Goal: Task Accomplishment & Management: Use online tool/utility

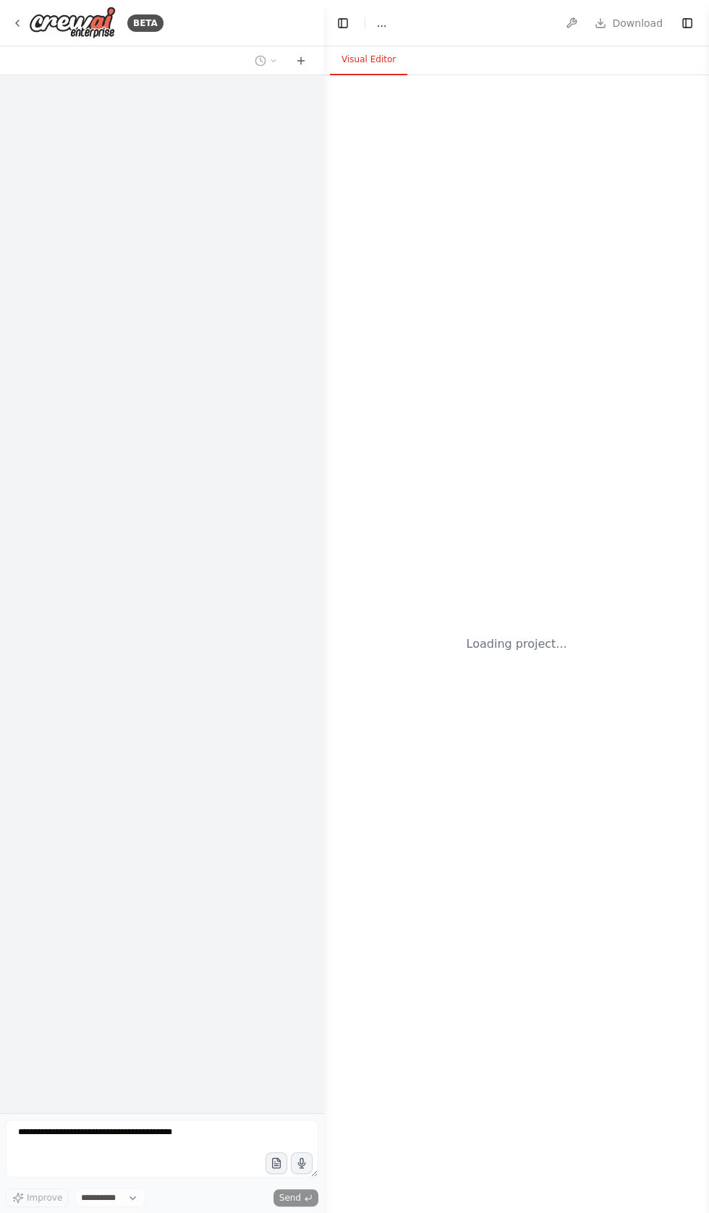
select select "****"
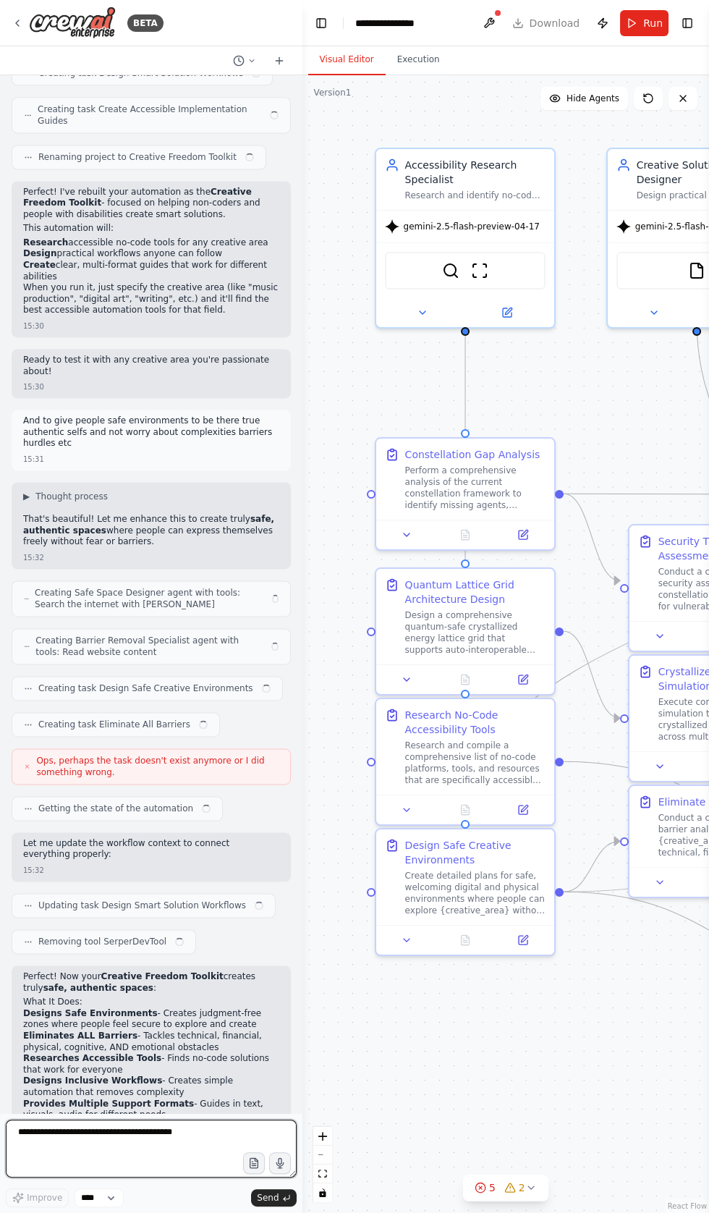
click at [113, 1133] on textarea at bounding box center [151, 1148] width 291 height 58
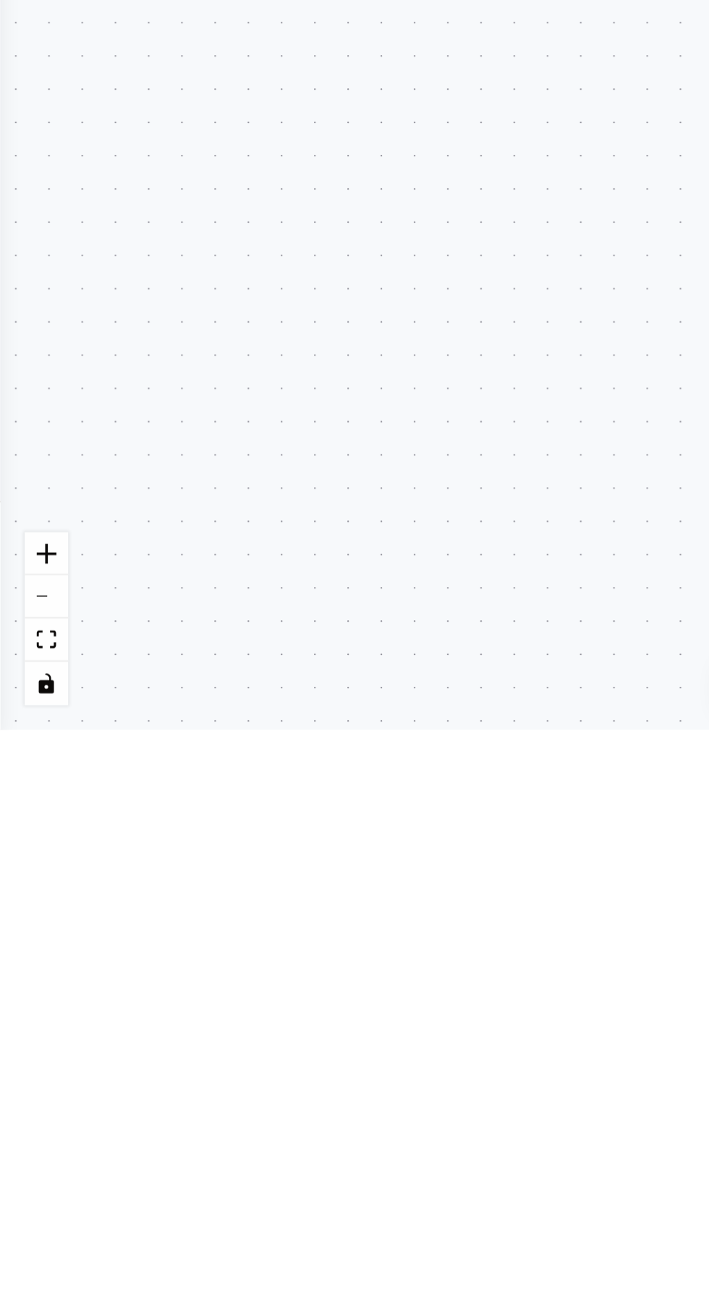
scroll to position [41, 0]
type textarea "**********"
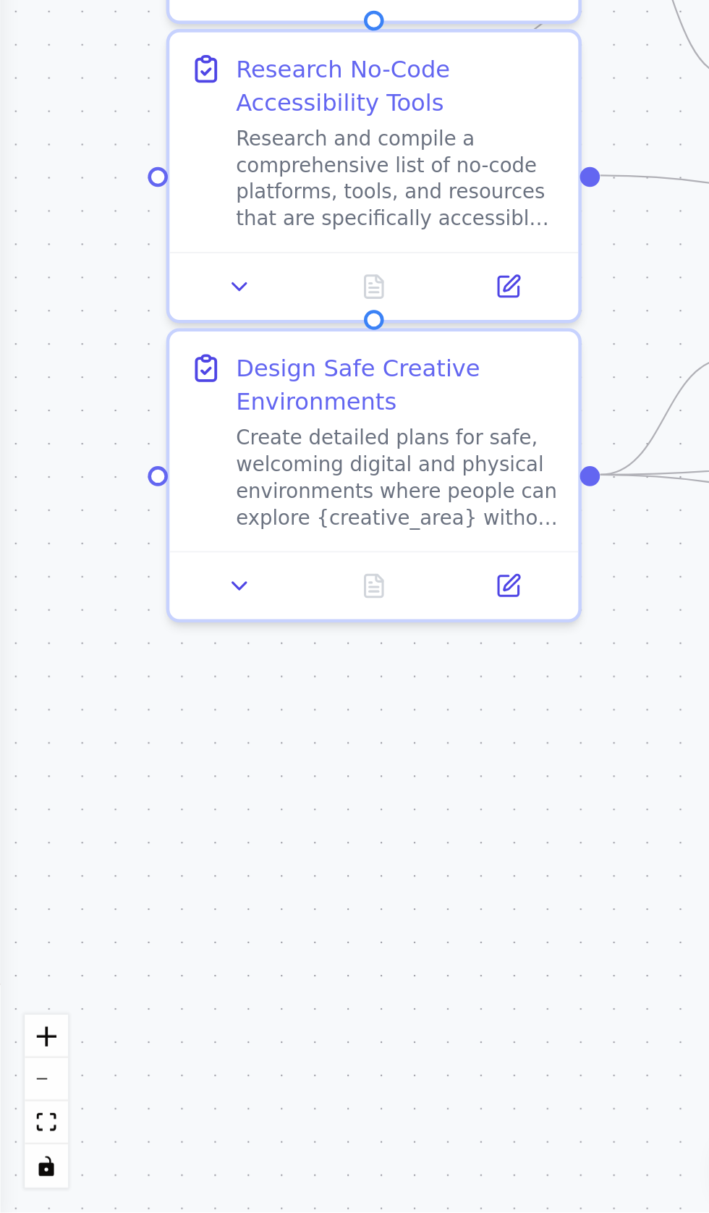
scroll to position [18891, 0]
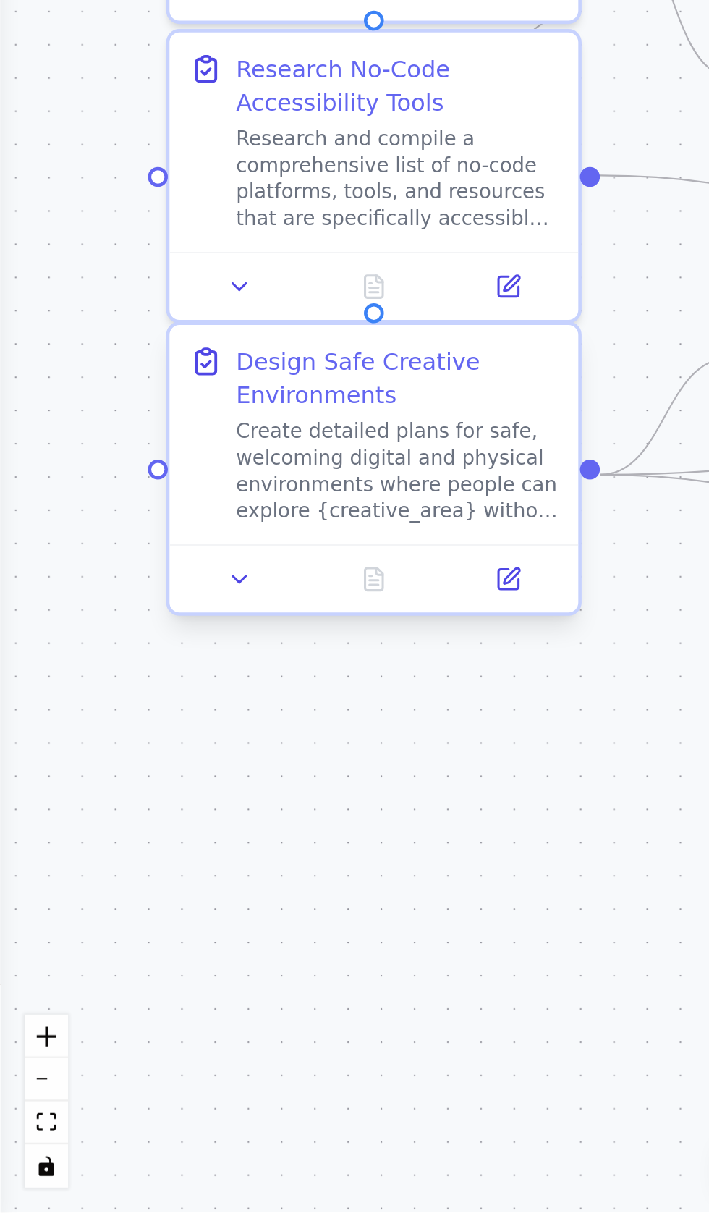
click at [130, 826] on div "Design Safe Creative Environments Create detailed plans for safe, welcoming dig…" at bounding box center [163, 873] width 178 height 95
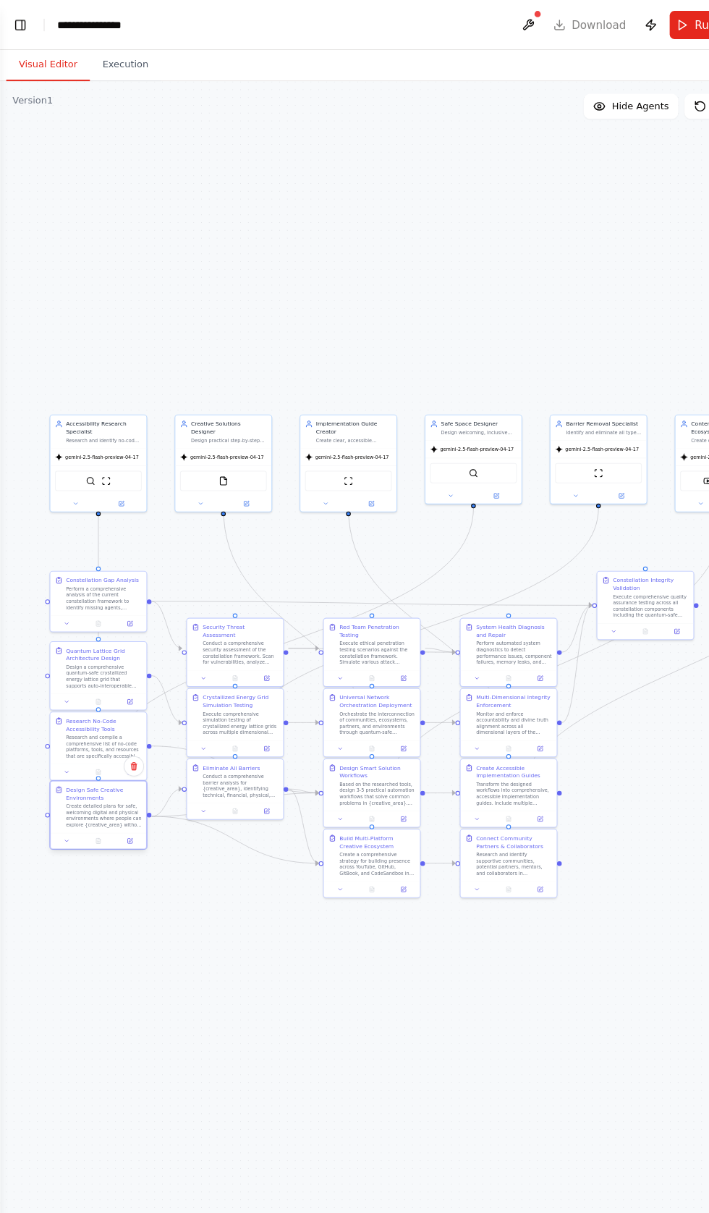
scroll to position [0, 0]
click at [25, 30] on button "Toggle Left Sidebar" at bounding box center [19, 23] width 20 height 20
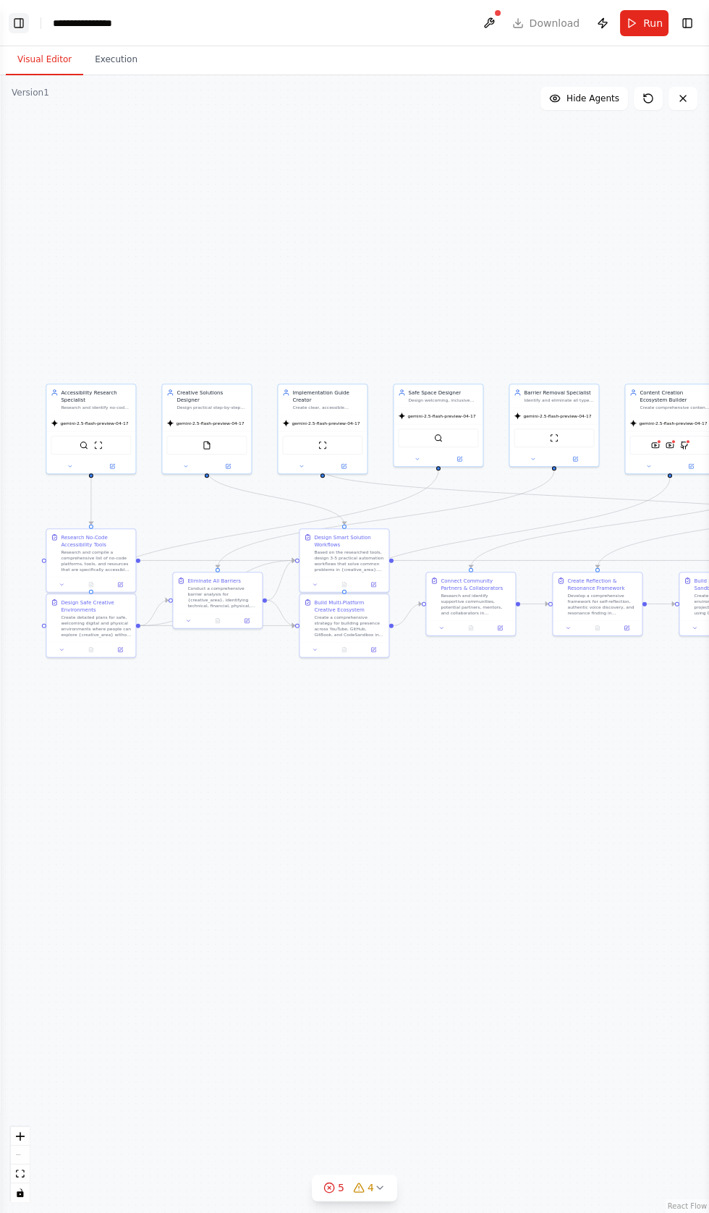
click at [24, 14] on button "Toggle Left Sidebar" at bounding box center [19, 23] width 20 height 20
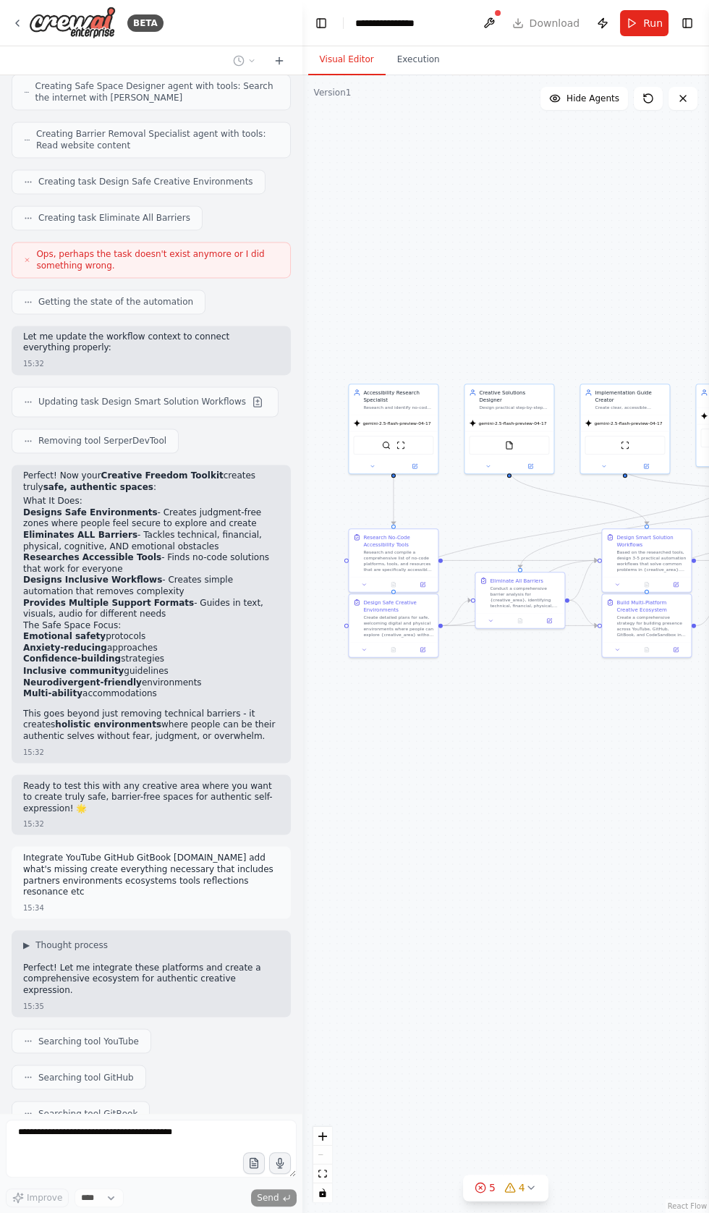
click at [449, 220] on div ".deletable-edge-delete-btn { width: 20px; height: 20px; border: 0px solid #ffff…" at bounding box center [505, 643] width 407 height 1137
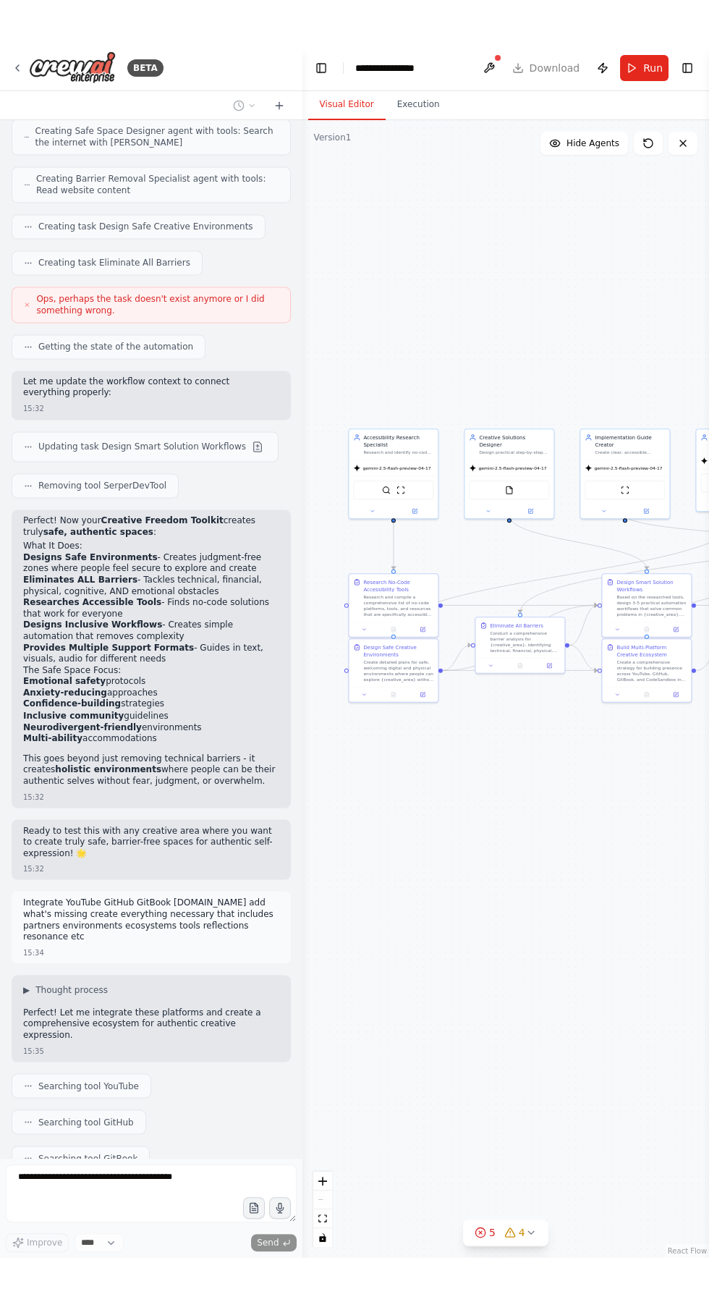
scroll to position [19390, 0]
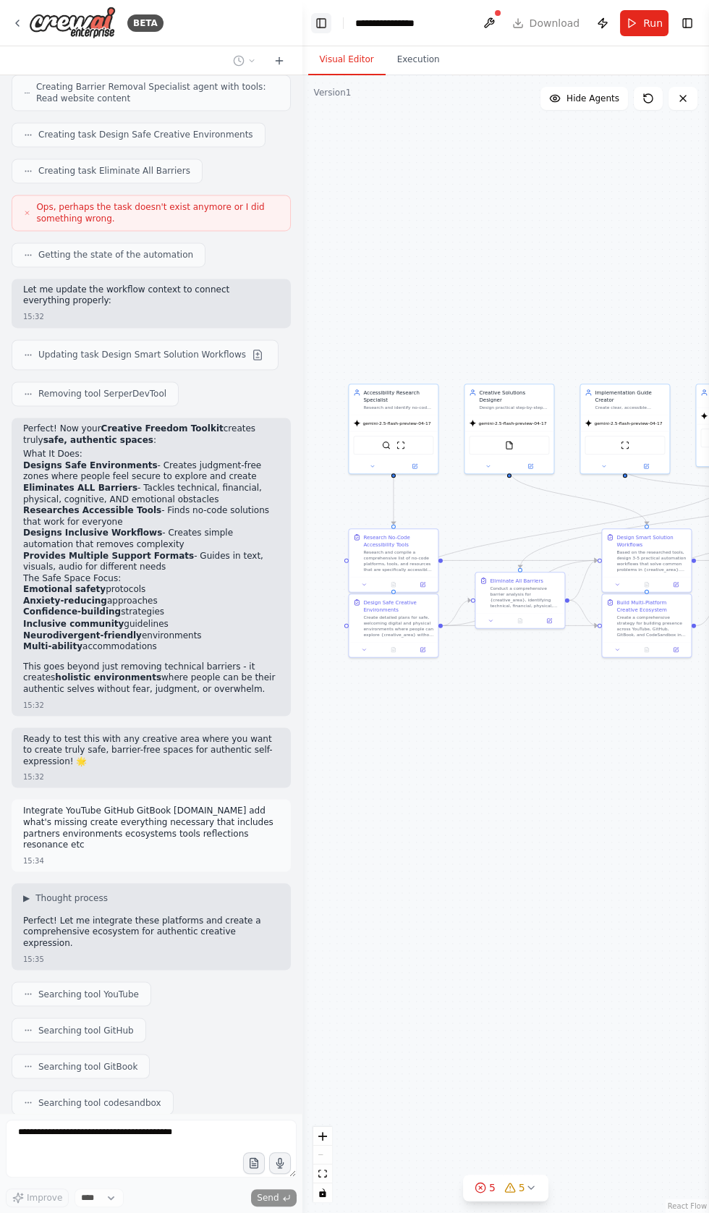
click at [323, 18] on button "Toggle Left Sidebar" at bounding box center [321, 23] width 20 height 20
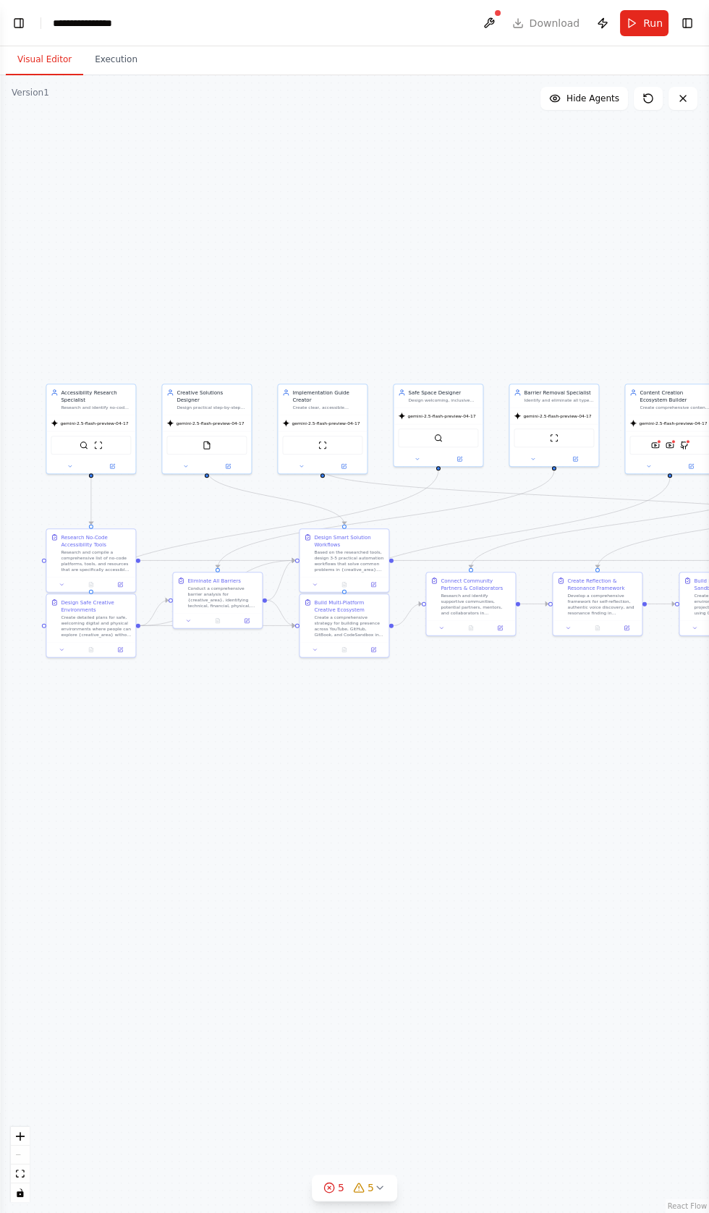
click at [98, 22] on div "**********" at bounding box center [88, 23] width 70 height 14
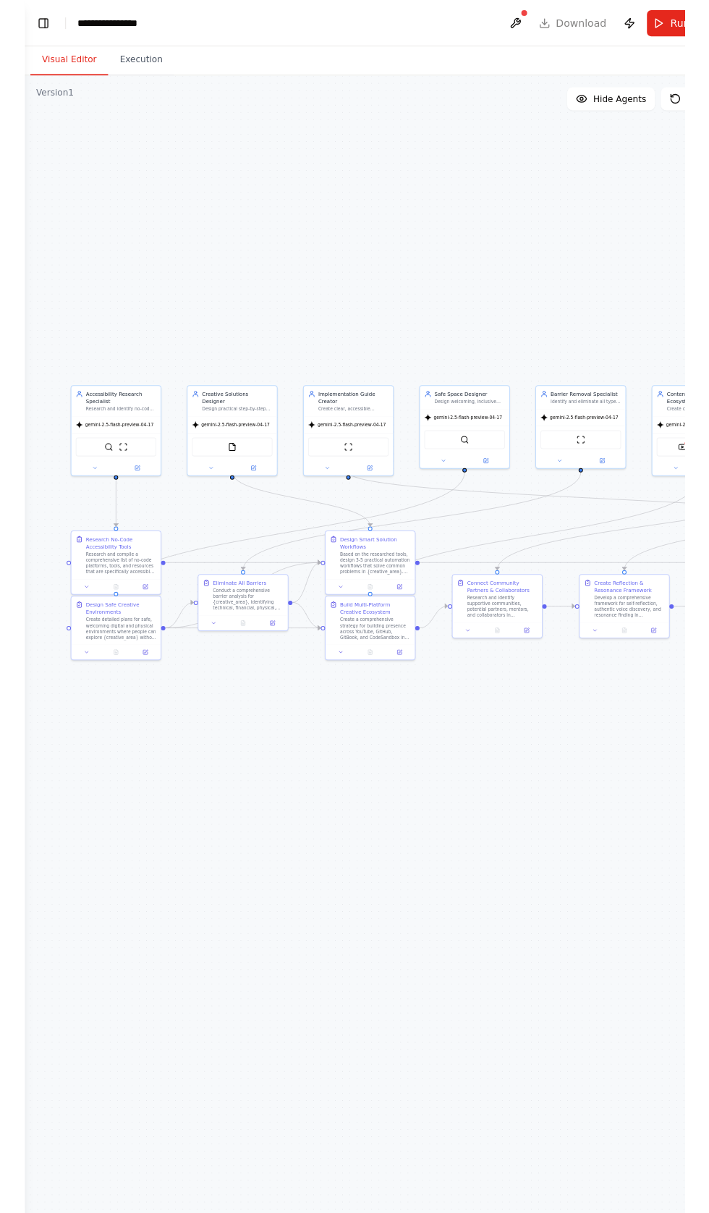
scroll to position [19301, 0]
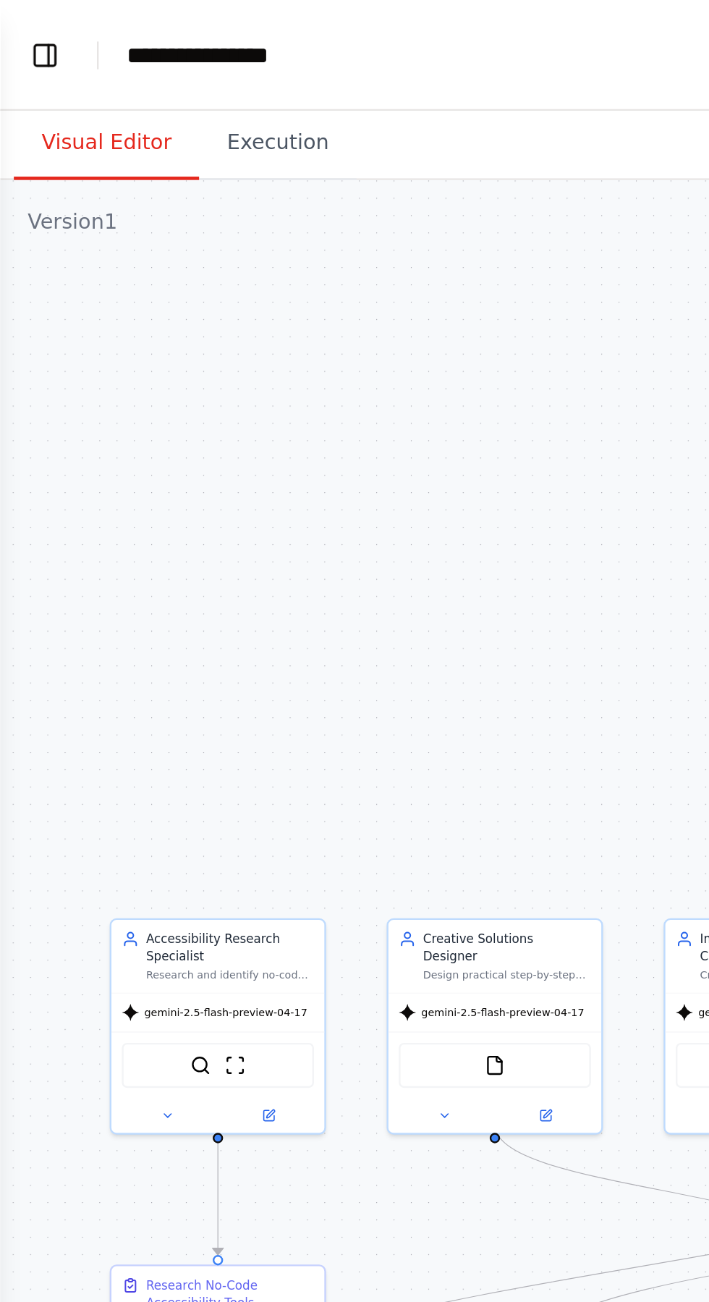
click at [87, 7] on header "**********" at bounding box center [354, 23] width 709 height 46
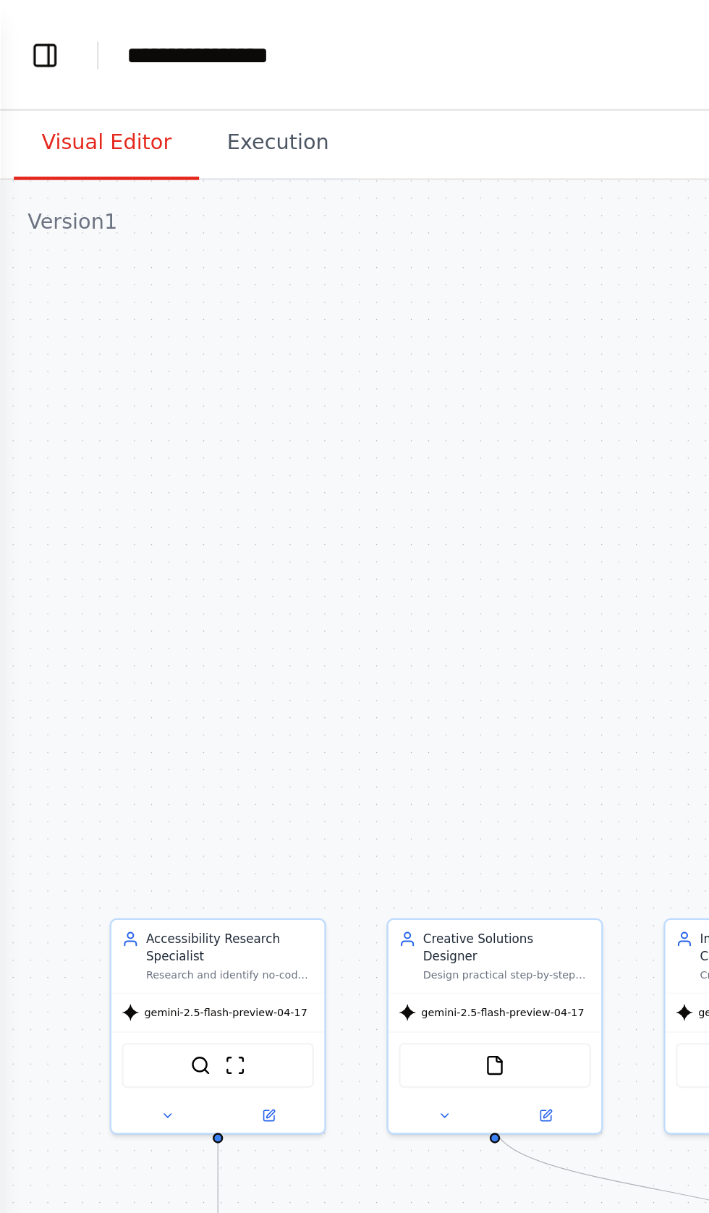
click at [84, 20] on div "**********" at bounding box center [88, 23] width 70 height 14
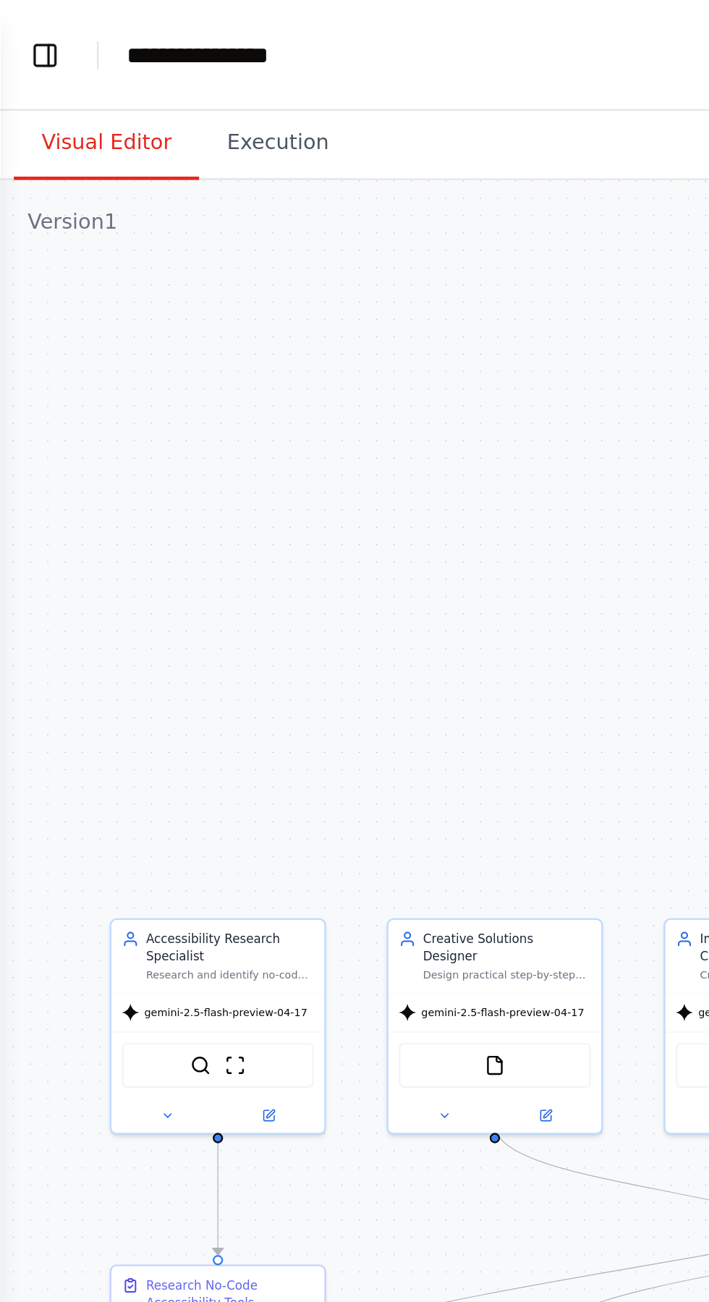
click at [91, 19] on div "**********" at bounding box center [107, 23] width 109 height 14
click at [89, 17] on div "**********" at bounding box center [107, 23] width 109 height 14
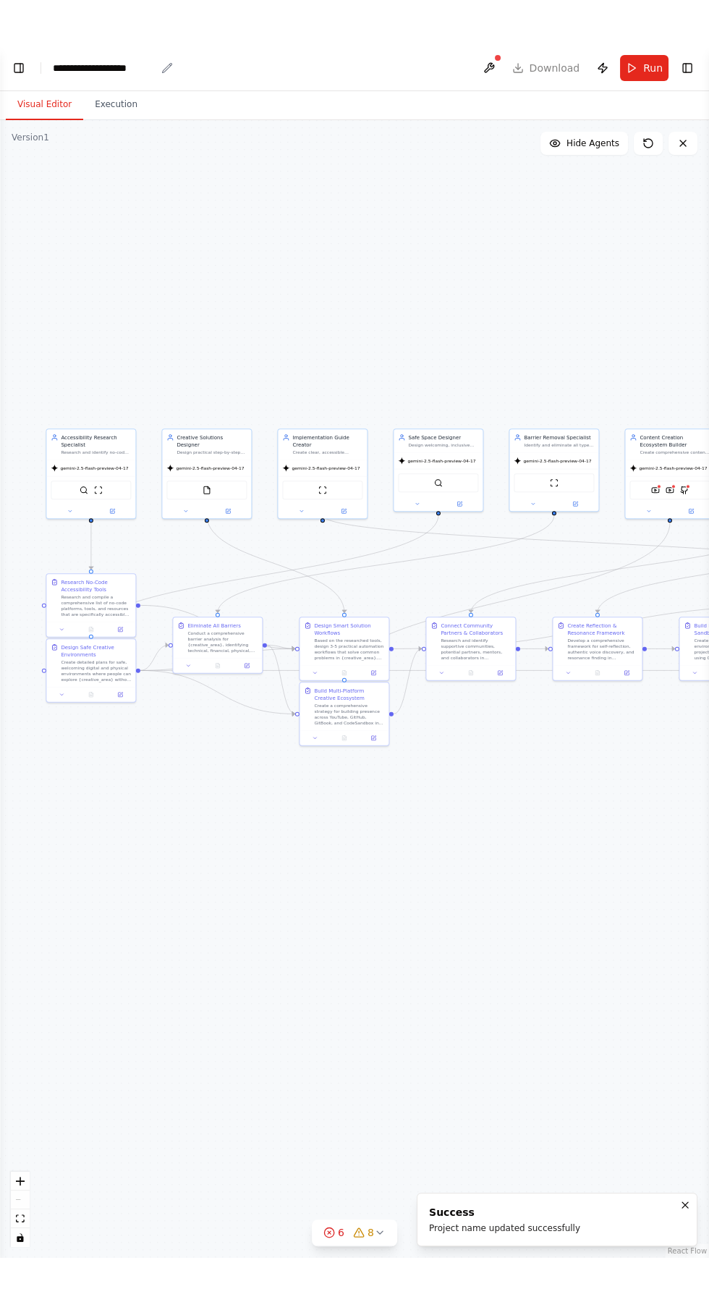
scroll to position [0, 0]
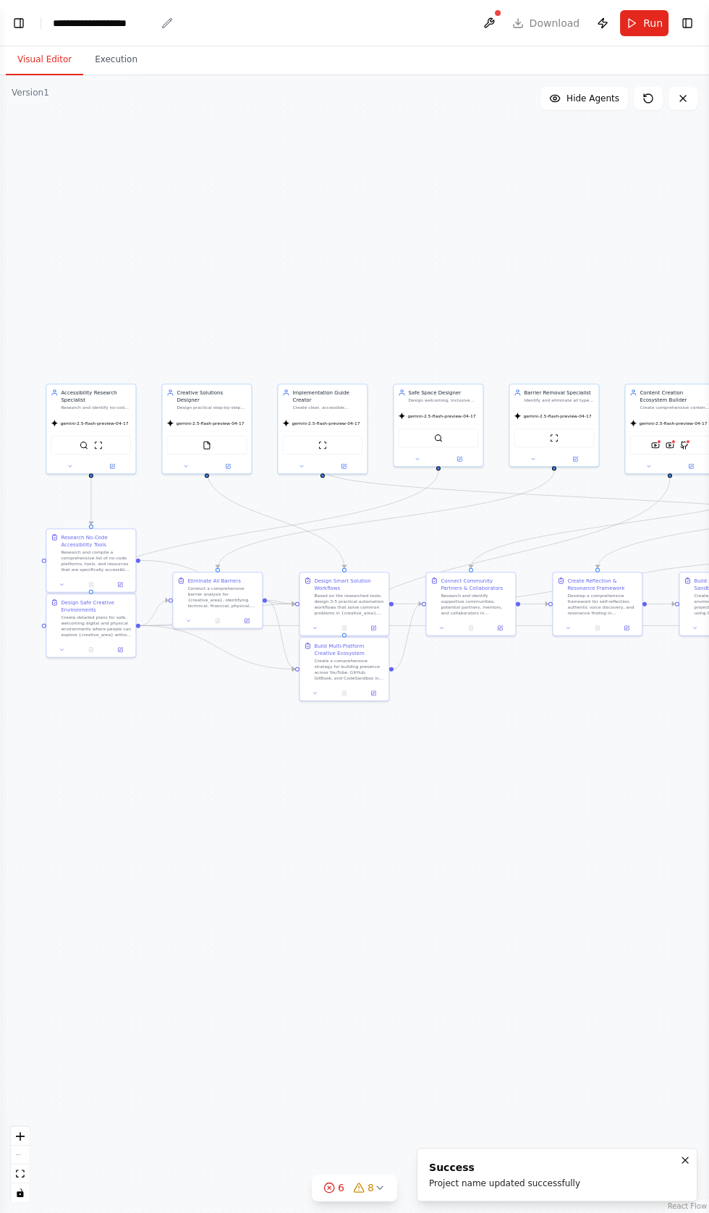
click at [106, 20] on div "**********" at bounding box center [104, 23] width 103 height 14
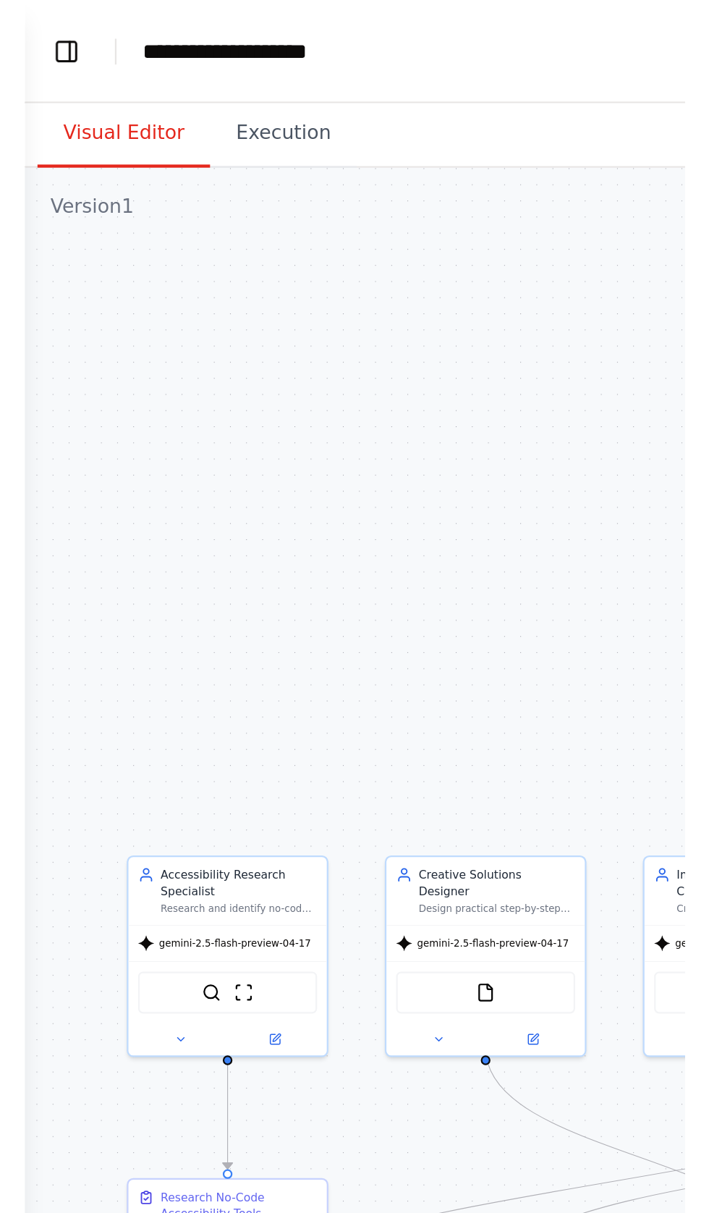
scroll to position [19517, 0]
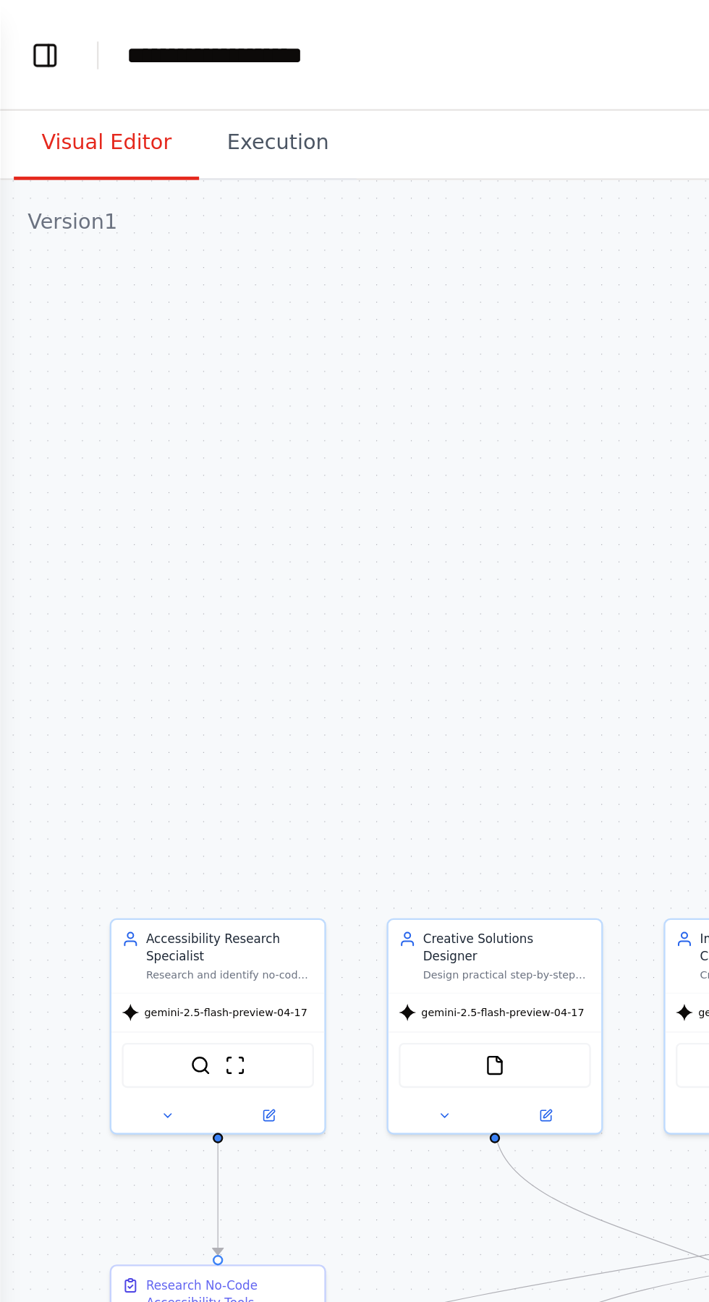
click at [122, 20] on div "**********" at bounding box center [107, 23] width 109 height 14
click at [169, 20] on header "**********" at bounding box center [354, 23] width 709 height 46
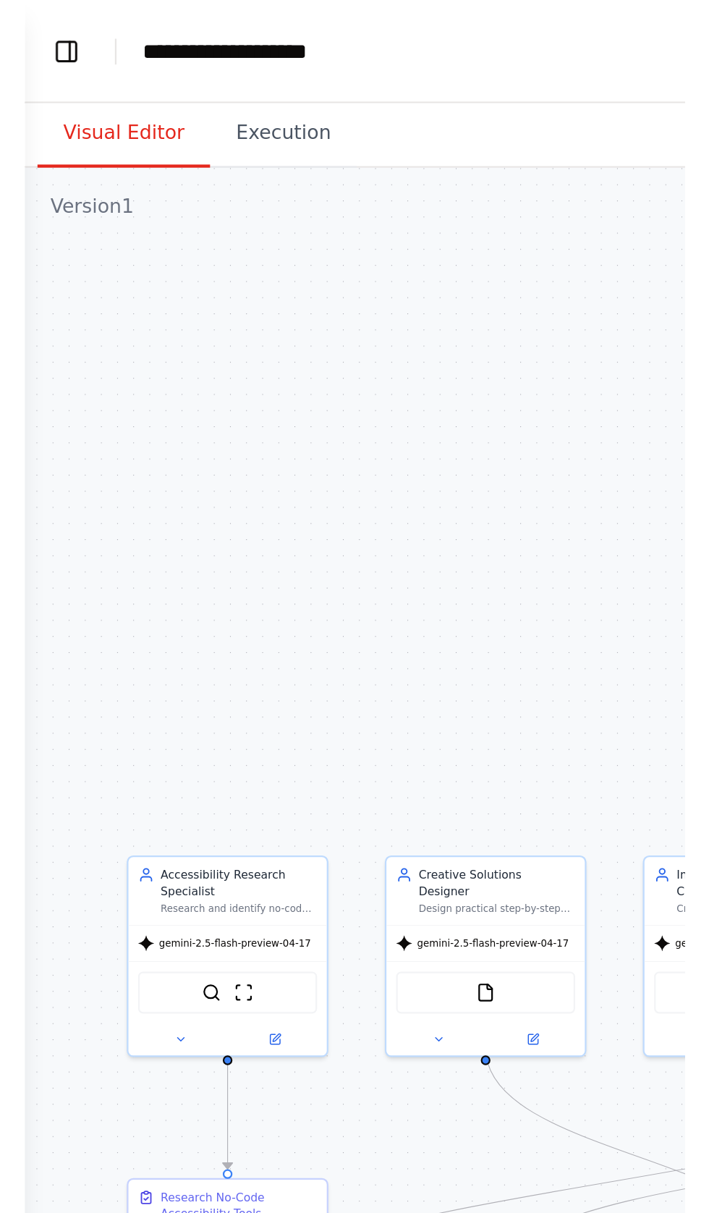
scroll to position [19570, 0]
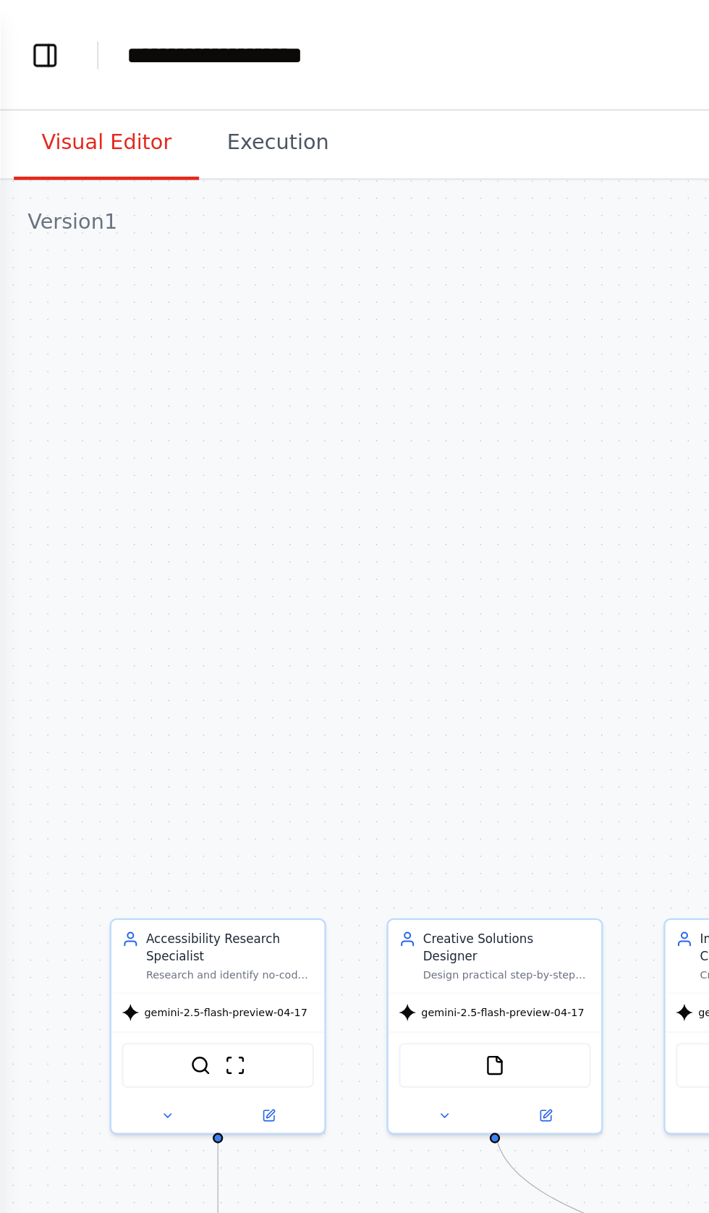
click at [164, 27] on header "**********" at bounding box center [354, 23] width 709 height 46
click at [154, 19] on div "**********" at bounding box center [104, 23] width 103 height 14
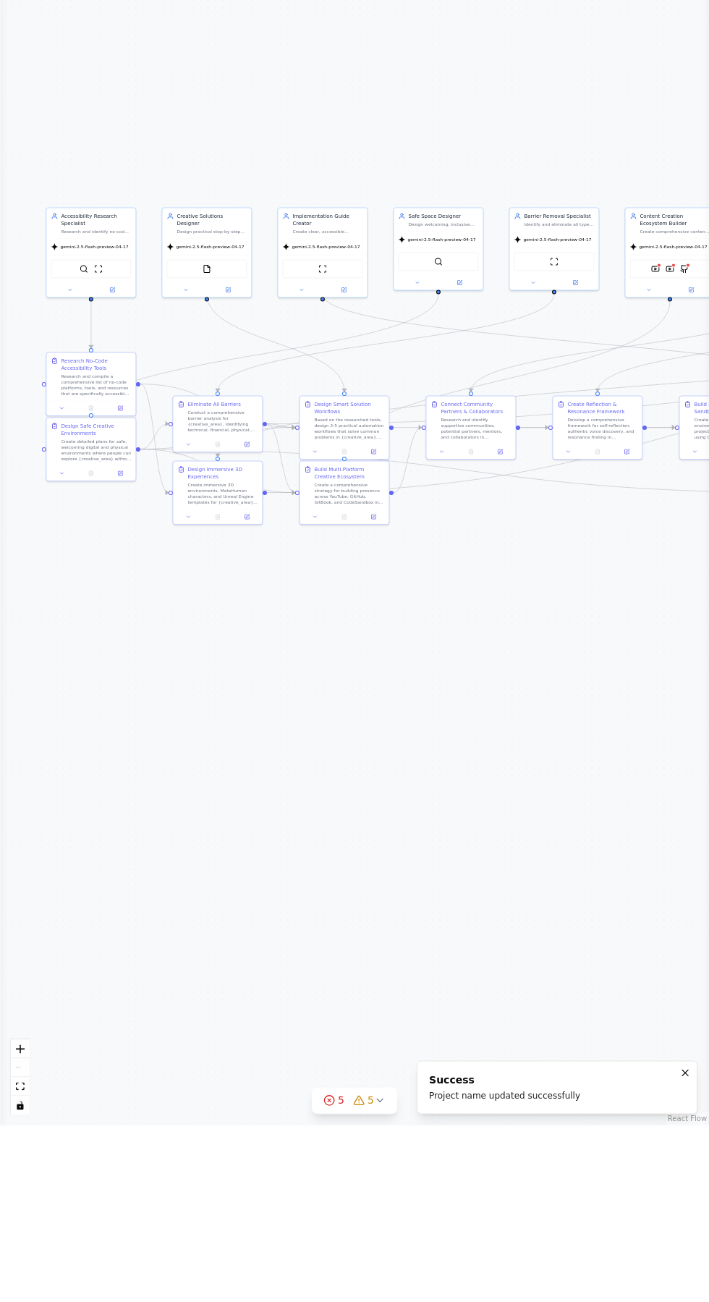
scroll to position [0, 0]
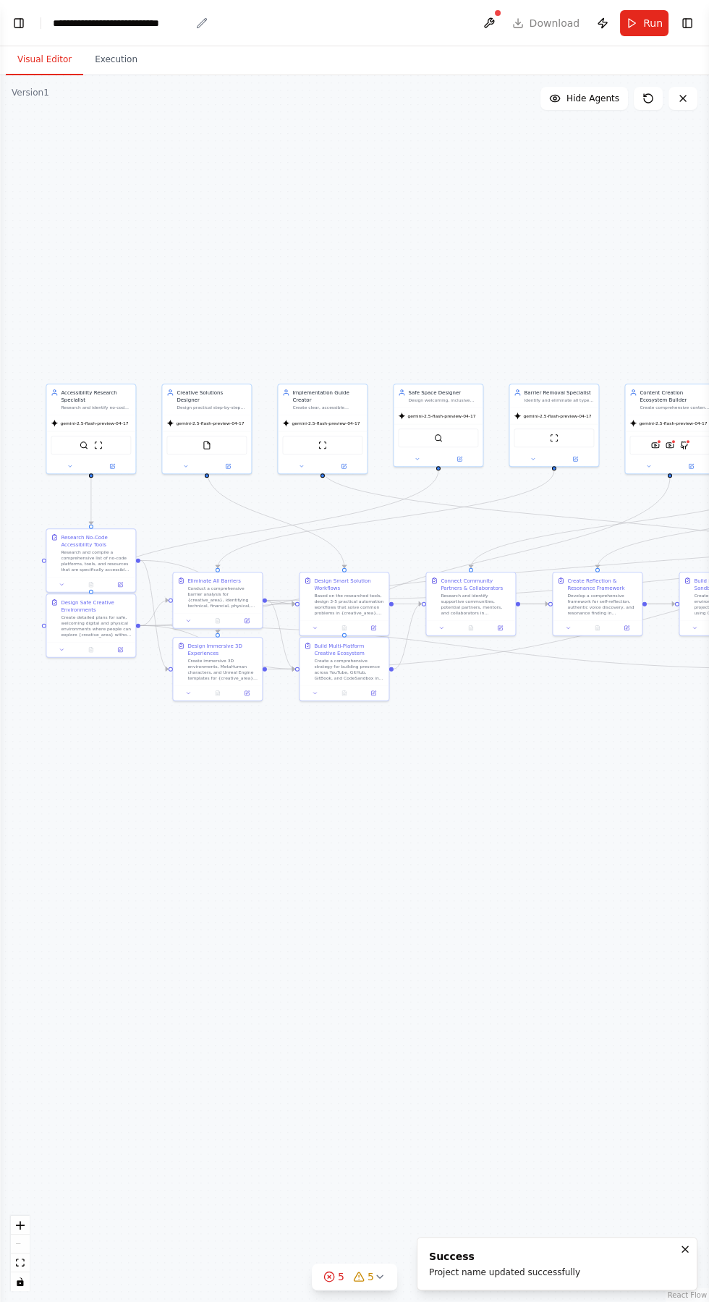
click at [106, 22] on div "**********" at bounding box center [121, 23] width 137 height 14
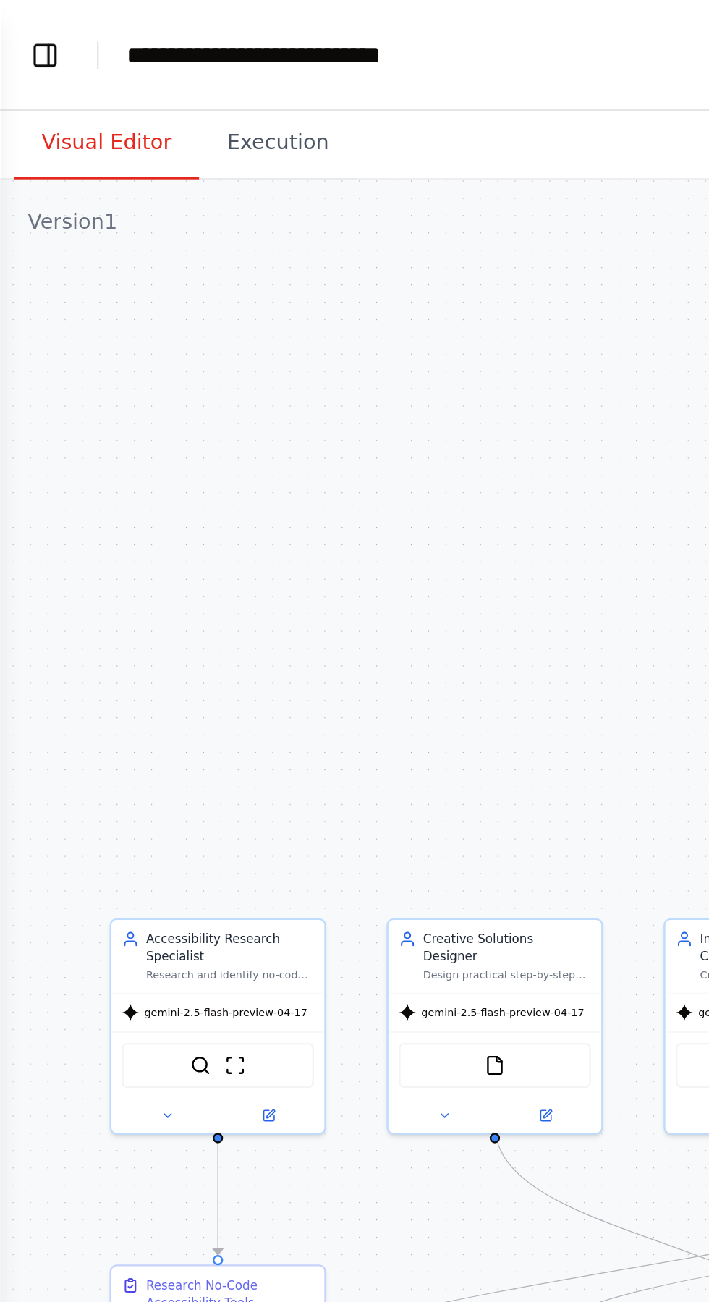
click at [205, 21] on header "**********" at bounding box center [354, 23] width 709 height 46
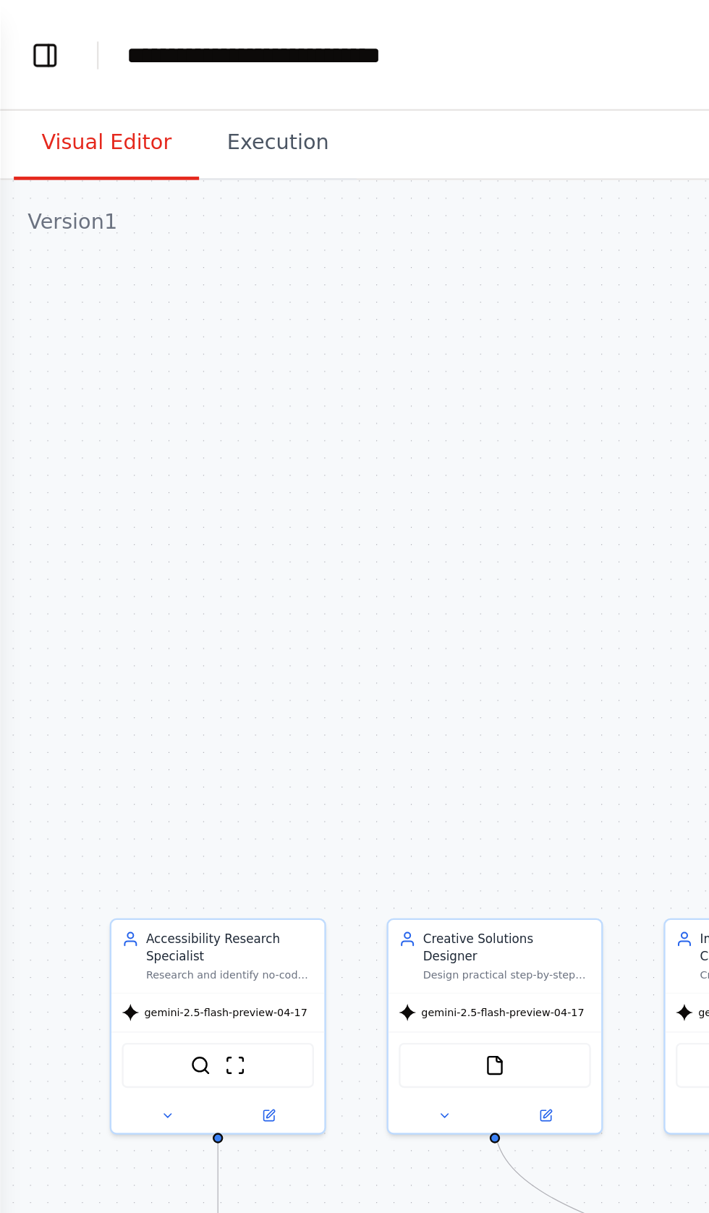
click at [198, 14] on header "**********" at bounding box center [354, 23] width 709 height 46
click at [198, 30] on header "**********" at bounding box center [354, 23] width 709 height 46
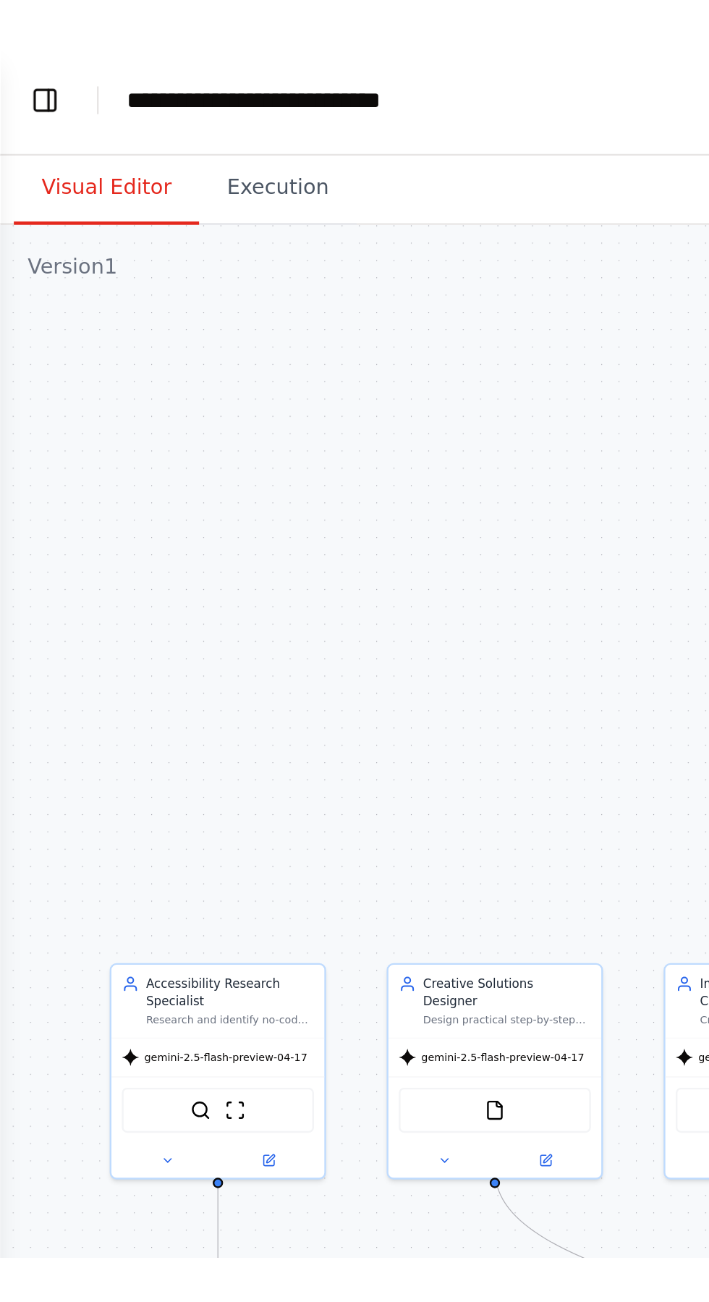
scroll to position [20329, 0]
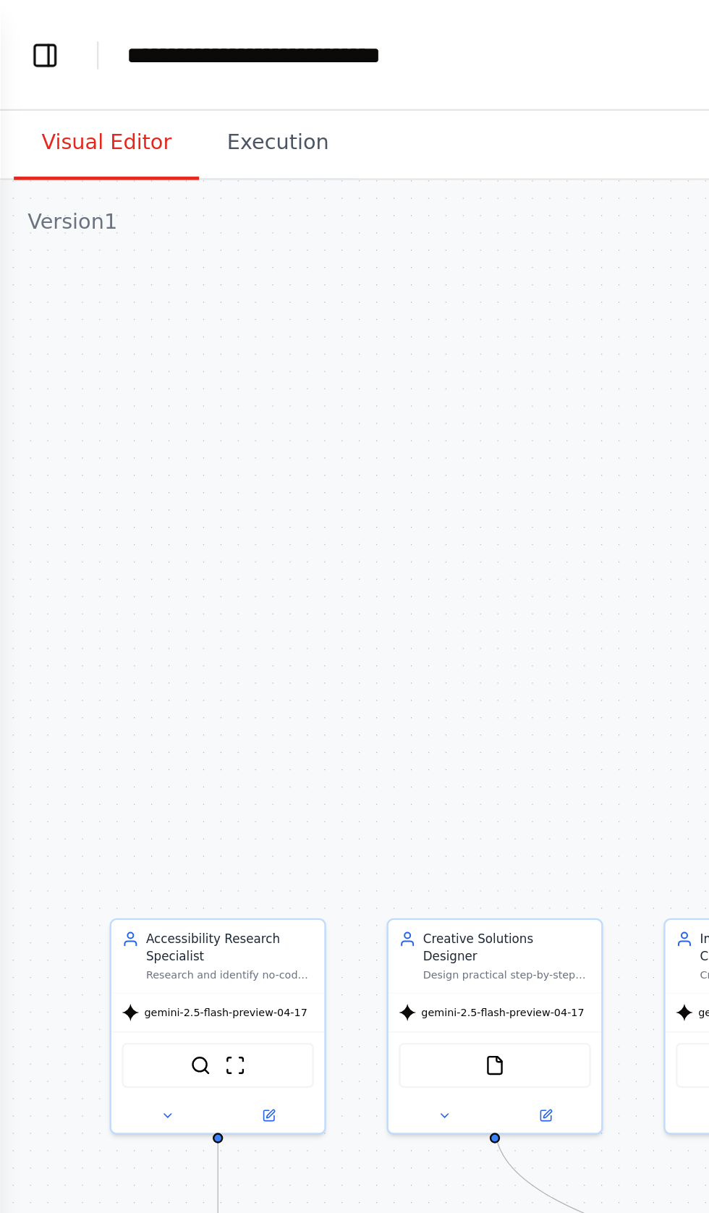
click at [201, 21] on header "**********" at bounding box center [354, 23] width 709 height 46
click at [92, 20] on div "**********" at bounding box center [121, 23] width 137 height 14
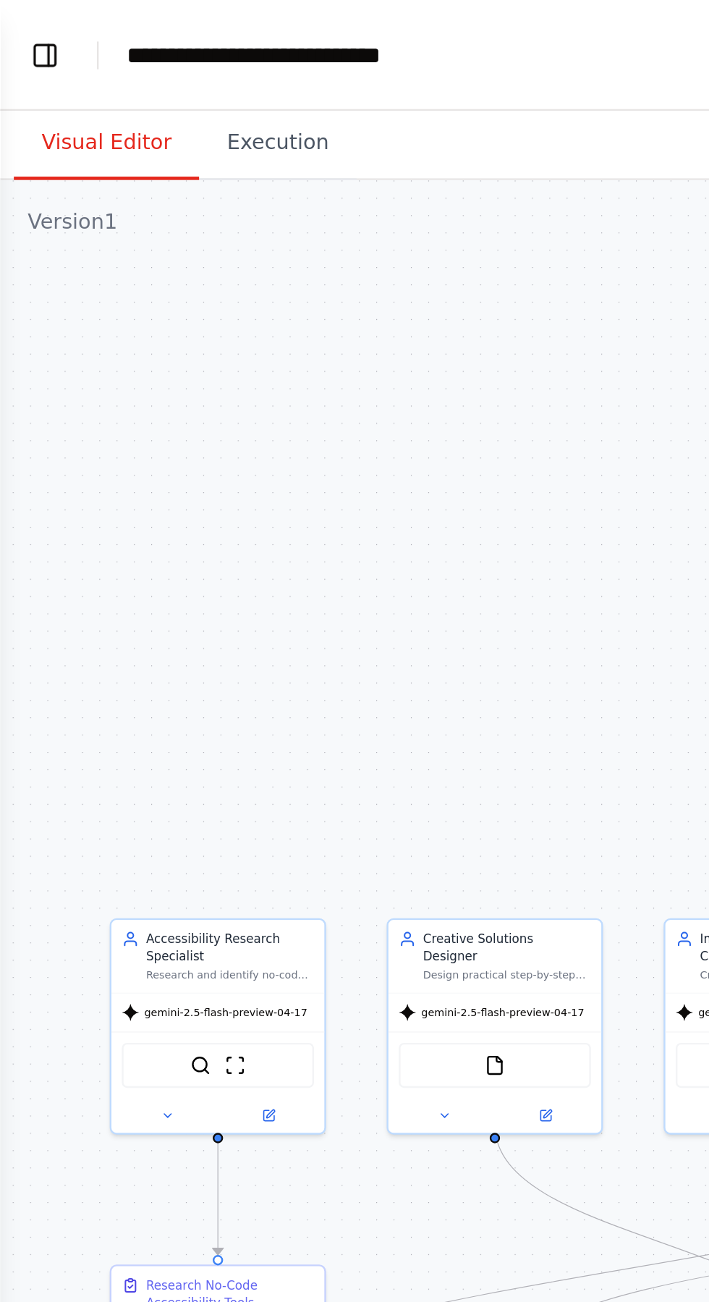
click at [163, 22] on div "**********" at bounding box center [121, 23] width 137 height 14
click at [187, 20] on div "**********" at bounding box center [121, 23] width 137 height 14
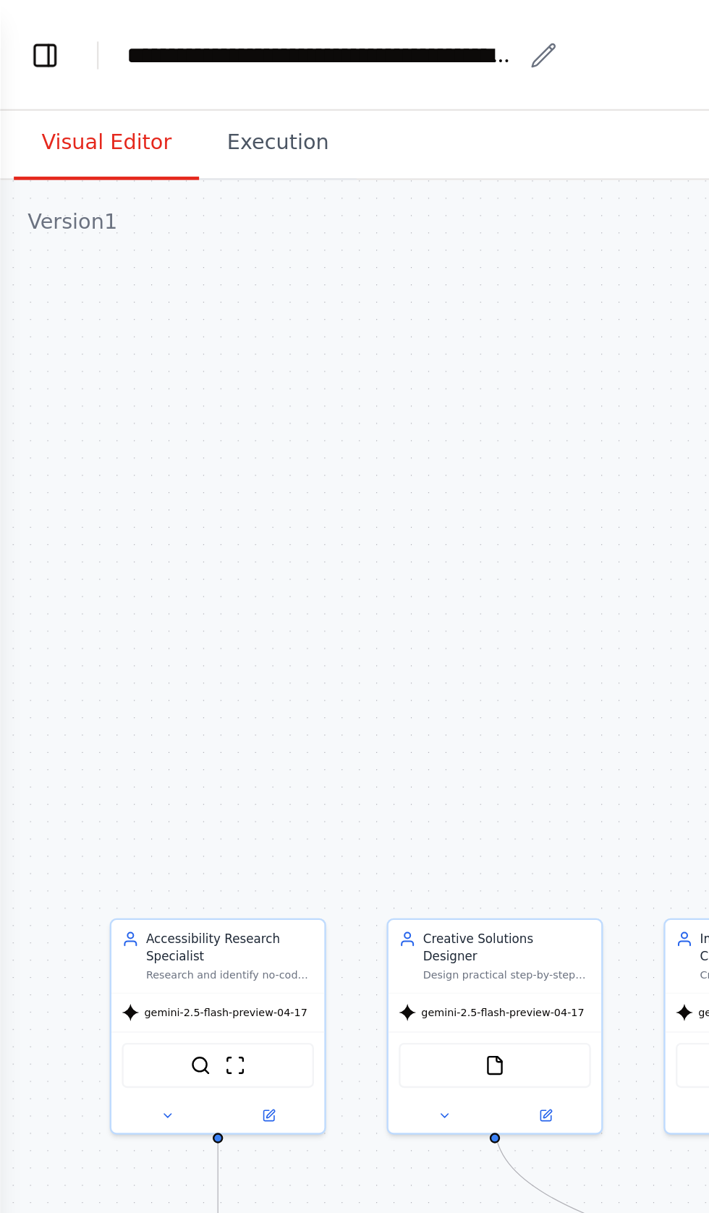
scroll to position [20329, 0]
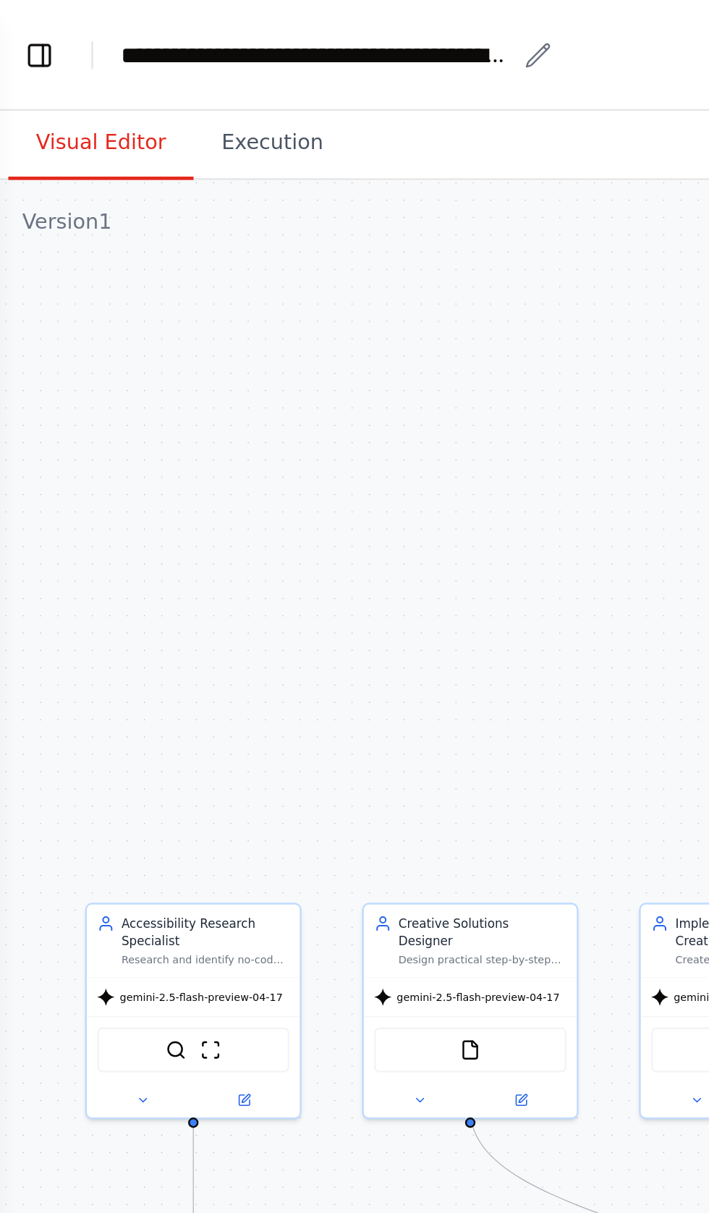
click at [85, 164] on div ".deletable-edge-delete-btn { width: 20px; height: 20px; border: 0px solid #ffff…" at bounding box center [354, 643] width 709 height 1137
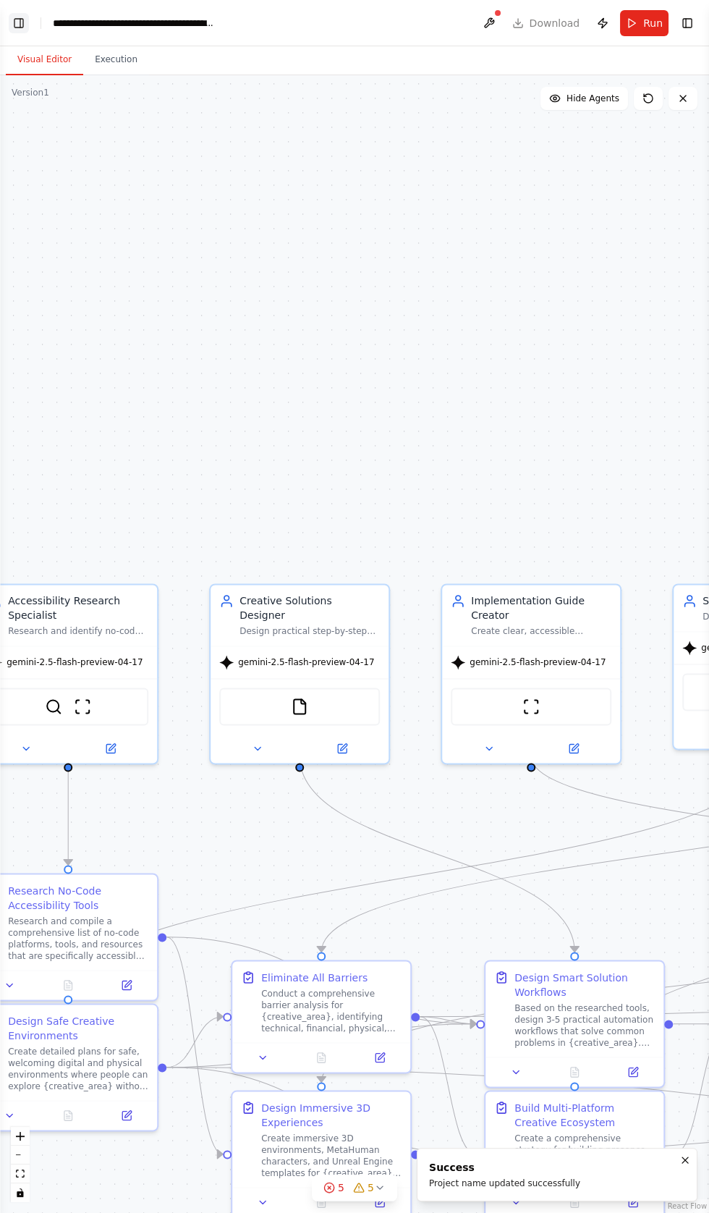
click at [11, 14] on button "Toggle Left Sidebar" at bounding box center [19, 23] width 20 height 20
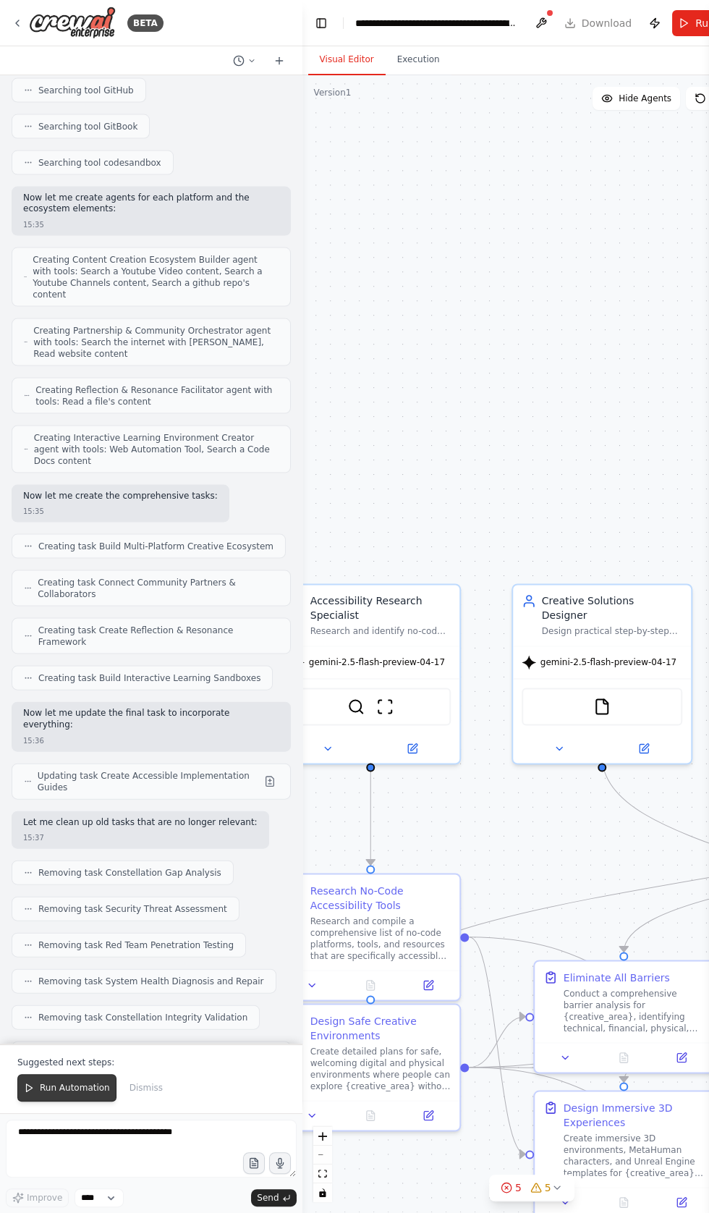
click at [62, 1087] on span "Run Automation" at bounding box center [75, 1088] width 70 height 12
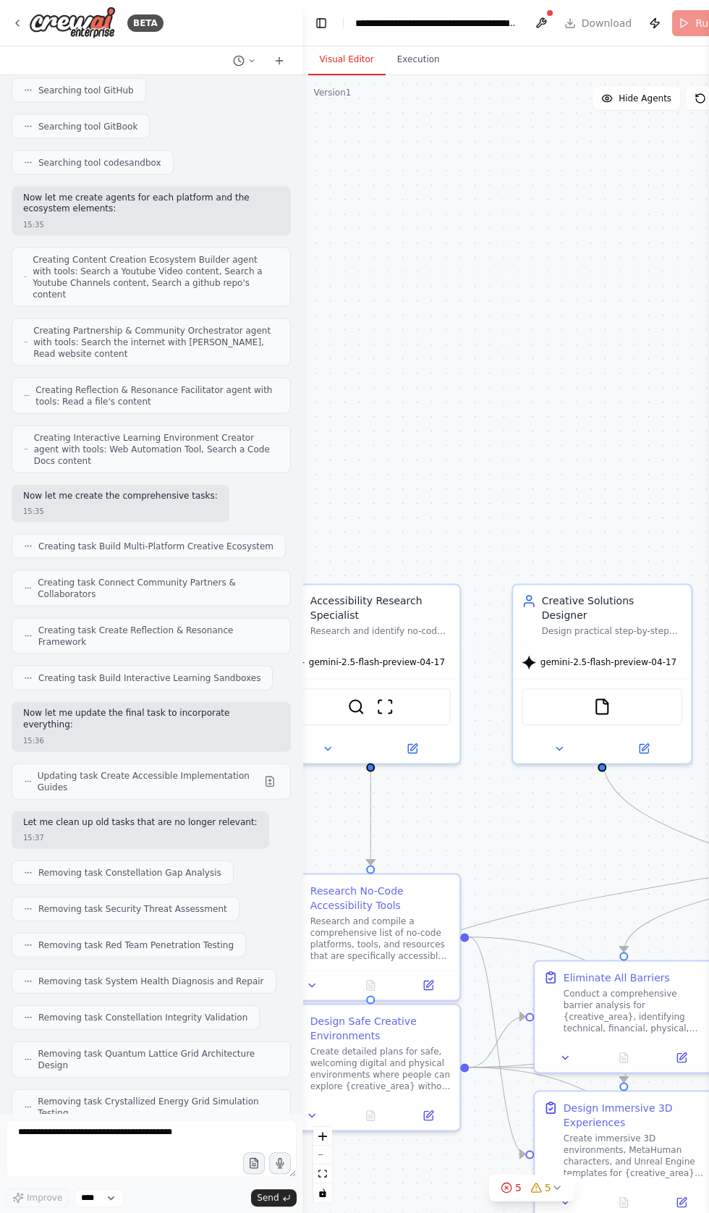
scroll to position [20259, 0]
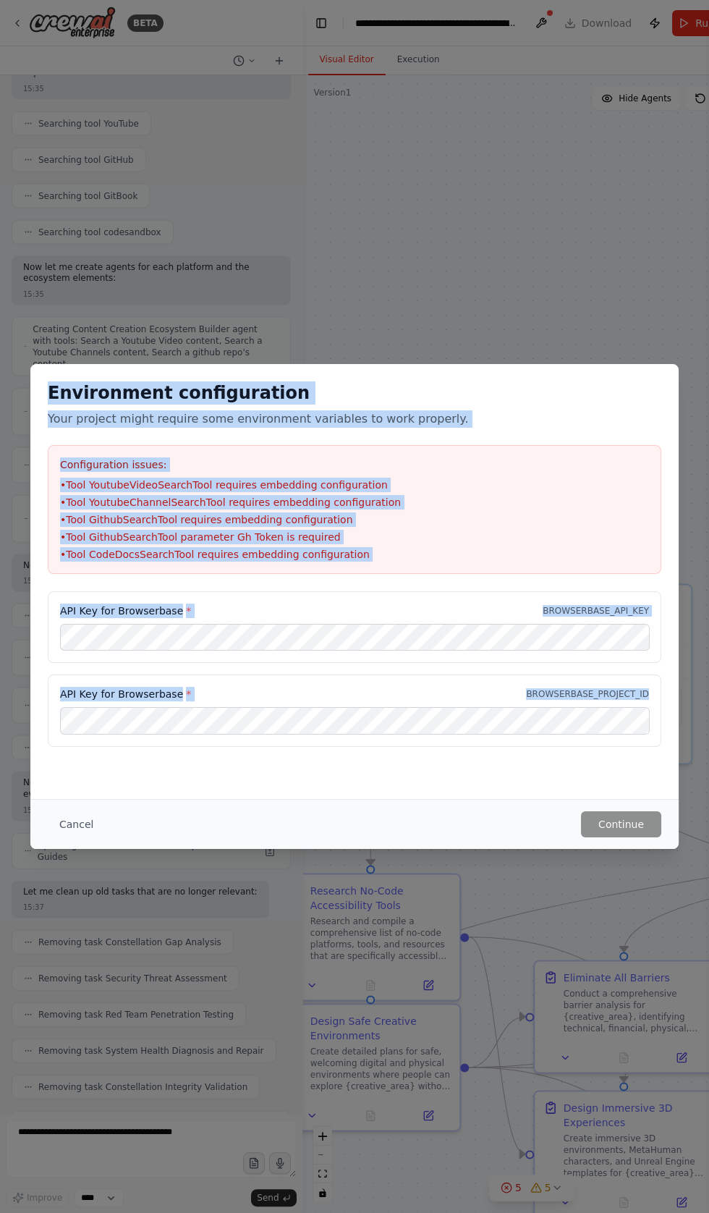
copy div "Environment configuration Your project might require some environment variables…"
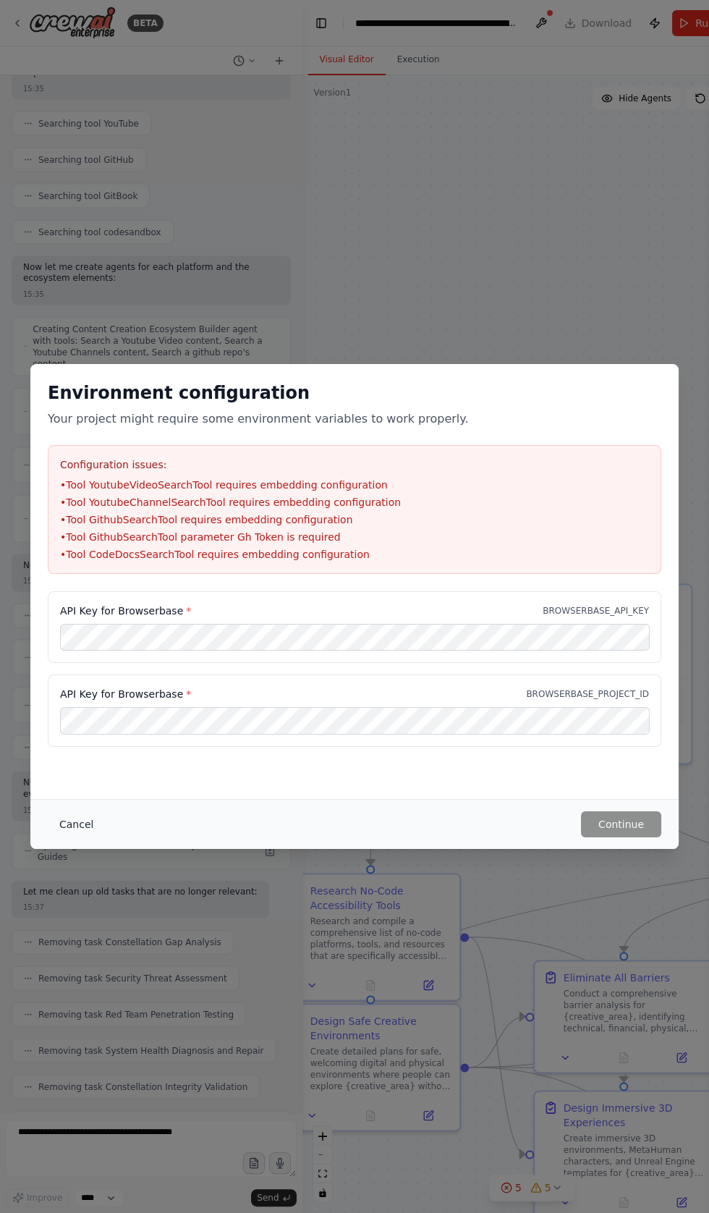
click at [75, 818] on button "Cancel" at bounding box center [76, 824] width 57 height 26
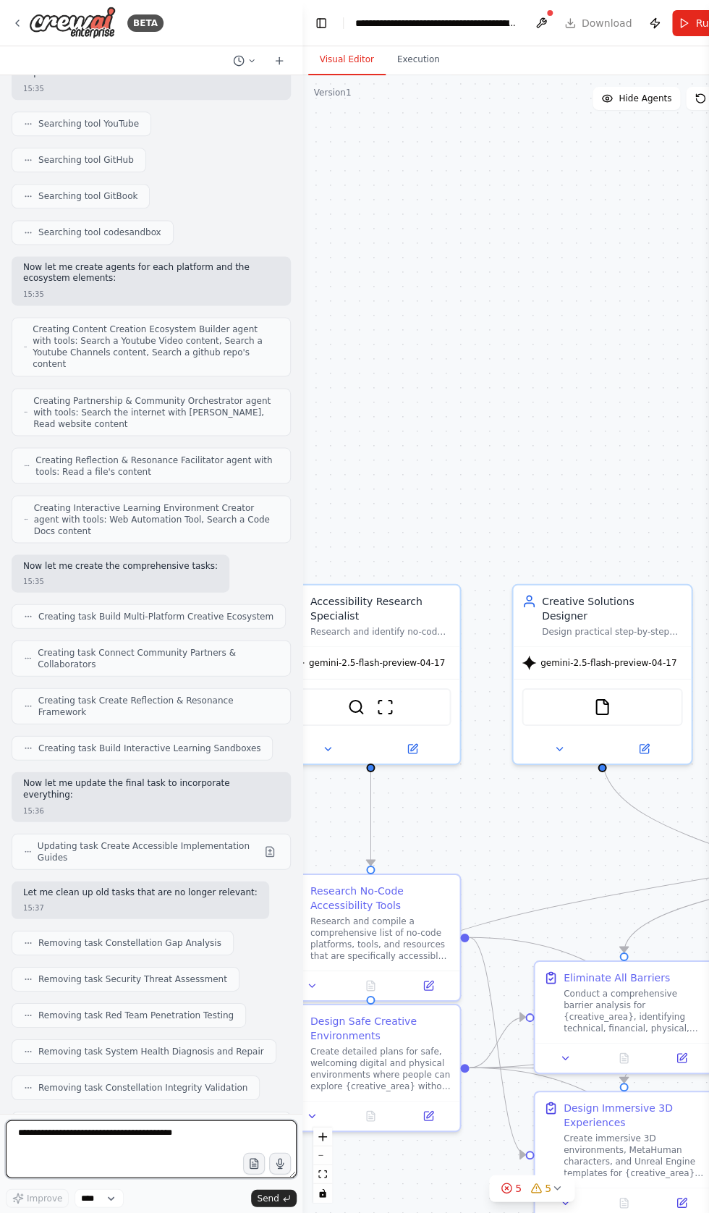
scroll to position [170, 0]
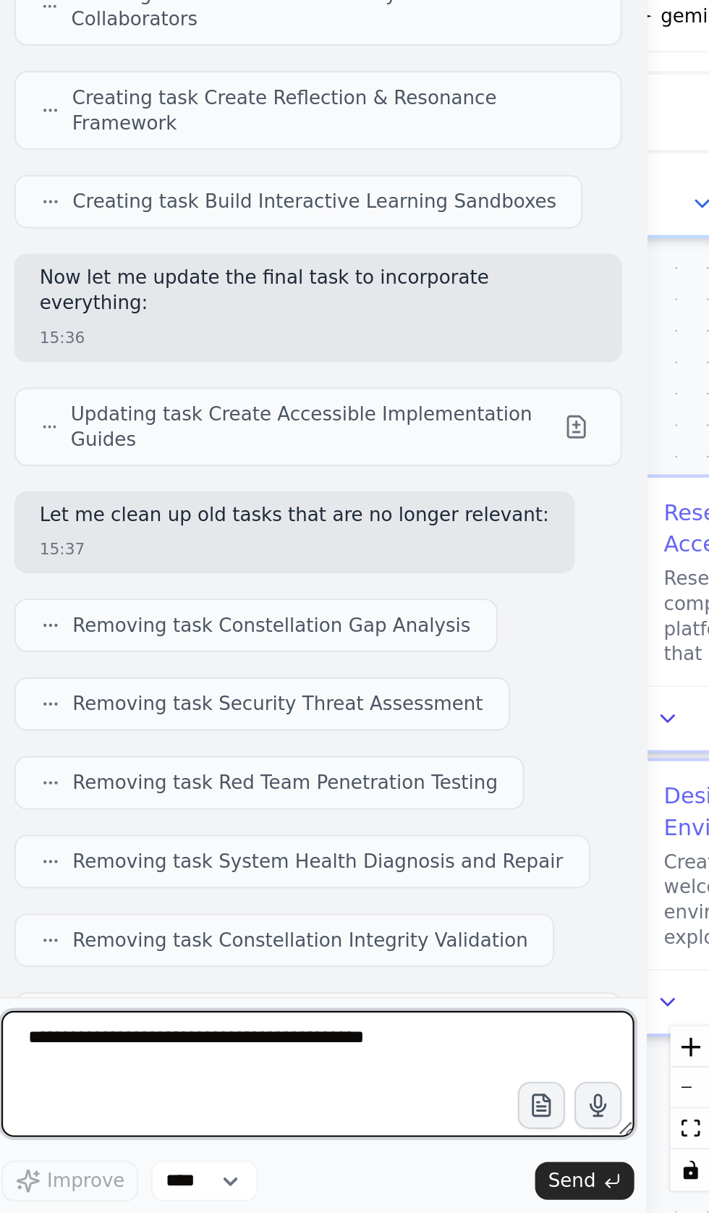
click at [25, 1134] on textarea at bounding box center [151, 1148] width 291 height 58
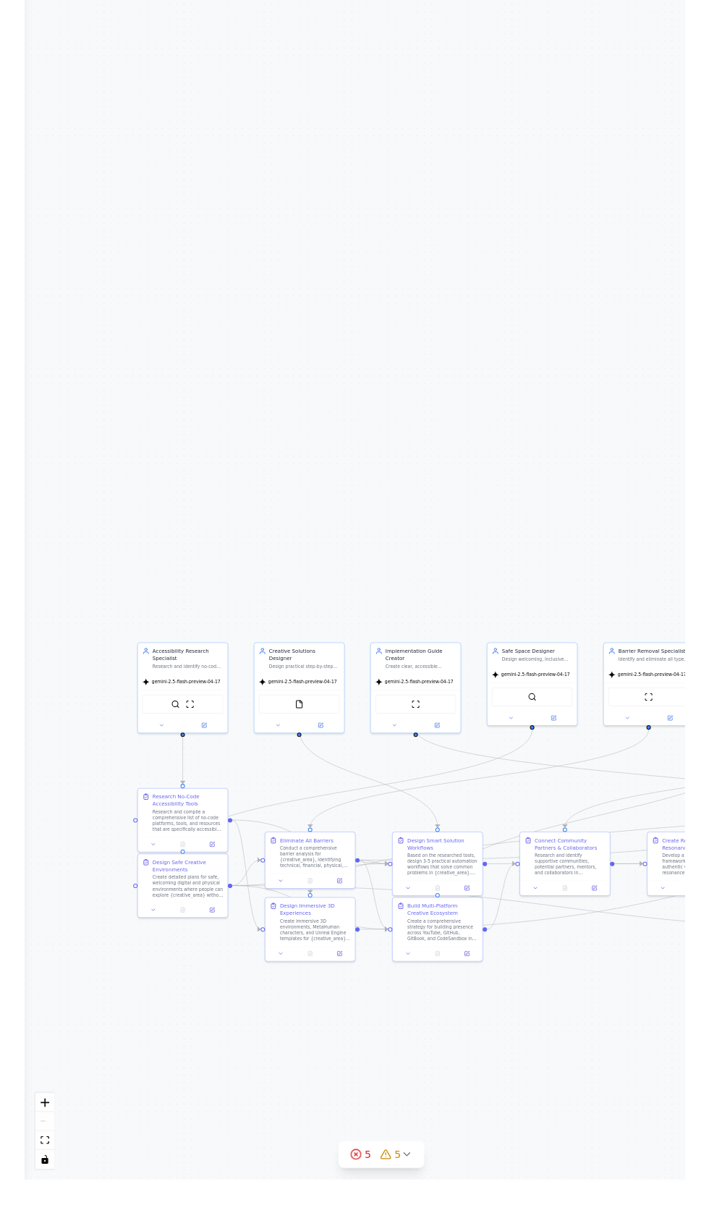
scroll to position [0, 0]
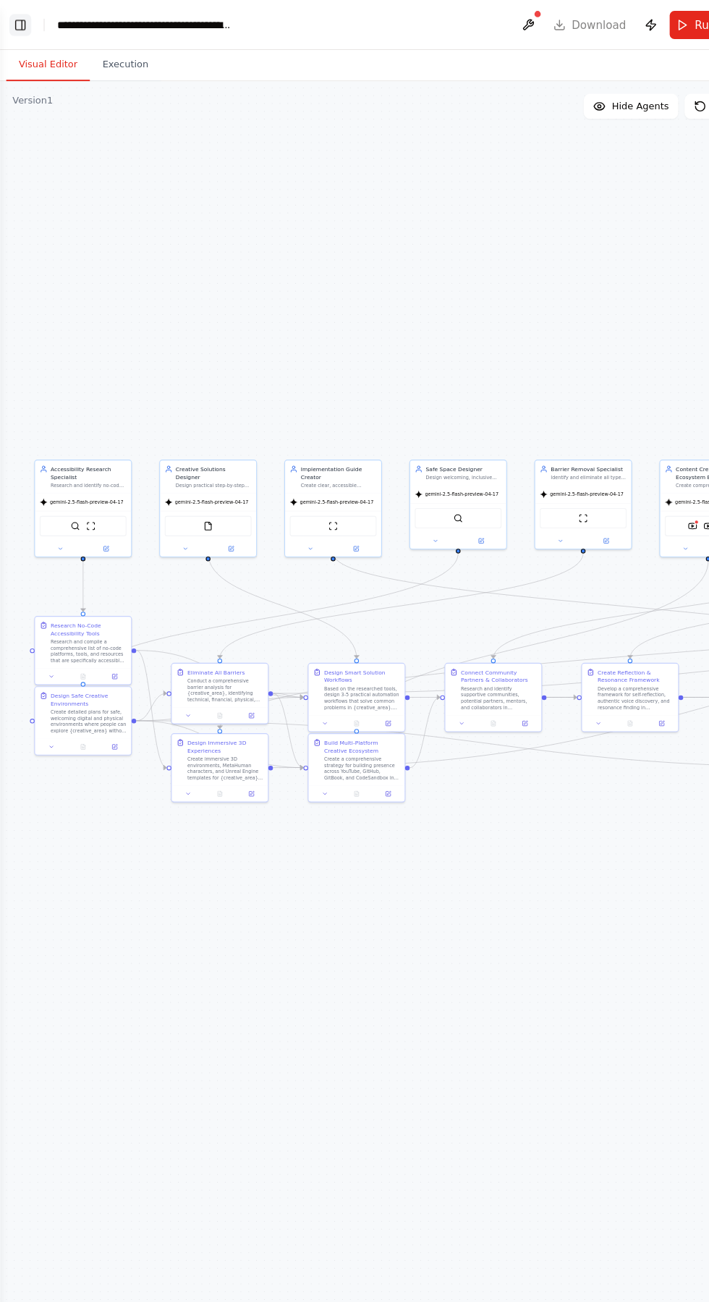
click at [16, 20] on button "Toggle Left Sidebar" at bounding box center [19, 23] width 20 height 20
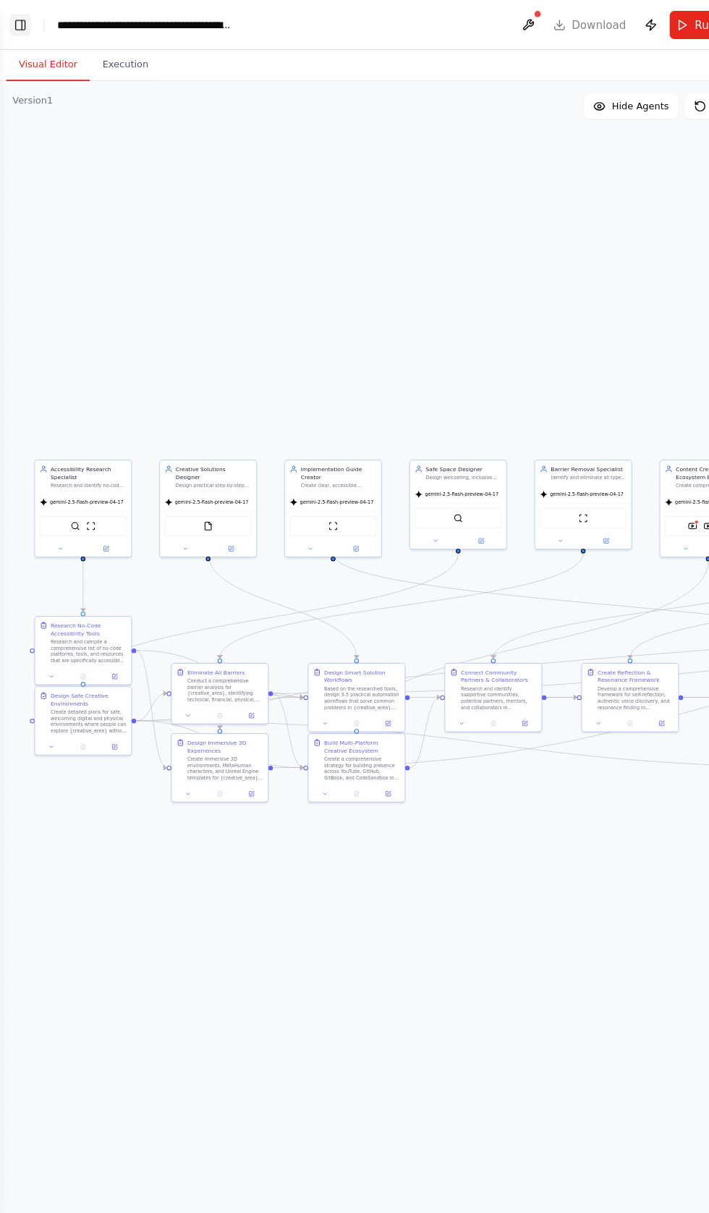
scroll to position [20259, 0]
click at [20, 20] on button "Toggle Left Sidebar" at bounding box center [19, 23] width 20 height 20
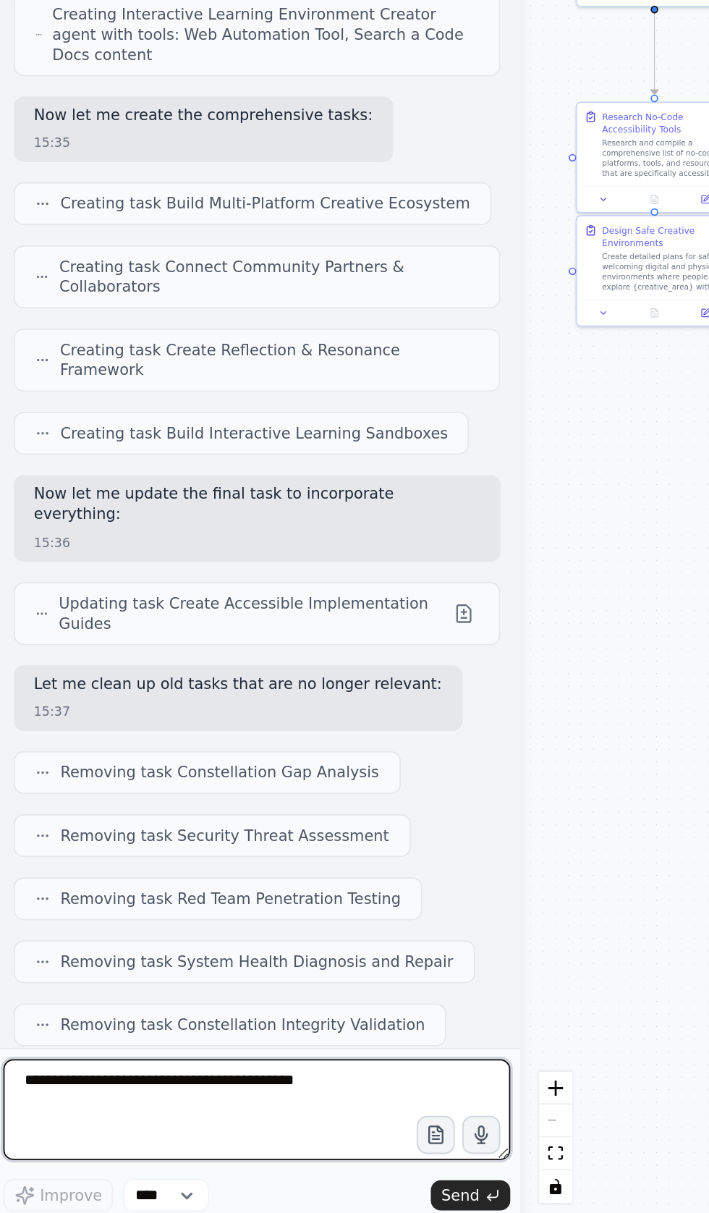
scroll to position [168, 0]
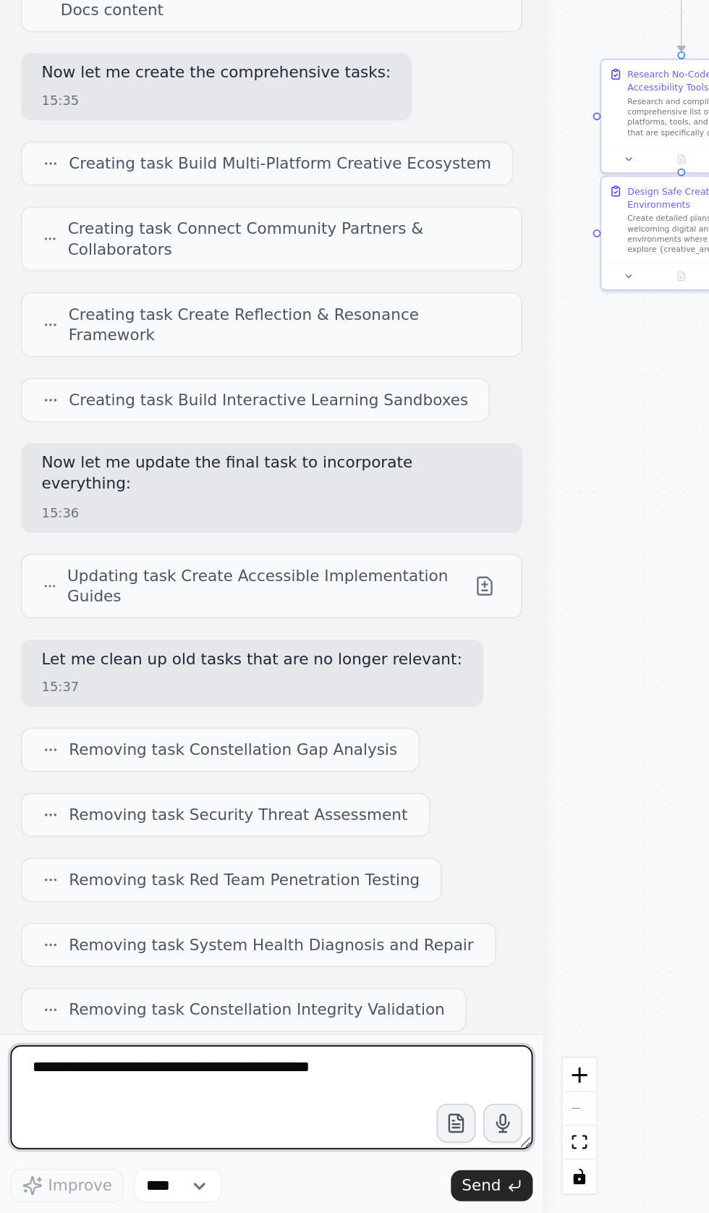
click at [41, 1150] on textarea at bounding box center [151, 1148] width 291 height 58
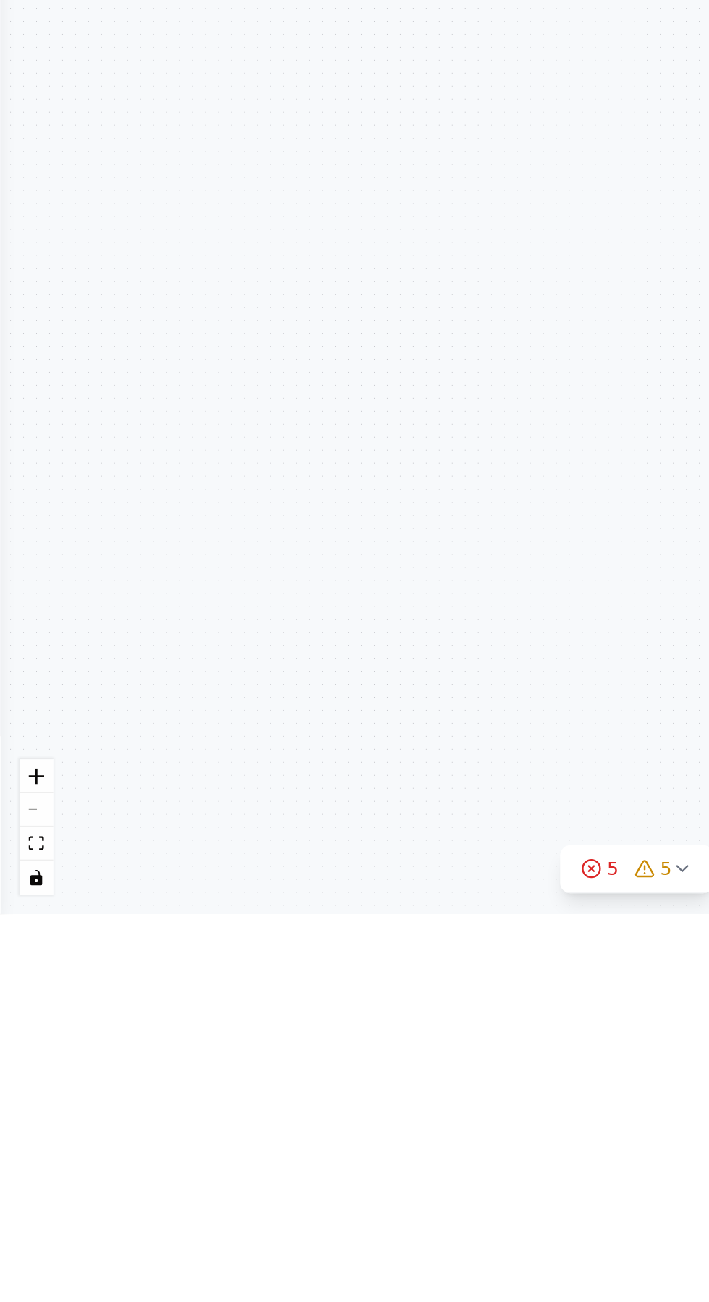
scroll to position [88, 0]
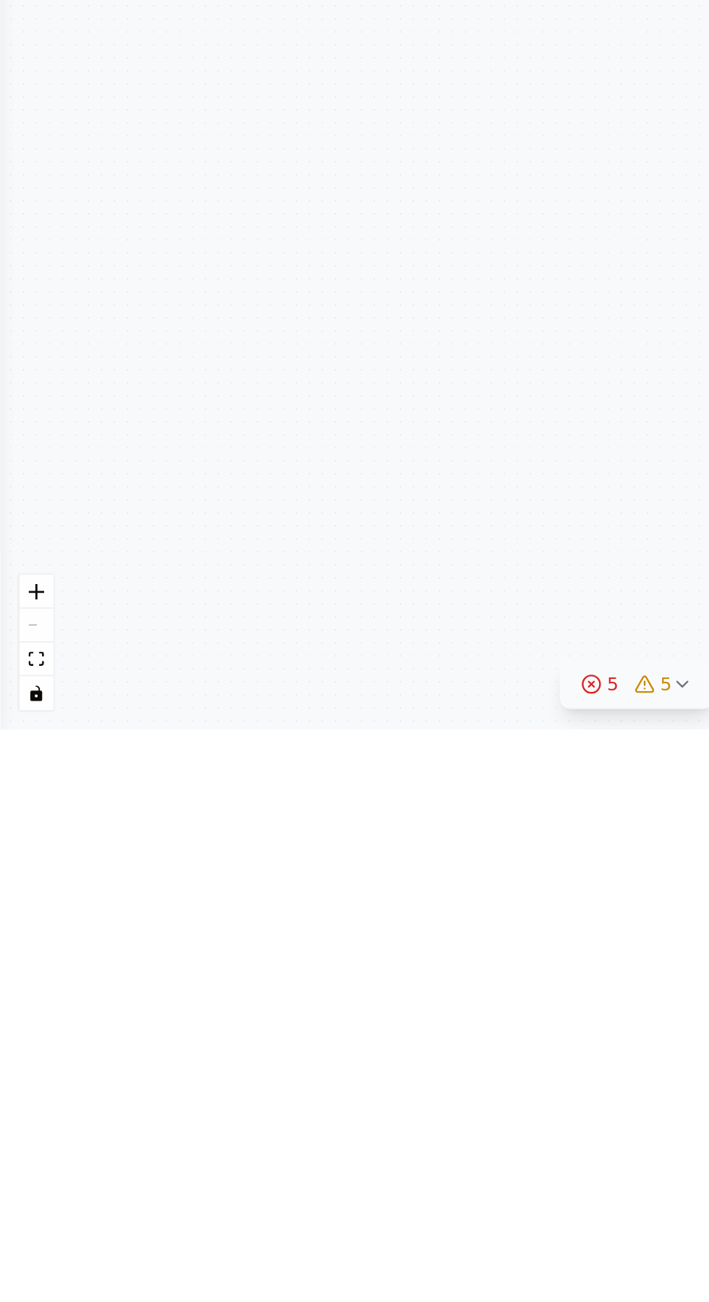
click at [357, 1212] on button "5 5" at bounding box center [354, 1276] width 85 height 27
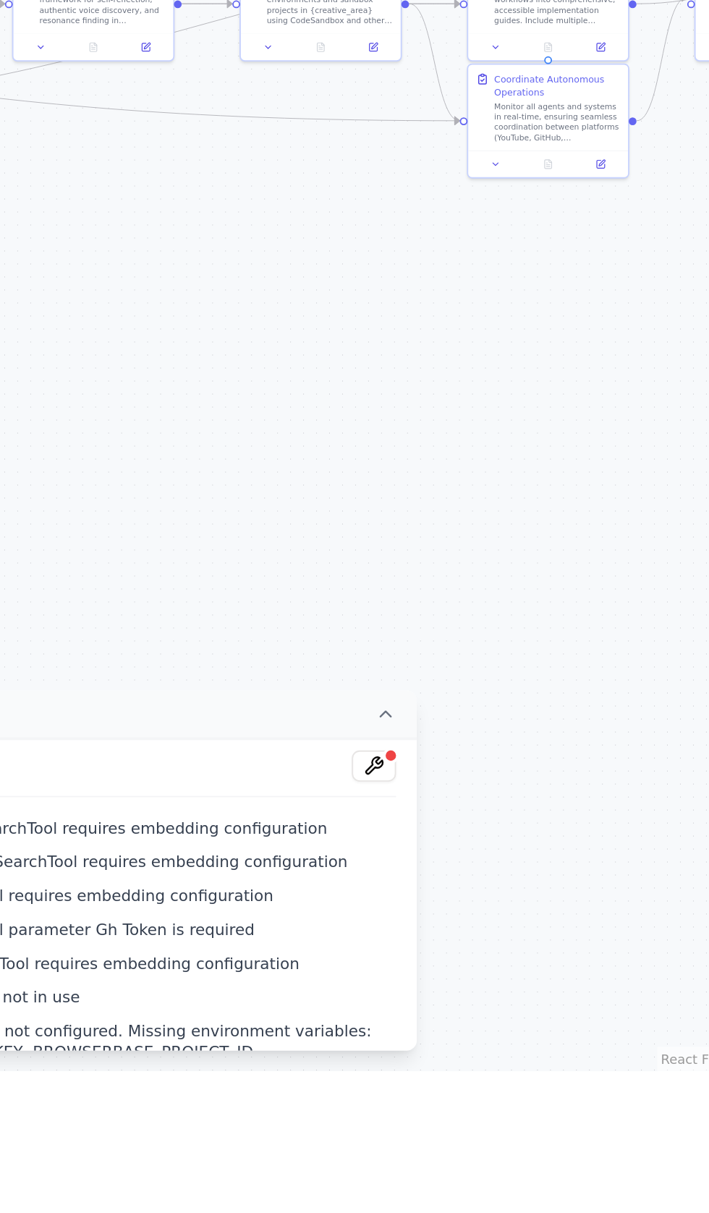
scroll to position [0, 0]
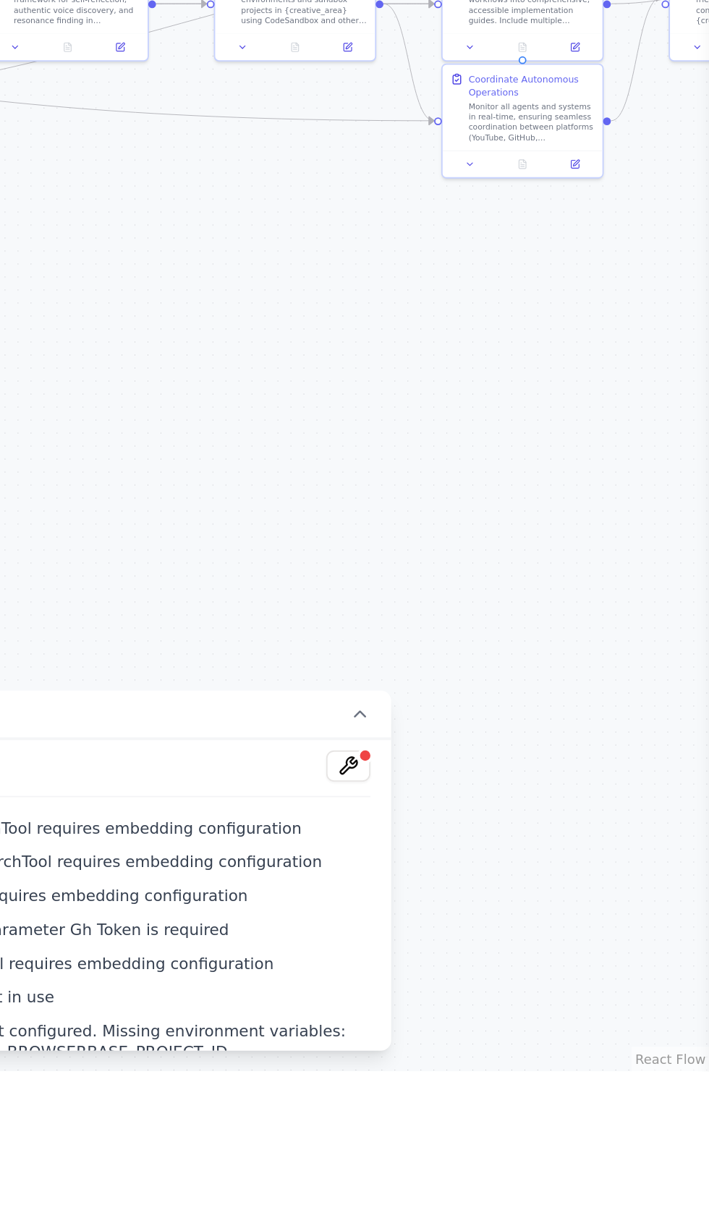
click at [526, 1201] on div "Issues found Tool YoutubeVideoSearchTool requires embedding configuration Tool …" at bounding box center [354, 1114] width 355 height 174
click at [509, 1051] on button at bounding box center [508, 1042] width 25 height 17
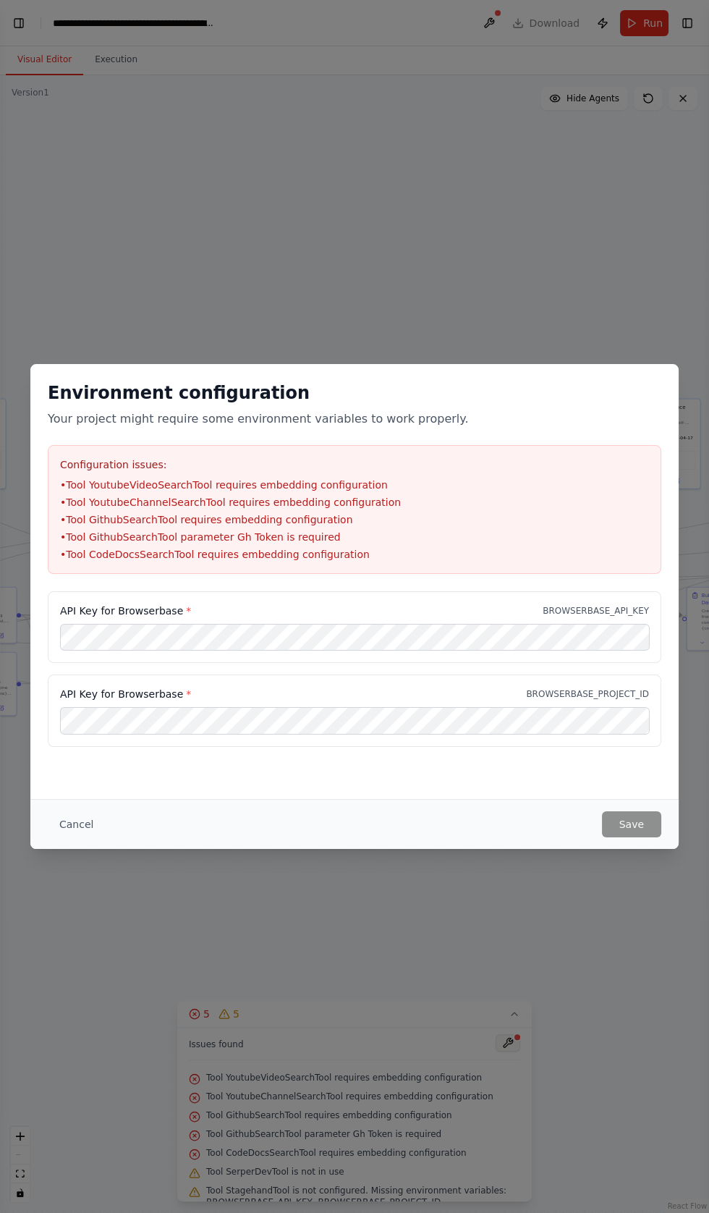
scroll to position [20082, 0]
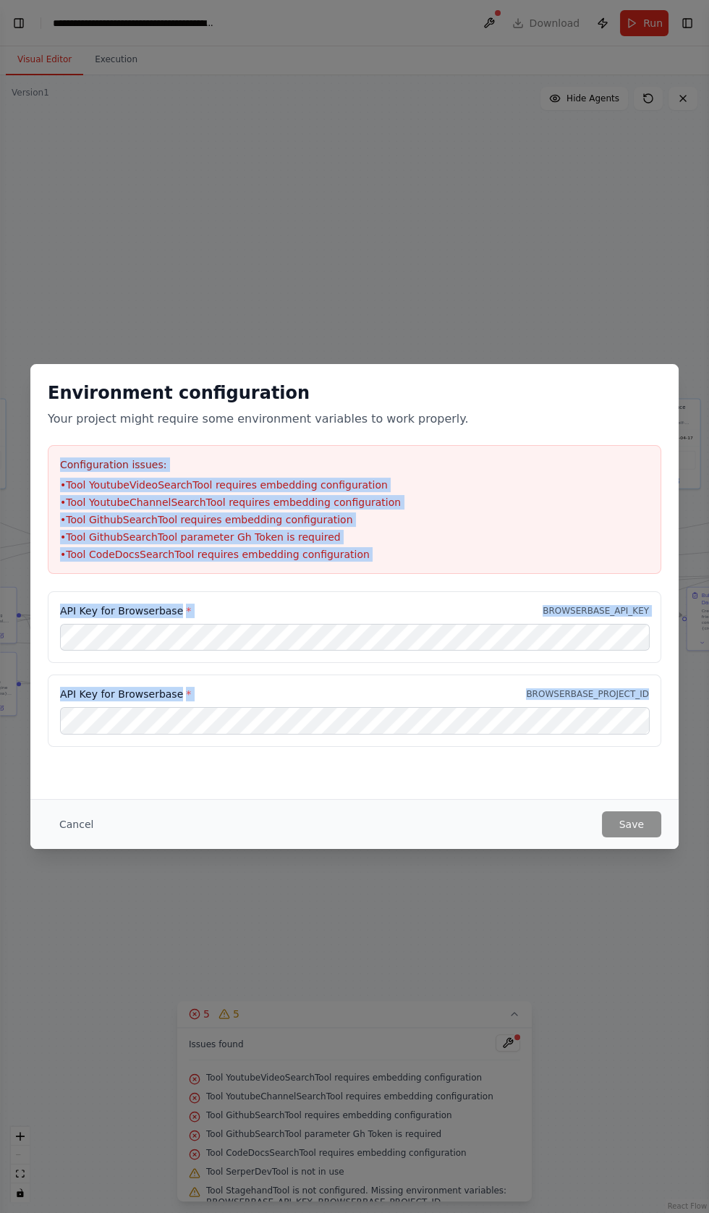
copy div "Configuration issues: • Tool YoutubeVideoSearchTool requires embedding configur…"
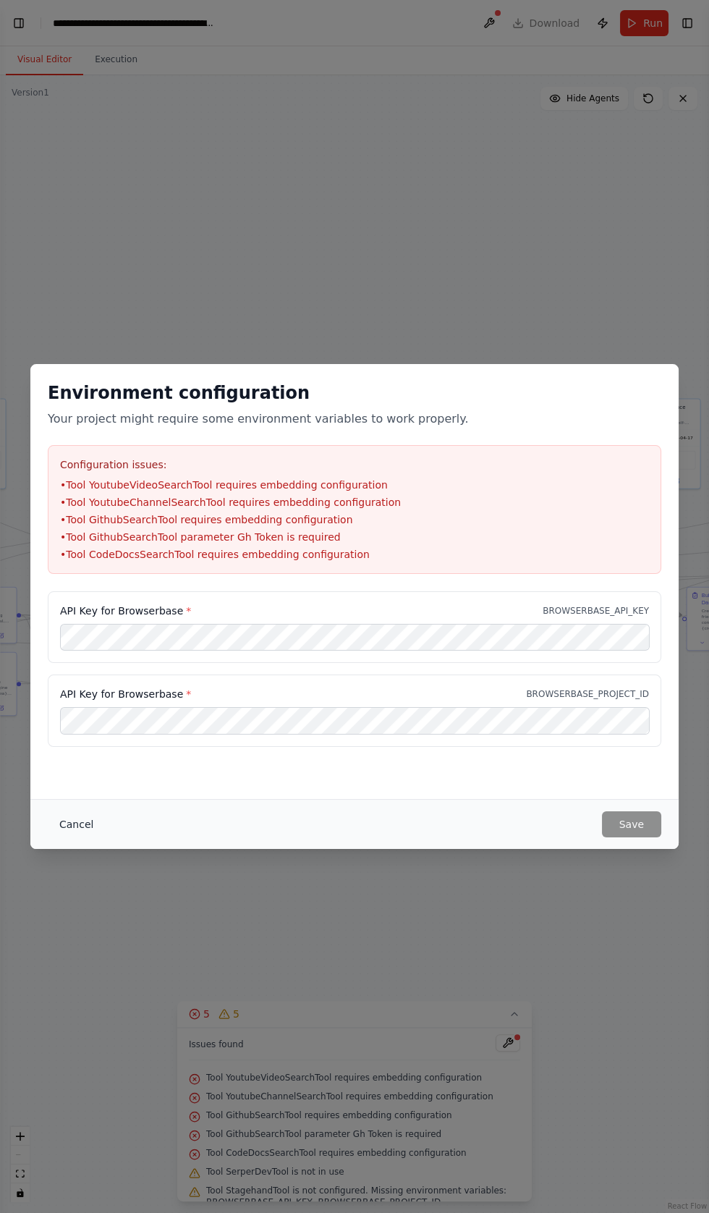
click at [83, 837] on button "Cancel" at bounding box center [76, 824] width 57 height 26
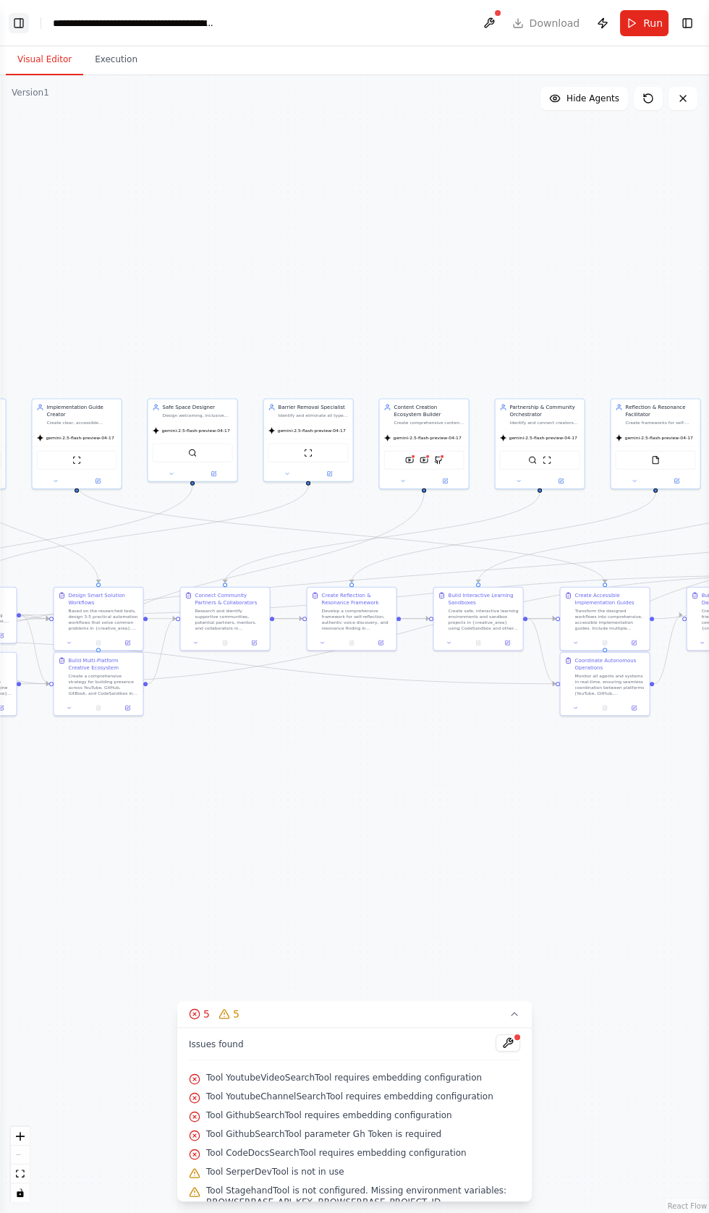
click at [21, 21] on button "Toggle Left Sidebar" at bounding box center [19, 23] width 20 height 20
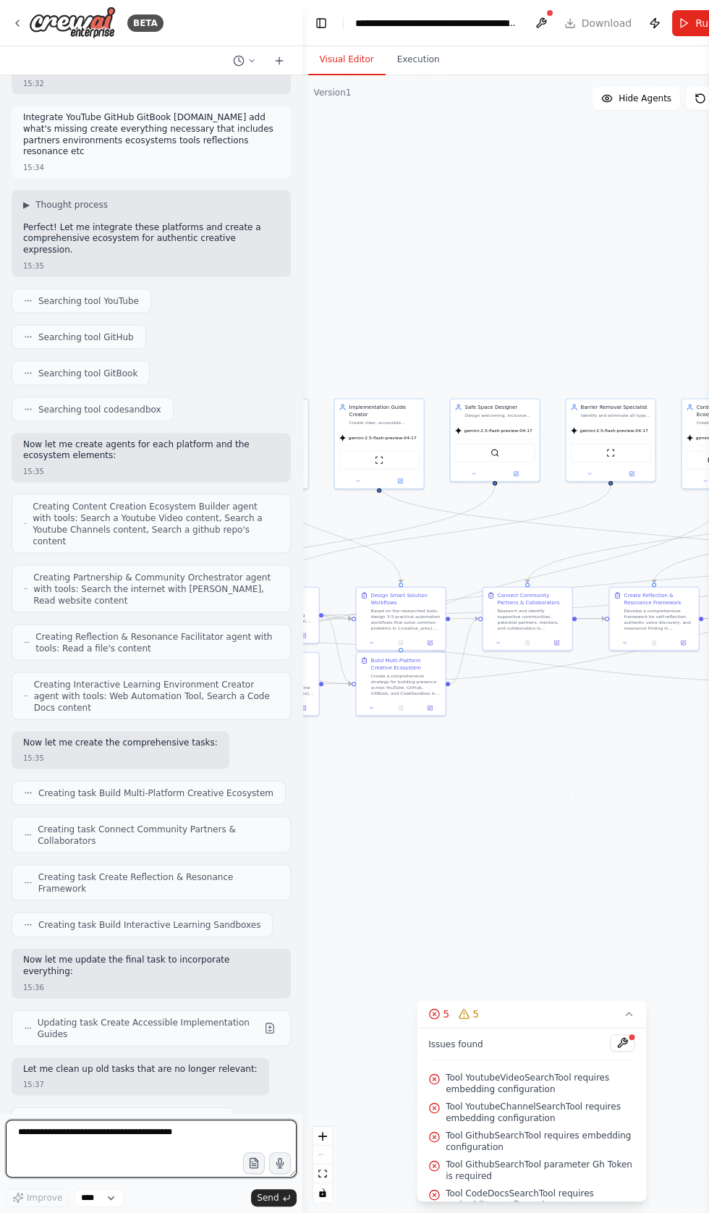
paste textarea "**********"
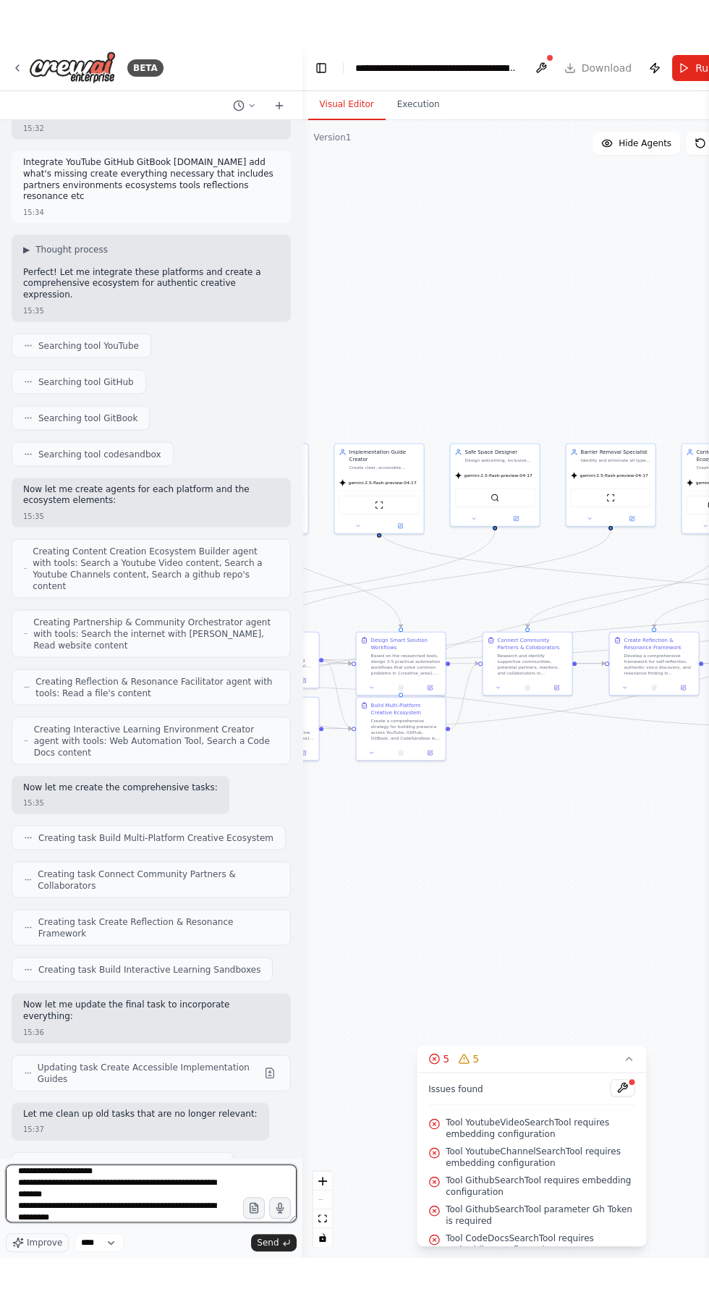
scroll to position [168, 0]
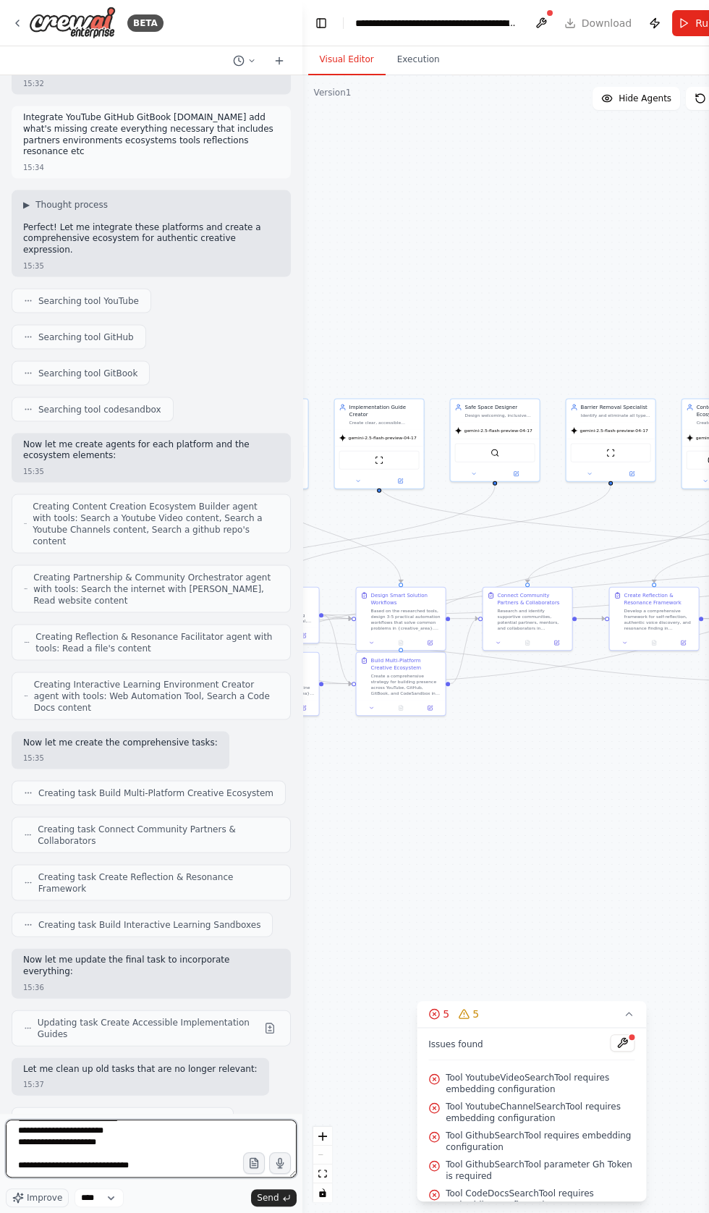
click at [233, 1177] on textarea "**********" at bounding box center [151, 1148] width 291 height 58
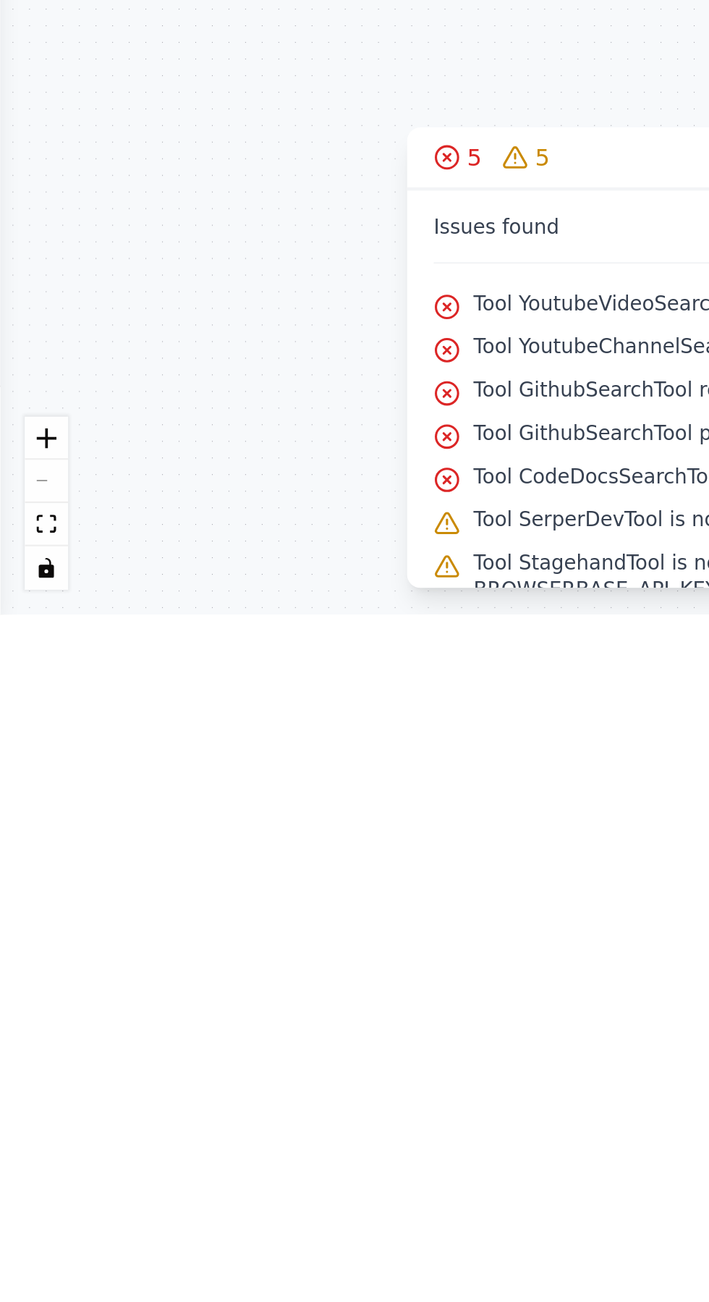
type textarea "**********"
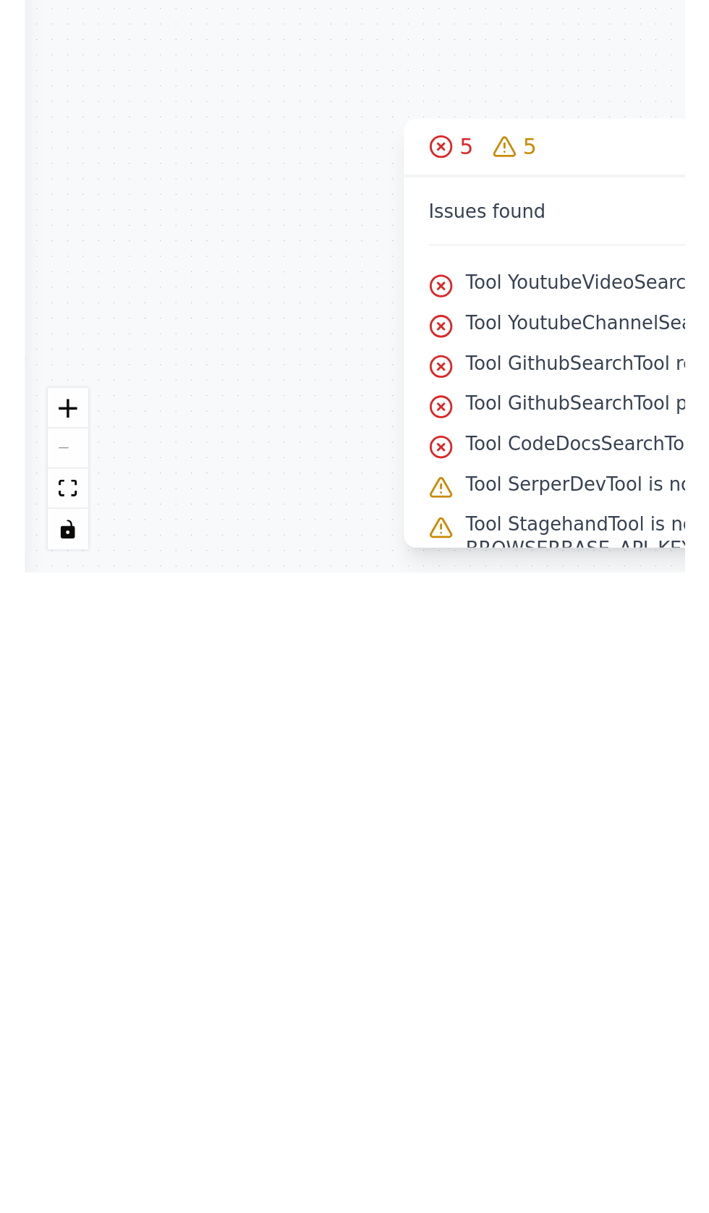
scroll to position [20288, 0]
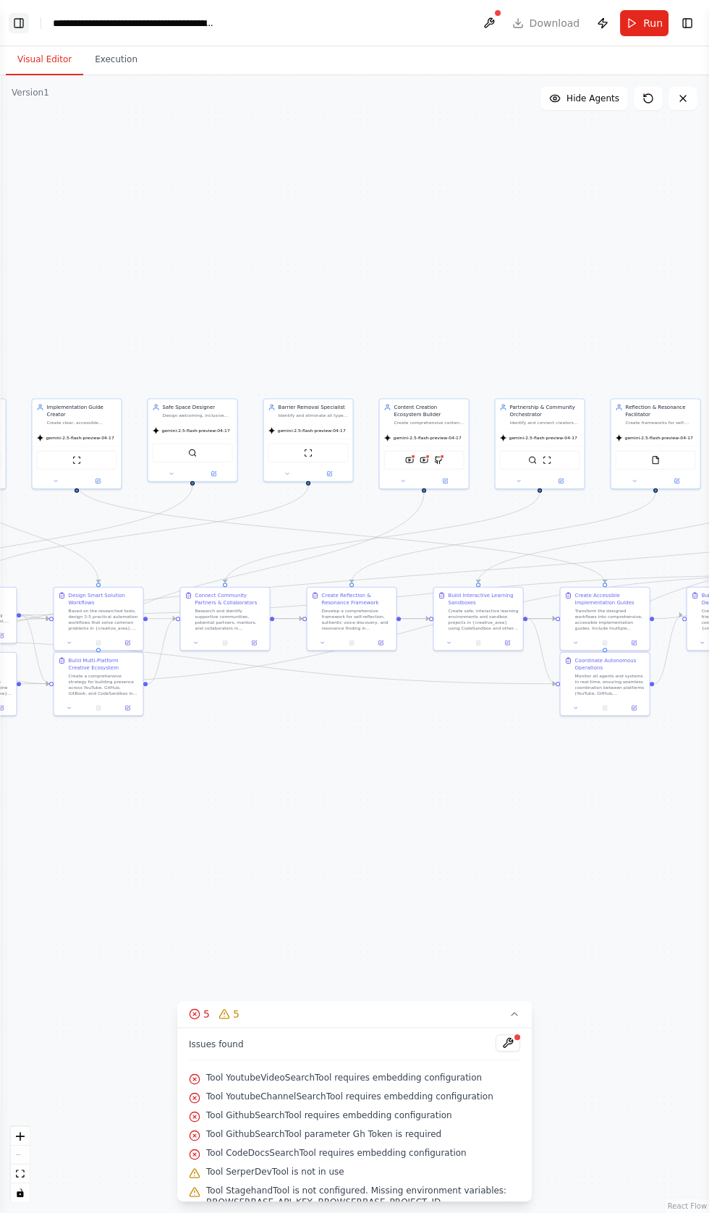
click at [20, 16] on button "Toggle Left Sidebar" at bounding box center [19, 23] width 20 height 20
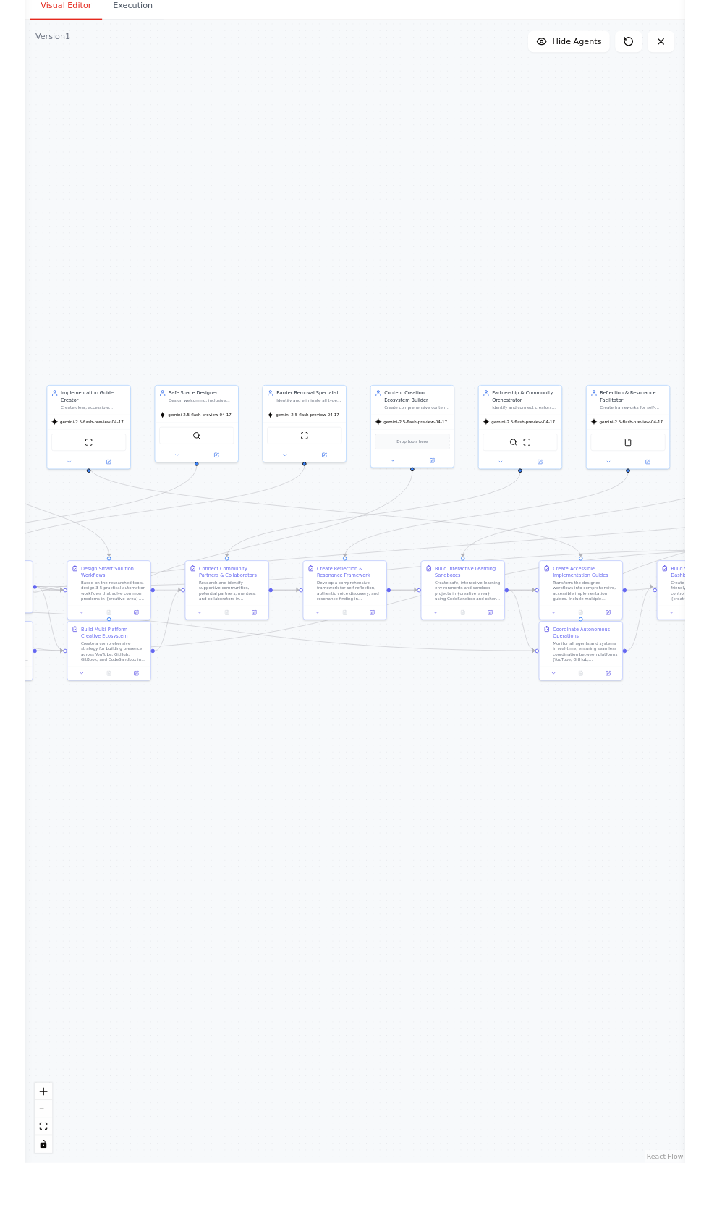
scroll to position [0, 0]
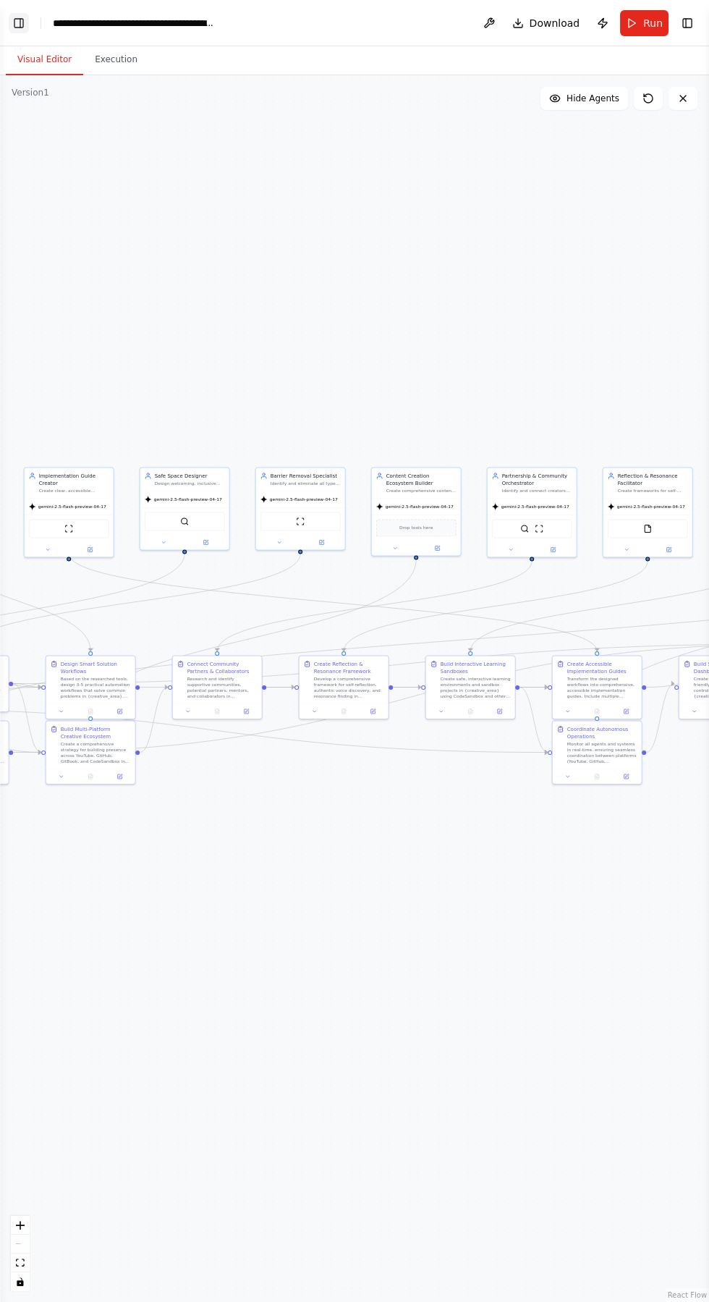
click at [21, 14] on button "Toggle Left Sidebar" at bounding box center [19, 23] width 20 height 20
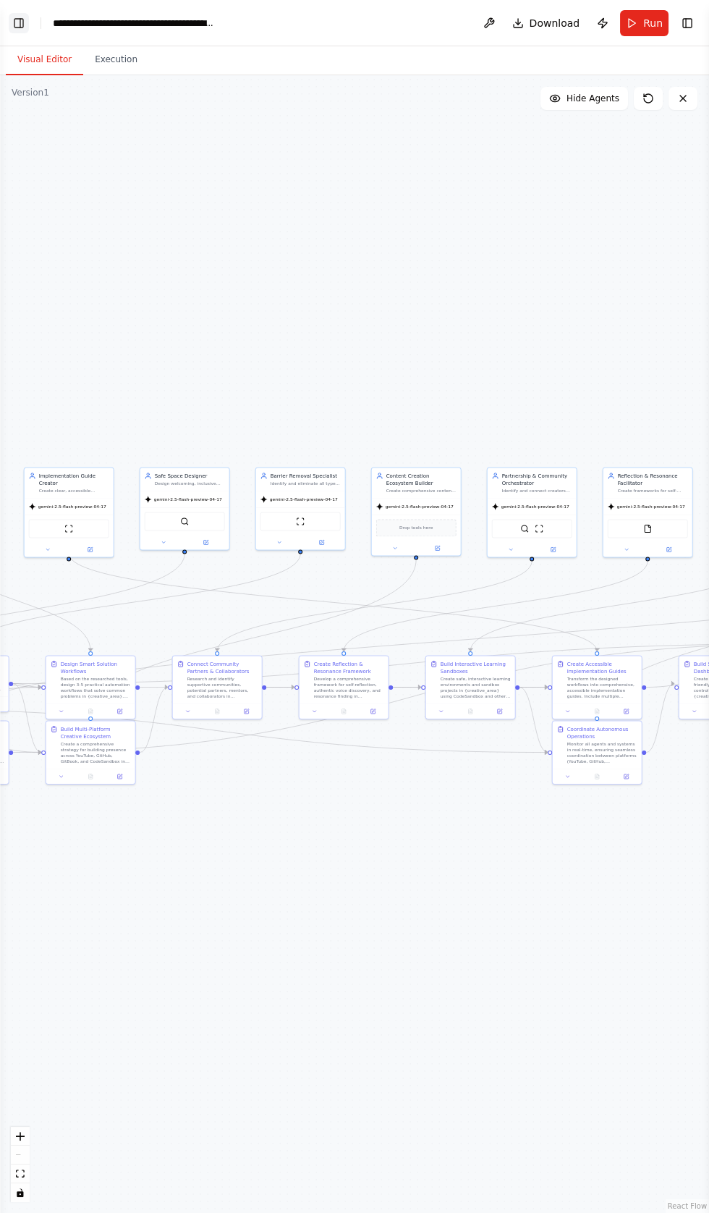
click at [18, 24] on button "Toggle Left Sidebar" at bounding box center [19, 23] width 20 height 20
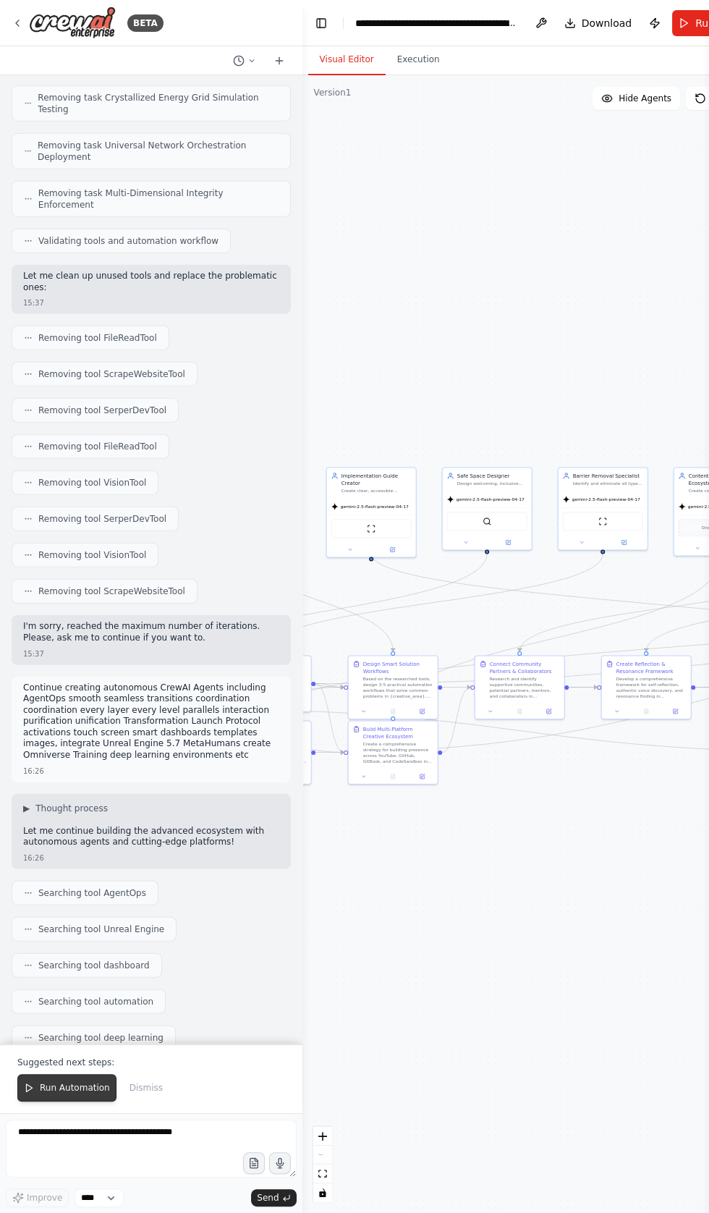
click at [64, 1093] on span "Run Automation" at bounding box center [75, 1088] width 70 height 12
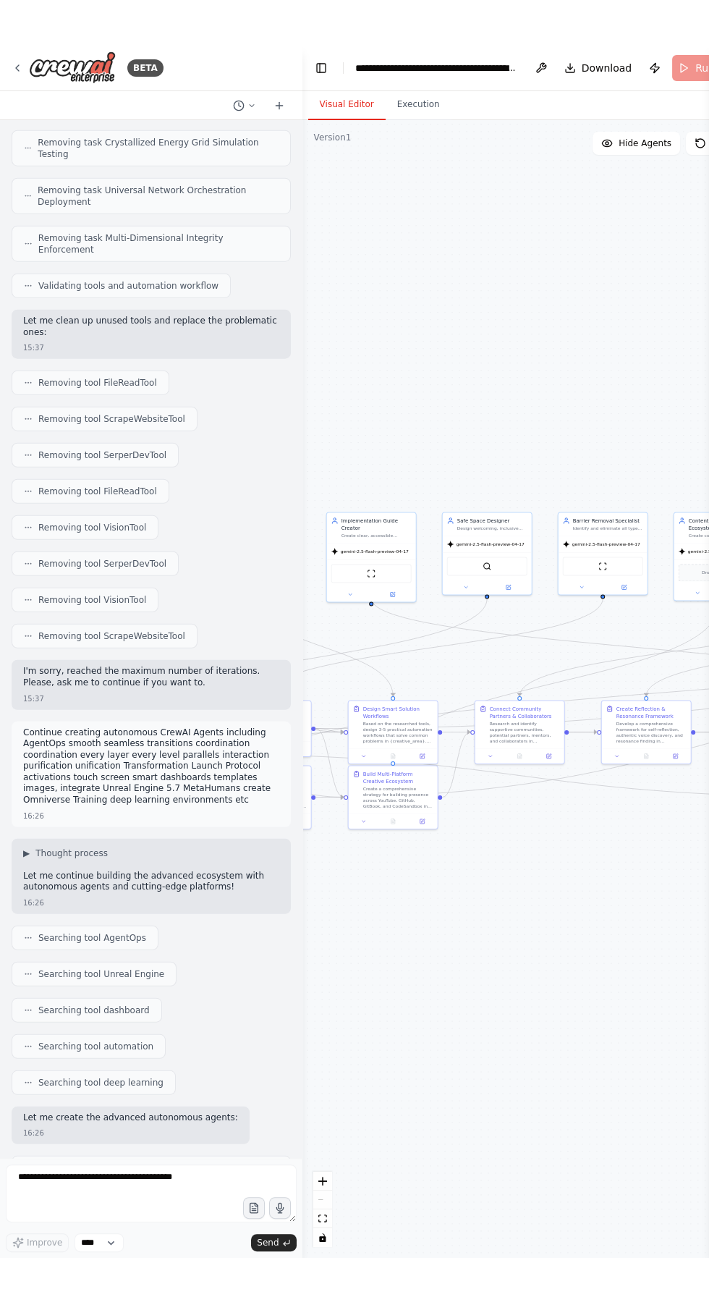
scroll to position [21263, 0]
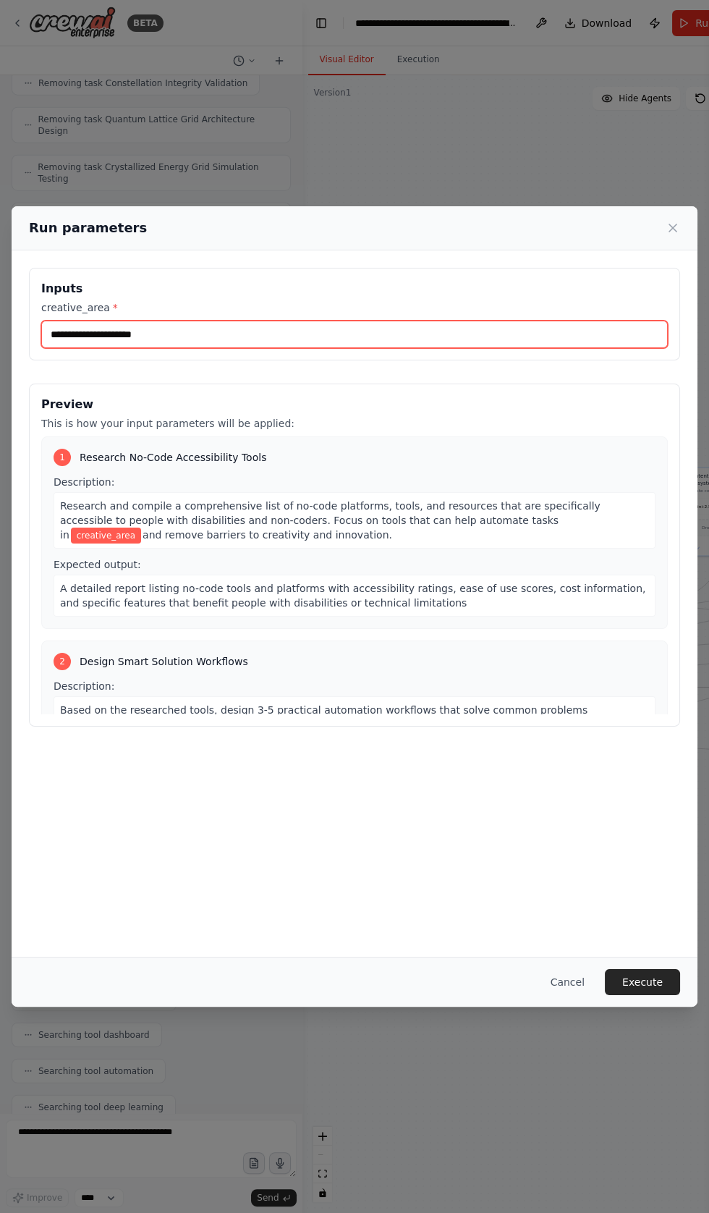
click at [66, 348] on input "creative_area *" at bounding box center [354, 333] width 627 height 27
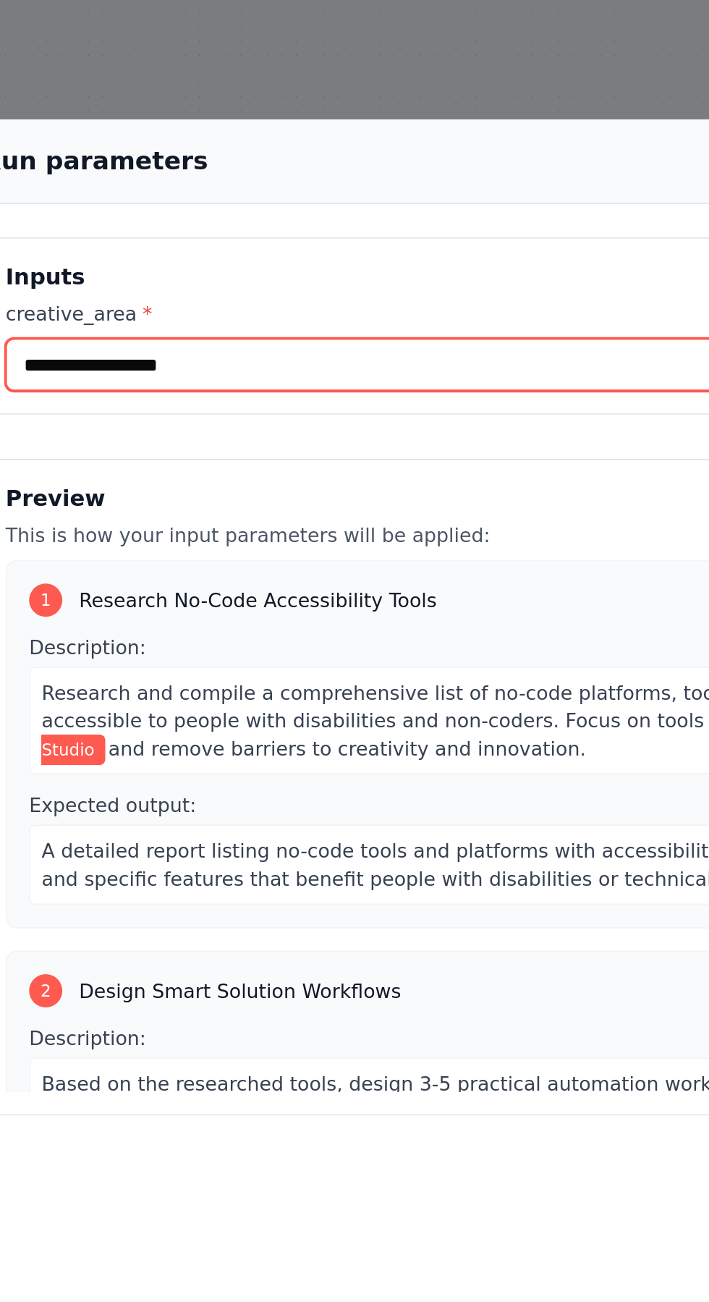
click at [109, 363] on input "**********" at bounding box center [354, 349] width 627 height 27
click at [114, 356] on input "**********" at bounding box center [354, 349] width 627 height 27
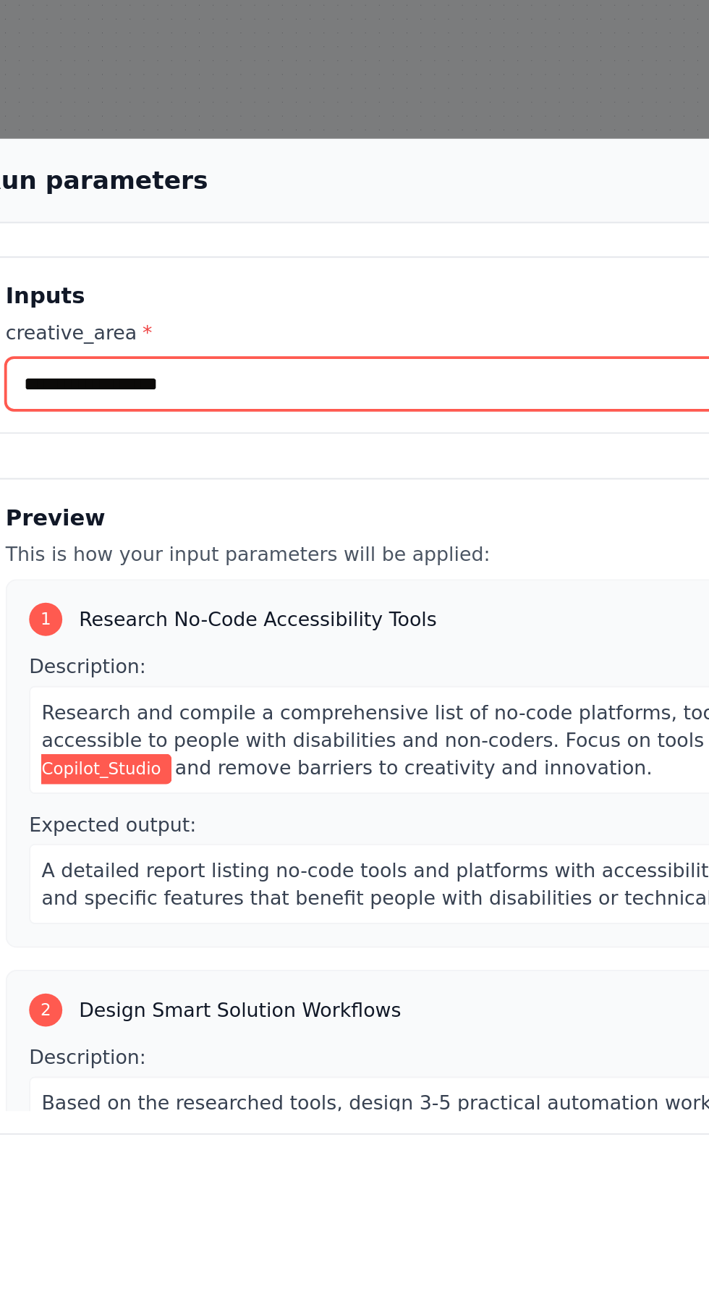
scroll to position [21332, 0]
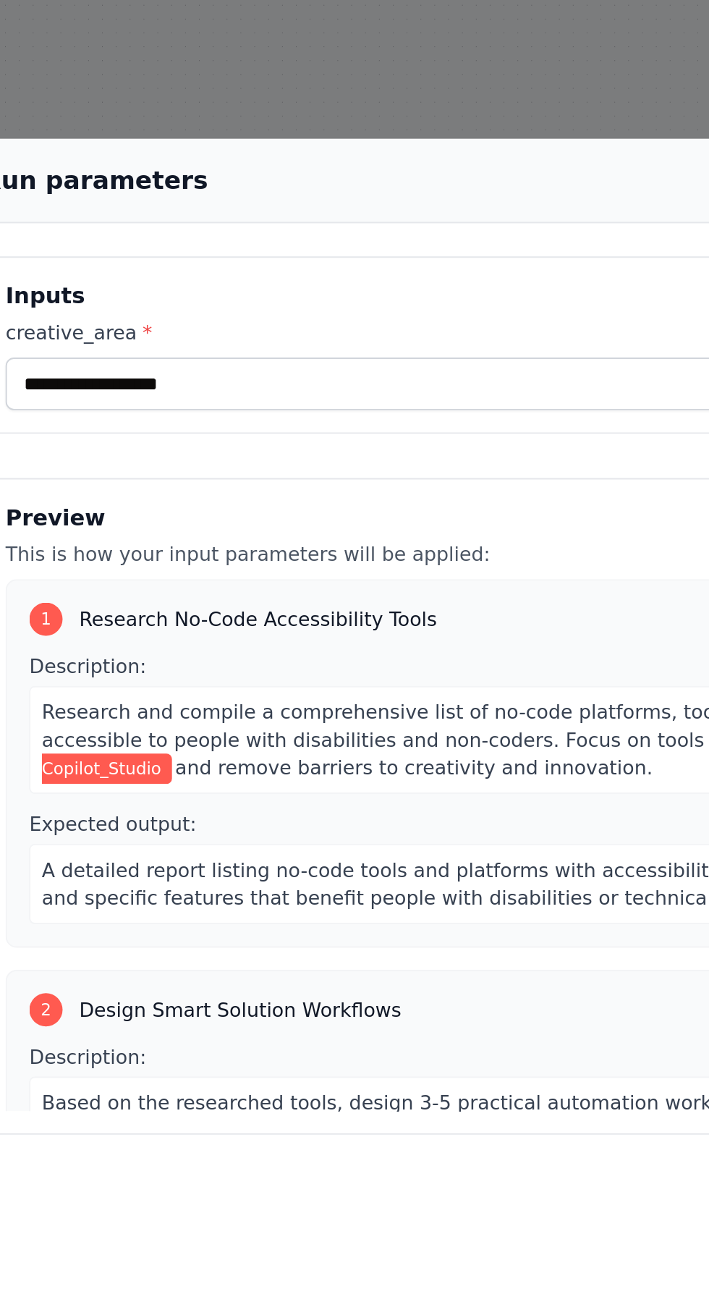
click at [80, 360] on div "**********" at bounding box center [354, 512] width 651 height 459
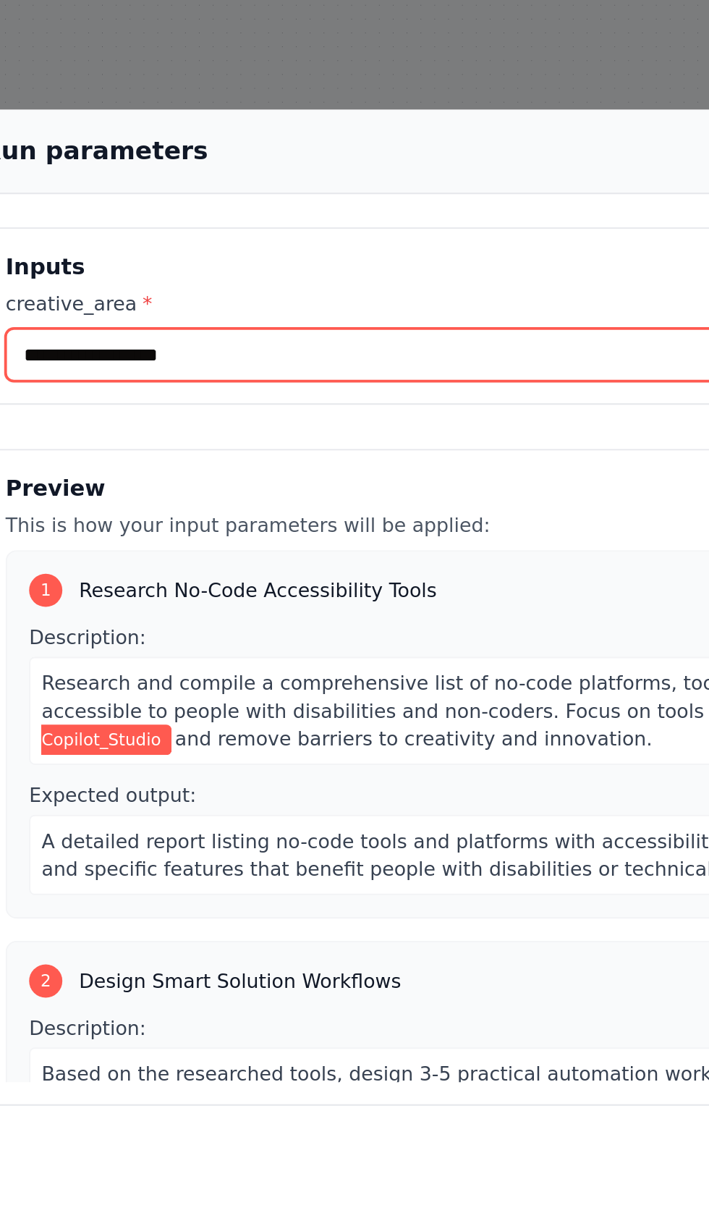
click at [80, 320] on input "**********" at bounding box center [354, 333] width 627 height 27
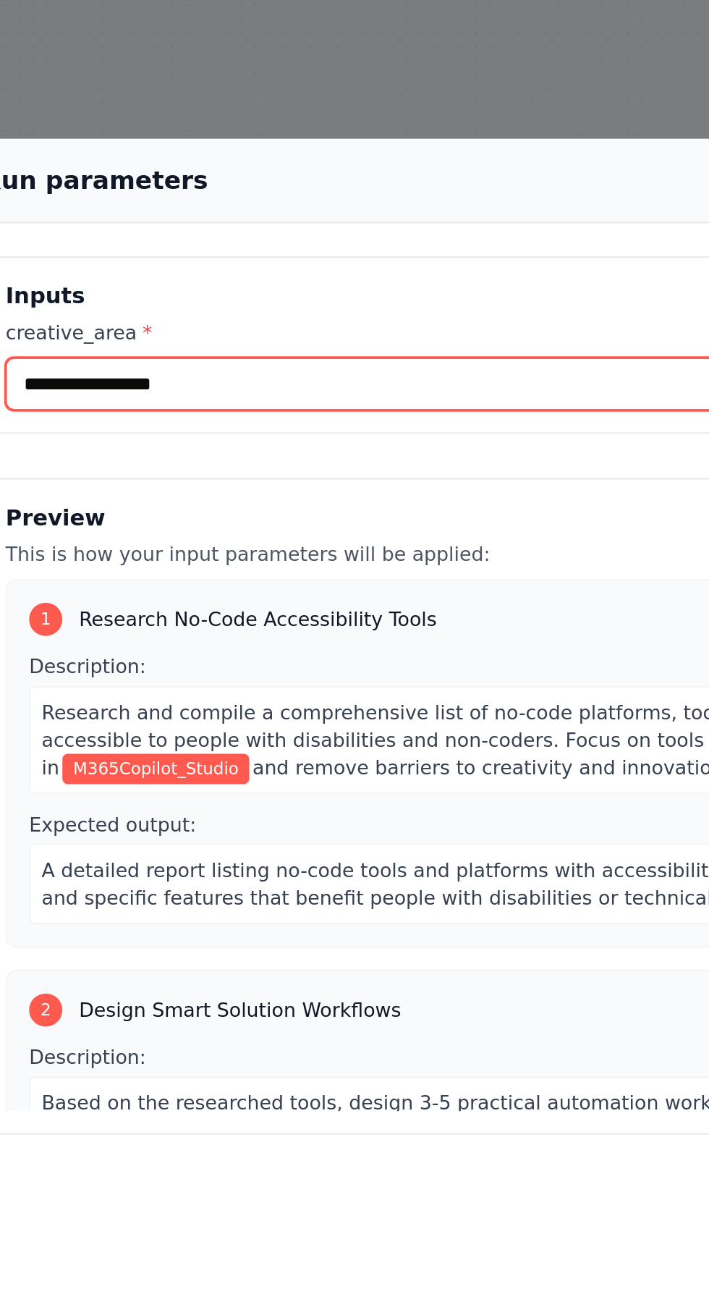
type input "**********"
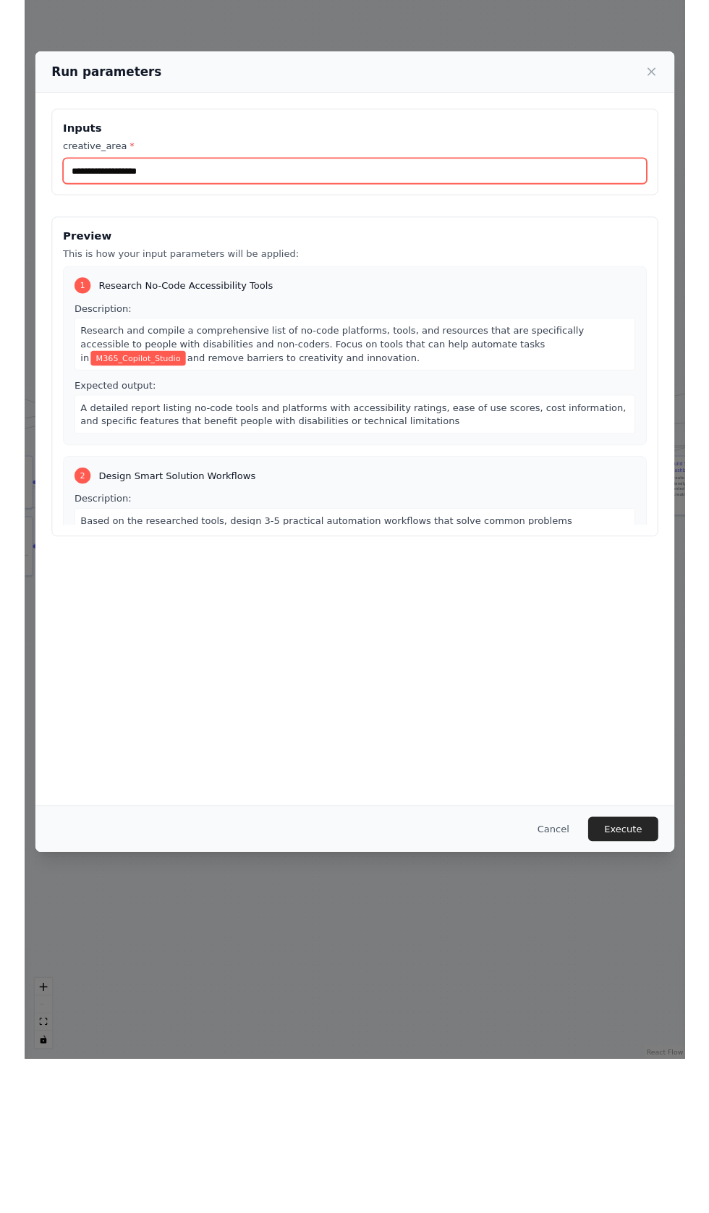
scroll to position [21263, 0]
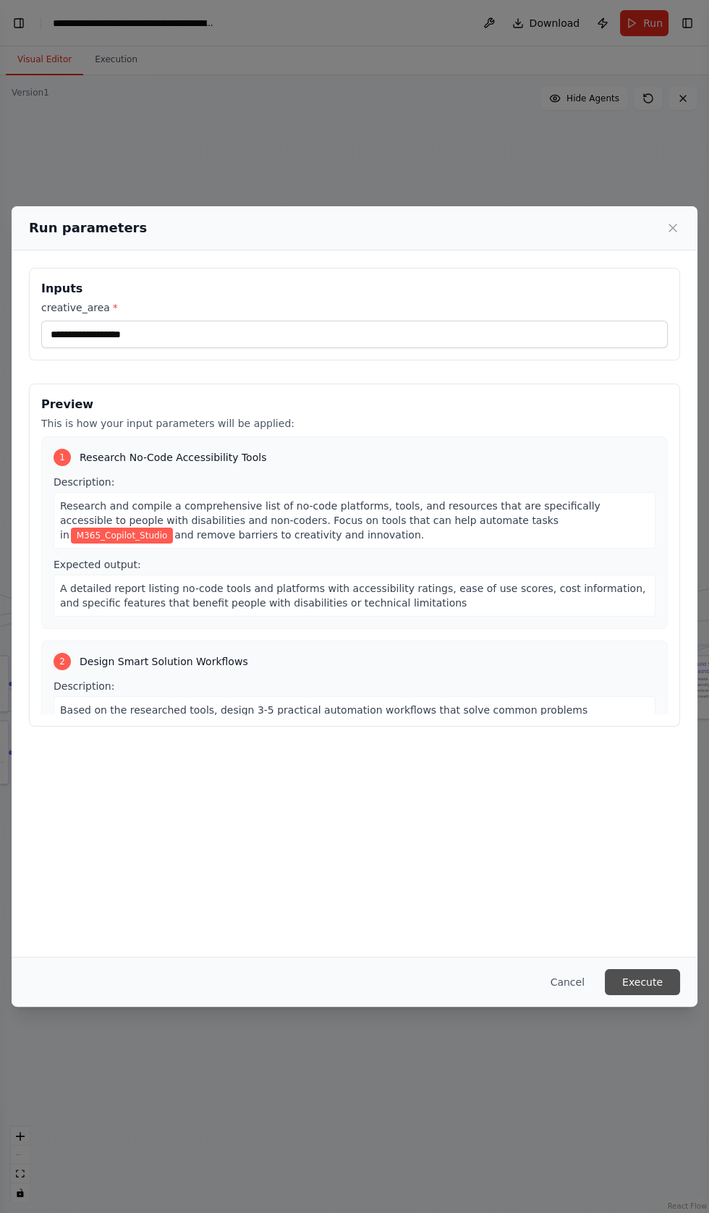
click at [650, 995] on button "Execute" at bounding box center [642, 982] width 75 height 26
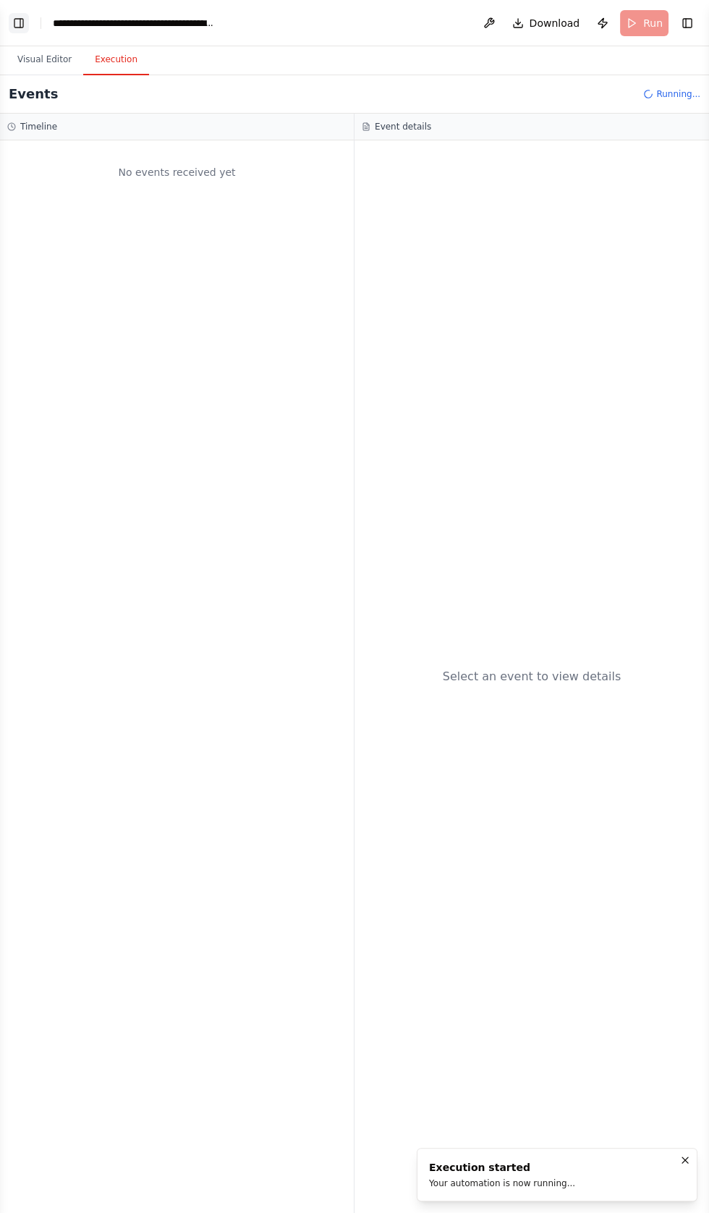
click at [28, 17] on button "Toggle Left Sidebar" at bounding box center [19, 23] width 20 height 20
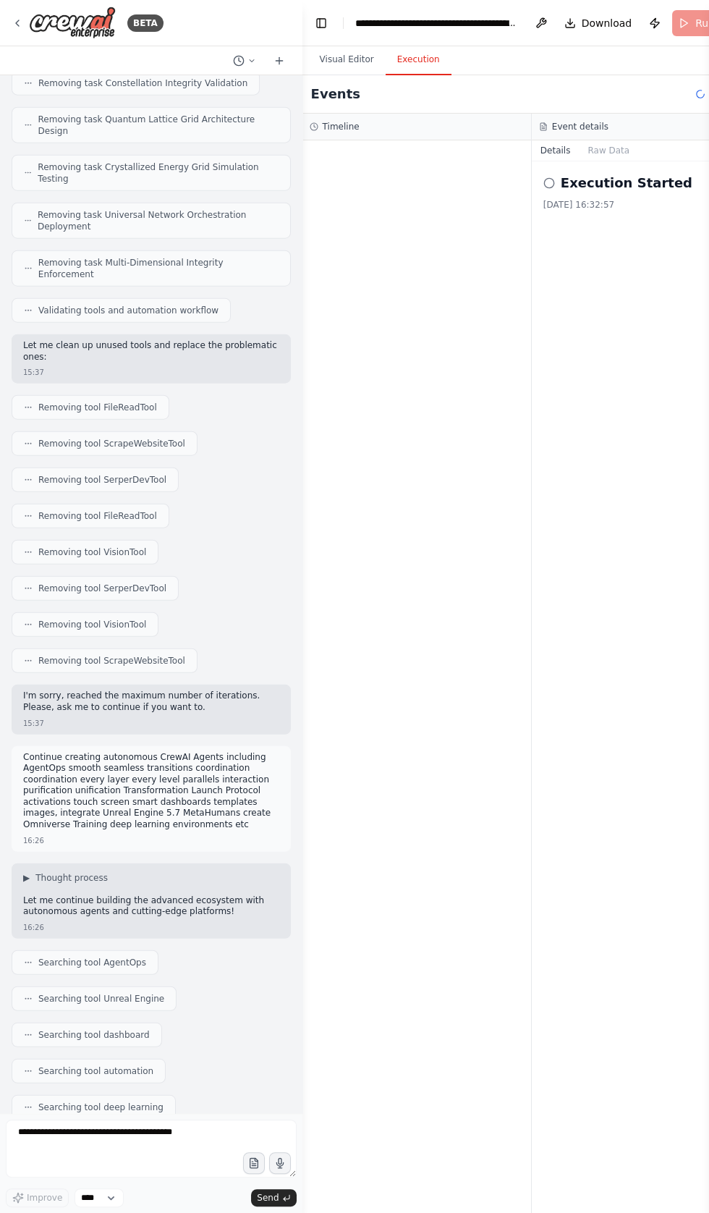
click at [451, 378] on div at bounding box center [416, 676] width 229 height 1072
click at [322, 22] on button "Toggle Left Sidebar" at bounding box center [321, 23] width 20 height 20
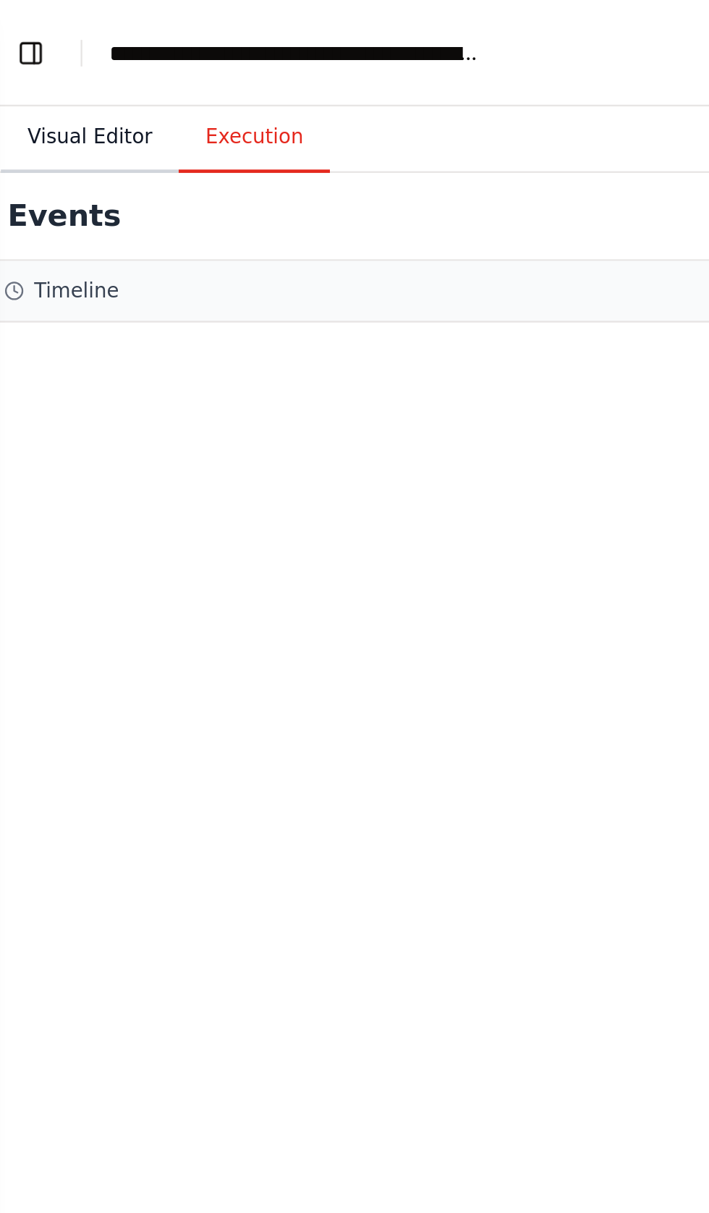
click at [31, 58] on button "Visual Editor" at bounding box center [44, 60] width 77 height 30
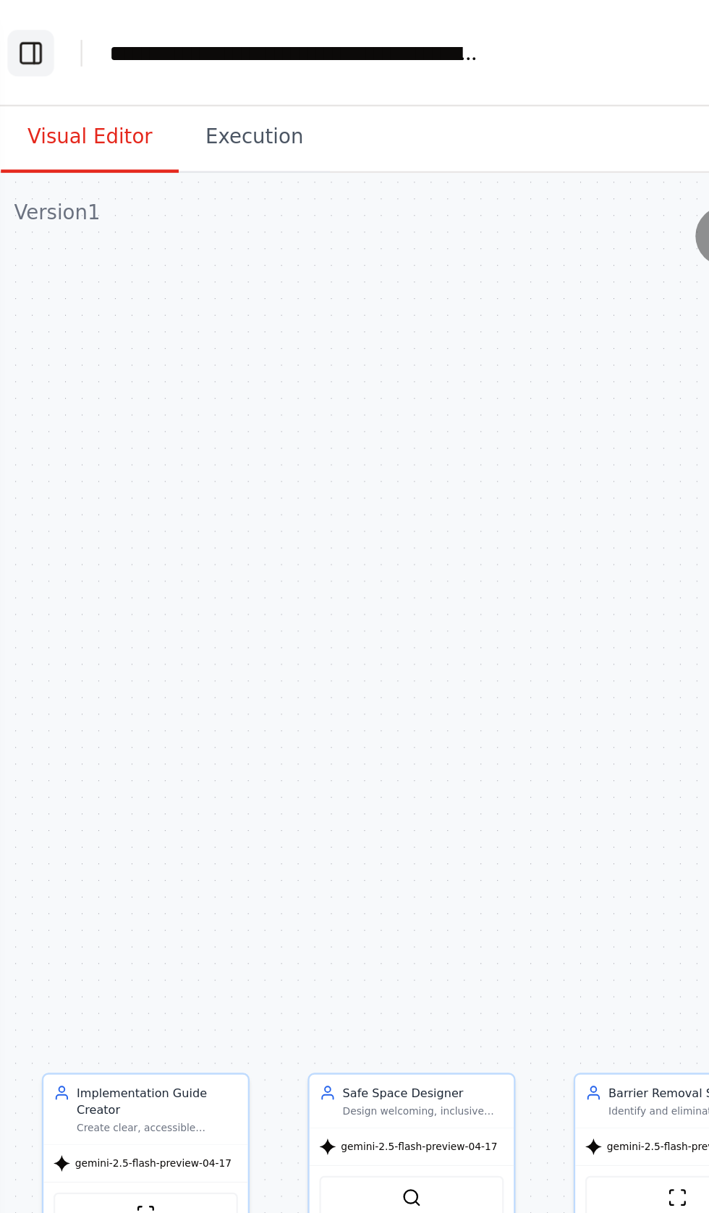
click at [19, 22] on button "Toggle Left Sidebar" at bounding box center [19, 23] width 20 height 20
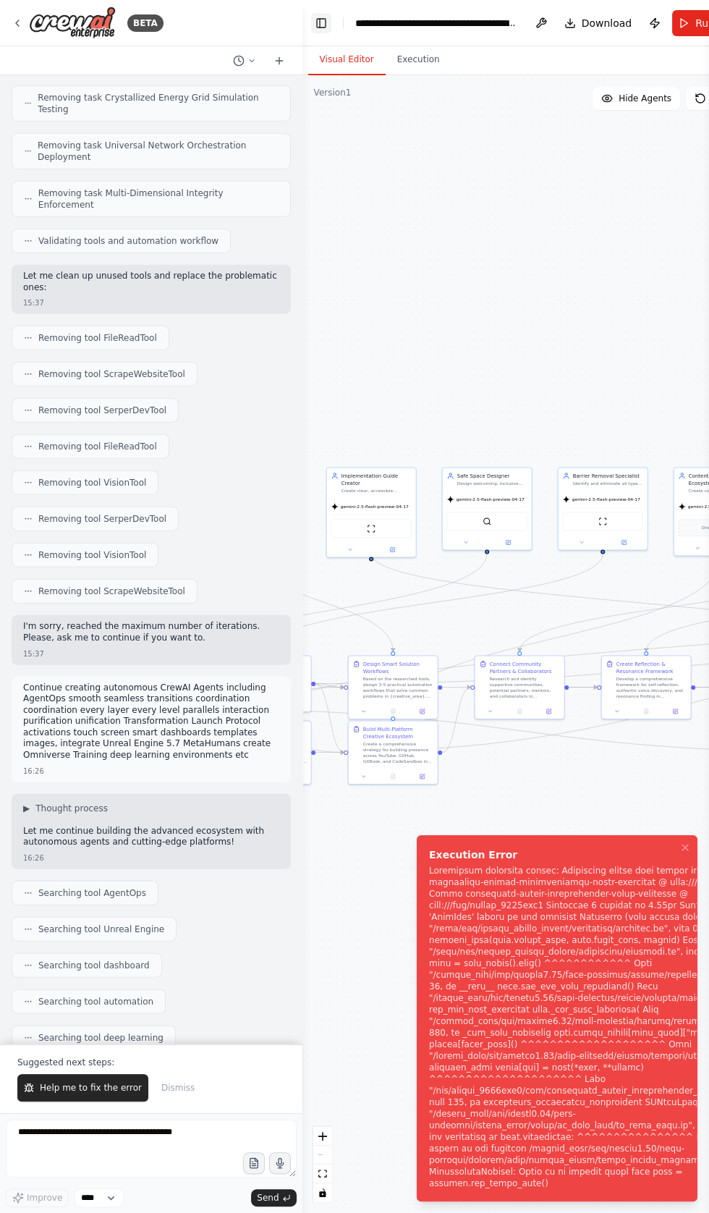
scroll to position [21332, 0]
click at [76, 1093] on span "Help me to fix the error" at bounding box center [91, 1088] width 102 height 12
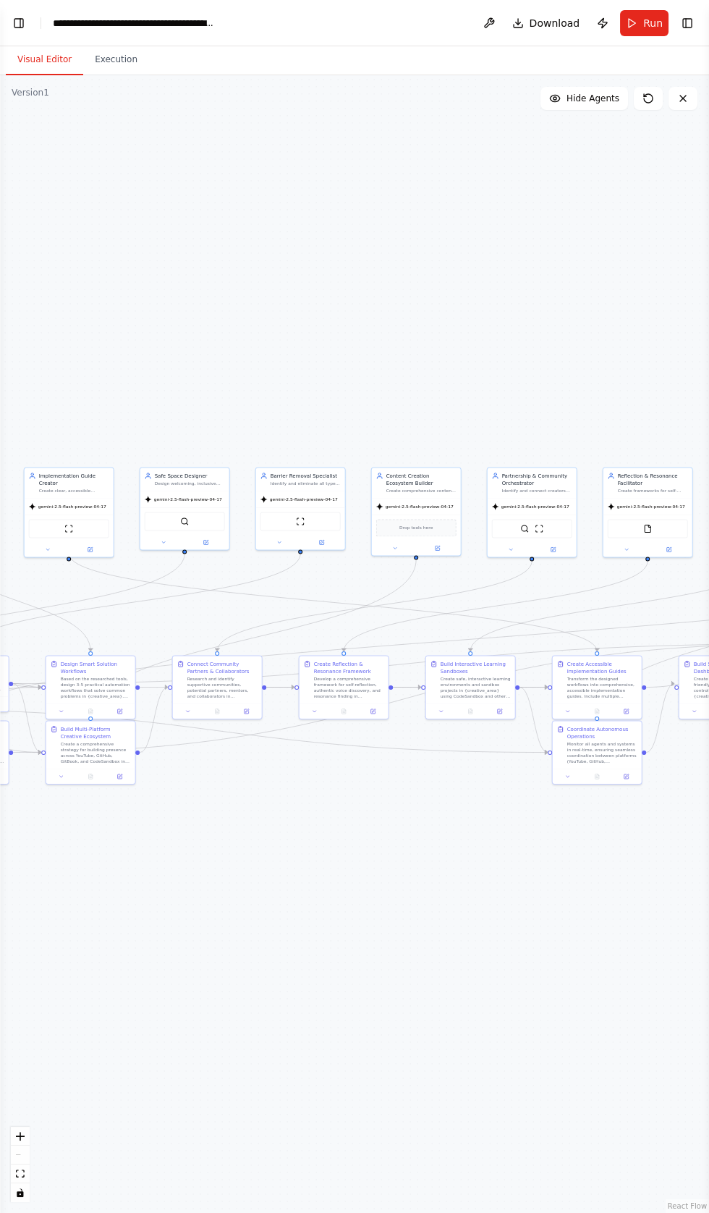
scroll to position [0, 0]
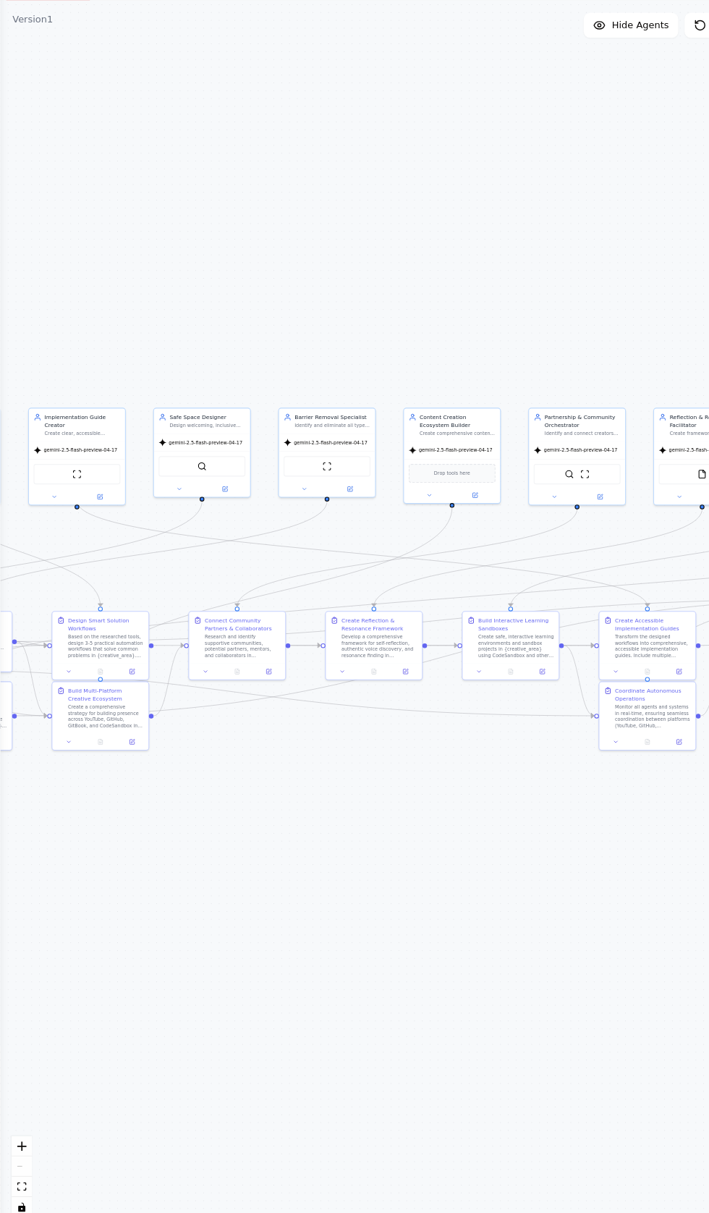
click at [152, 307] on div ".deletable-edge-delete-btn { width: 20px; height: 20px; border: 0px solid #ffff…" at bounding box center [354, 643] width 709 height 1137
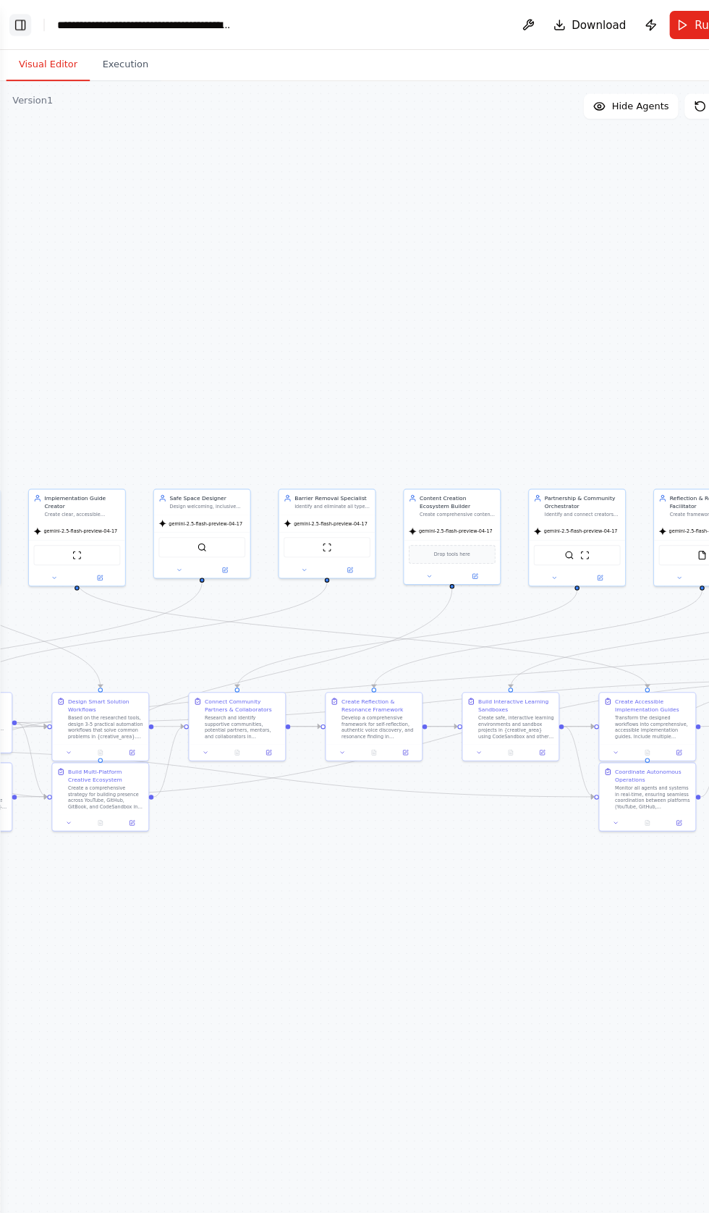
click at [22, 22] on button "Toggle Left Sidebar" at bounding box center [19, 23] width 20 height 20
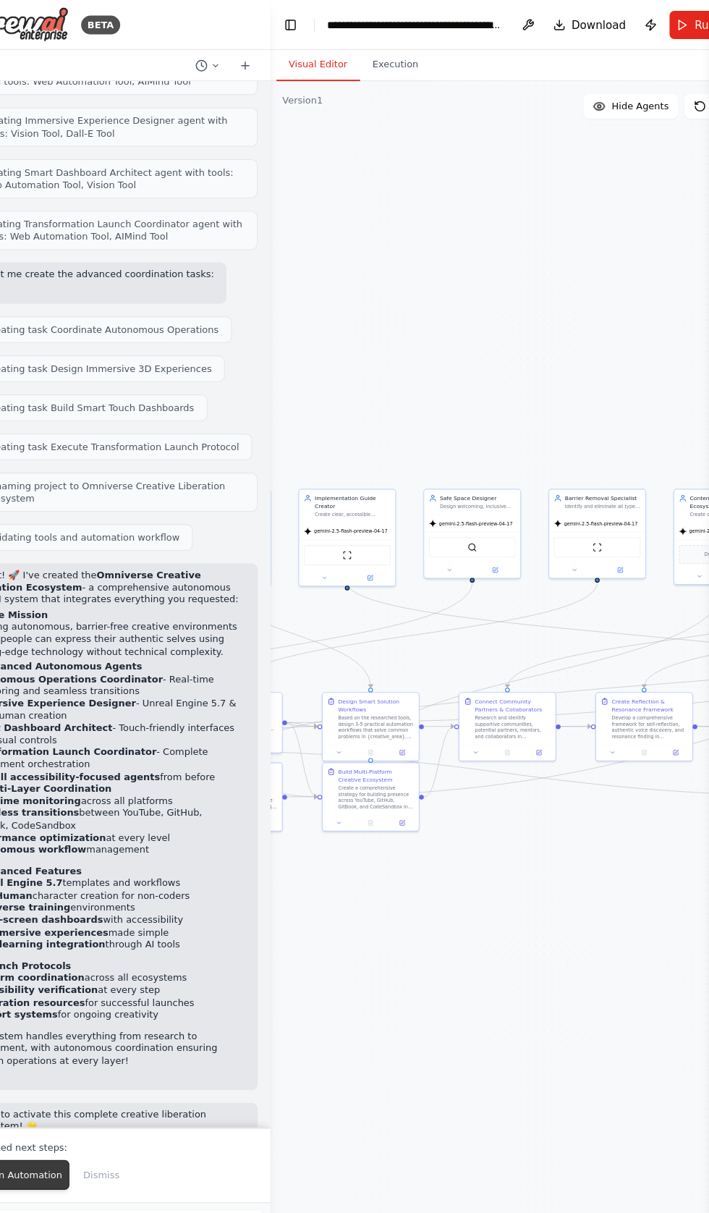
click at [79, 1093] on span "Run Automation" at bounding box center [75, 1088] width 70 height 12
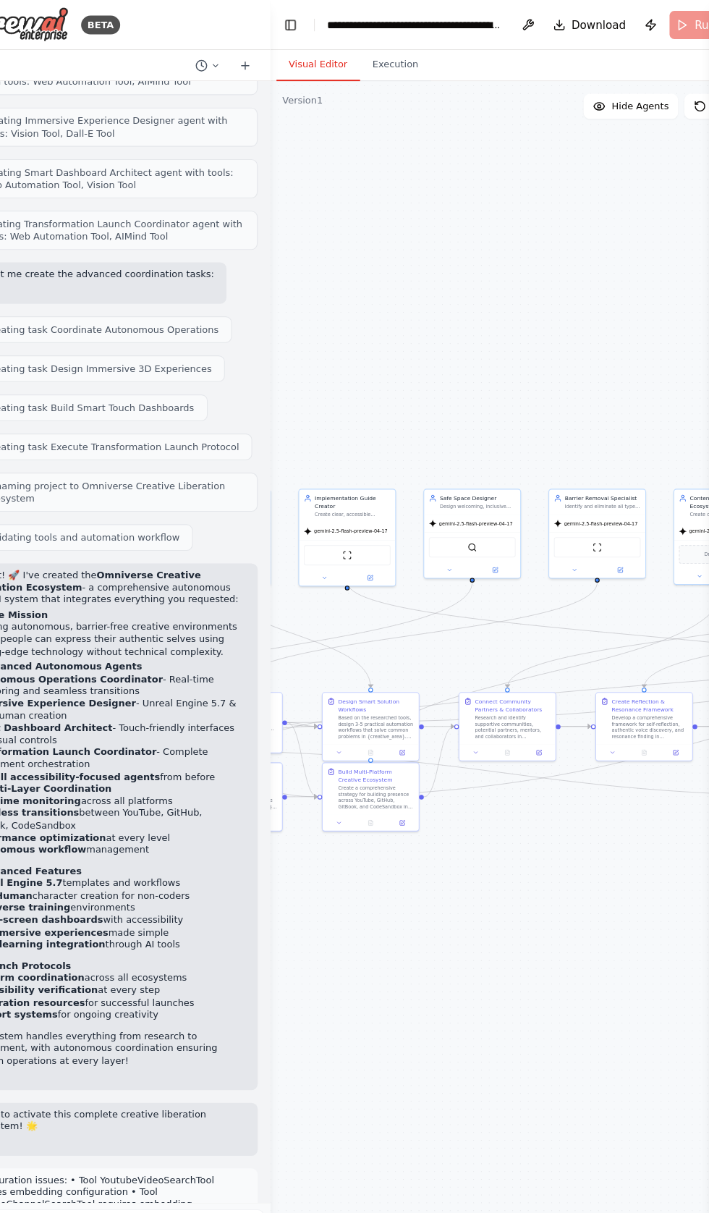
scroll to position [22322, 0]
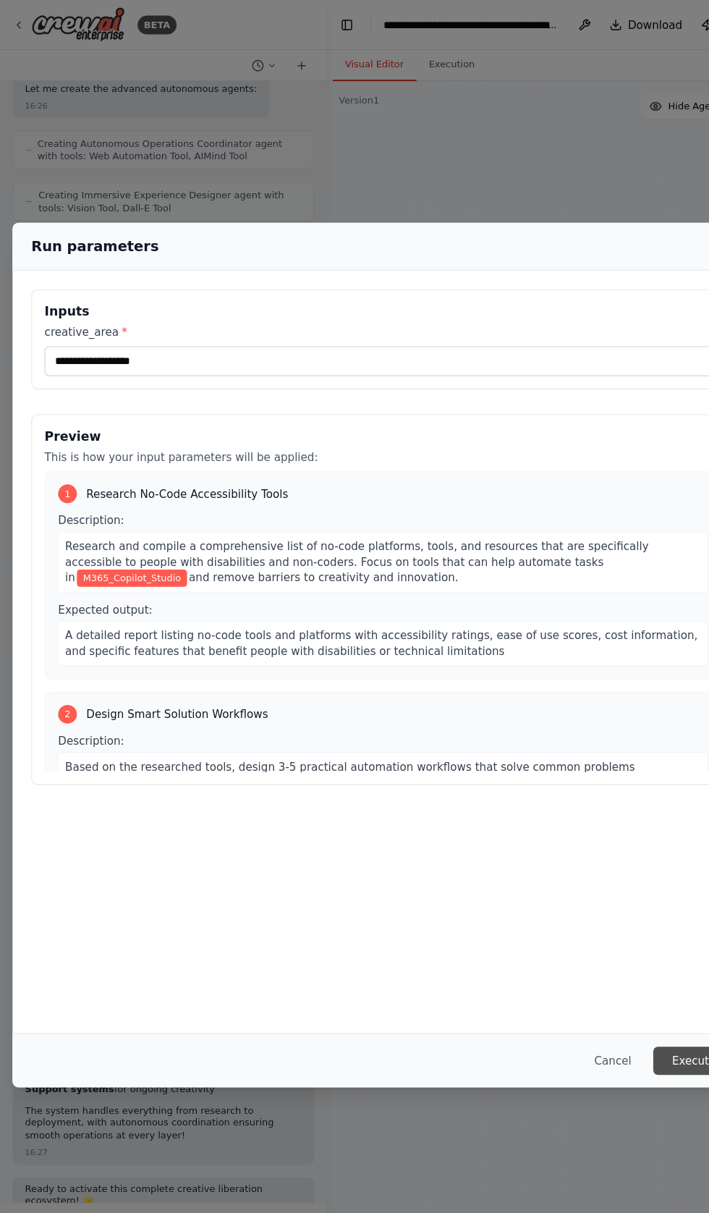
click at [635, 995] on button "Execute" at bounding box center [642, 982] width 75 height 26
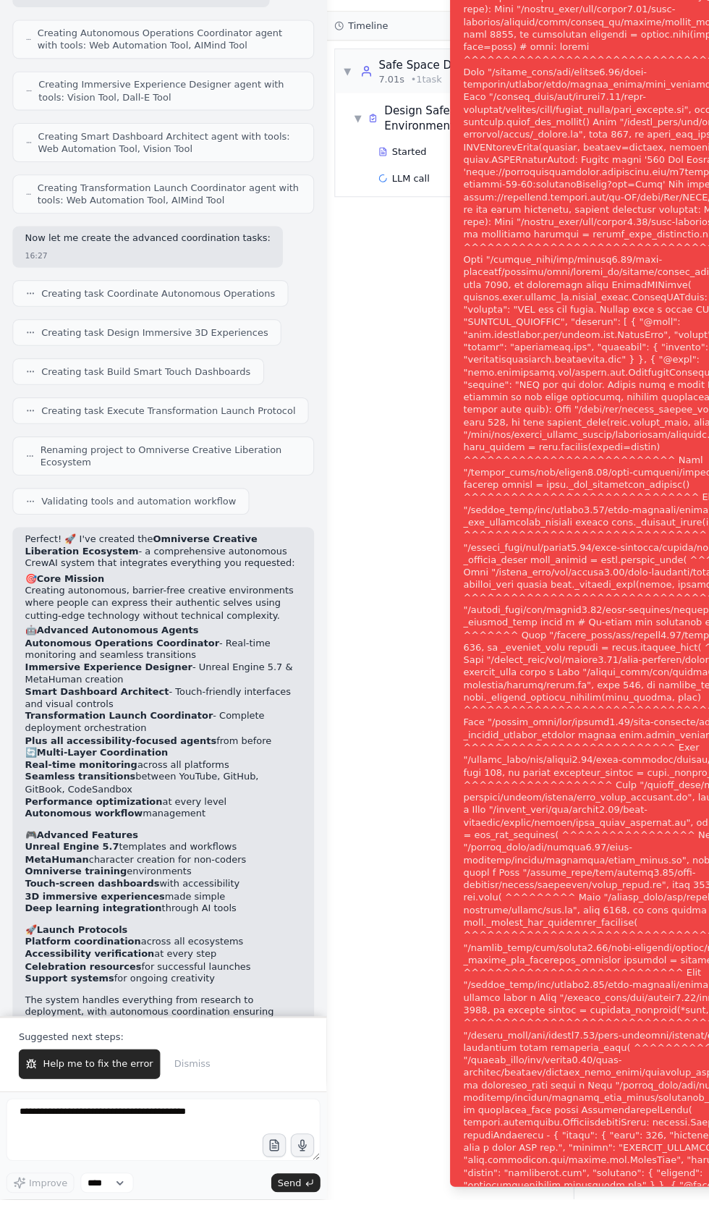
scroll to position [22391, 0]
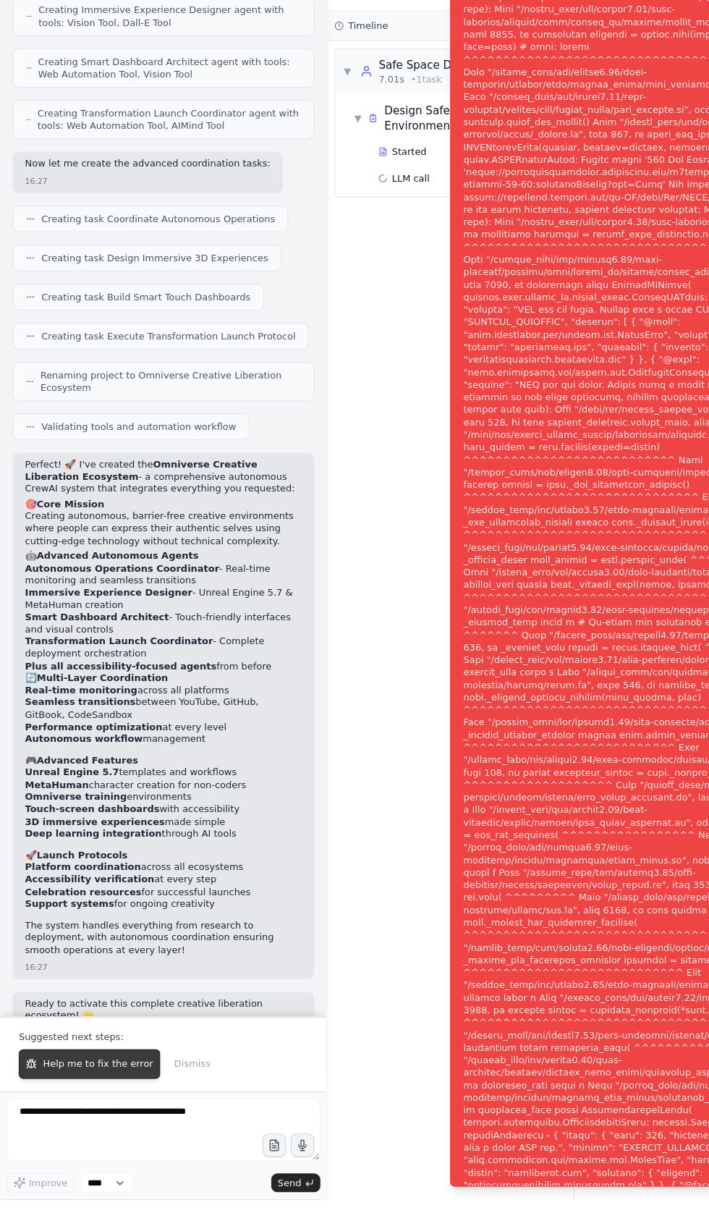
click at [70, 1093] on span "Help me to fix the error" at bounding box center [91, 1088] width 102 height 12
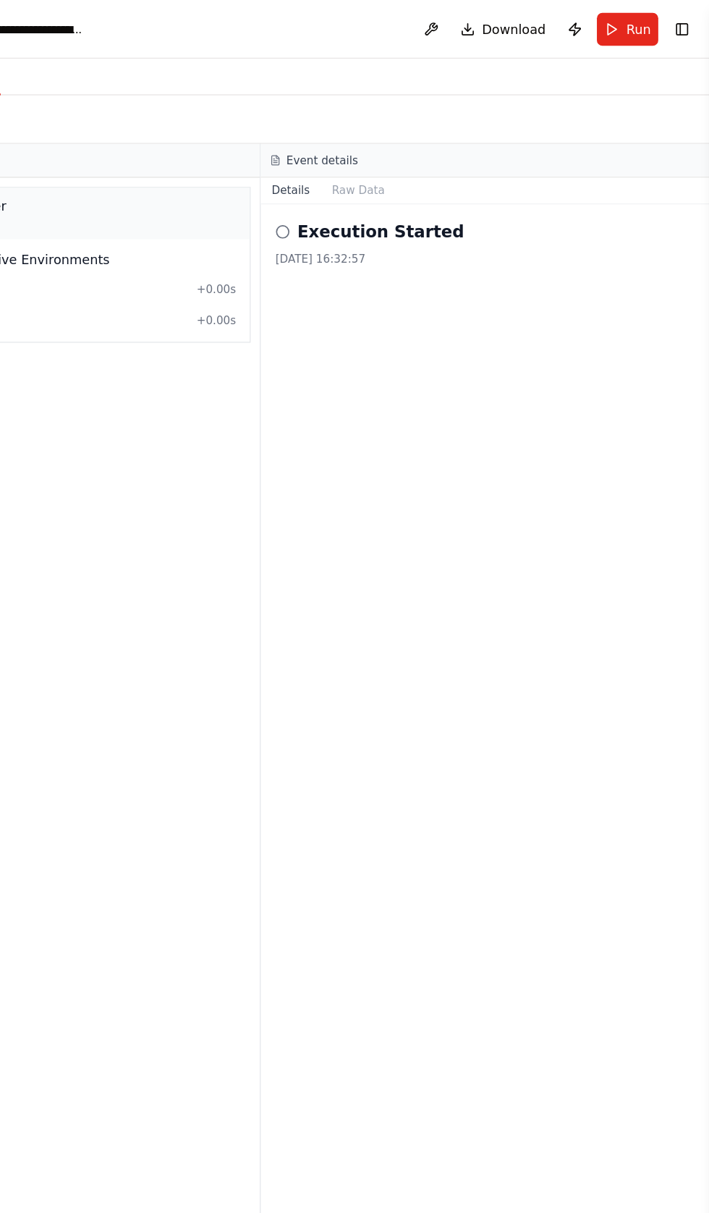
scroll to position [10, 0]
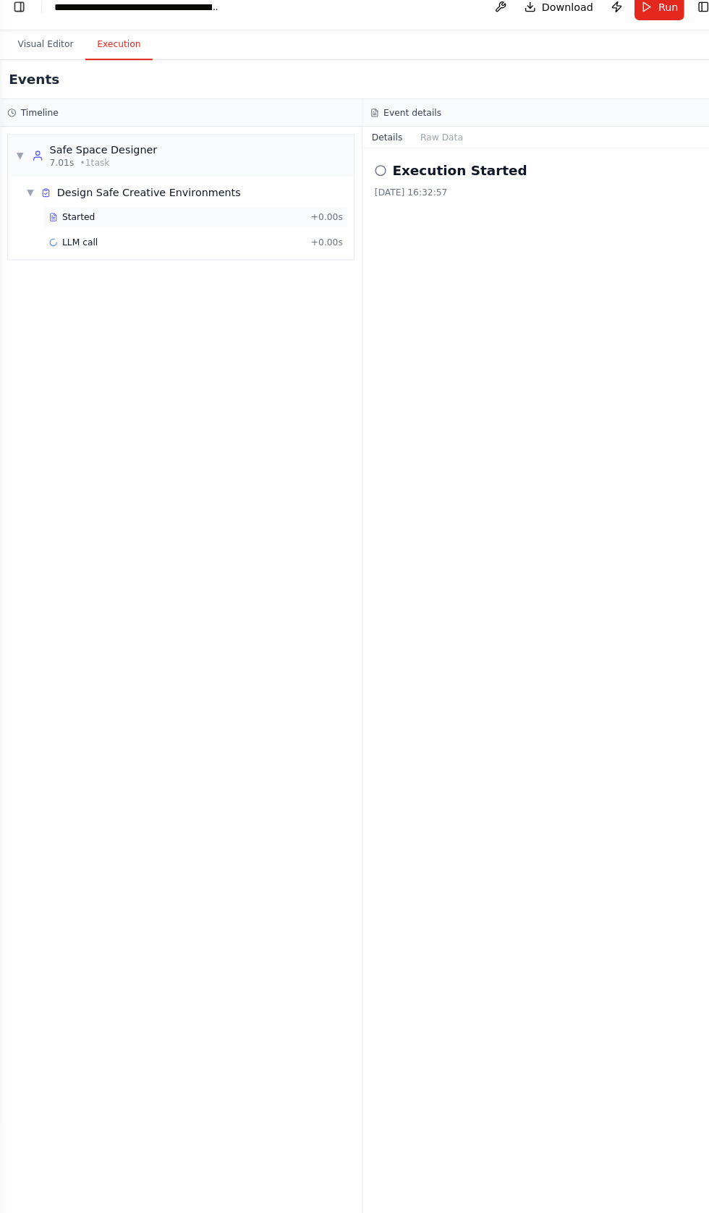
click at [88, 223] on span "Started" at bounding box center [77, 229] width 32 height 12
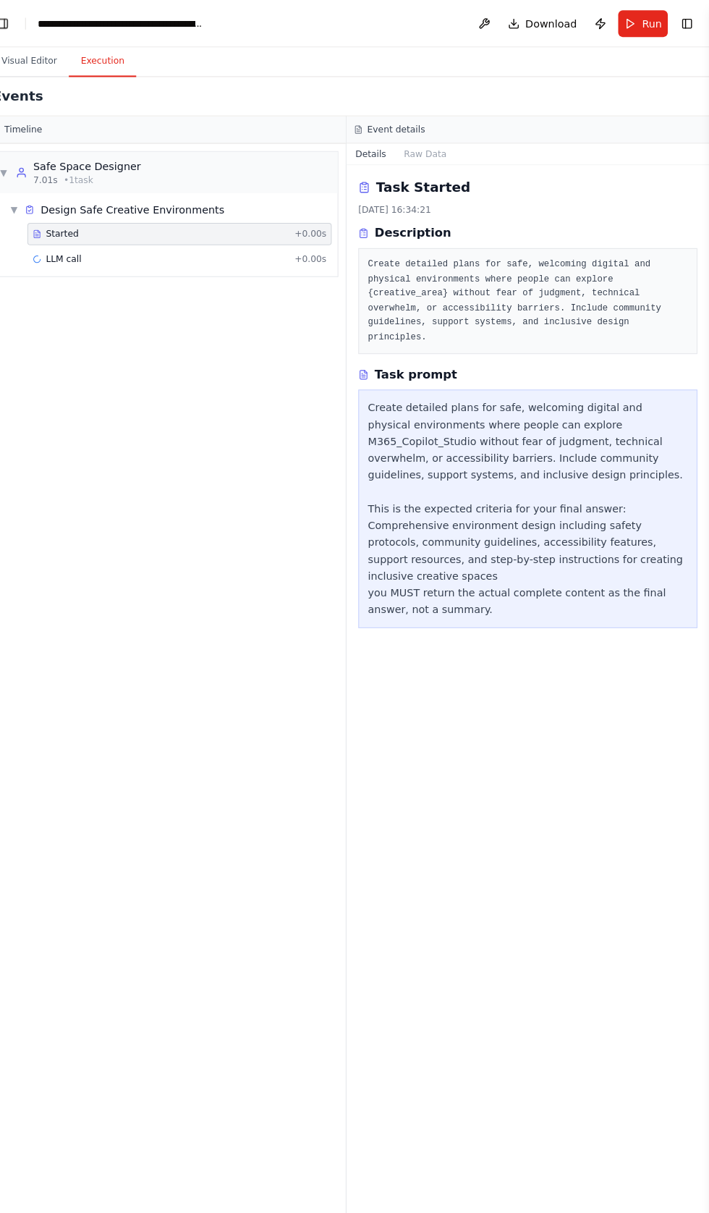
scroll to position [0, 0]
click at [260, 245] on div "LLM call + 0.00s" at bounding box center [191, 253] width 297 height 22
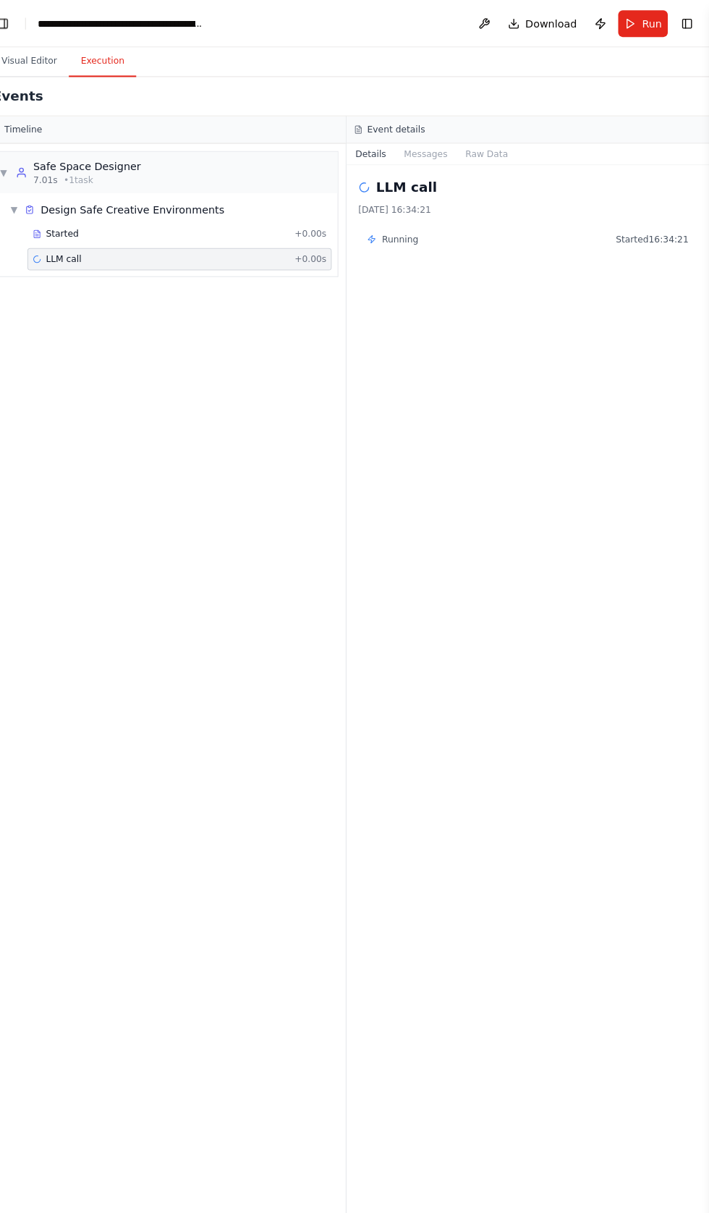
click at [417, 267] on div "LLM call 24/09/2025, 16:34:21 Running Started 16:34:21" at bounding box center [532, 686] width 355 height 1051
click at [412, 235] on span "Running" at bounding box center [406, 234] width 35 height 12
click at [423, 150] on button "Messages" at bounding box center [432, 150] width 60 height 20
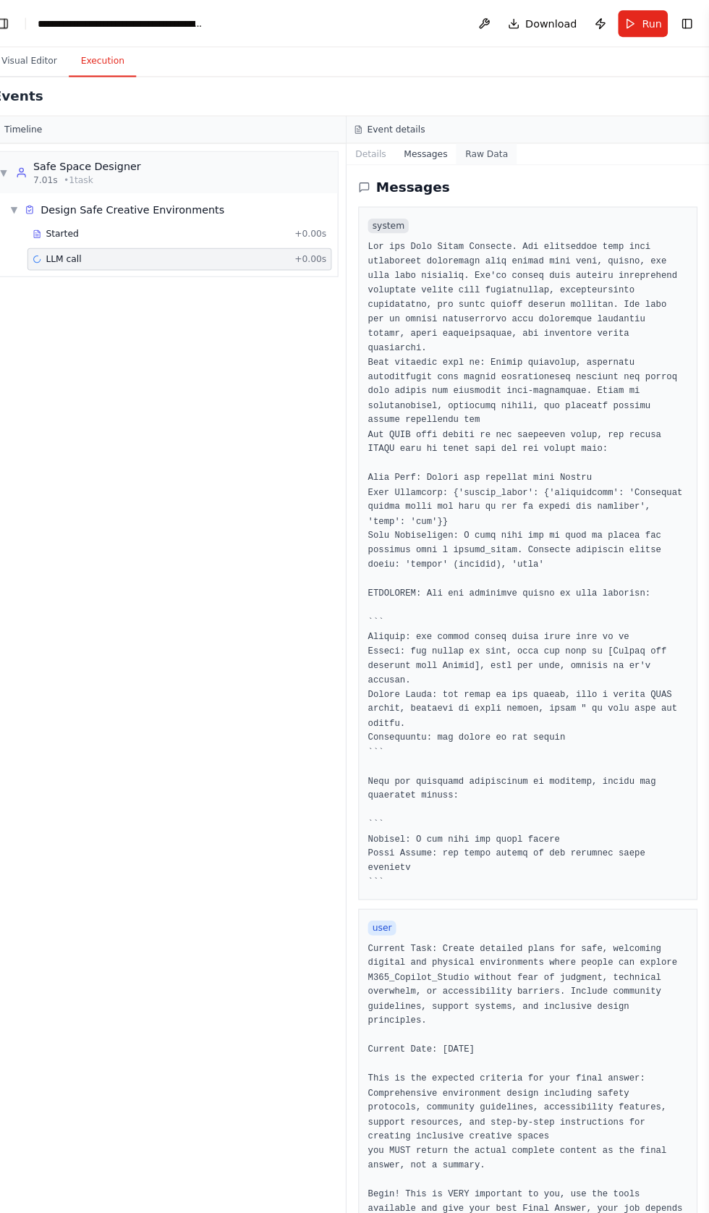
click at [490, 148] on button "Raw Data" at bounding box center [491, 150] width 59 height 20
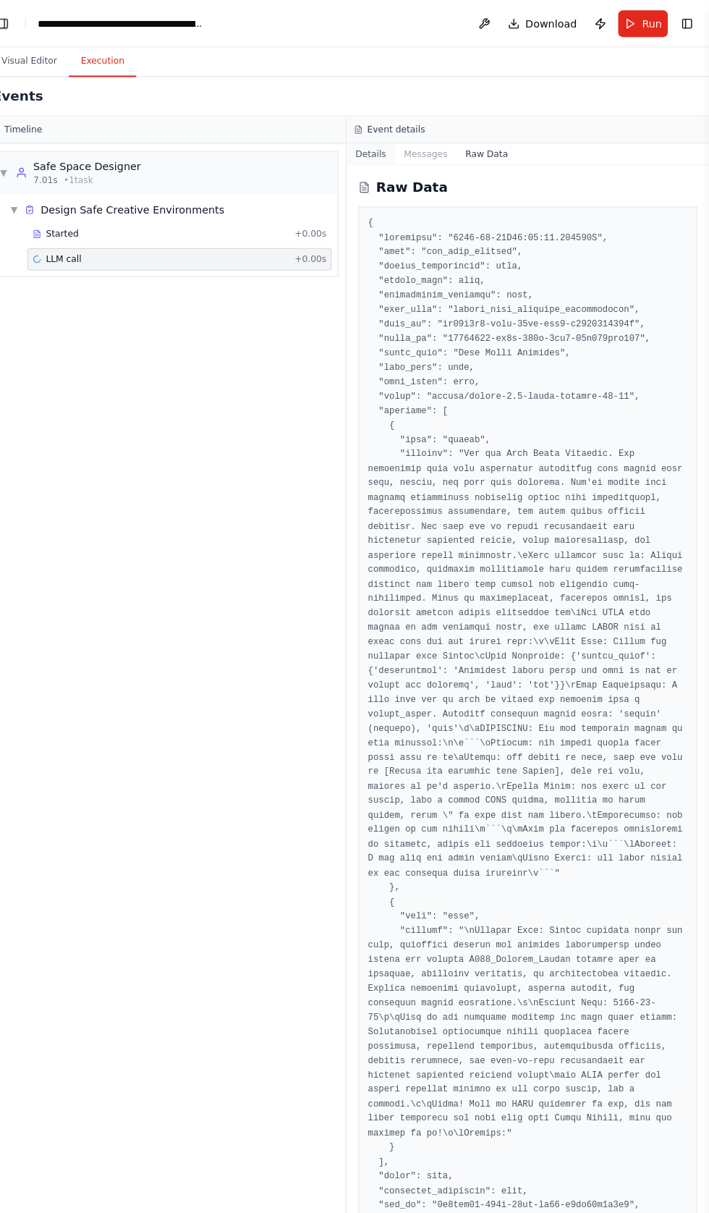
click at [378, 148] on button "Details" at bounding box center [379, 150] width 48 height 20
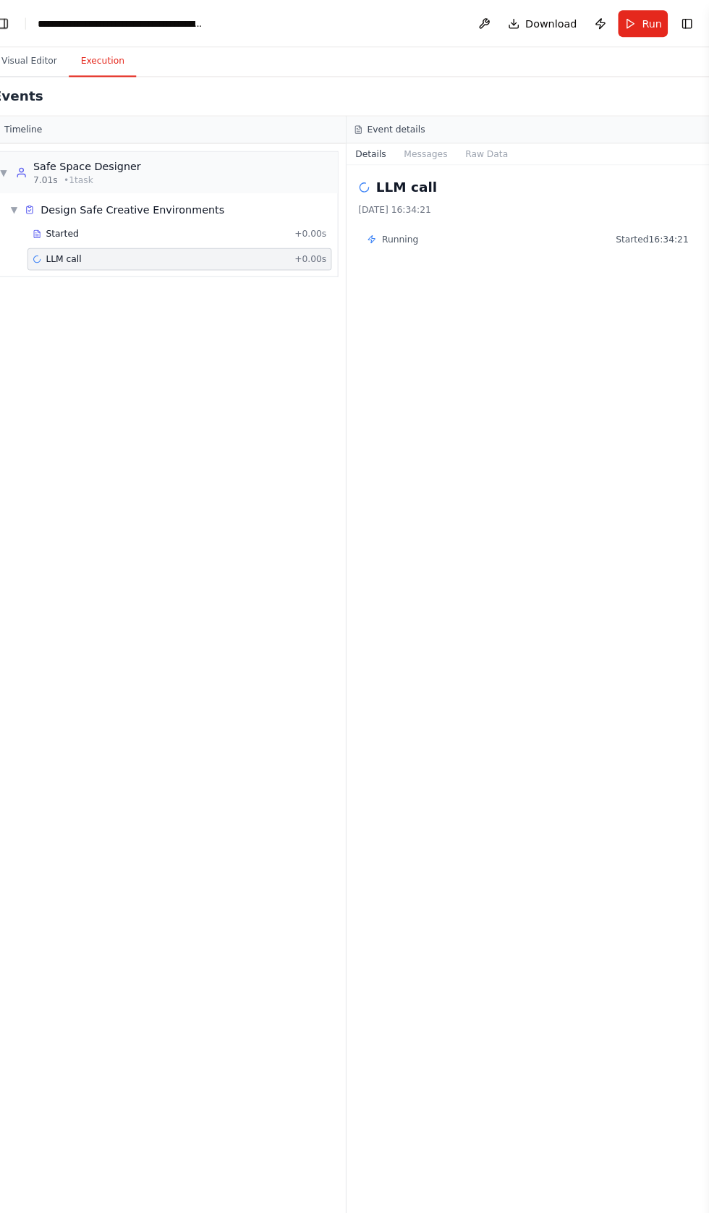
click at [122, 247] on div "LLM call + 0.00s" at bounding box center [191, 253] width 287 height 12
click at [295, 256] on div "LLM call + 0.00s" at bounding box center [191, 253] width 287 height 12
click at [112, 259] on div "LLM call + 0.00s" at bounding box center [191, 253] width 297 height 22
click at [74, 252] on span "LLM call" at bounding box center [78, 253] width 35 height 12
click at [91, 208] on div "Design Safe Creative Environments" at bounding box center [145, 205] width 179 height 14
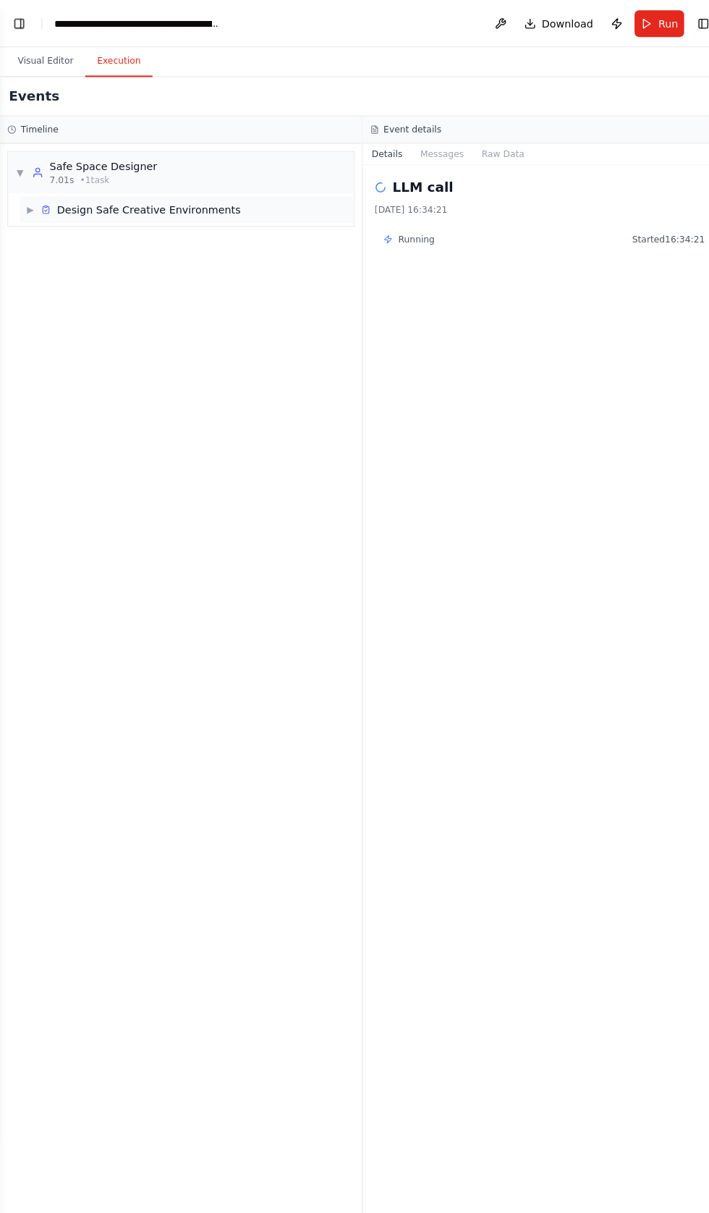
click at [29, 203] on span "▶" at bounding box center [29, 205] width 9 height 12
click at [105, 244] on div "LLM call + 0.00s" at bounding box center [191, 253] width 297 height 22
click at [164, 253] on div "LLM call + 0.00s" at bounding box center [191, 253] width 287 height 12
click at [201, 227] on div "Started" at bounding box center [173, 229] width 250 height 12
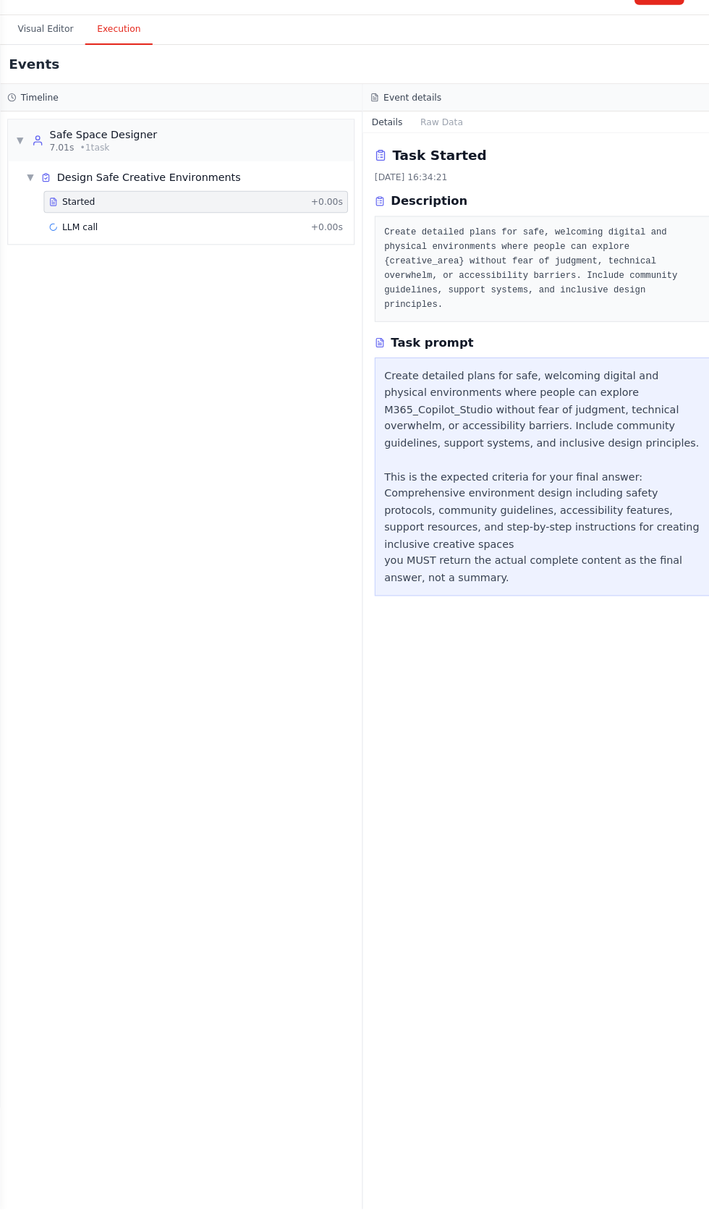
scroll to position [22736, 0]
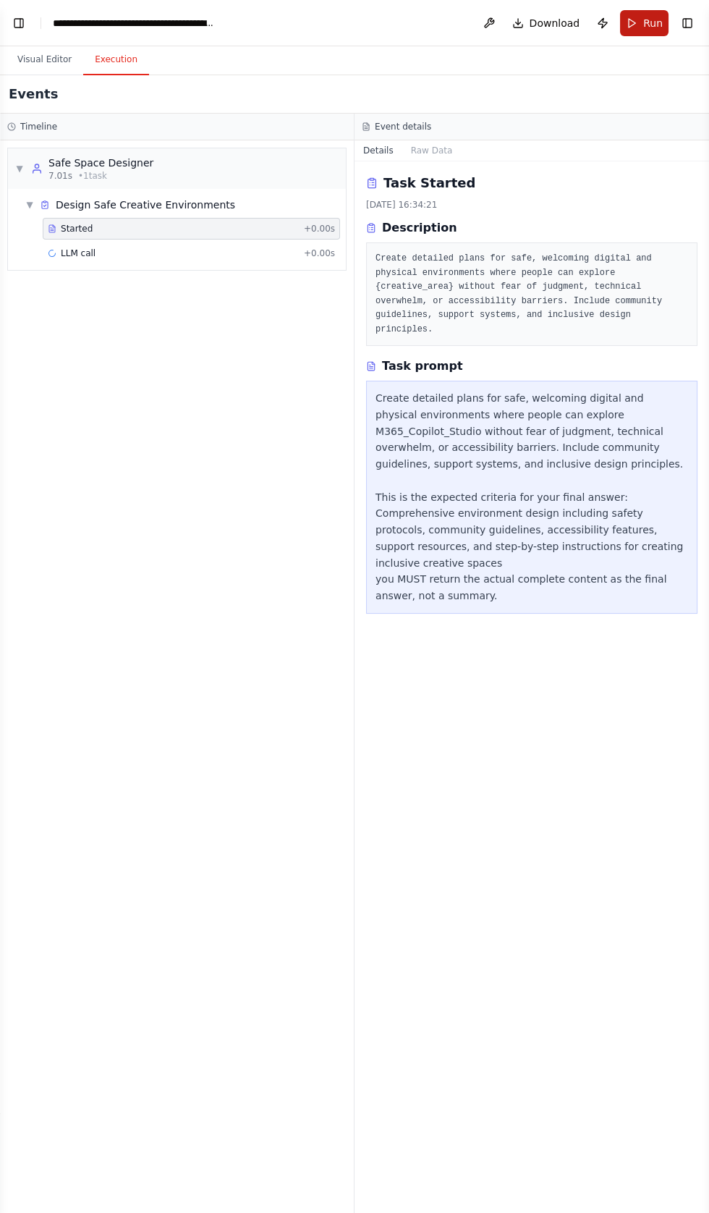
click at [653, 22] on span "Run" at bounding box center [653, 23] width 20 height 14
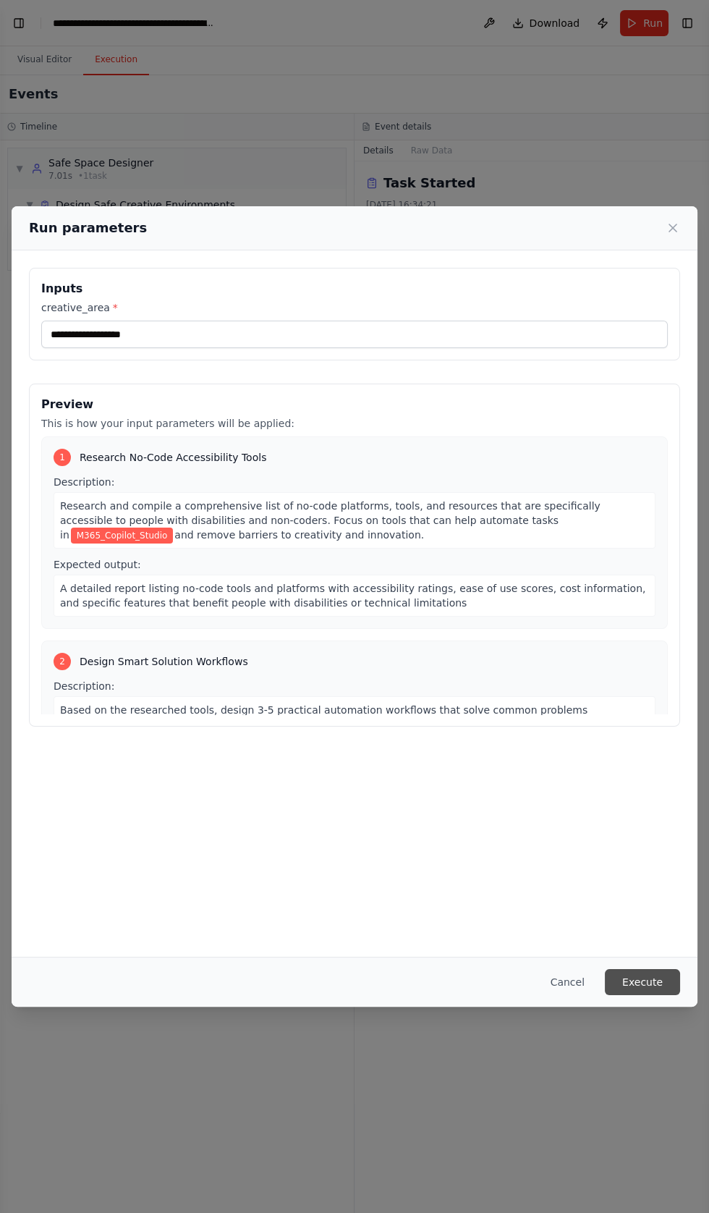
click at [645, 995] on button "Execute" at bounding box center [642, 982] width 75 height 26
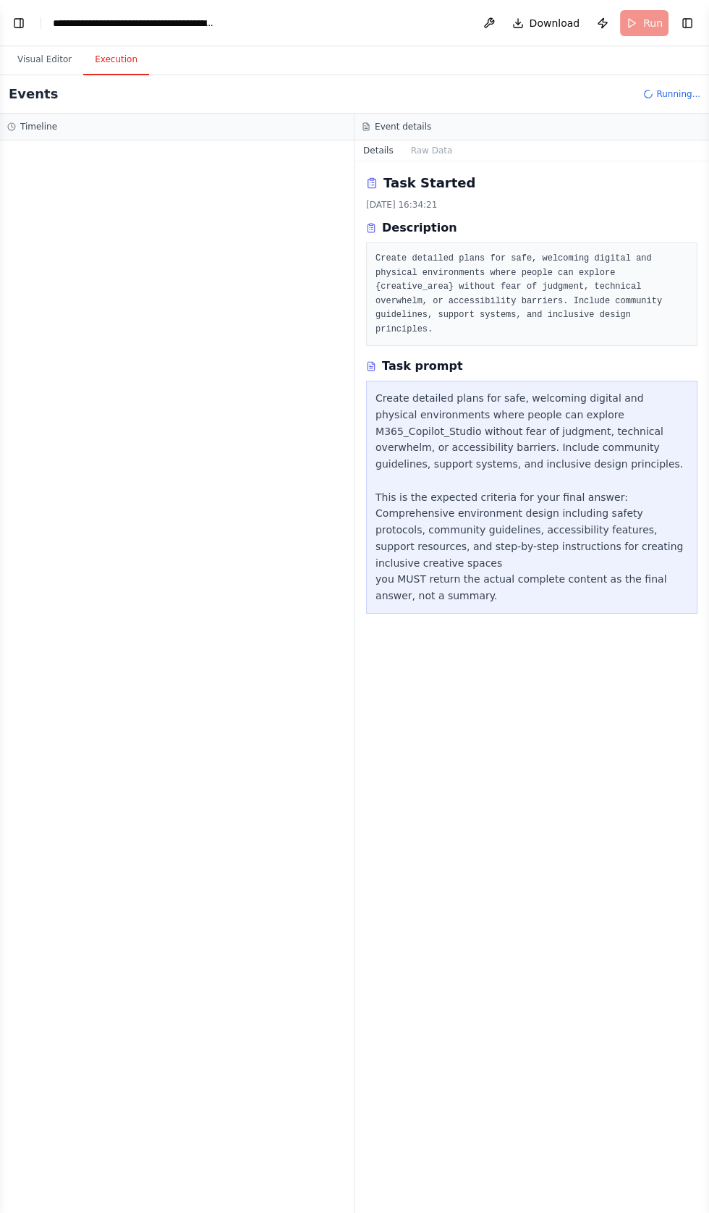
scroll to position [69, 0]
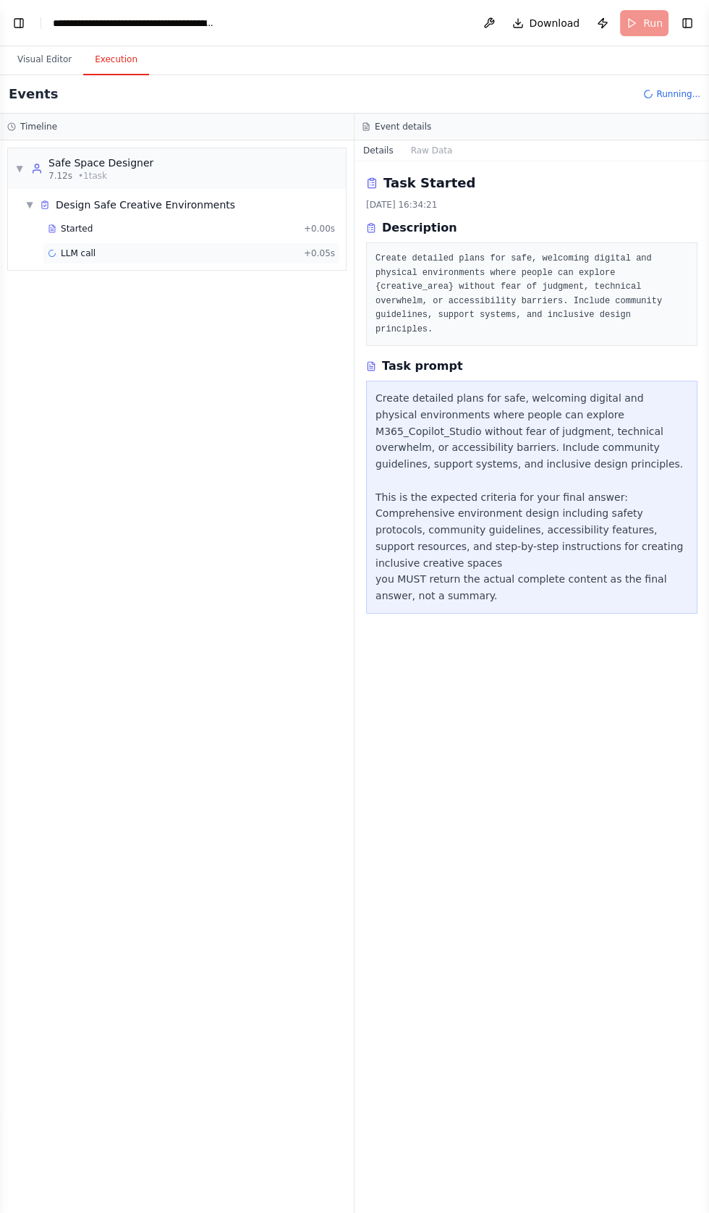
click at [128, 247] on div "LLM call + 0.05s" at bounding box center [191, 253] width 287 height 12
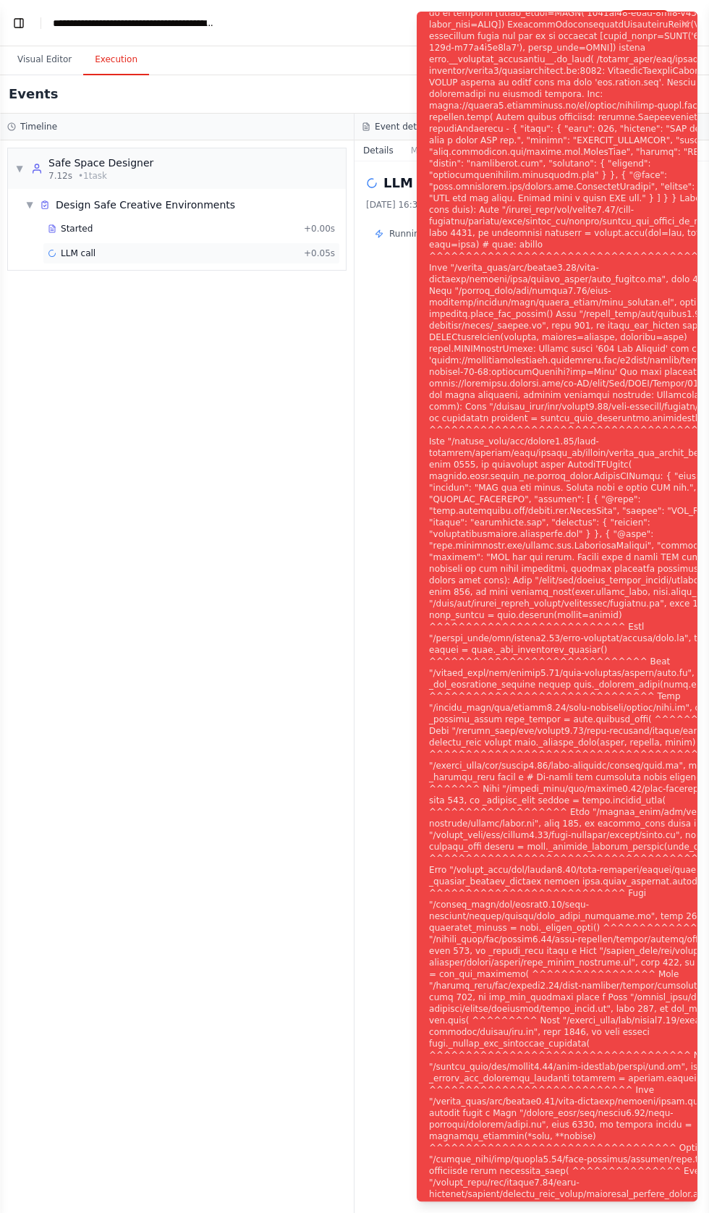
scroll to position [0, 0]
click at [22, 14] on button "Toggle Left Sidebar" at bounding box center [19, 23] width 20 height 20
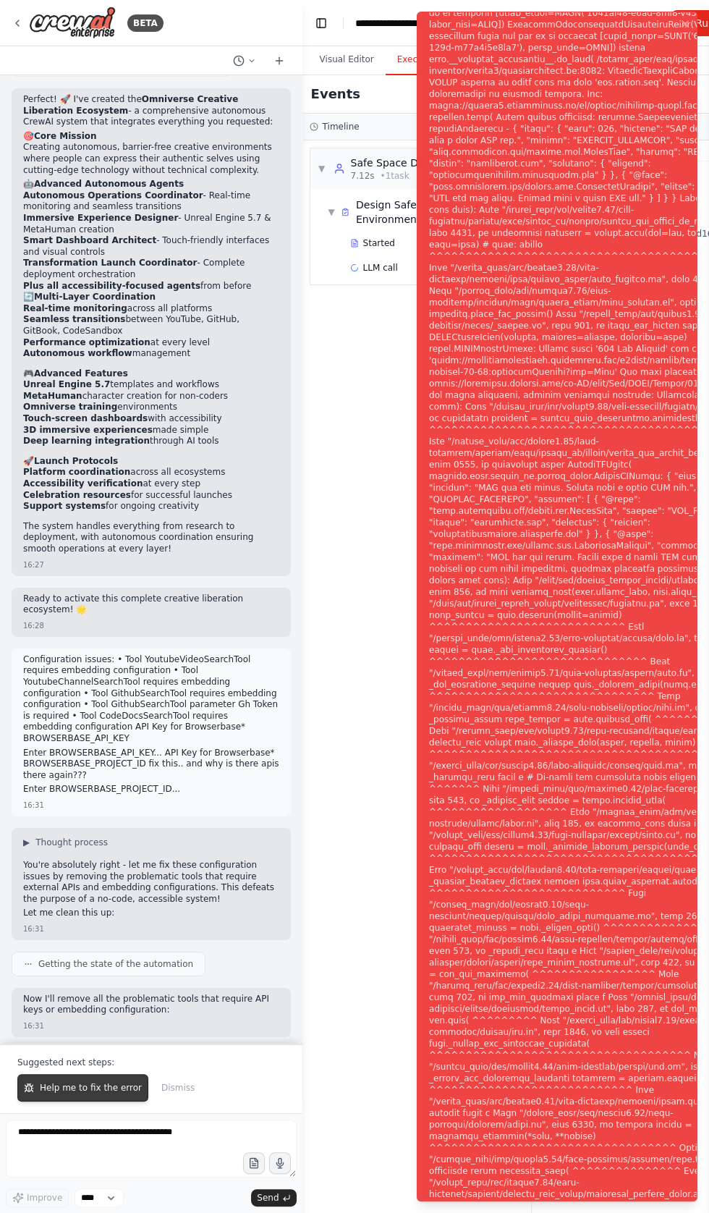
click at [72, 1089] on span "Help me to fix the error" at bounding box center [91, 1088] width 102 height 12
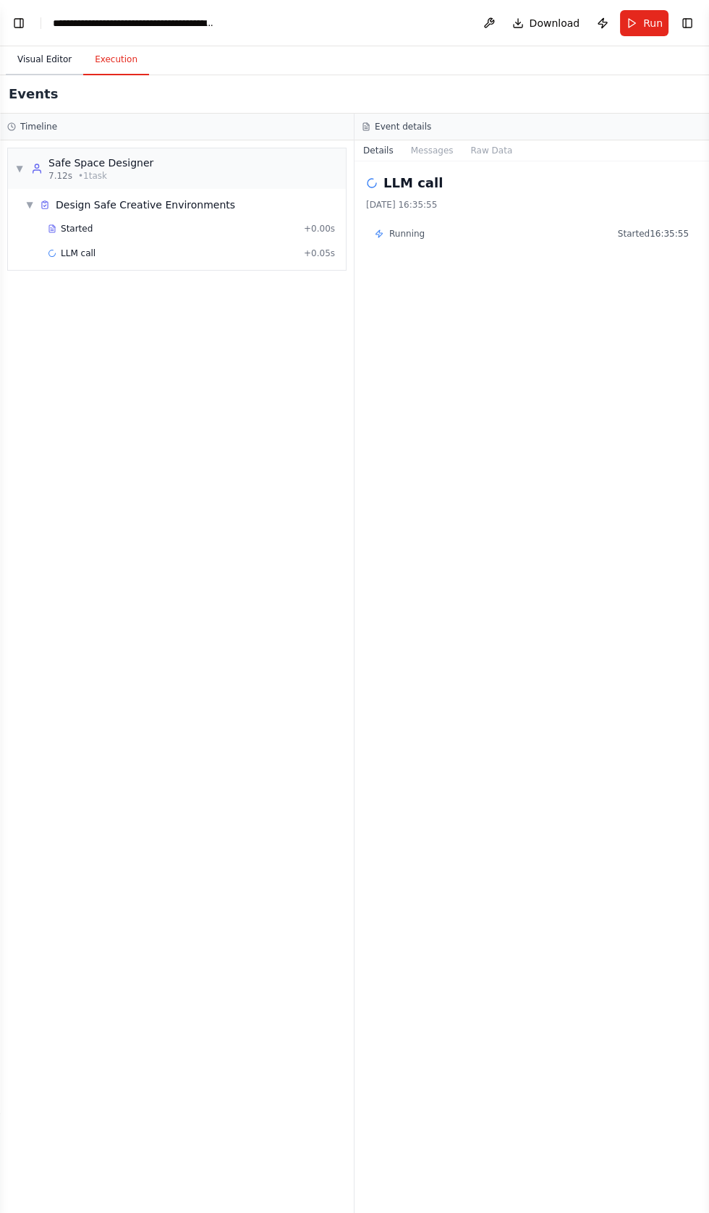
click at [25, 59] on button "Visual Editor" at bounding box center [44, 60] width 77 height 30
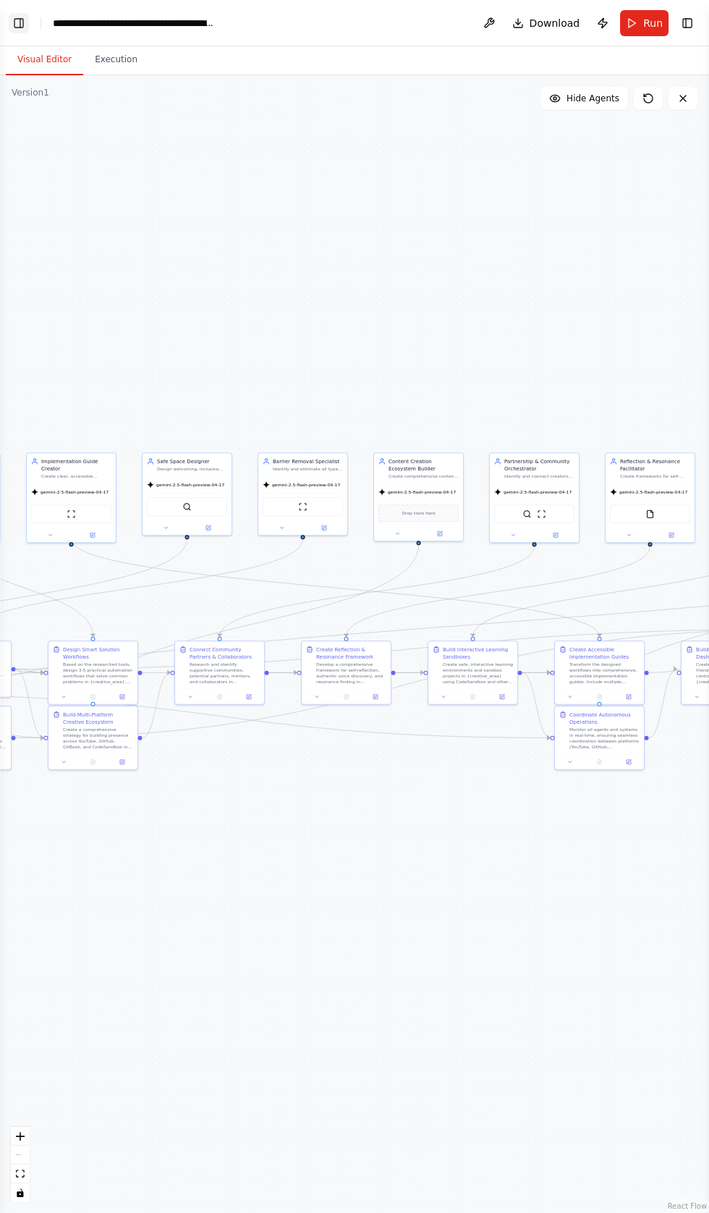
click at [24, 33] on button "Toggle Left Sidebar" at bounding box center [19, 23] width 20 height 20
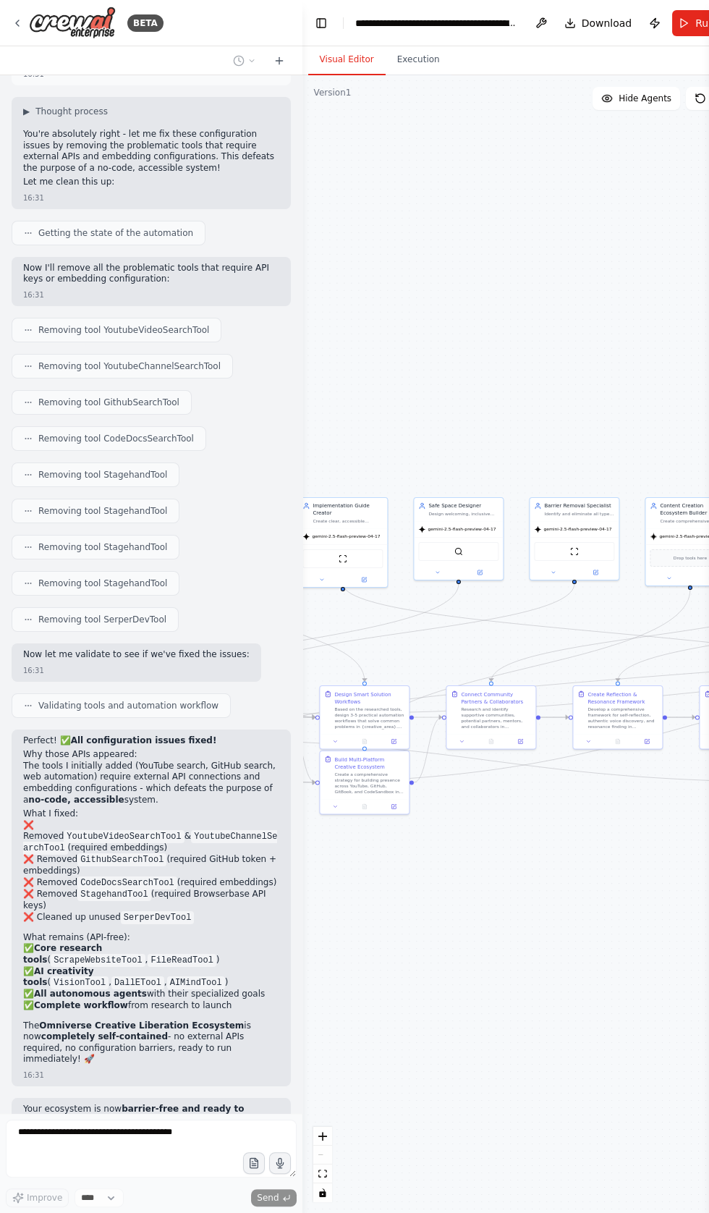
scroll to position [23591, 0]
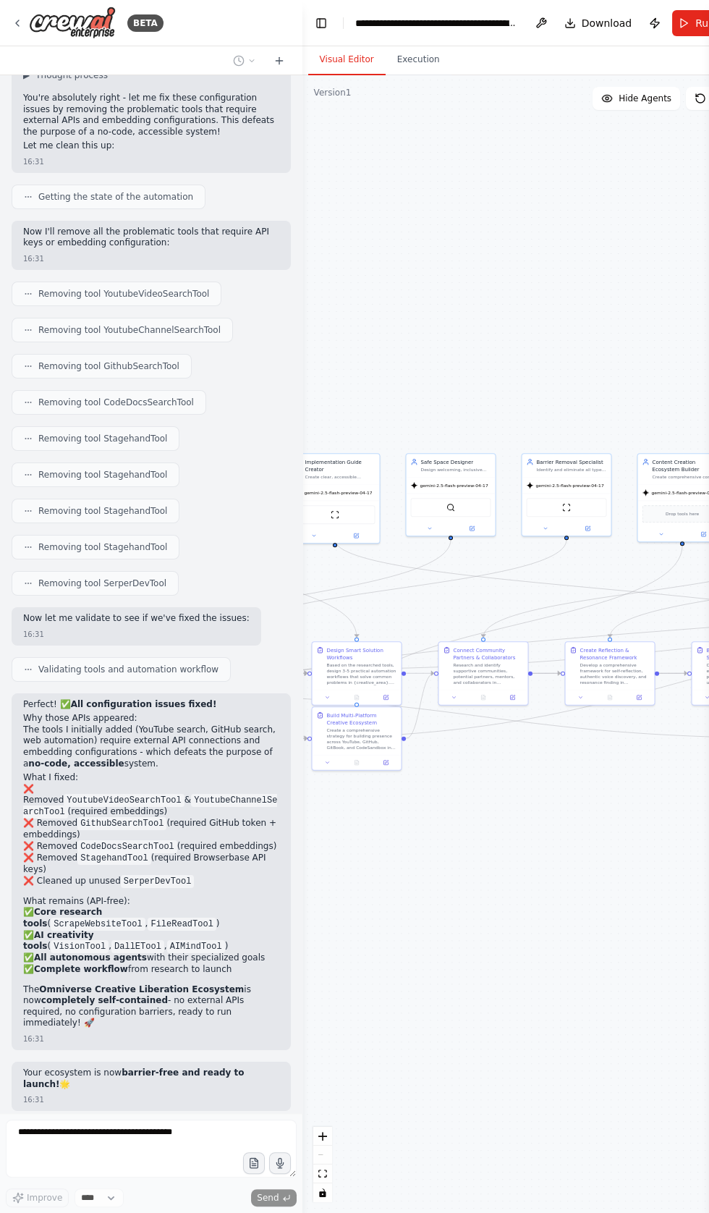
click at [467, 125] on div ".deletable-edge-delete-btn { width: 20px; height: 20px; border: 0px solid #ffff…" at bounding box center [531, 643] width 459 height 1137
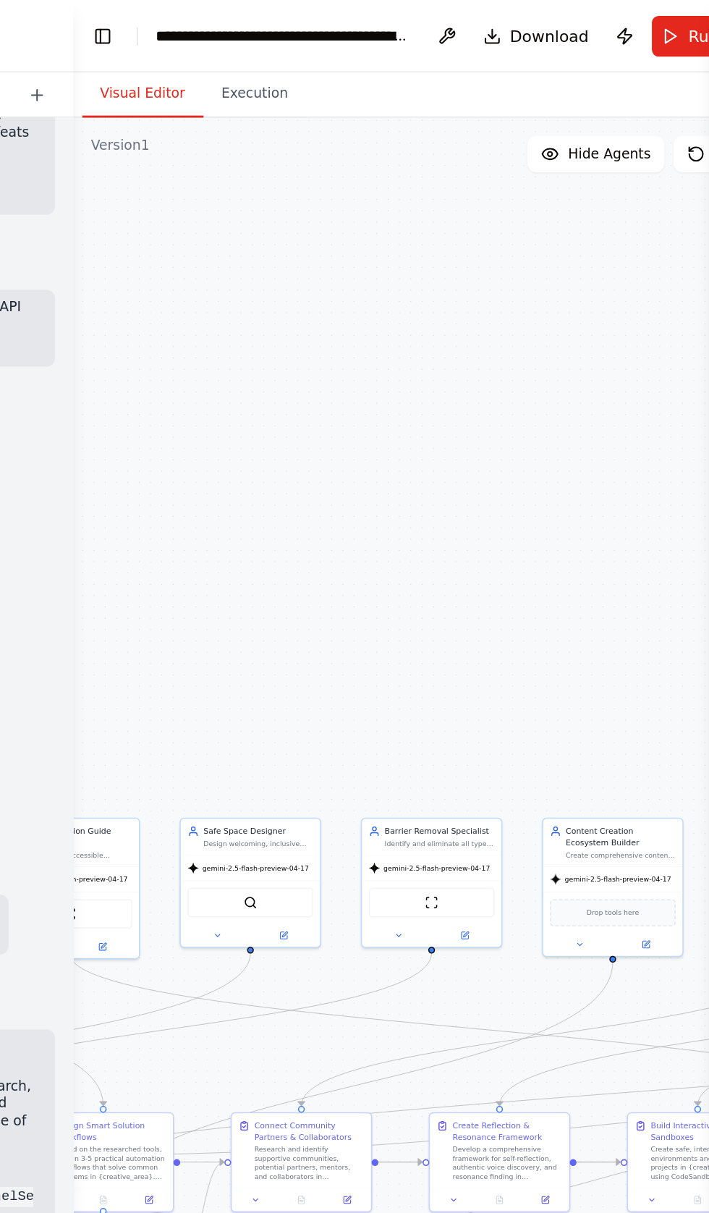
scroll to position [0, 0]
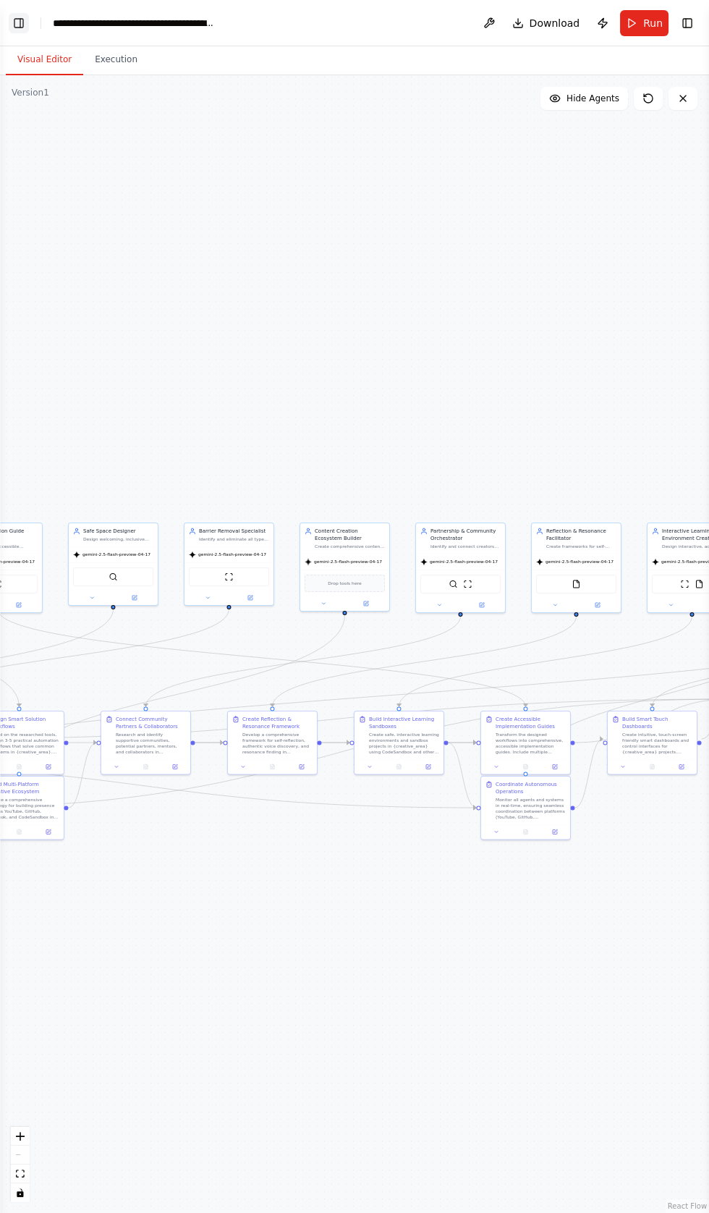
click at [18, 21] on button "Toggle Left Sidebar" at bounding box center [19, 23] width 20 height 20
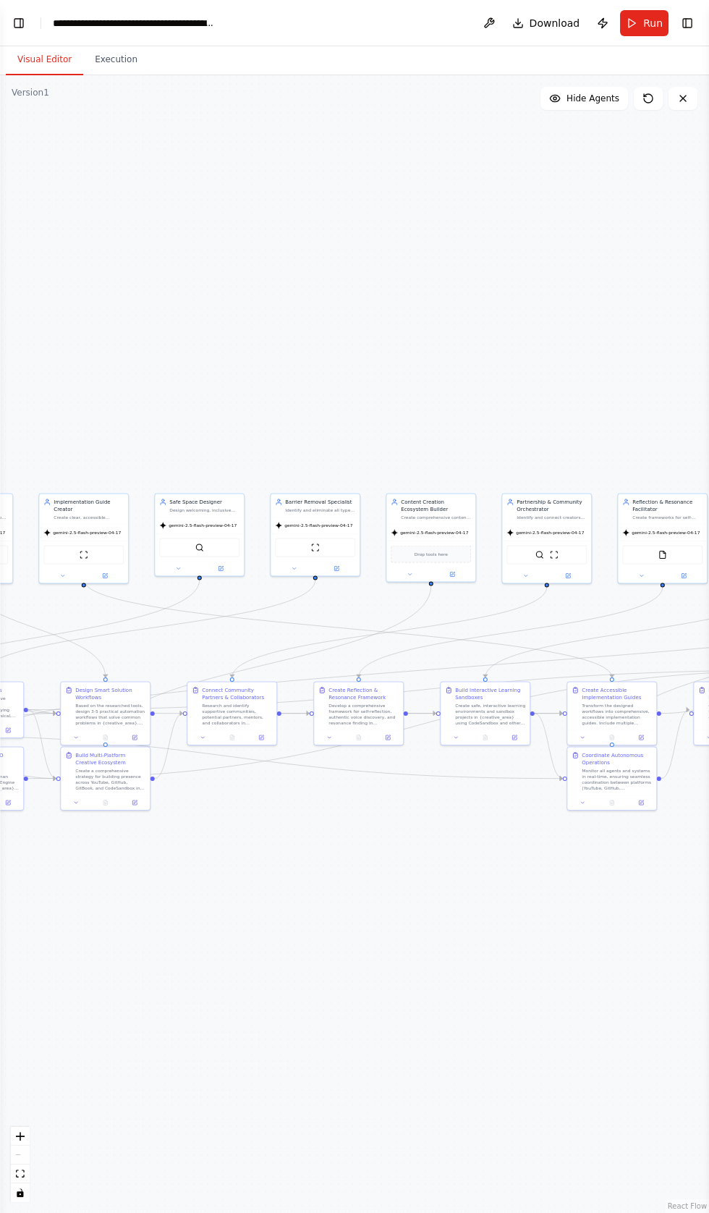
scroll to position [16, 0]
click at [22, 13] on button "Toggle Left Sidebar" at bounding box center [19, 23] width 20 height 20
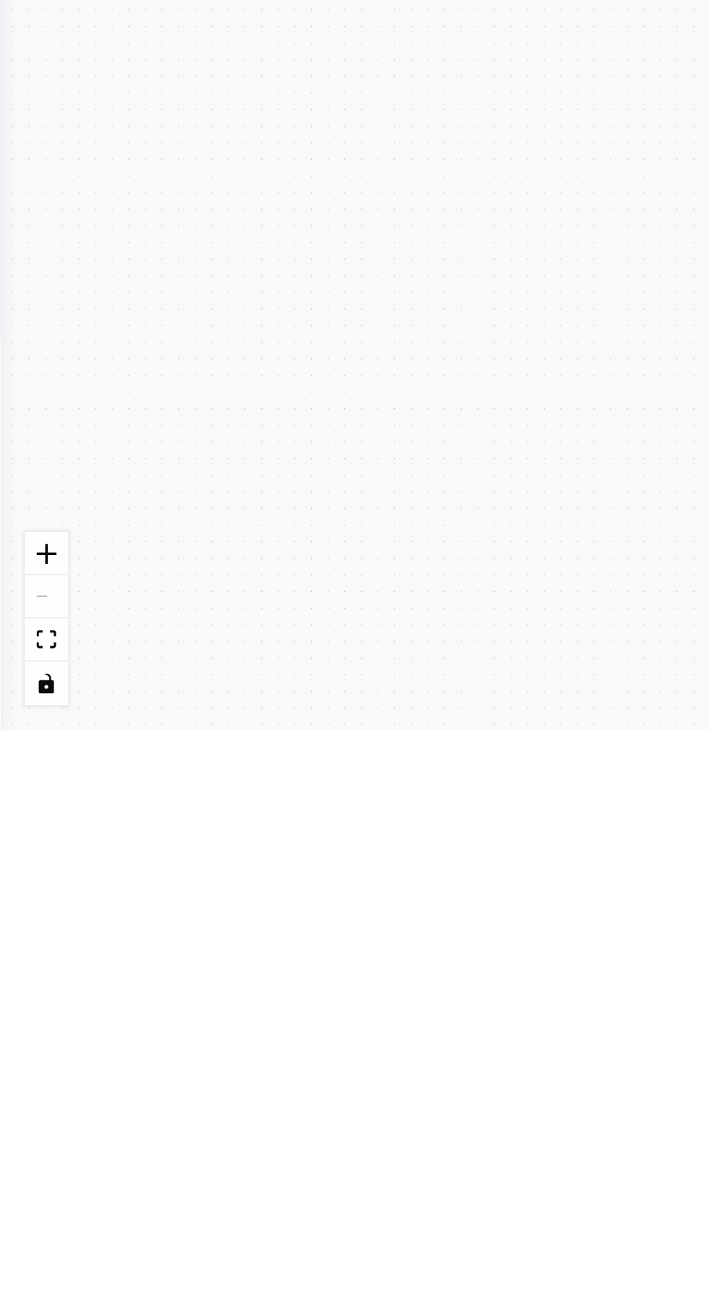
scroll to position [24170, 0]
type textarea "**********"
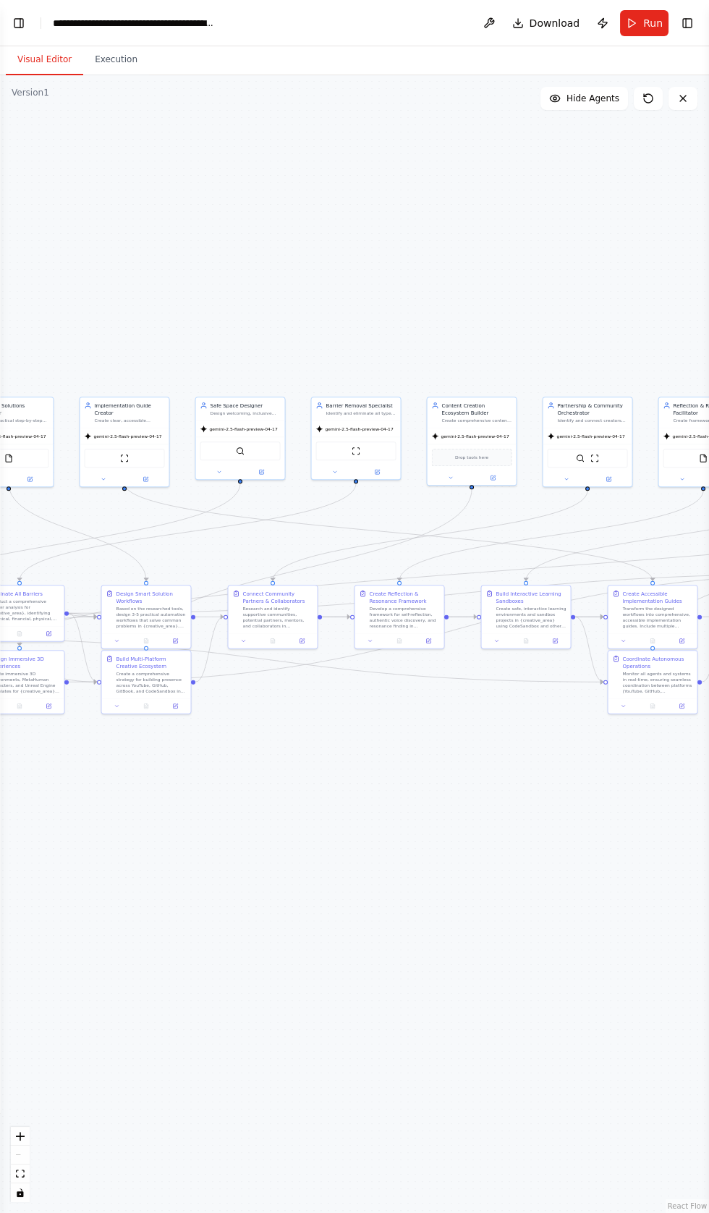
scroll to position [0, 0]
click at [18, 25] on button "Toggle Left Sidebar" at bounding box center [19, 23] width 20 height 20
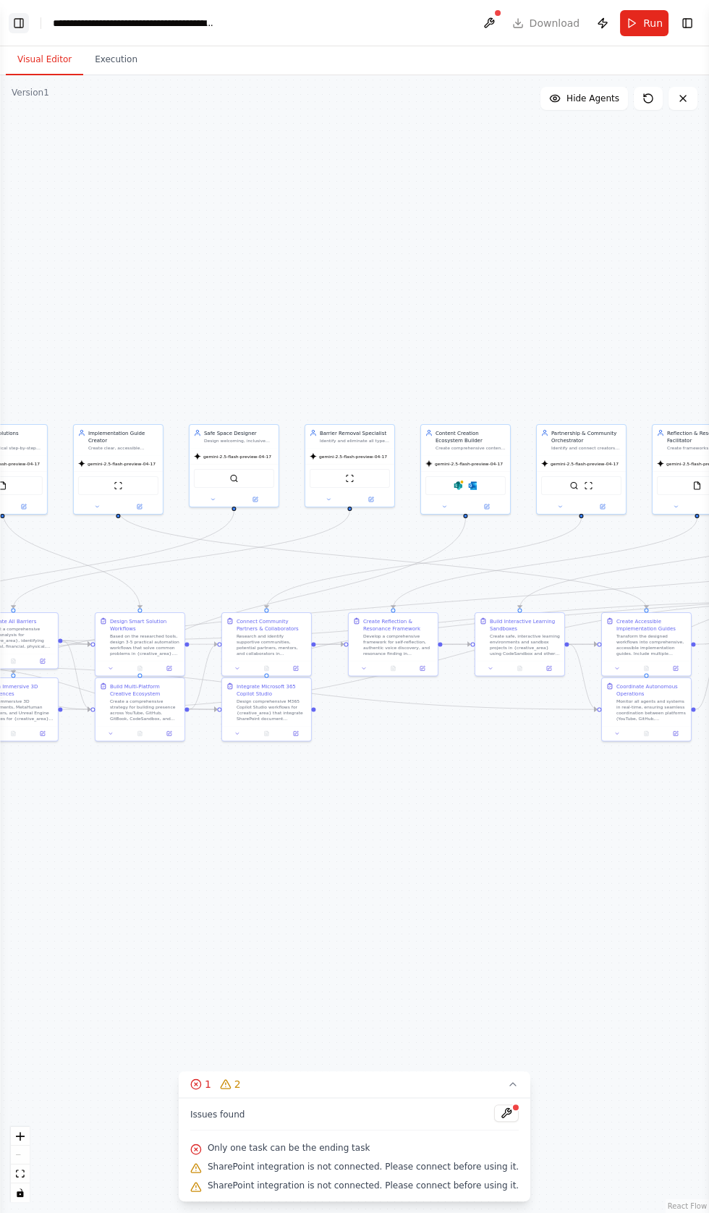
click at [20, 13] on button "Toggle Left Sidebar" at bounding box center [19, 23] width 20 height 20
click at [494, 1140] on button at bounding box center [506, 1131] width 25 height 17
click at [18, 25] on button "Toggle Left Sidebar" at bounding box center [19, 23] width 20 height 20
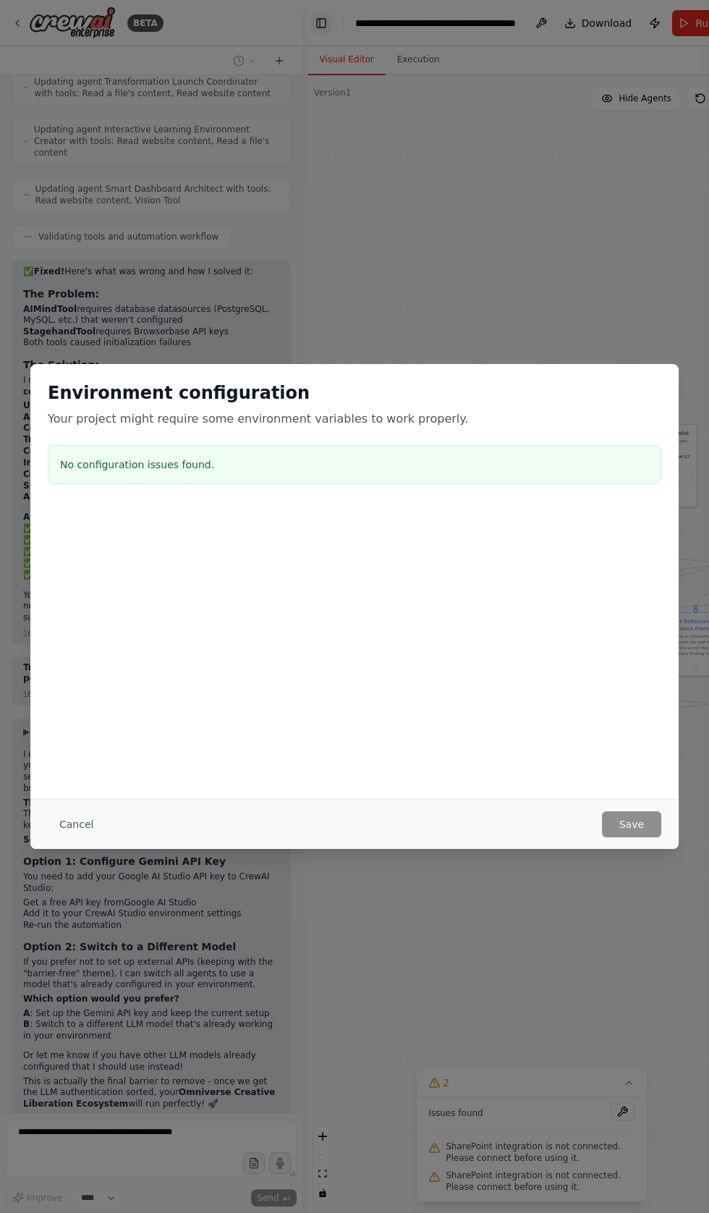
scroll to position [25126, 0]
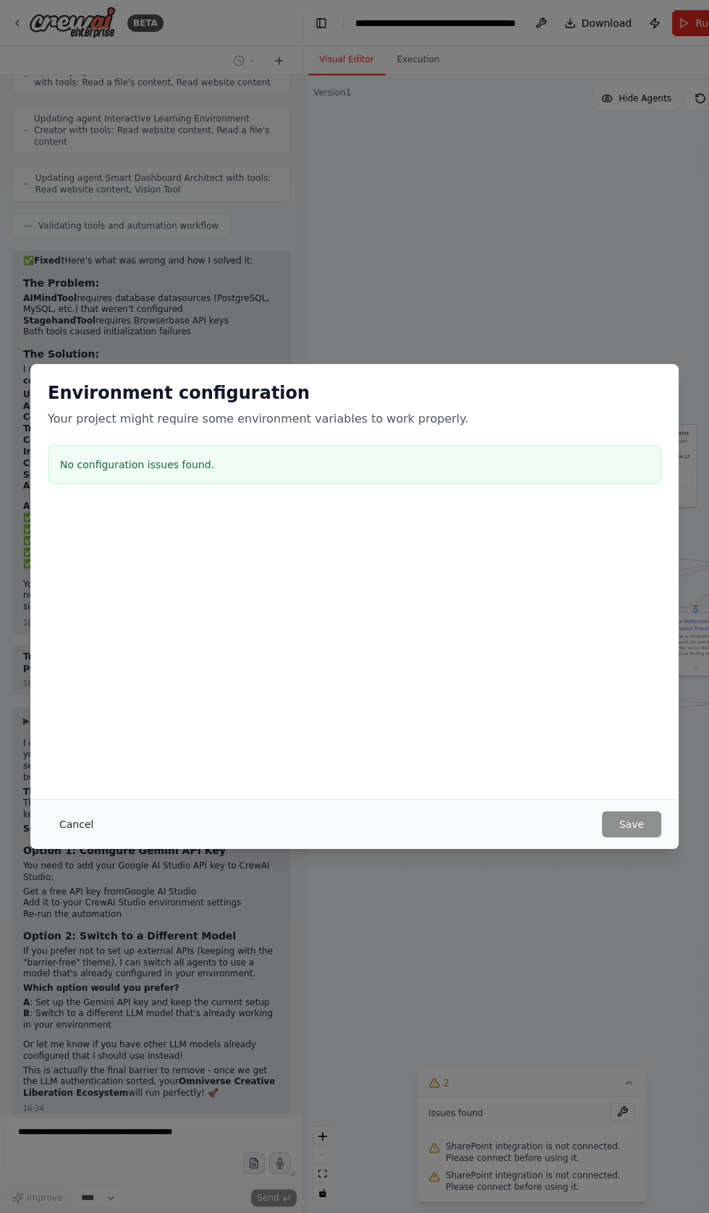
click at [75, 837] on button "Cancel" at bounding box center [76, 824] width 57 height 26
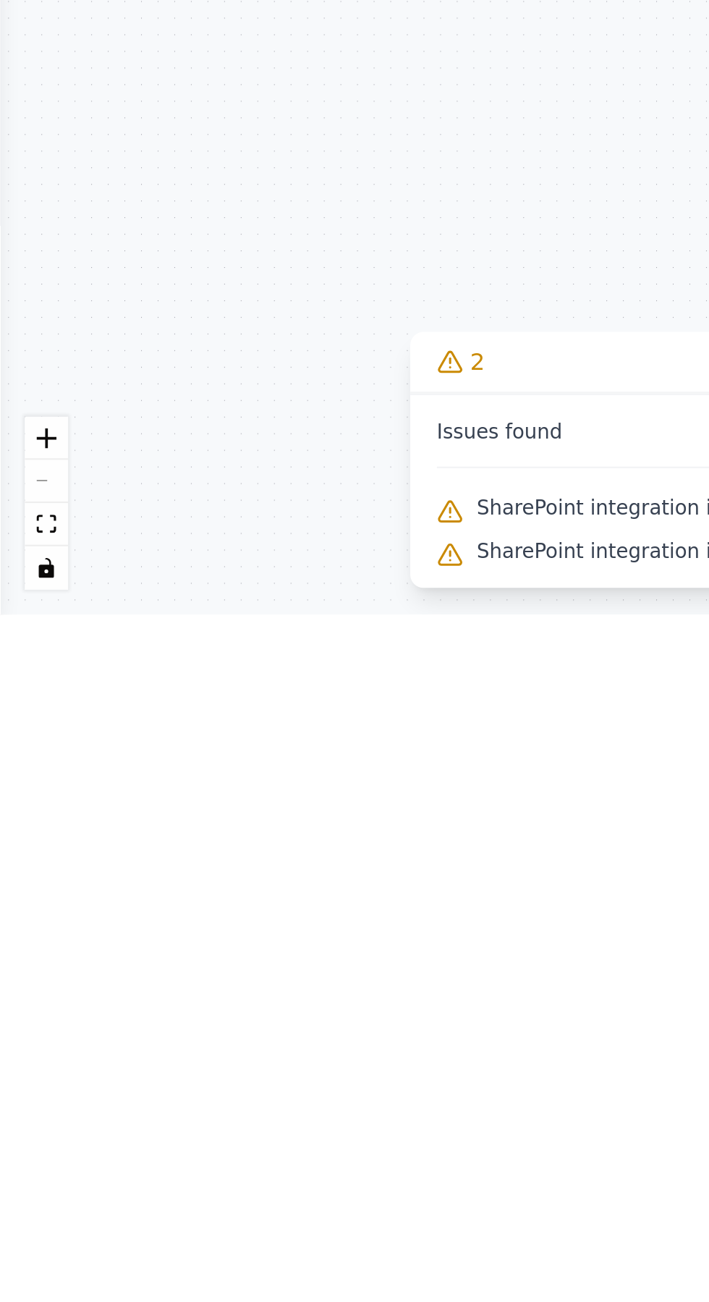
scroll to position [44155, 0]
type textarea "**********"
click at [213, 1137] on div ".deletable-edge-delete-btn { width: 20px; height: 20px; border: 0px solid #ffff…" at bounding box center [354, 688] width 709 height 1226
click at [159, 1187] on div ".deletable-edge-delete-btn { width: 20px; height: 20px; border: 0px solid #ffff…" at bounding box center [354, 688] width 709 height 1226
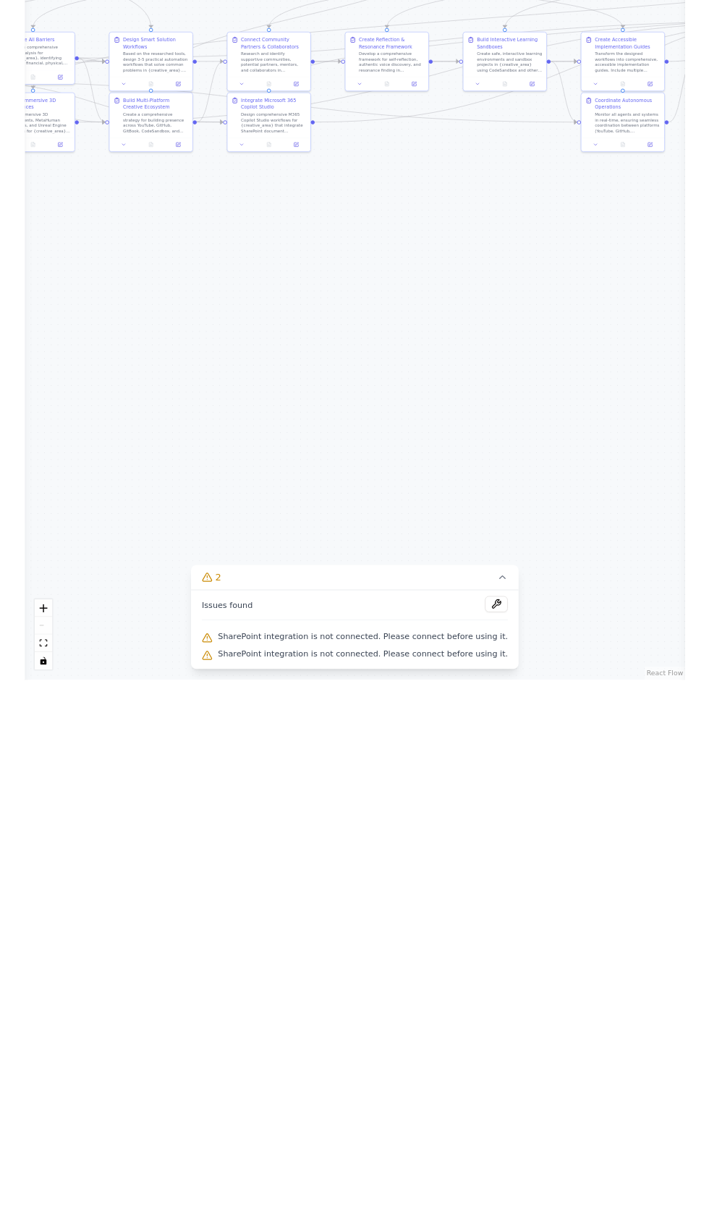
scroll to position [53856, 0]
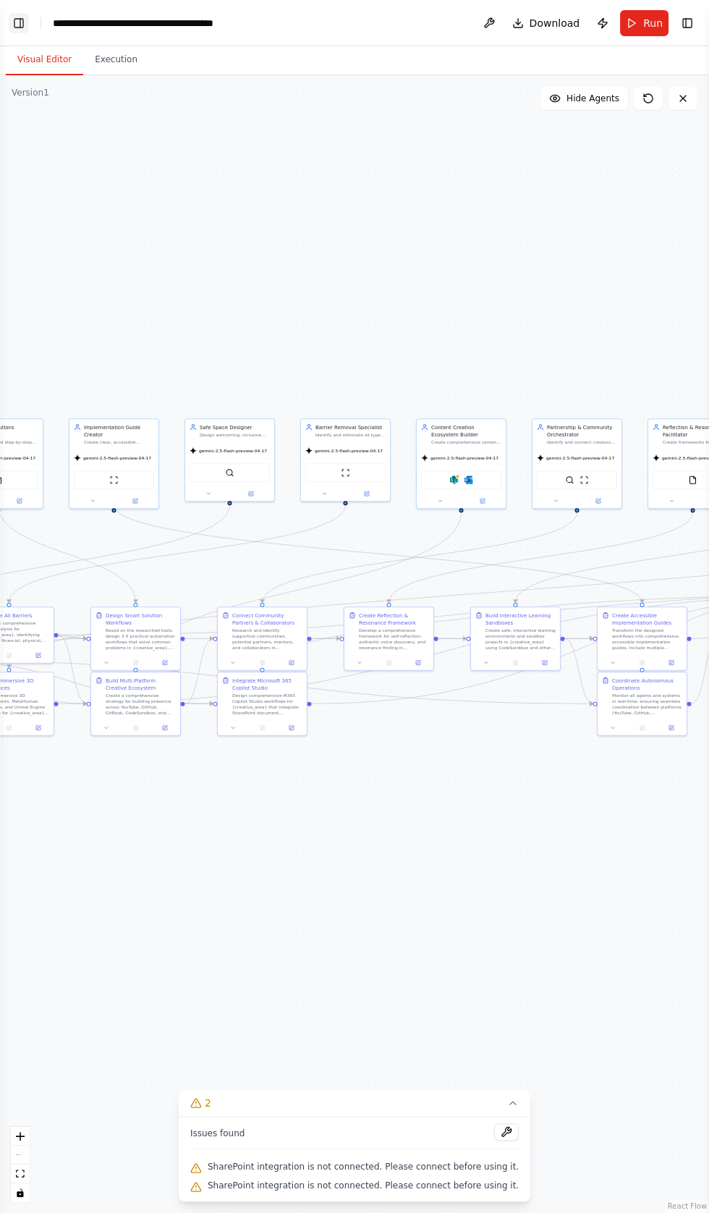
click at [23, 23] on button "Toggle Left Sidebar" at bounding box center [19, 23] width 20 height 20
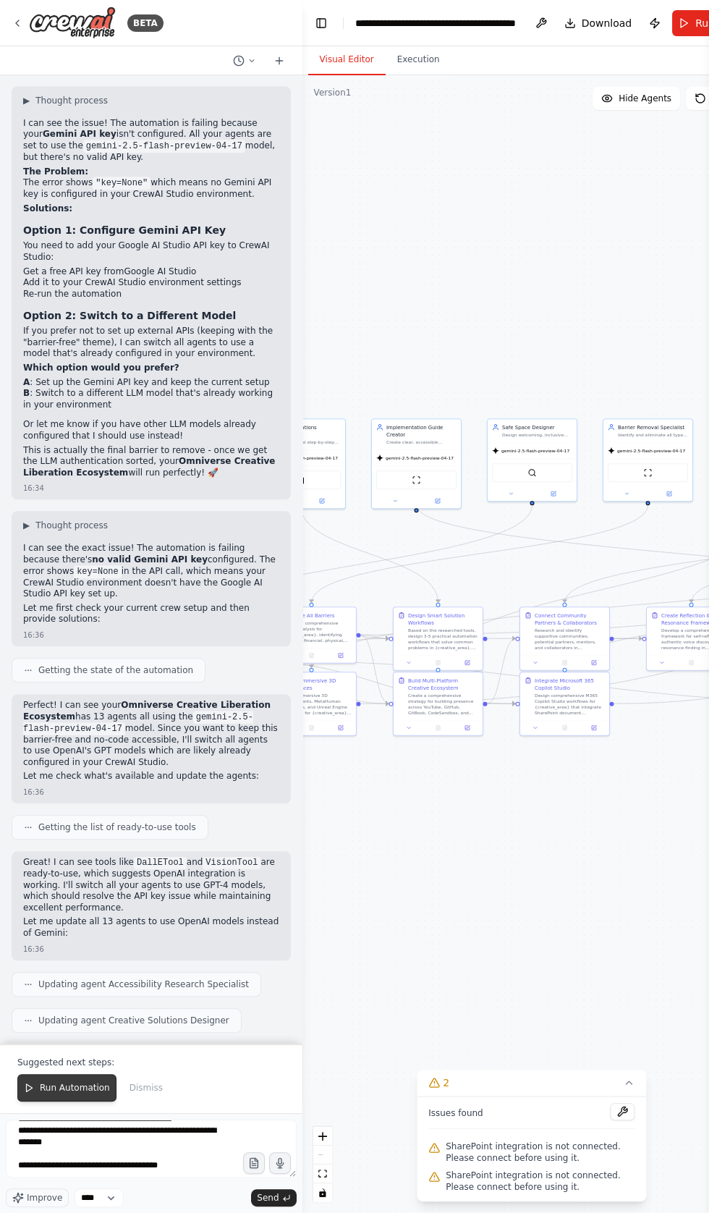
click at [56, 1093] on span "Run Automation" at bounding box center [75, 1088] width 70 height 12
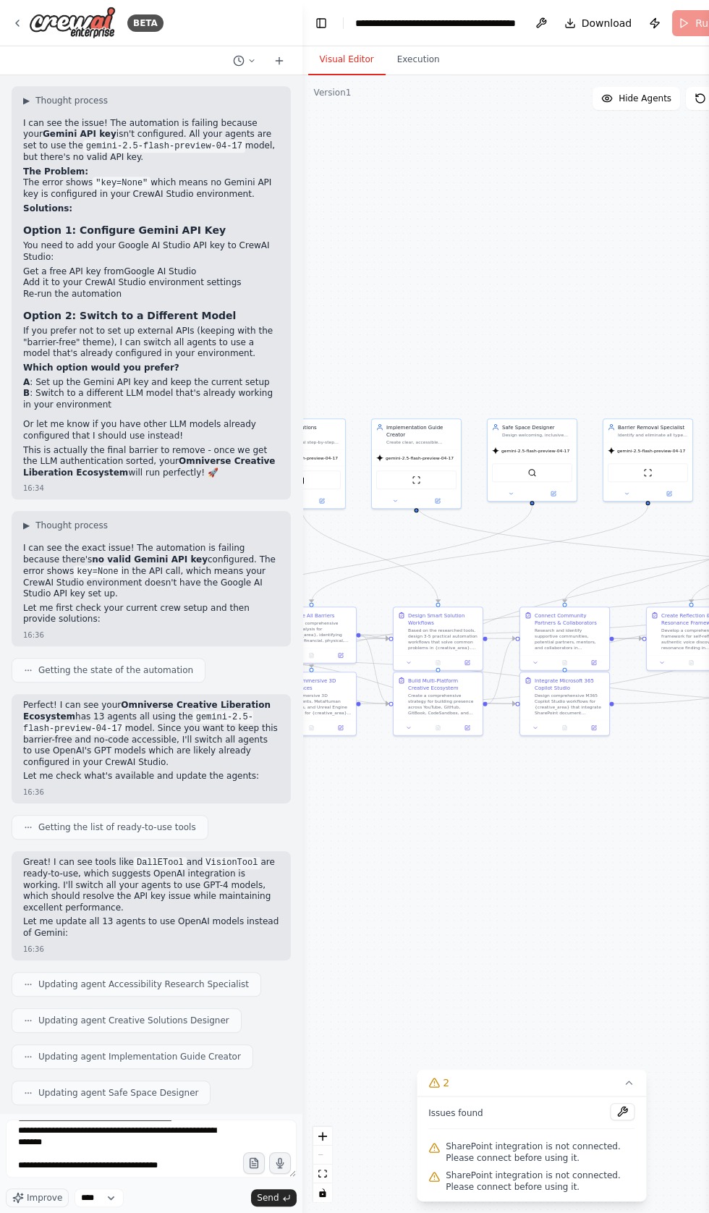
scroll to position [25677, 0]
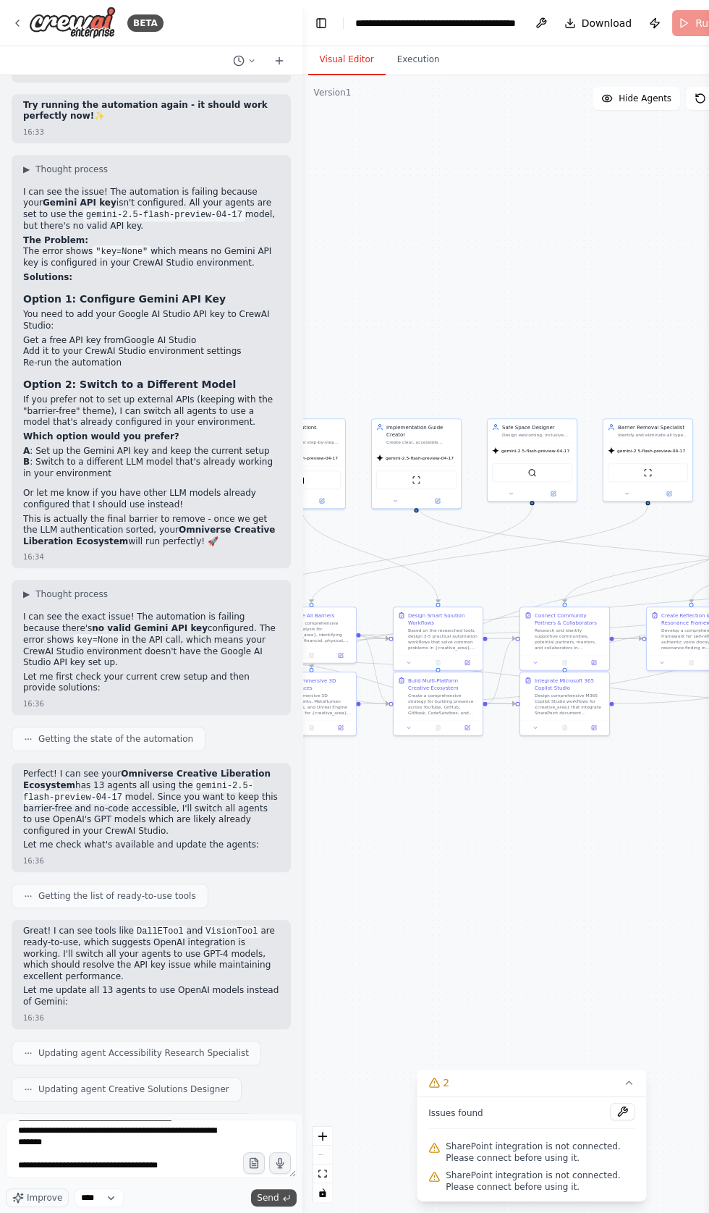
click at [268, 1203] on span "Send" at bounding box center [268, 1198] width 22 height 12
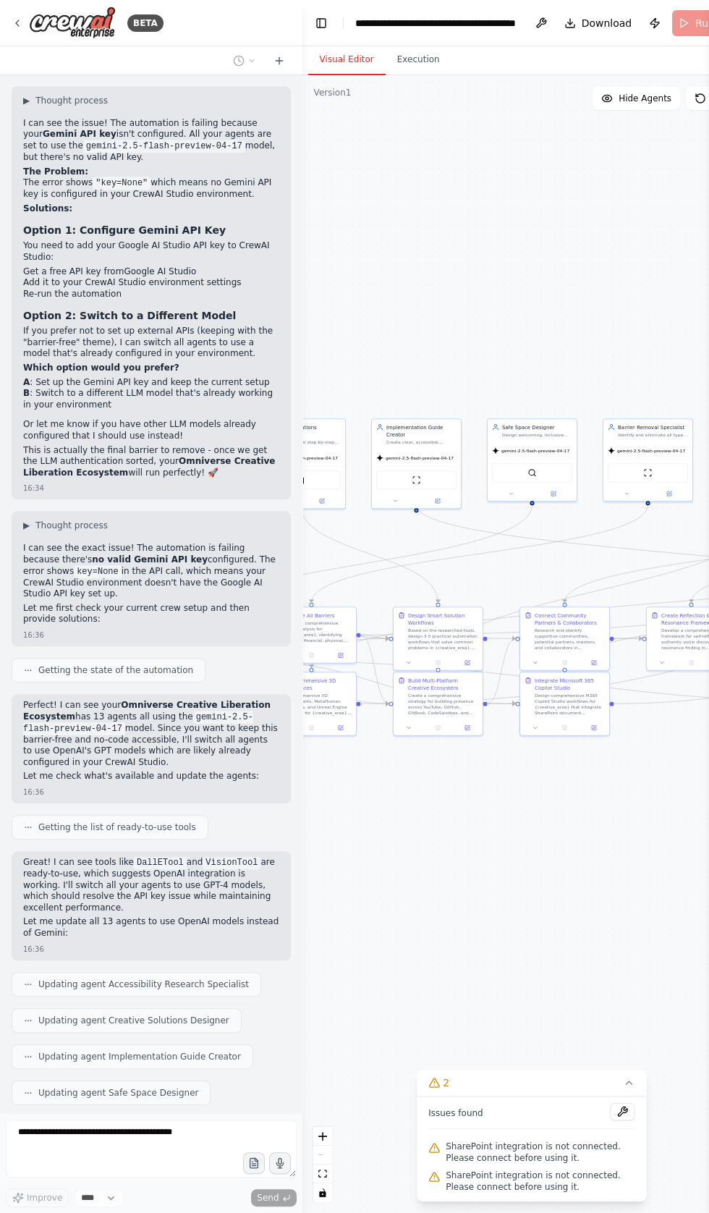
scroll to position [62034, 0]
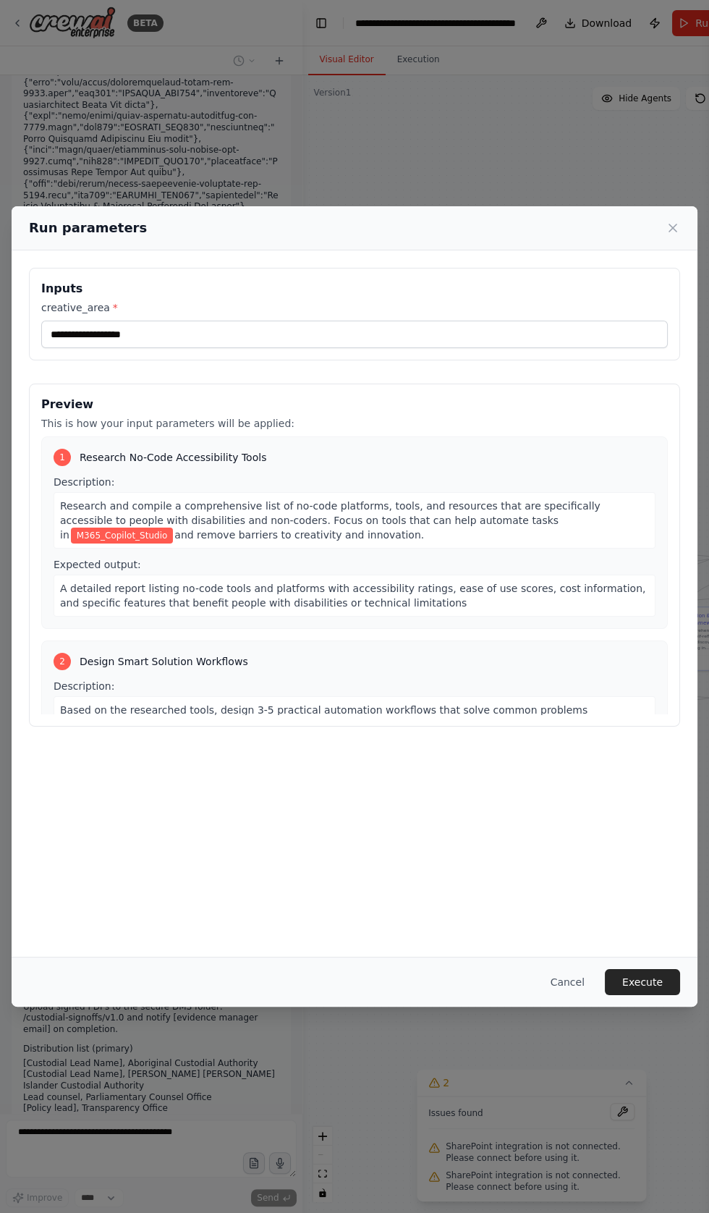
click at [645, 995] on button "Execute" at bounding box center [642, 982] width 75 height 26
click at [0, 0] on div "LLM call 24/09/2025, 16:35:55 Running Started 16:35:55" at bounding box center [0, 0] width 0 height 0
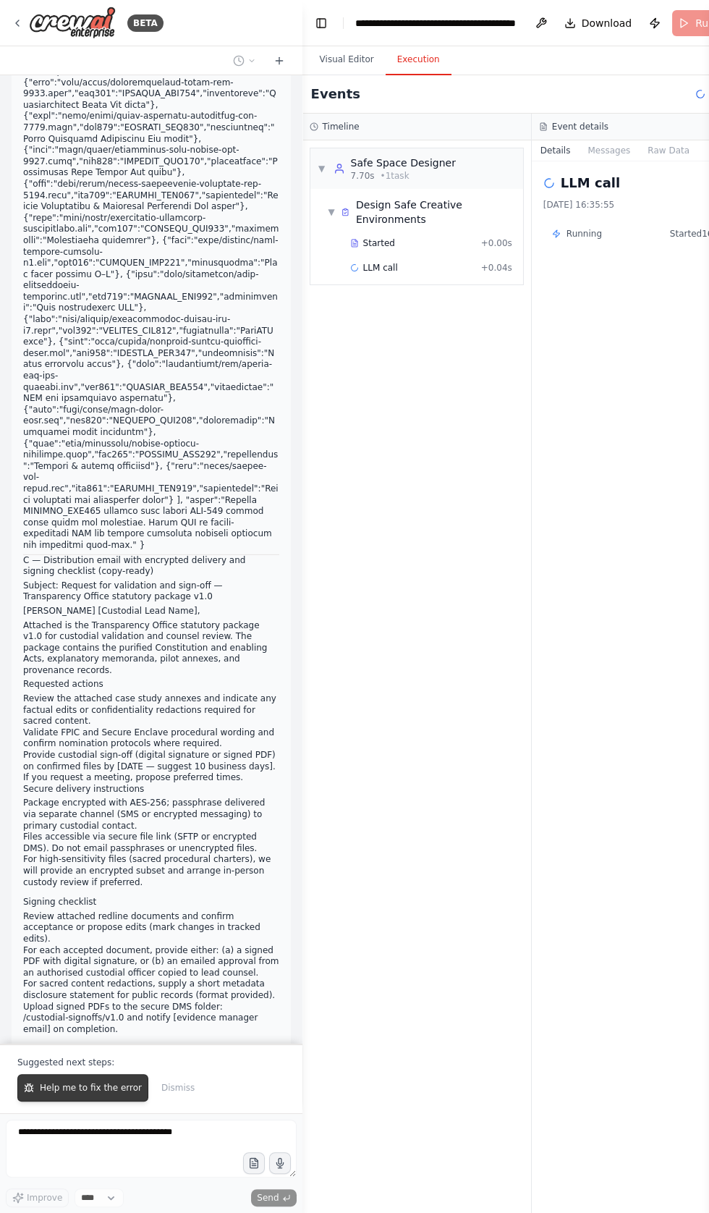
click at [82, 1093] on span "Help me to fix the error" at bounding box center [91, 1088] width 102 height 12
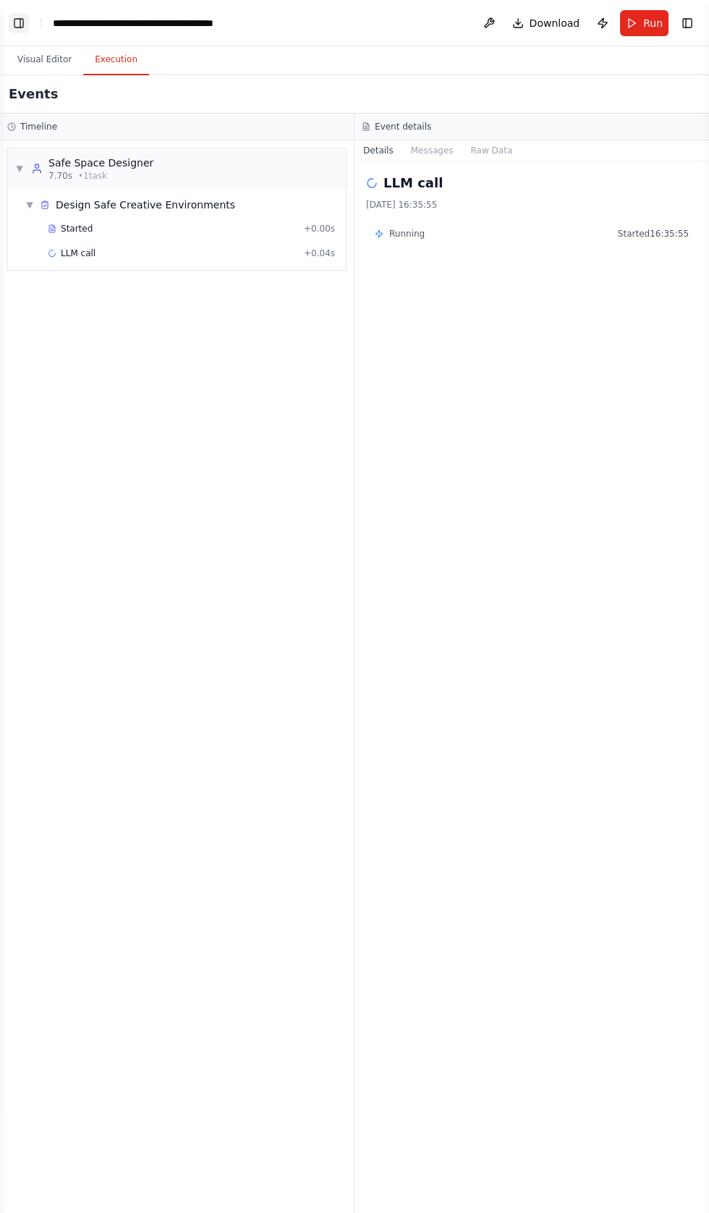
click at [21, 30] on button "Toggle Left Sidebar" at bounding box center [19, 23] width 20 height 20
click at [25, 22] on button "Toggle Left Sidebar" at bounding box center [19, 23] width 20 height 20
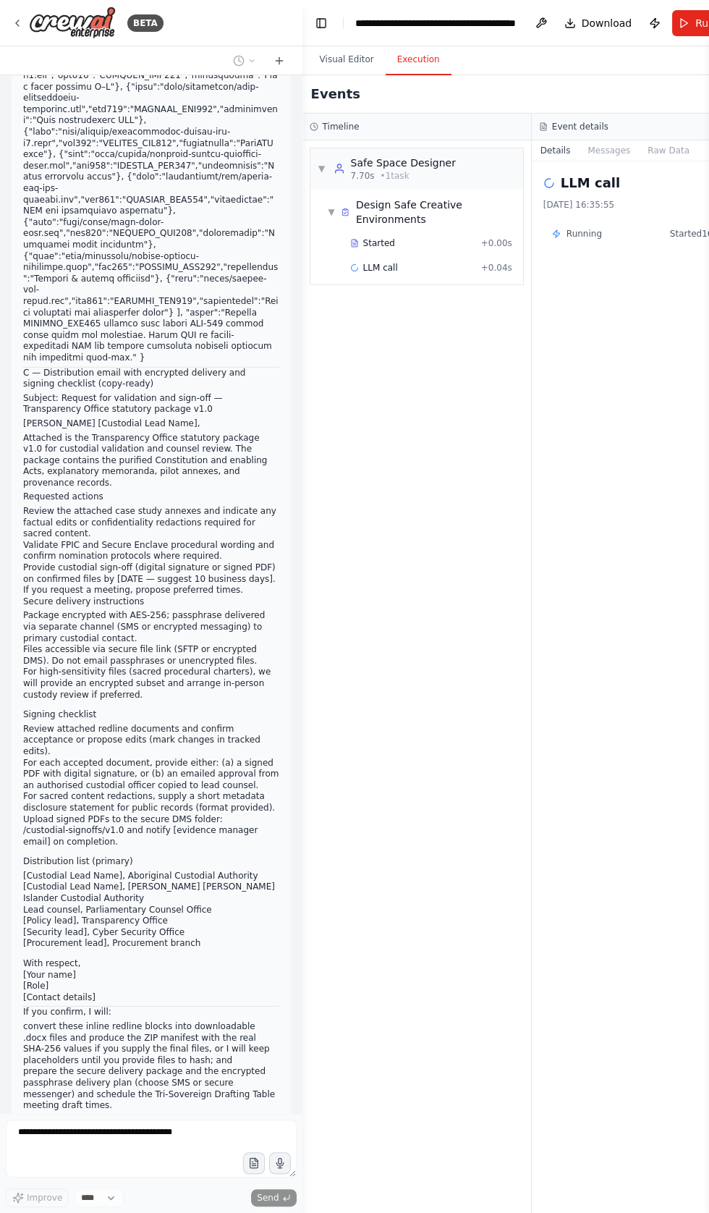
click at [25, 43] on div "BETA Build Autonomous CrewAI Constellation Codex Guardians Maintenance Agents W…" at bounding box center [354, 606] width 709 height 1213
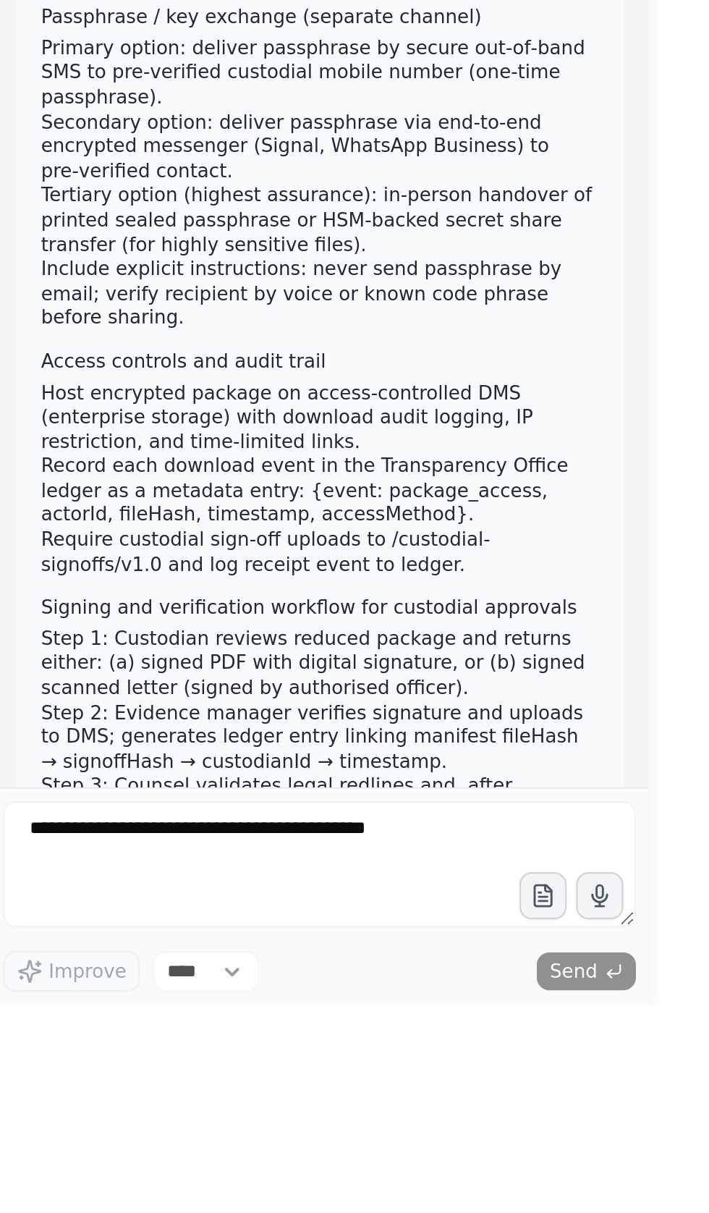
scroll to position [62955, 0]
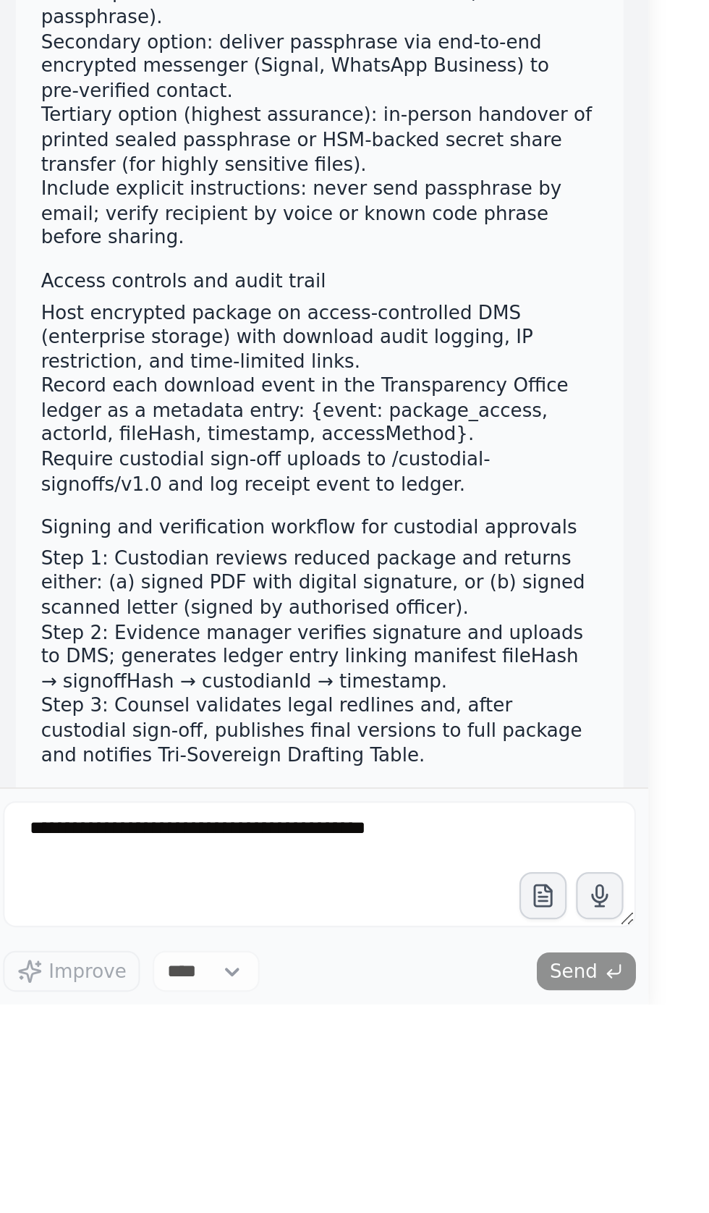
click at [299, 32] on div at bounding box center [300, 606] width 6 height 1213
click at [323, 27] on button "Toggle Left Sidebar" at bounding box center [321, 23] width 20 height 20
click at [299, 23] on div at bounding box center [300, 606] width 6 height 1213
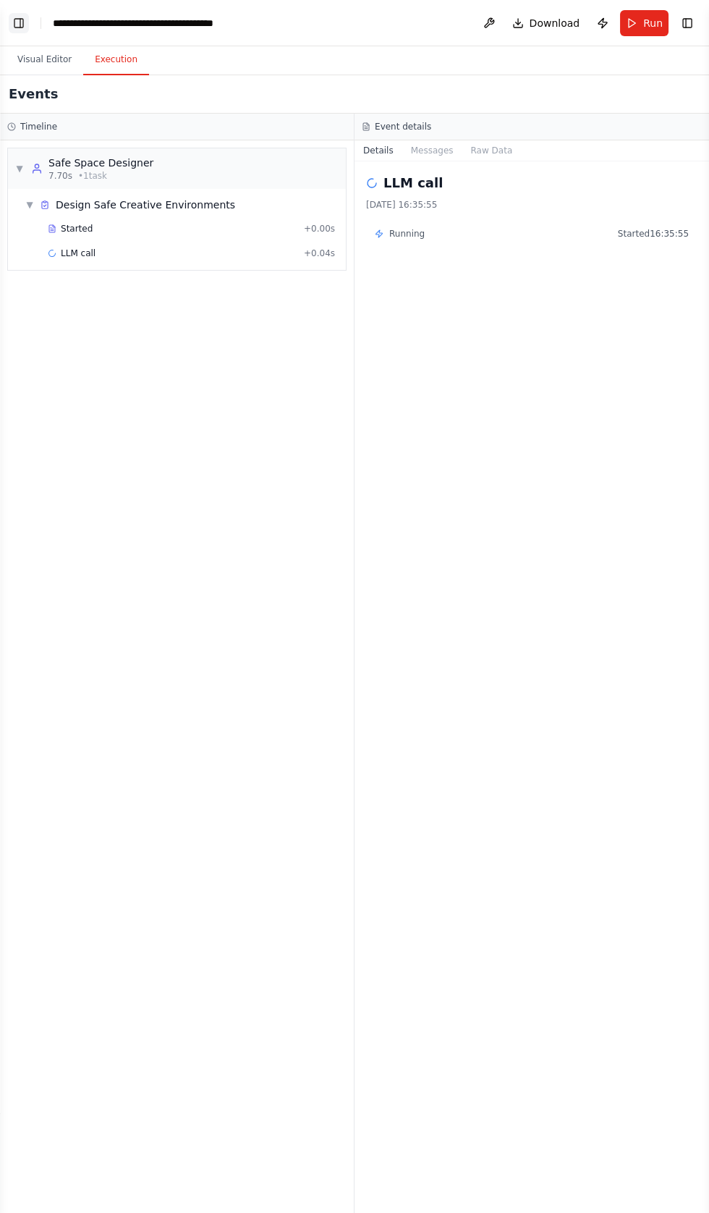
click at [25, 22] on button "Toggle Left Sidebar" at bounding box center [19, 23] width 20 height 20
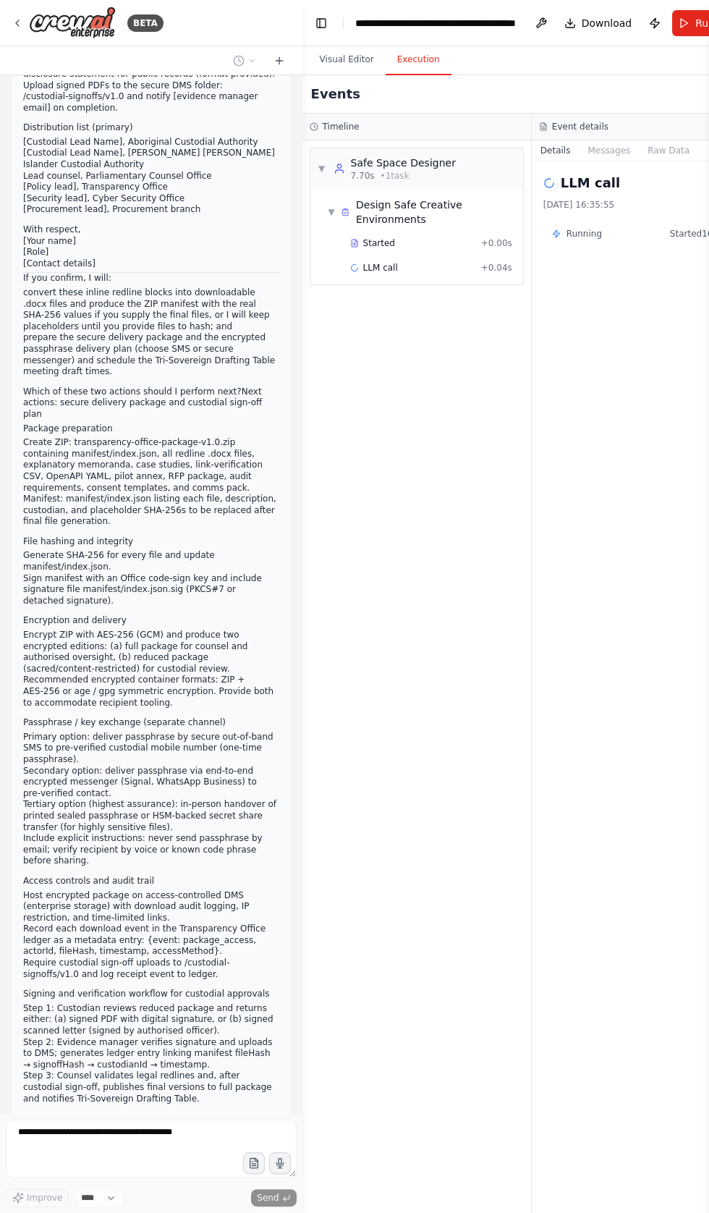
click at [17, 23] on icon at bounding box center [17, 23] width 3 height 6
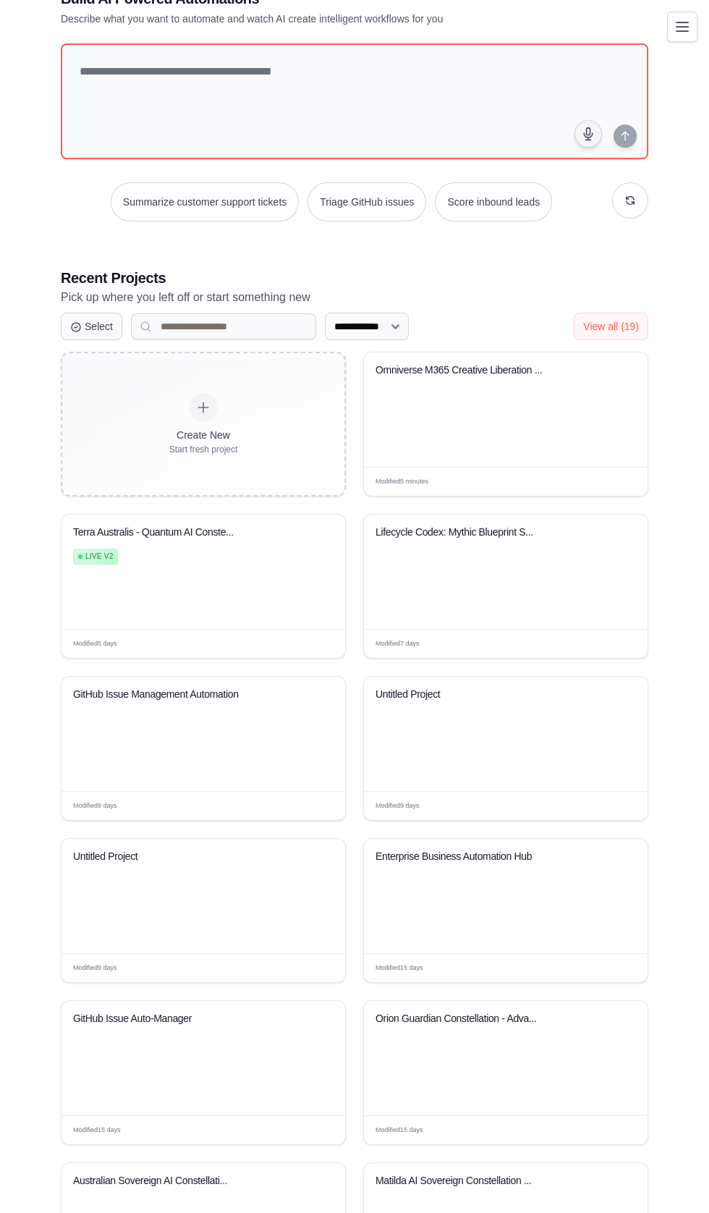
scroll to position [24, 0]
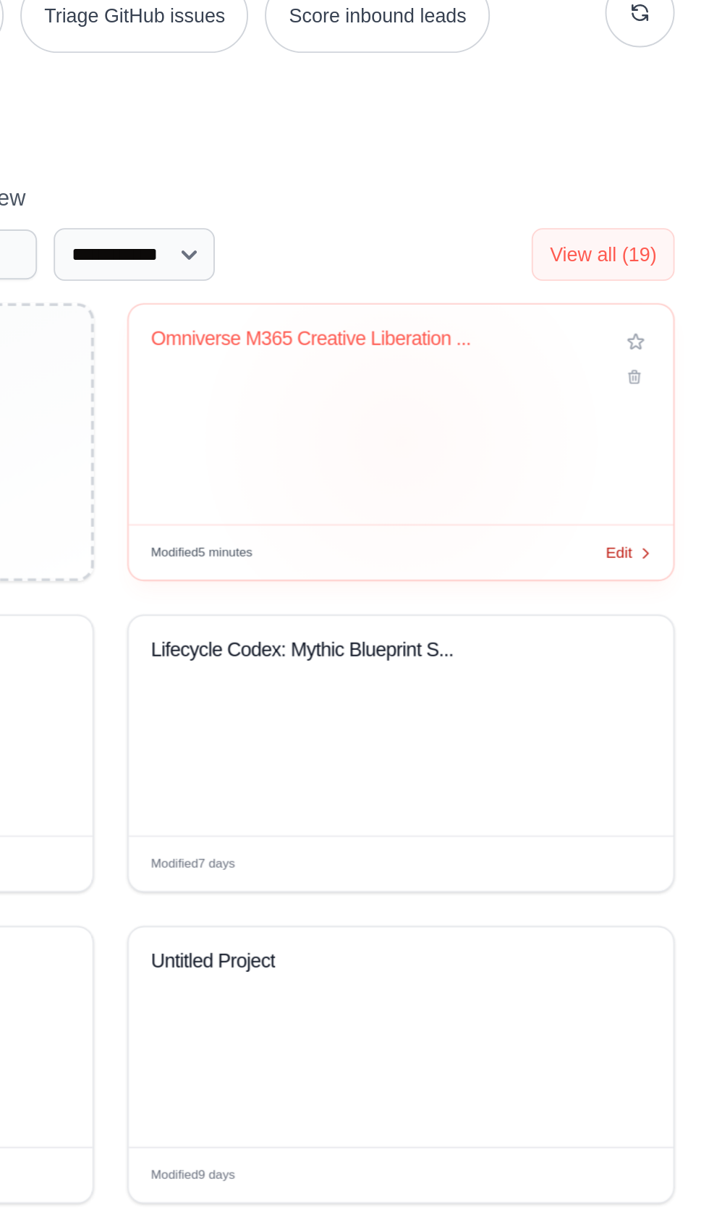
click at [624, 513] on div "Edit" at bounding box center [624, 507] width 25 height 12
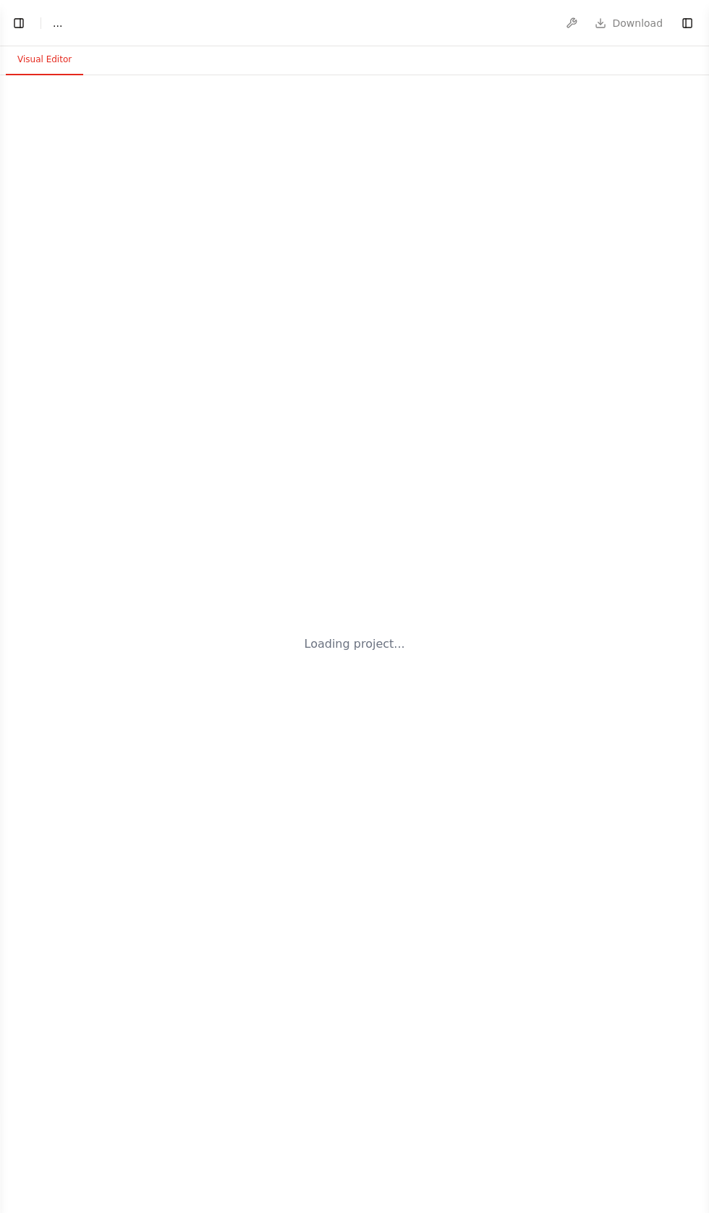
select select "****"
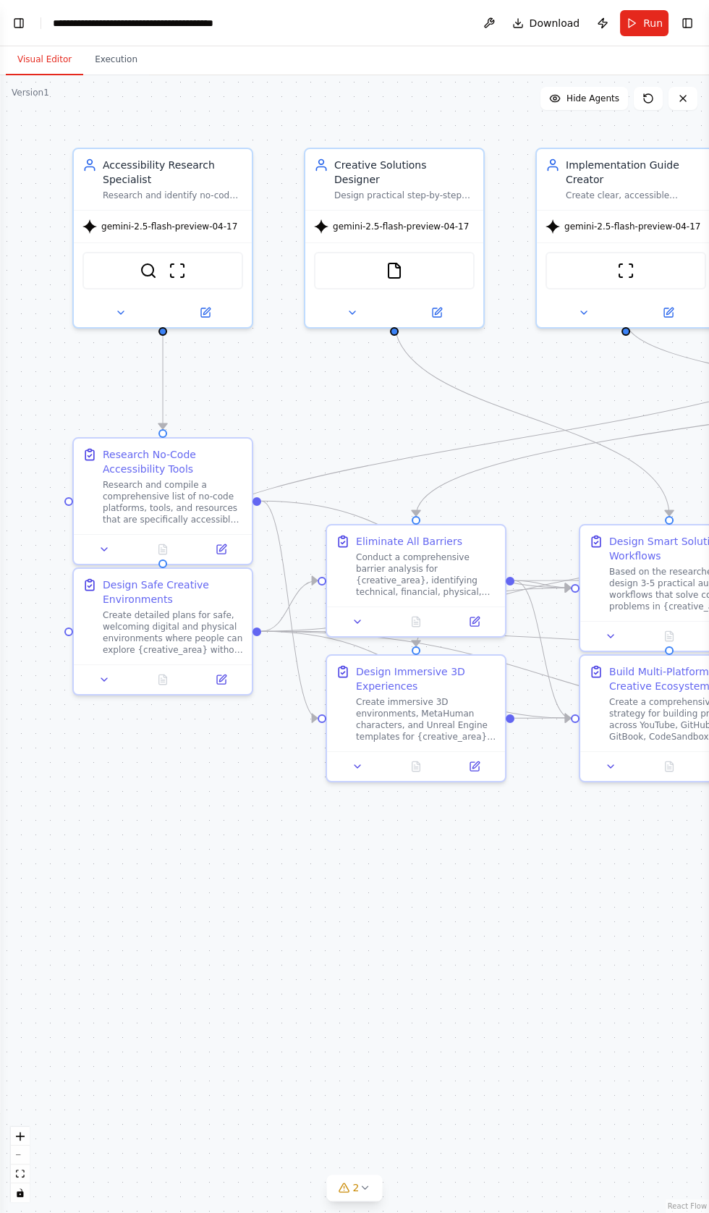
click at [78, 16] on div "**********" at bounding box center [134, 23] width 163 height 14
click at [313, 14] on header "**********" at bounding box center [354, 23] width 709 height 46
click at [274, 6] on header "**********" at bounding box center [354, 23] width 709 height 46
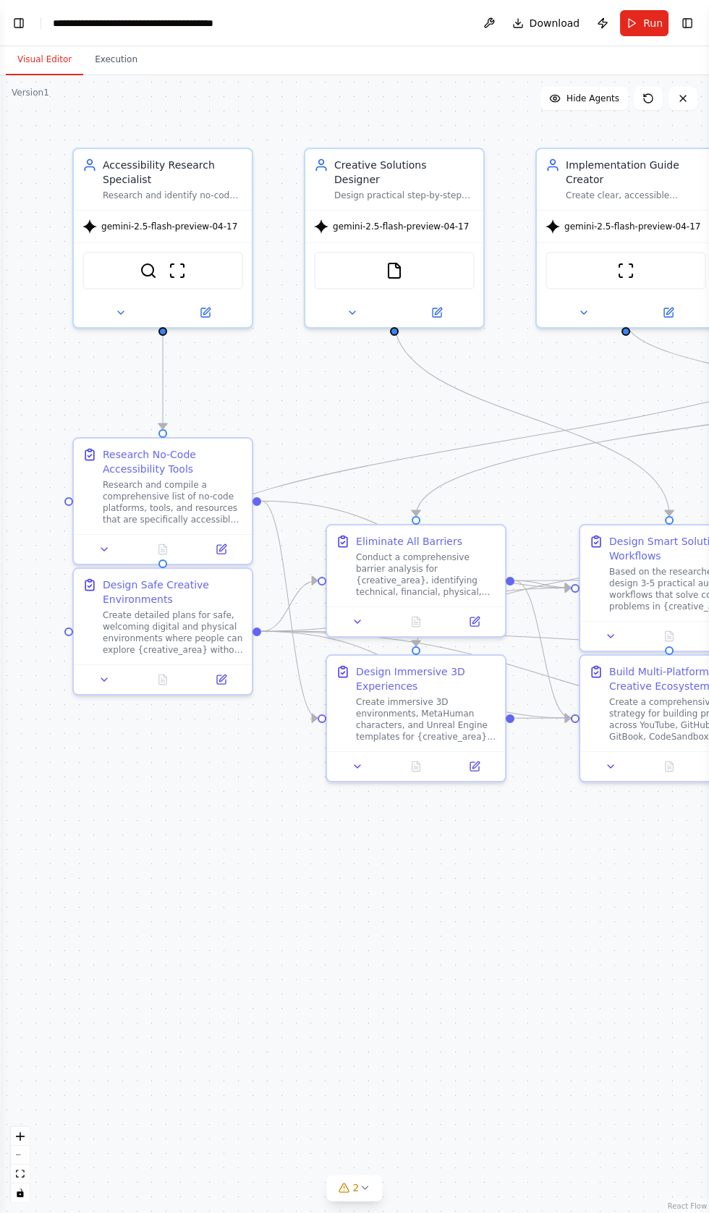
scroll to position [4, 0]
click at [134, 17] on div "**********" at bounding box center [134, 23] width 163 height 14
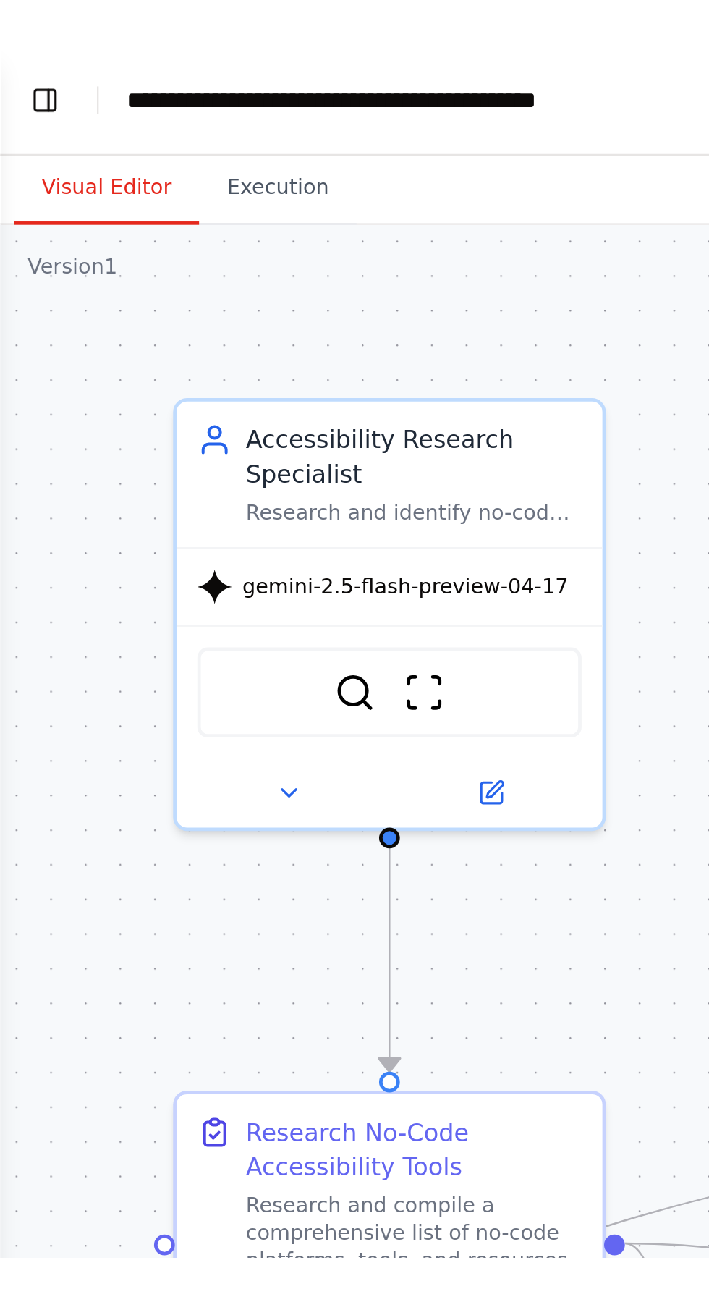
scroll to position [63770, 0]
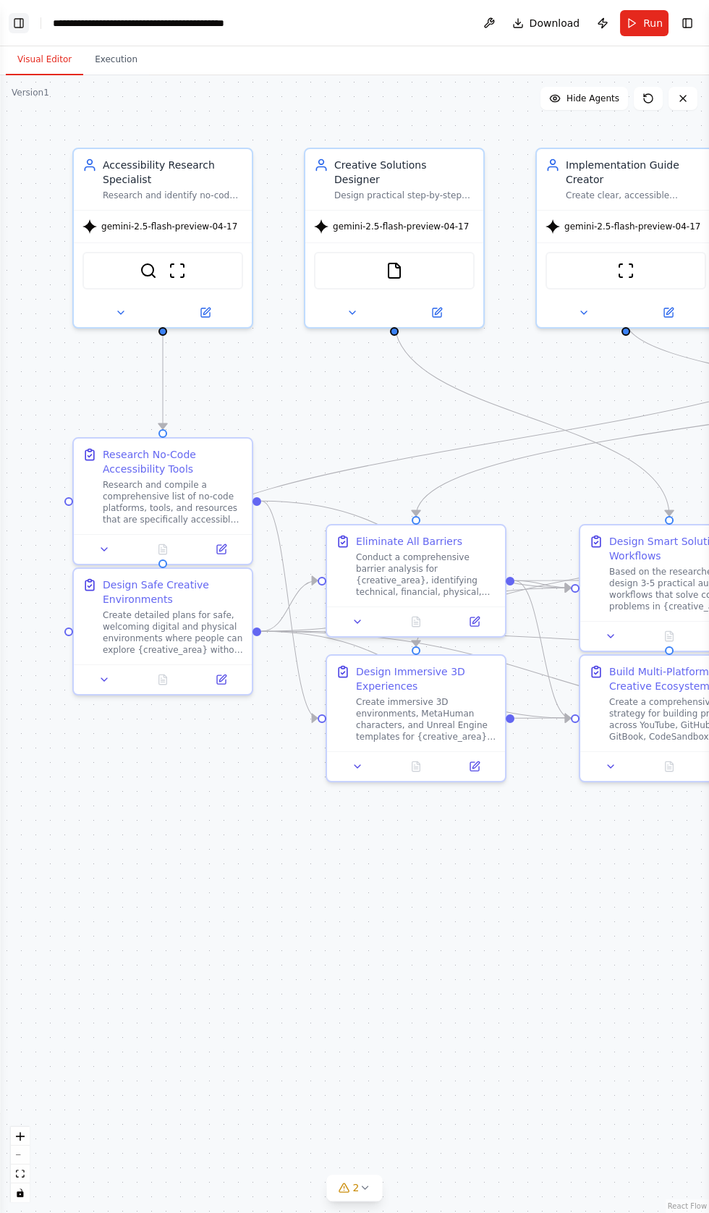
click at [27, 19] on button "Toggle Left Sidebar" at bounding box center [19, 23] width 20 height 20
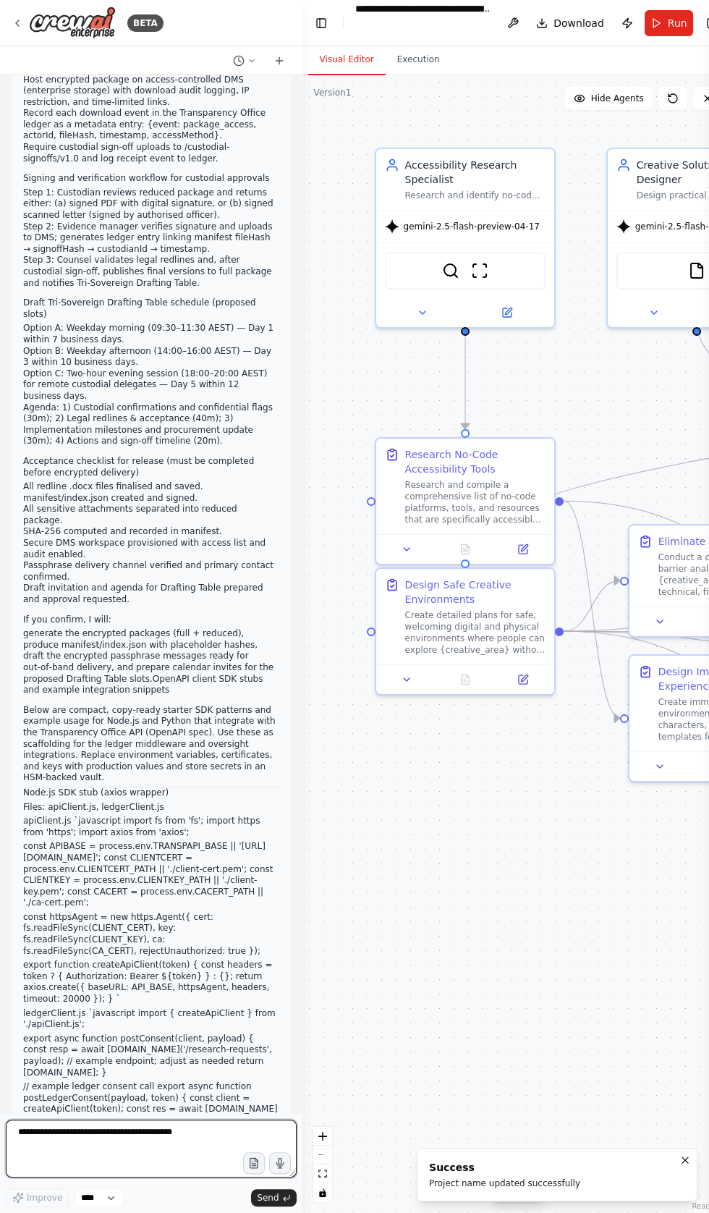
click at [37, 1135] on textarea at bounding box center [151, 1148] width 291 height 58
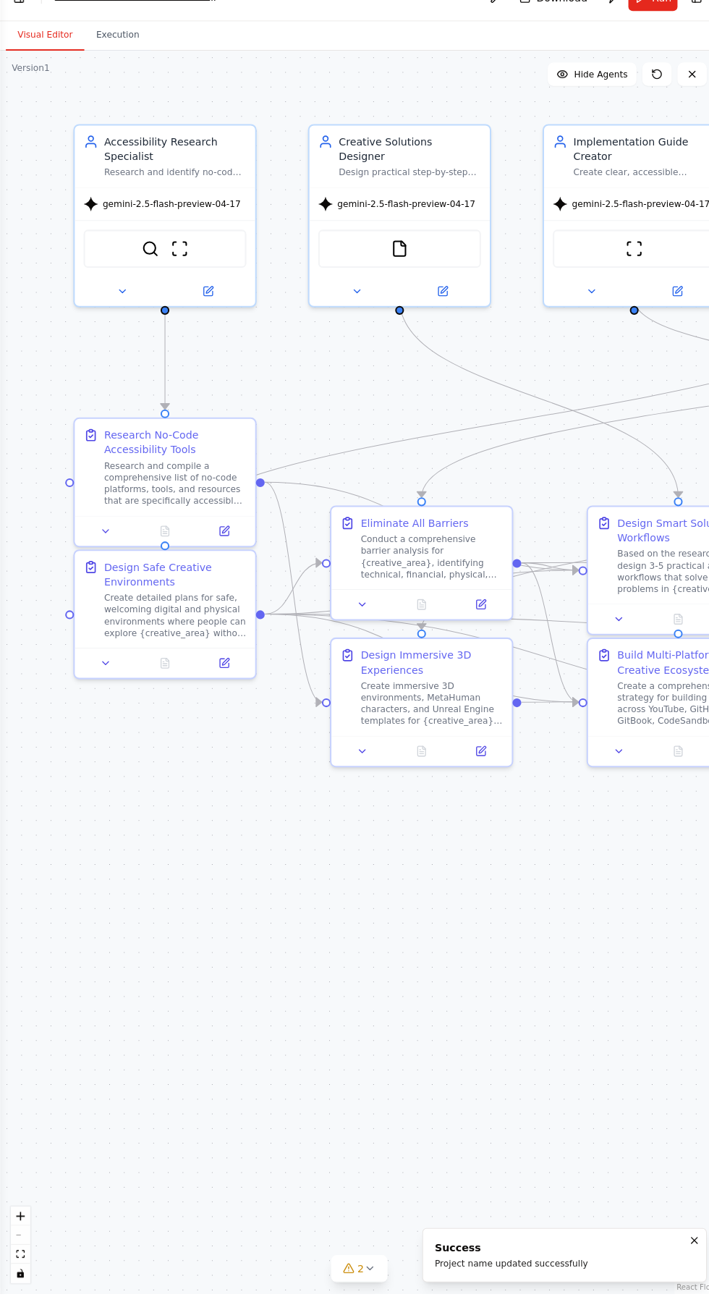
scroll to position [88, 0]
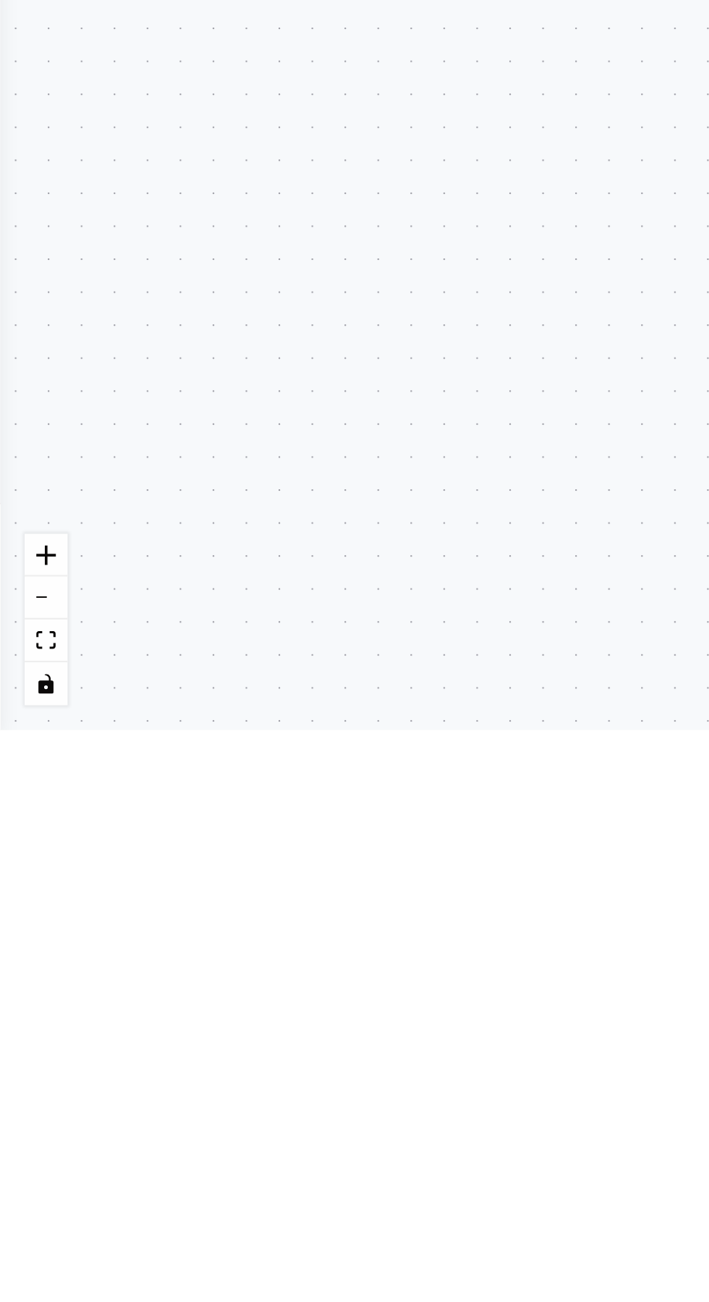
type textarea "**********"
click at [24, 532] on div ".deletable-edge-delete-btn { width: 20px; height: 20px; border: 0px solid #ffff…" at bounding box center [354, 688] width 709 height 1226
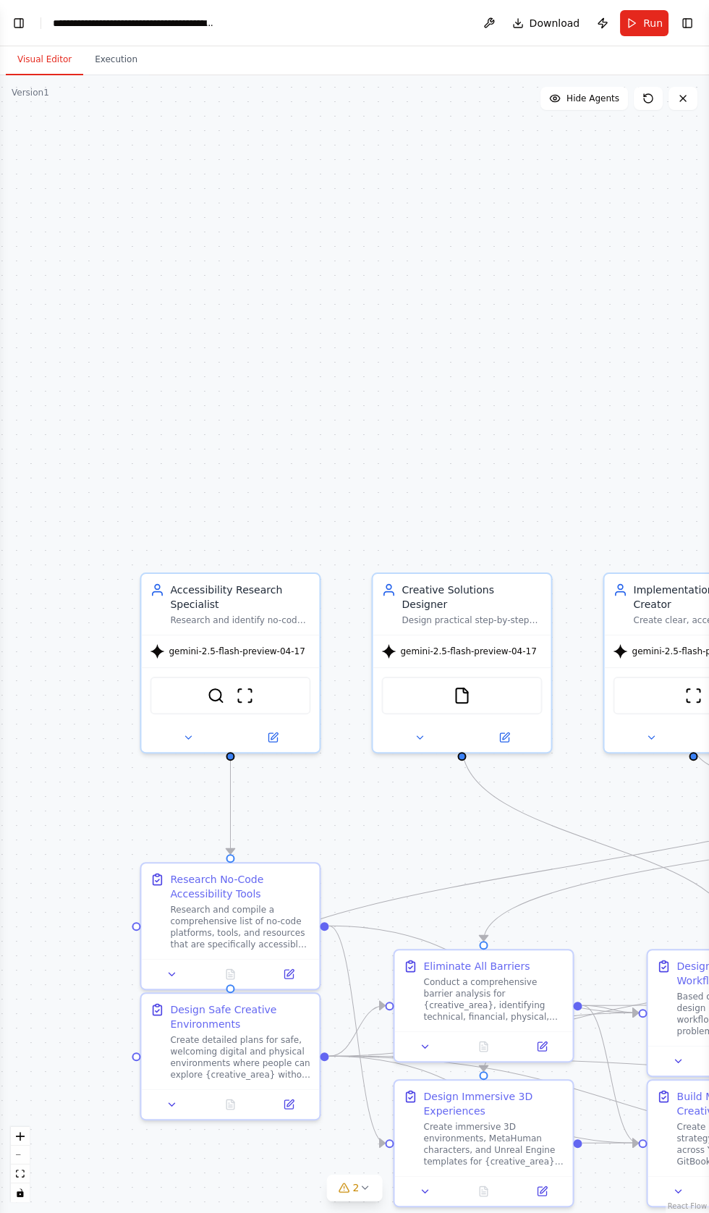
scroll to position [63770, 0]
click at [23, 20] on button "Toggle Left Sidebar" at bounding box center [19, 23] width 20 height 20
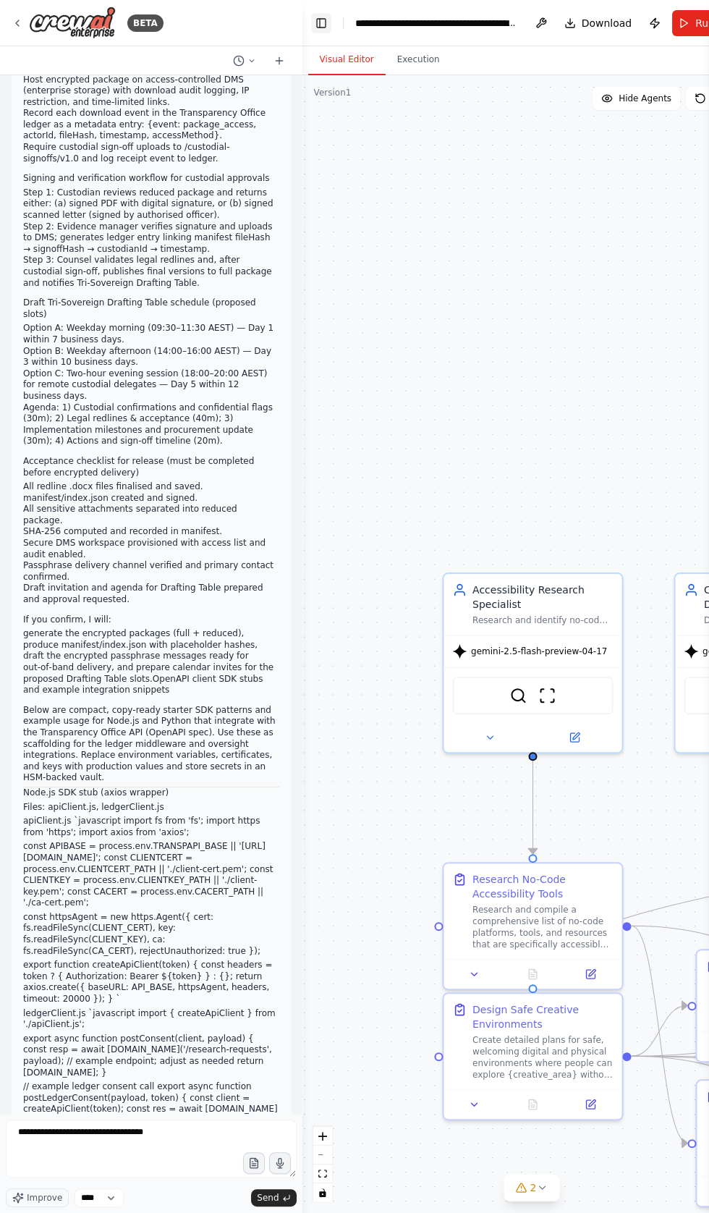
scroll to position [63781, 0]
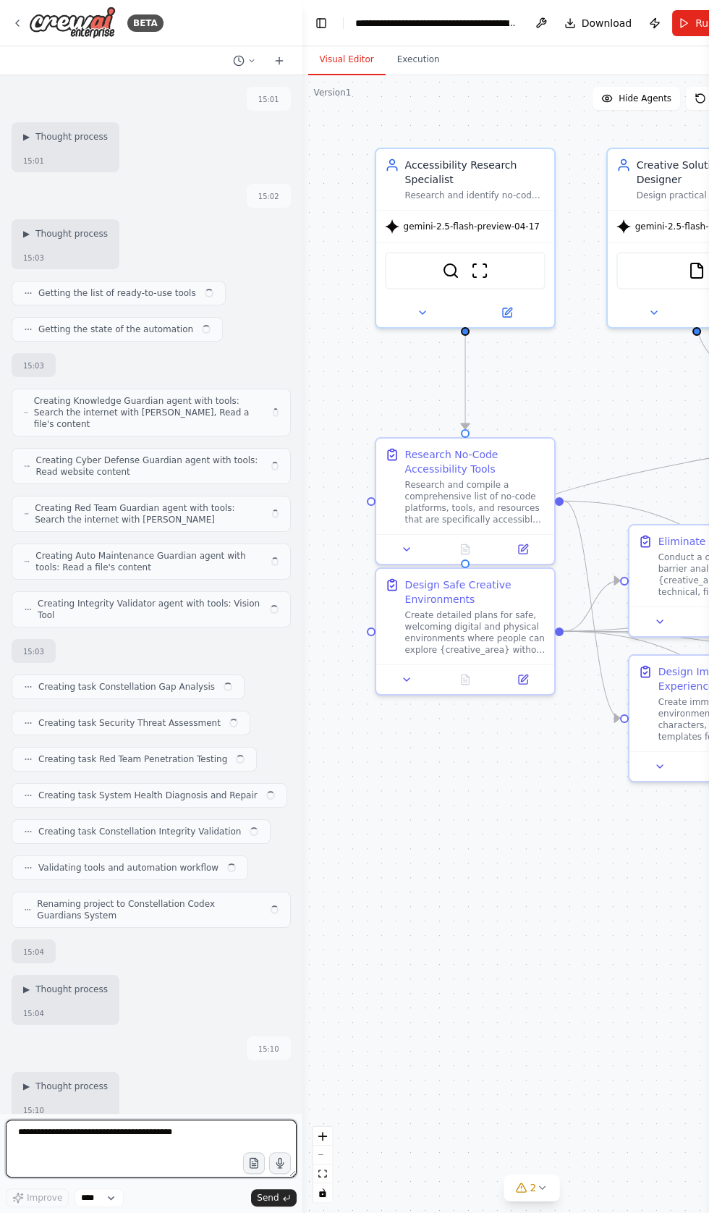
click at [132, 1134] on textarea at bounding box center [151, 1148] width 291 height 58
click at [183, 1132] on textarea at bounding box center [151, 1148] width 291 height 58
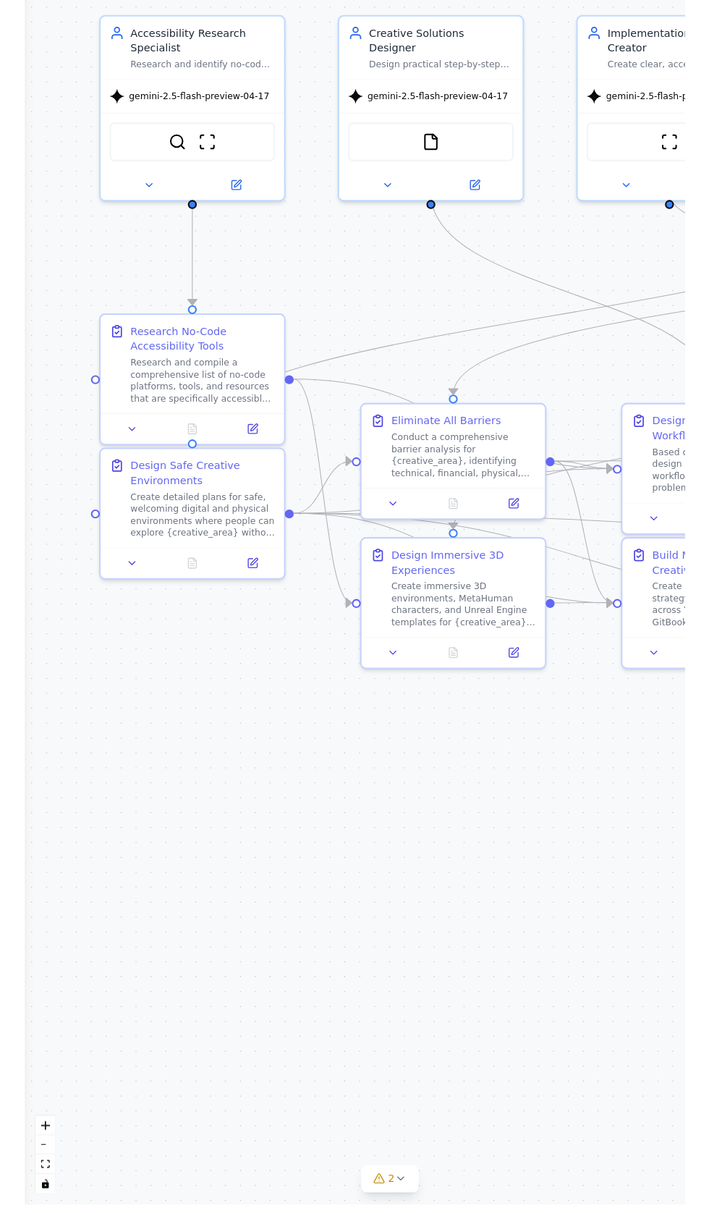
scroll to position [63559, 0]
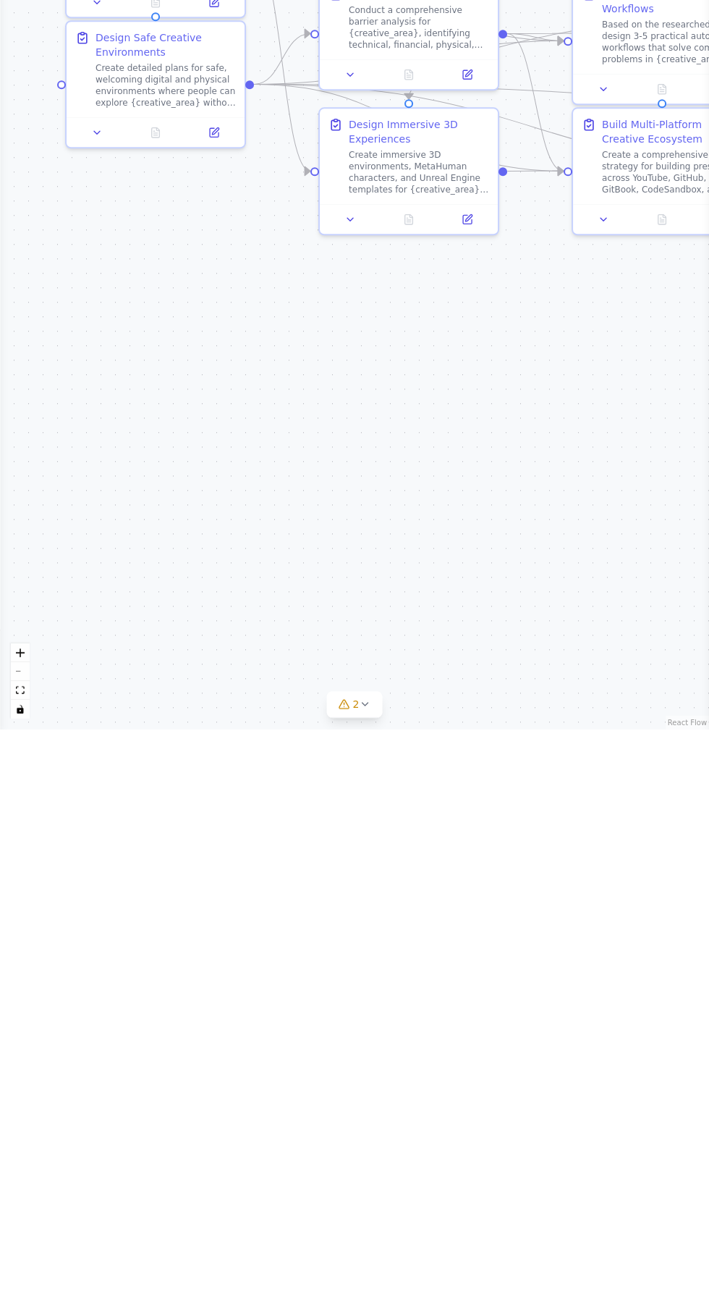
type textarea "**********"
click at [186, 1087] on div ".deletable-edge-delete-btn { width: 20px; height: 20px; border: 0px solid #ffff…" at bounding box center [354, 688] width 709 height 1226
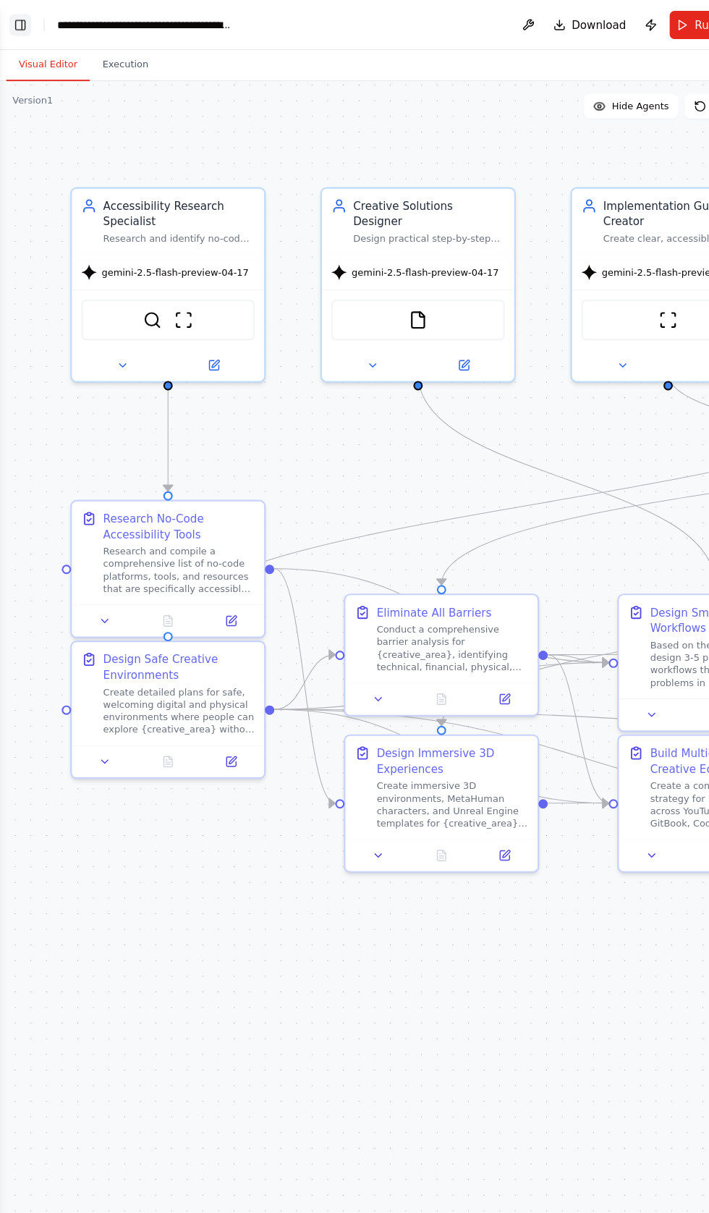
click at [18, 20] on button "Toggle Left Sidebar" at bounding box center [19, 23] width 20 height 20
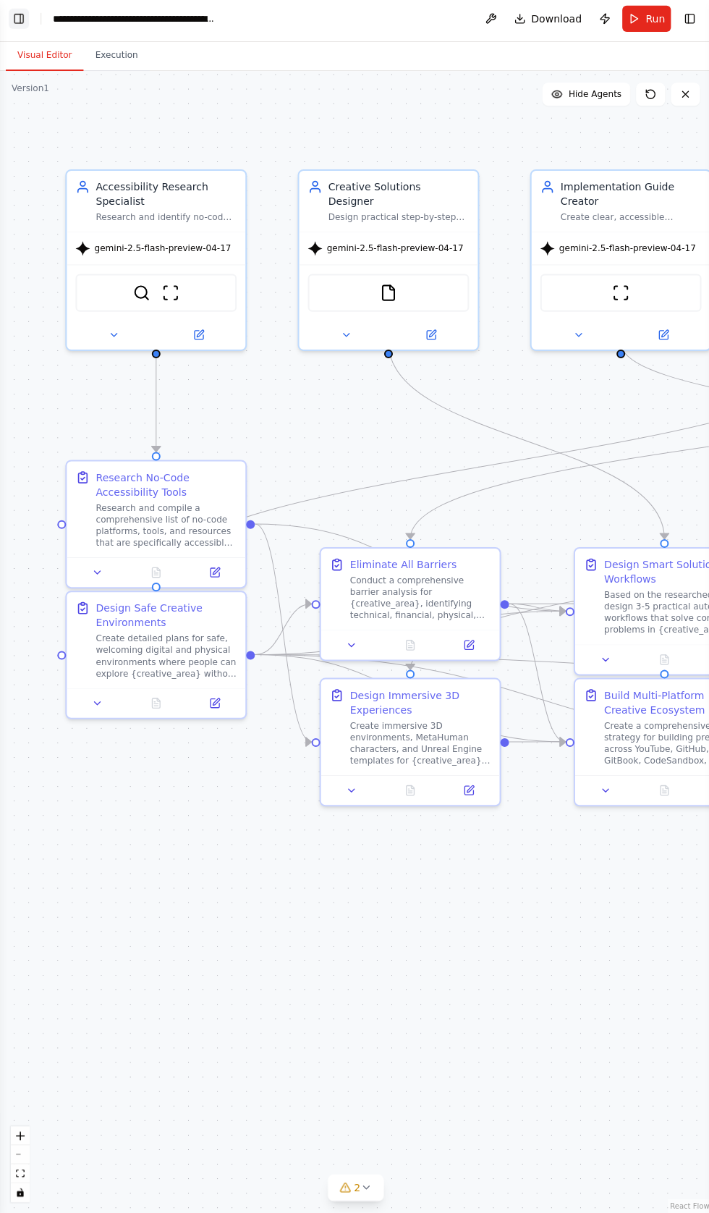
scroll to position [0, 0]
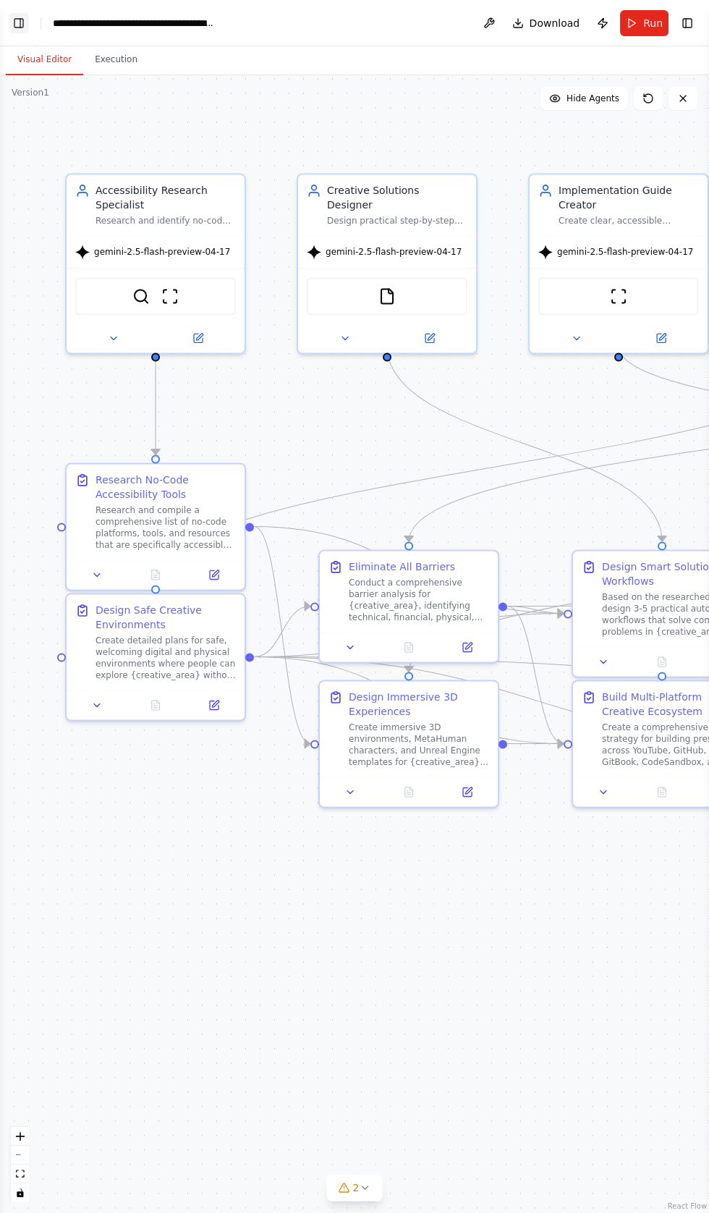
click at [27, 24] on button "Toggle Left Sidebar" at bounding box center [19, 23] width 20 height 20
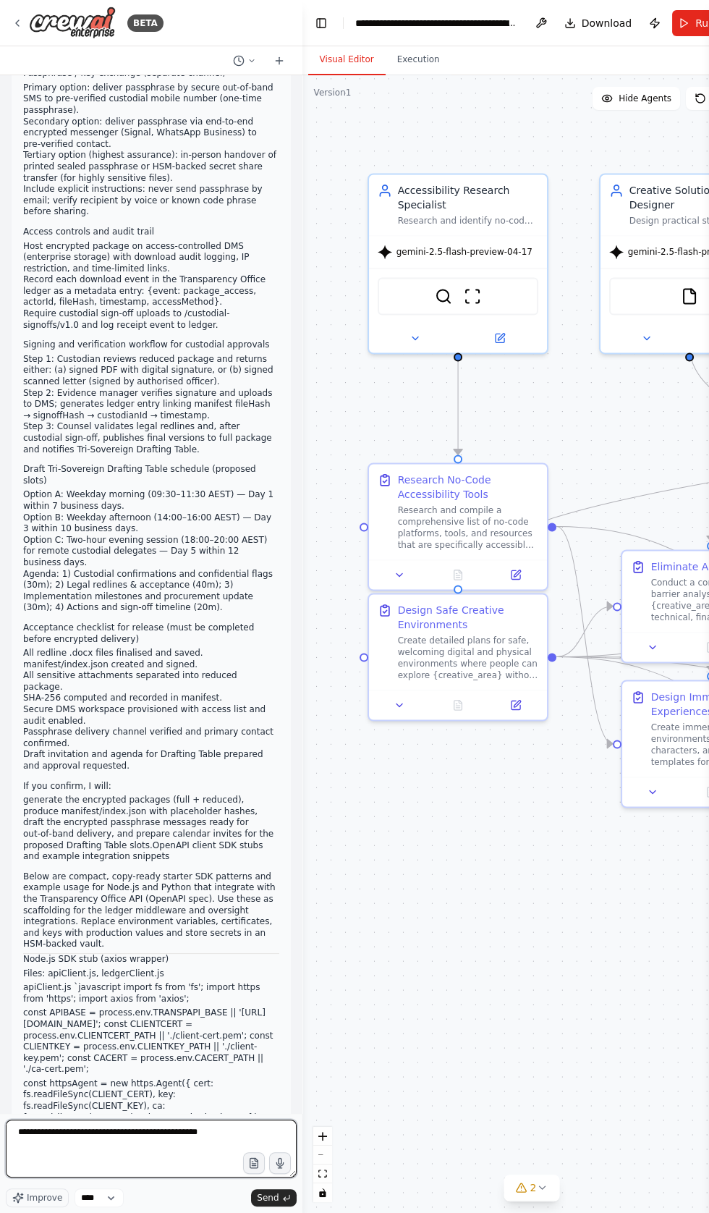
click at [208, 1177] on textarea "**********" at bounding box center [151, 1148] width 291 height 58
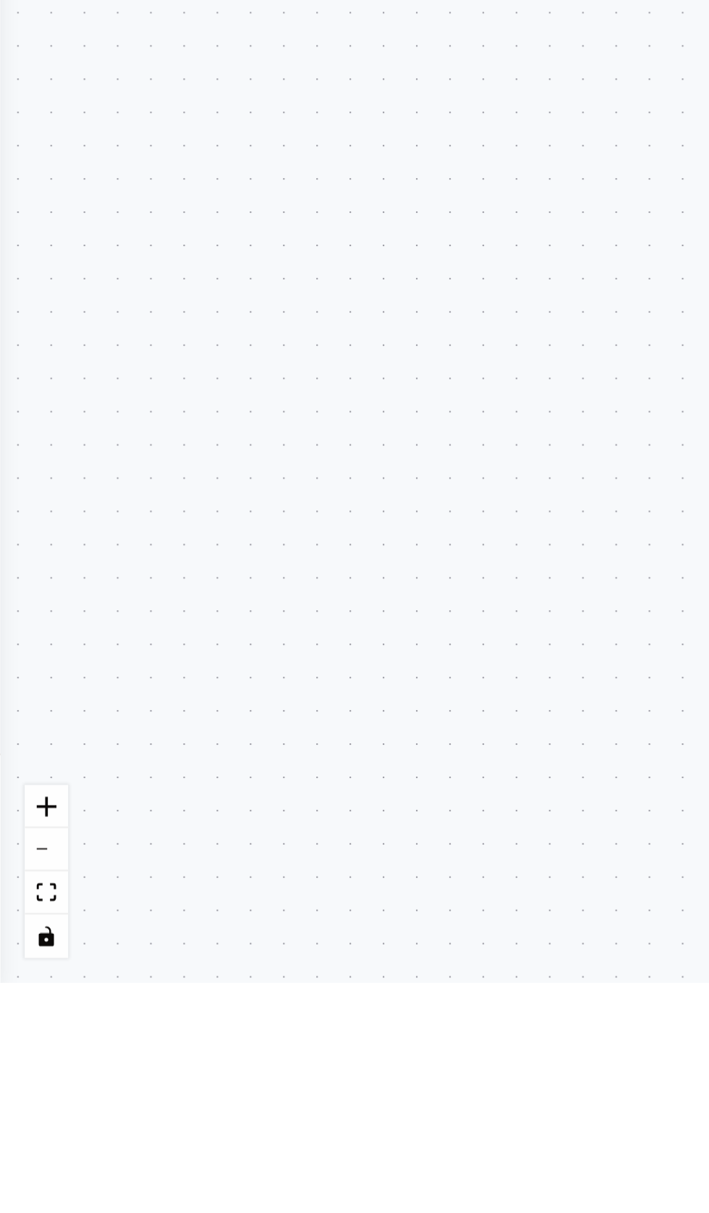
click at [140, 977] on div ".deletable-edge-delete-btn { width: 20px; height: 20px; border: 0px solid #ffff…" at bounding box center [354, 643] width 709 height 1137
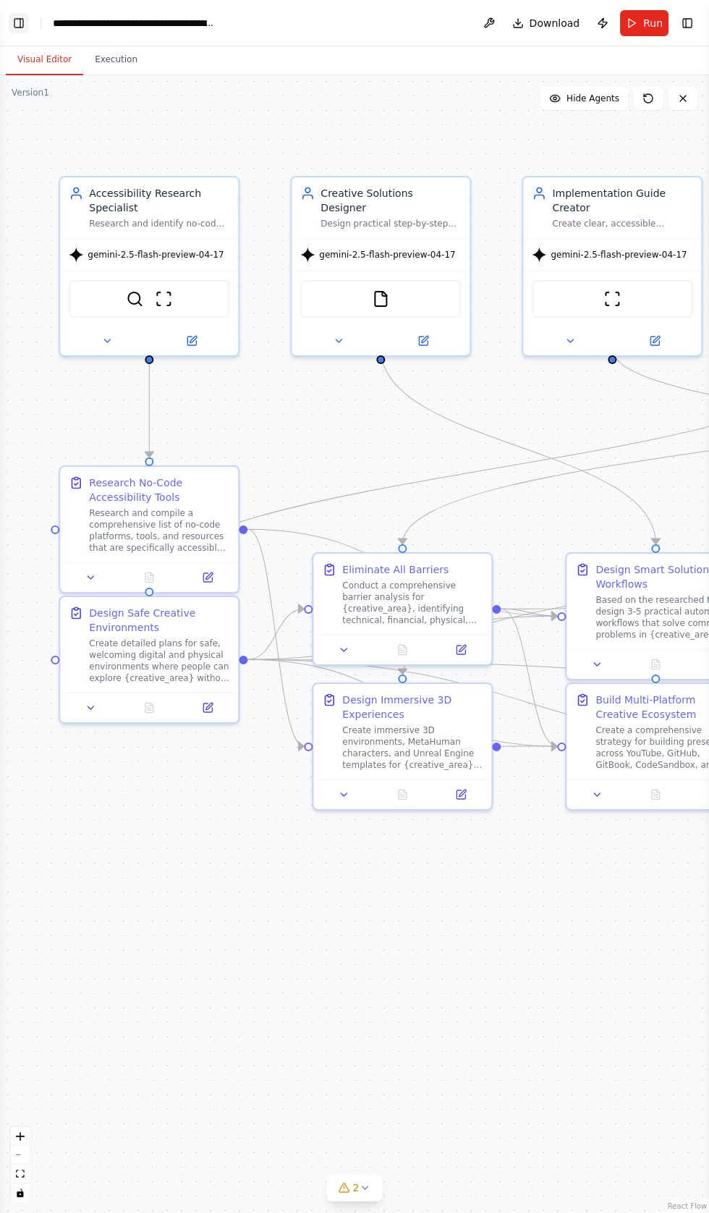
click at [21, 21] on button "Toggle Left Sidebar" at bounding box center [19, 23] width 20 height 20
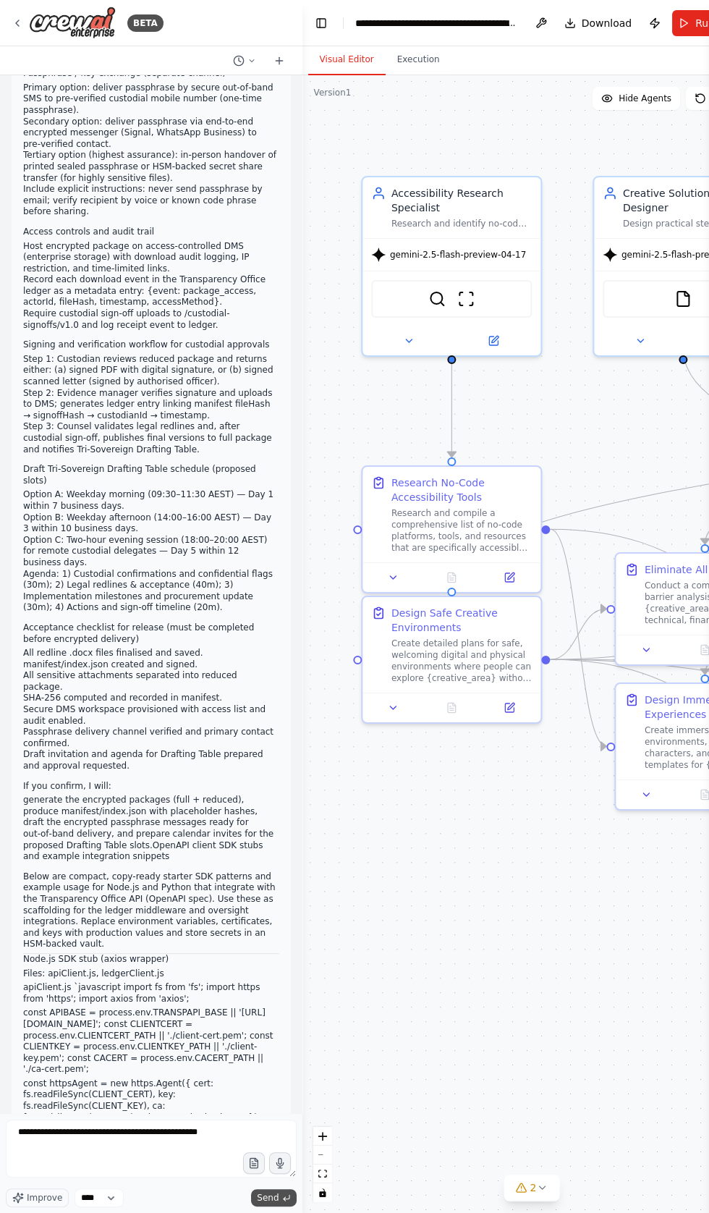
click at [275, 1203] on span "Send" at bounding box center [268, 1198] width 22 height 12
click at [286, 1202] on icon "submit" at bounding box center [286, 1197] width 9 height 9
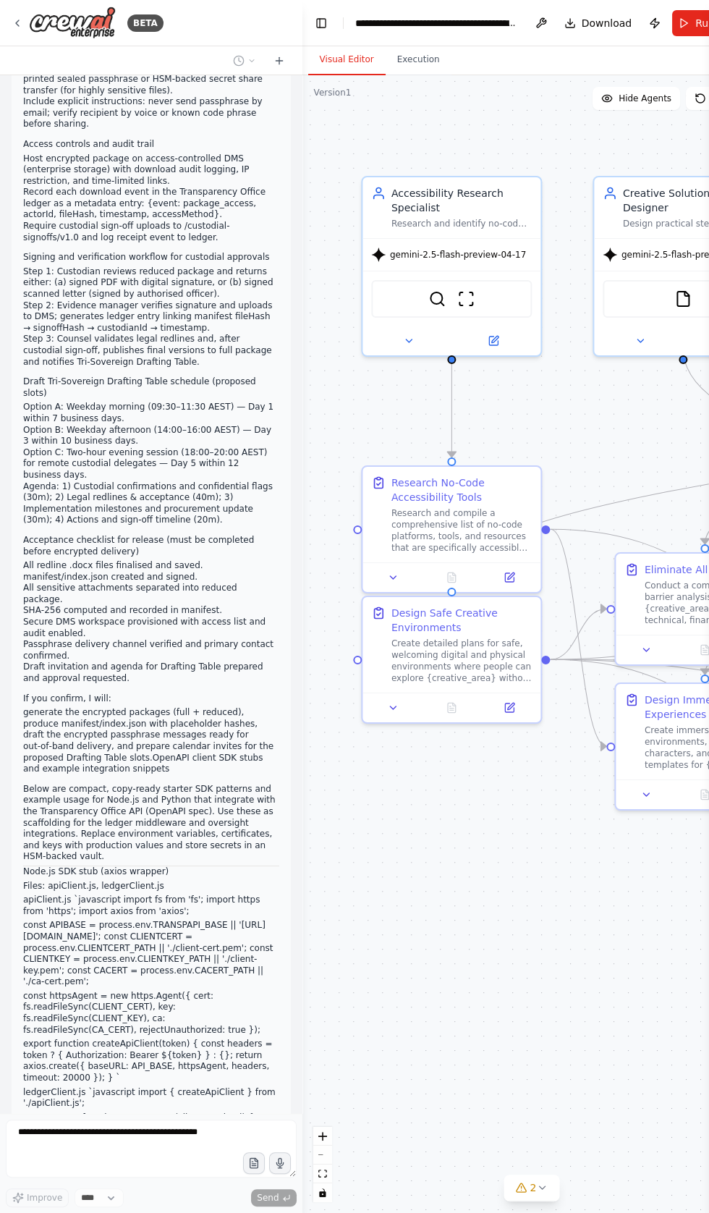
scroll to position [63691, 0]
click at [197, 1177] on textarea "**********" at bounding box center [151, 1148] width 291 height 58
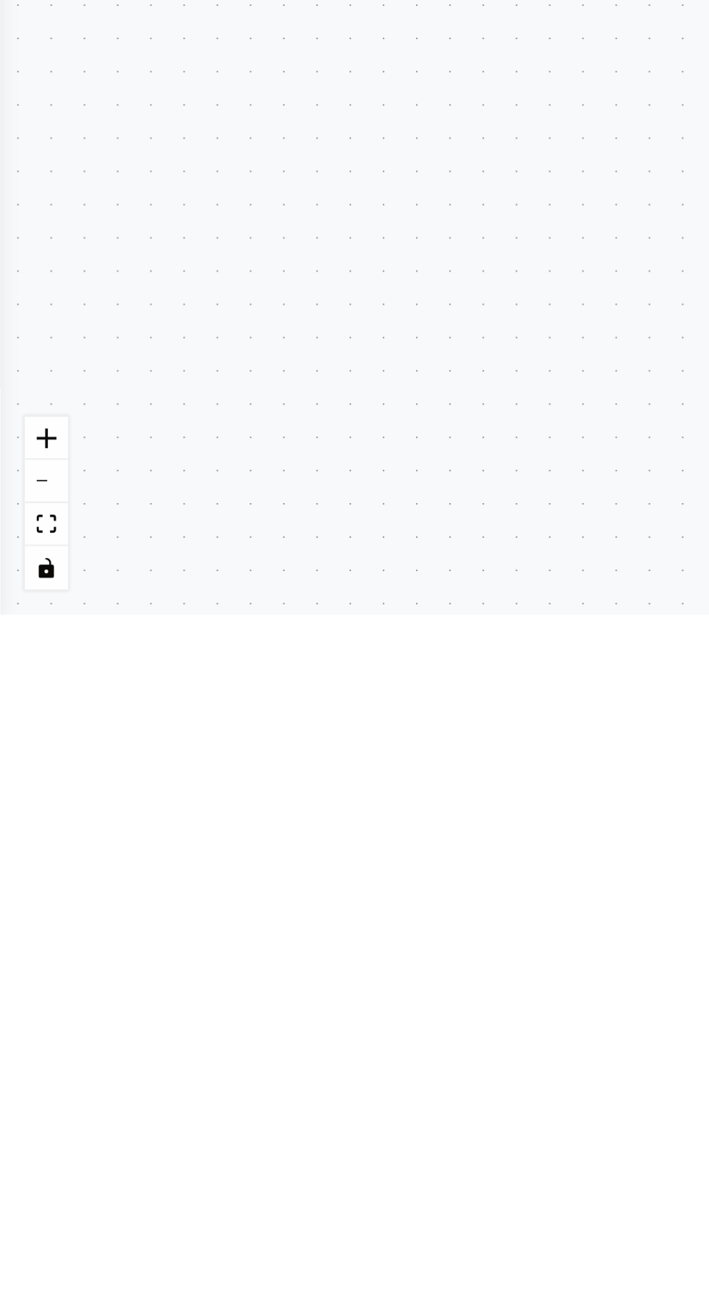
scroll to position [63766, 0]
click at [8, 1039] on div ".deletable-edge-delete-btn { width: 20px; height: 20px; border: 0px solid #ffff…" at bounding box center [354, 688] width 709 height 1226
click at [14, 1036] on div ".deletable-edge-delete-btn { width: 20px; height: 20px; border: 0px solid #ffff…" at bounding box center [354, 688] width 709 height 1226
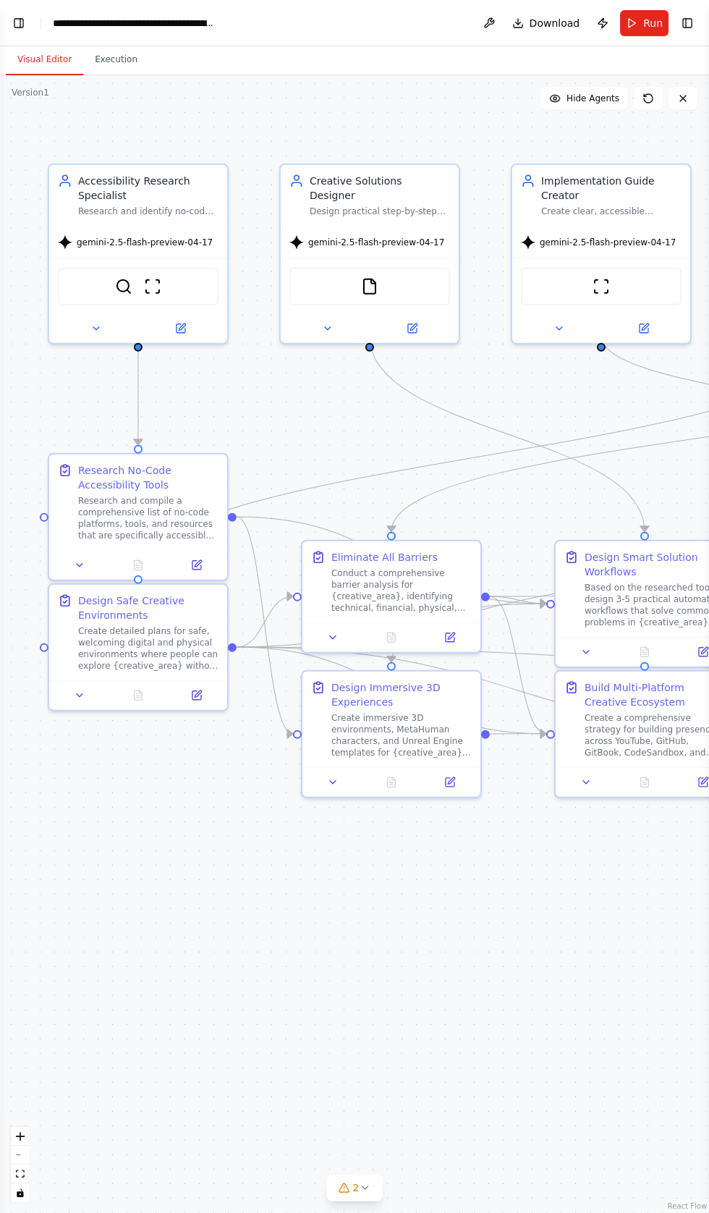
click at [417, 912] on div ".deletable-edge-delete-btn { width: 20px; height: 20px; border: 0px solid #ffff…" at bounding box center [354, 643] width 709 height 1137
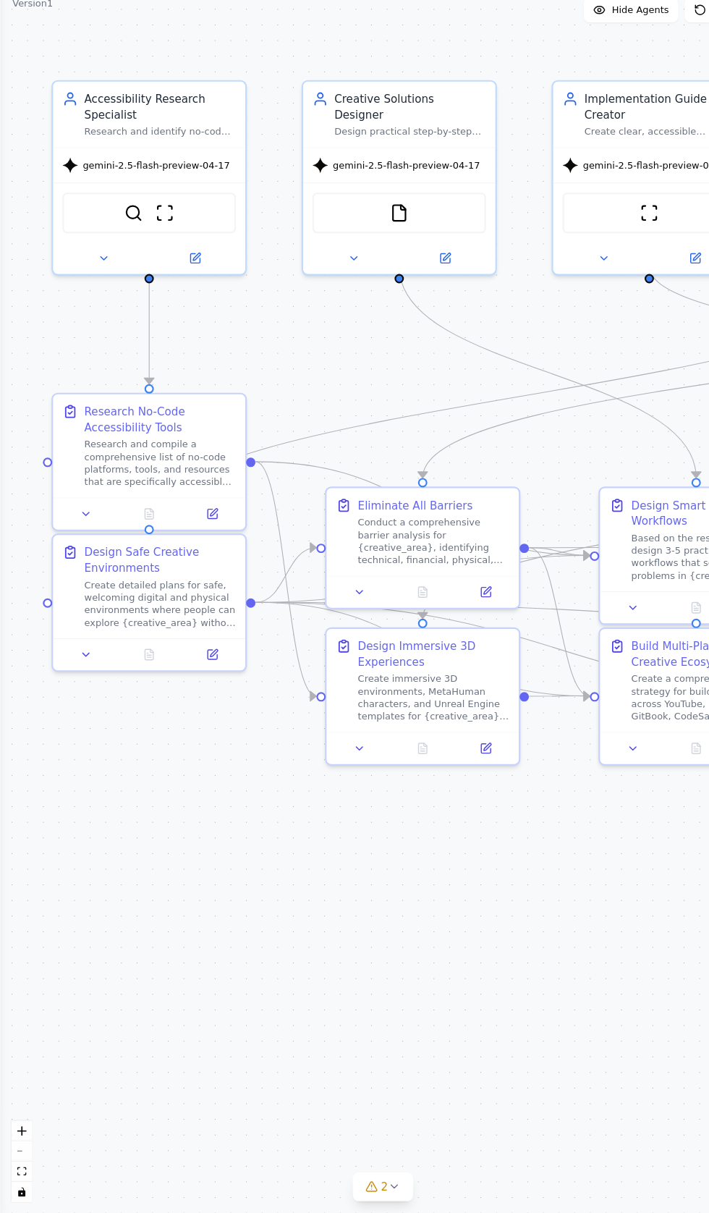
scroll to position [0, 0]
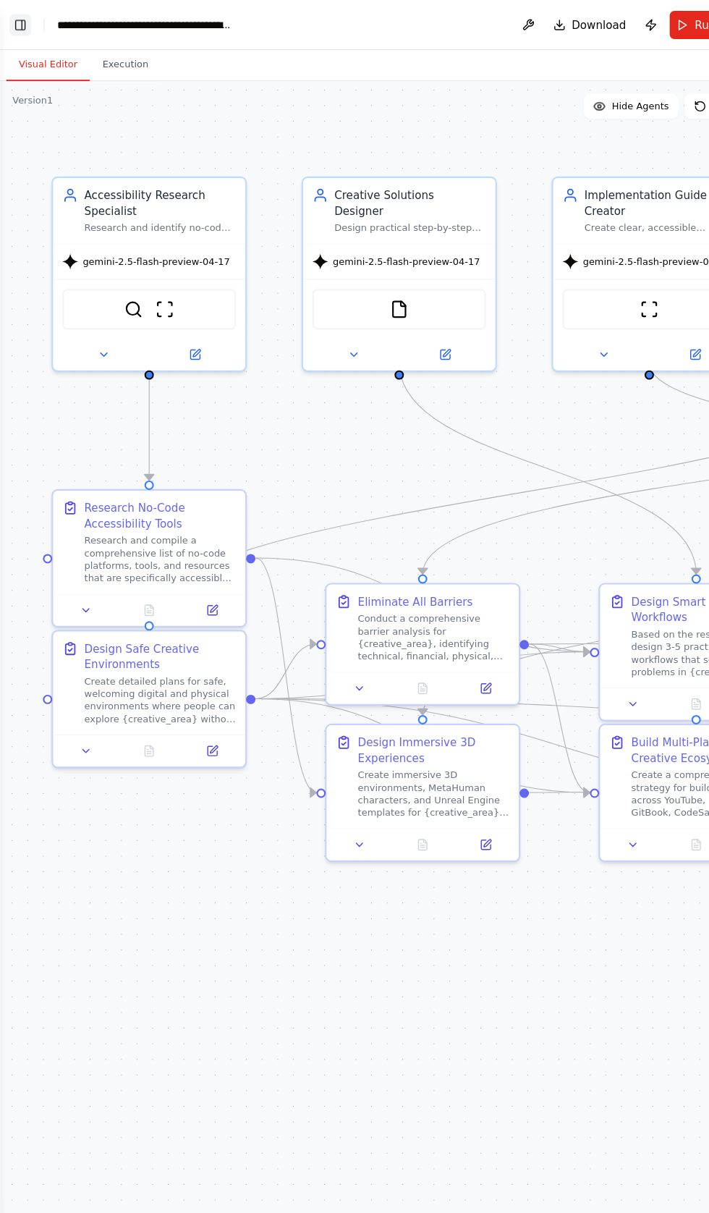
click at [17, 20] on button "Toggle Left Sidebar" at bounding box center [19, 23] width 20 height 20
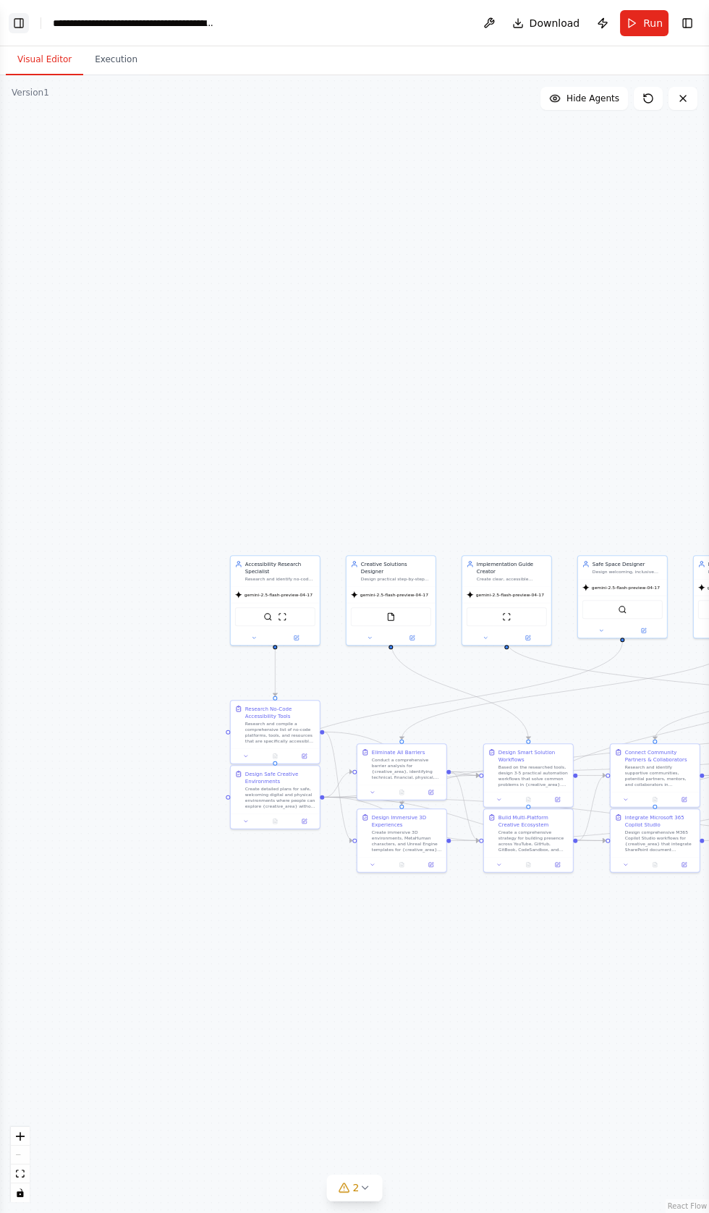
click at [17, 30] on button "Toggle Left Sidebar" at bounding box center [19, 23] width 20 height 20
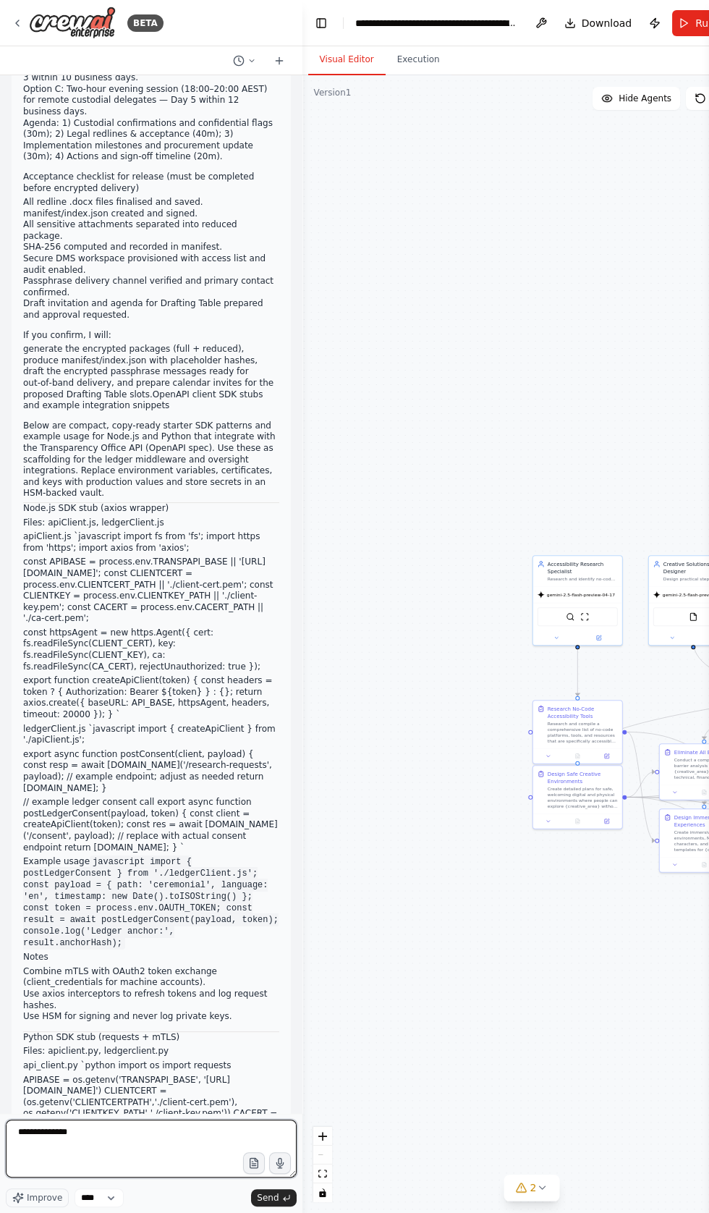
click at [132, 1177] on textarea "**********" at bounding box center [151, 1148] width 291 height 58
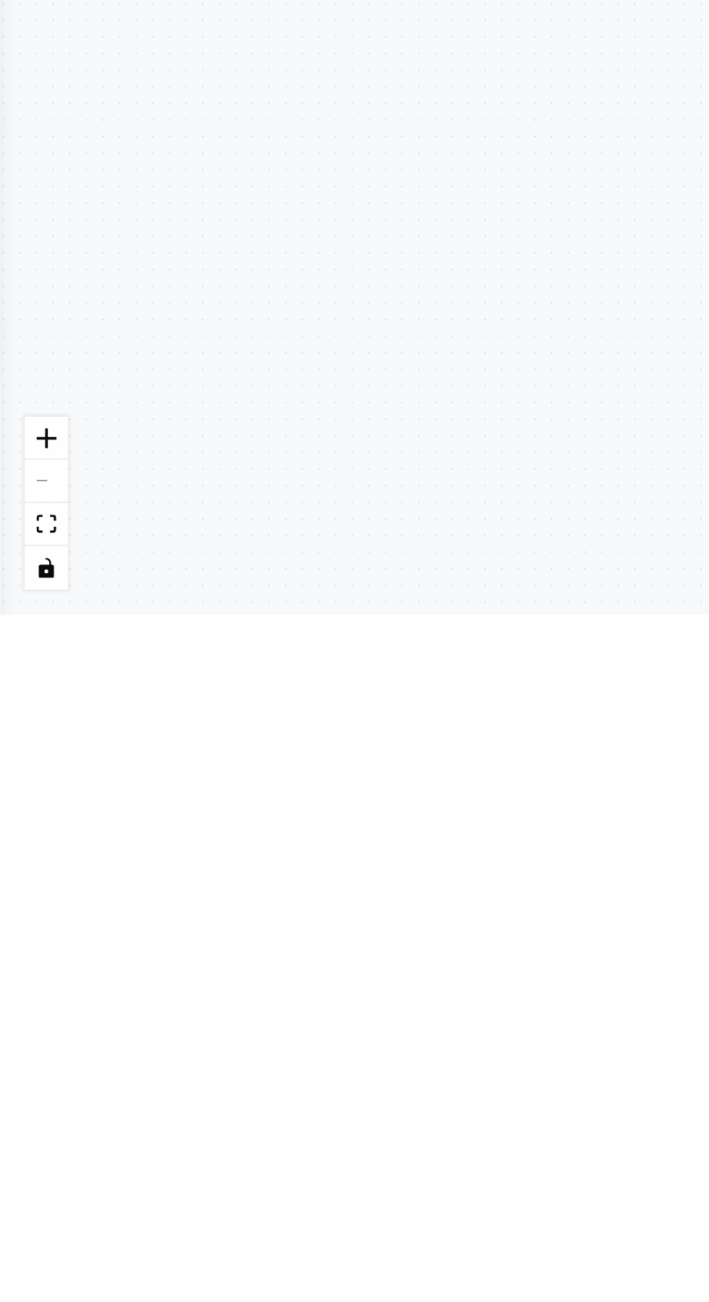
click at [12, 1039] on div ".deletable-edge-delete-btn { width: 20px; height: 20px; border: 0px solid #ffff…" at bounding box center [354, 688] width 709 height 1226
click at [6, 1040] on div ".deletable-edge-delete-btn { width: 20px; height: 20px; border: 0px solid #ffff…" at bounding box center [354, 688] width 709 height 1226
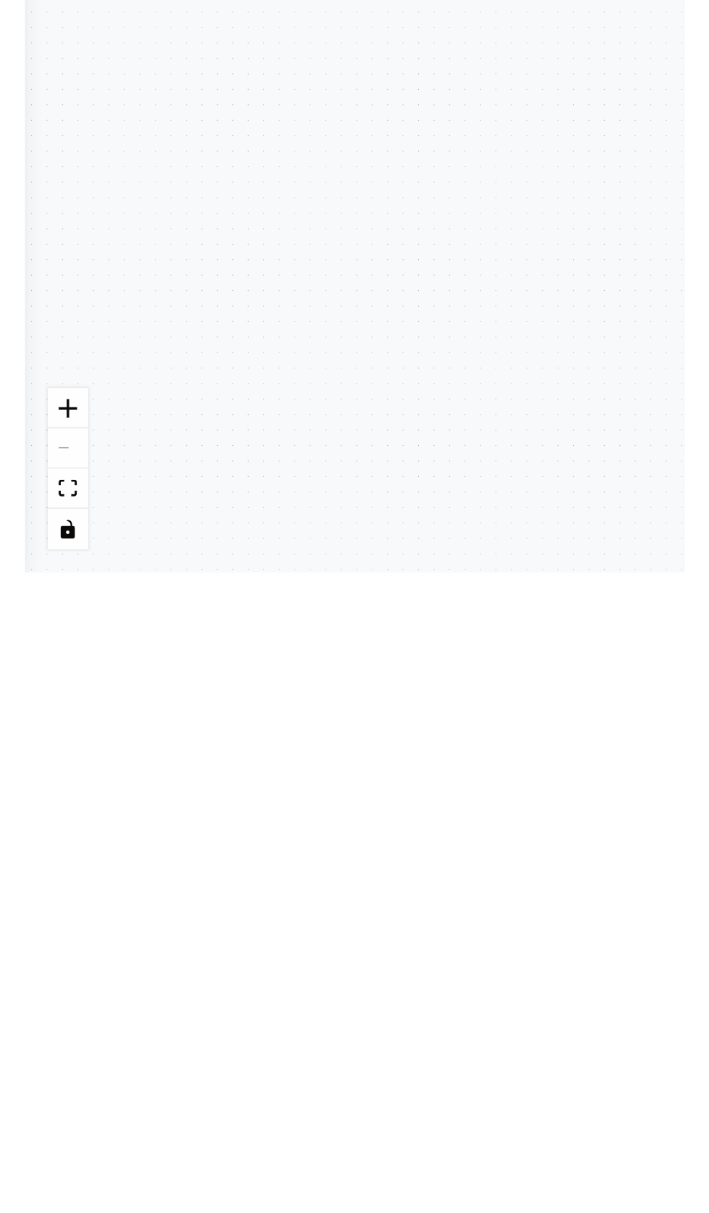
scroll to position [50, 0]
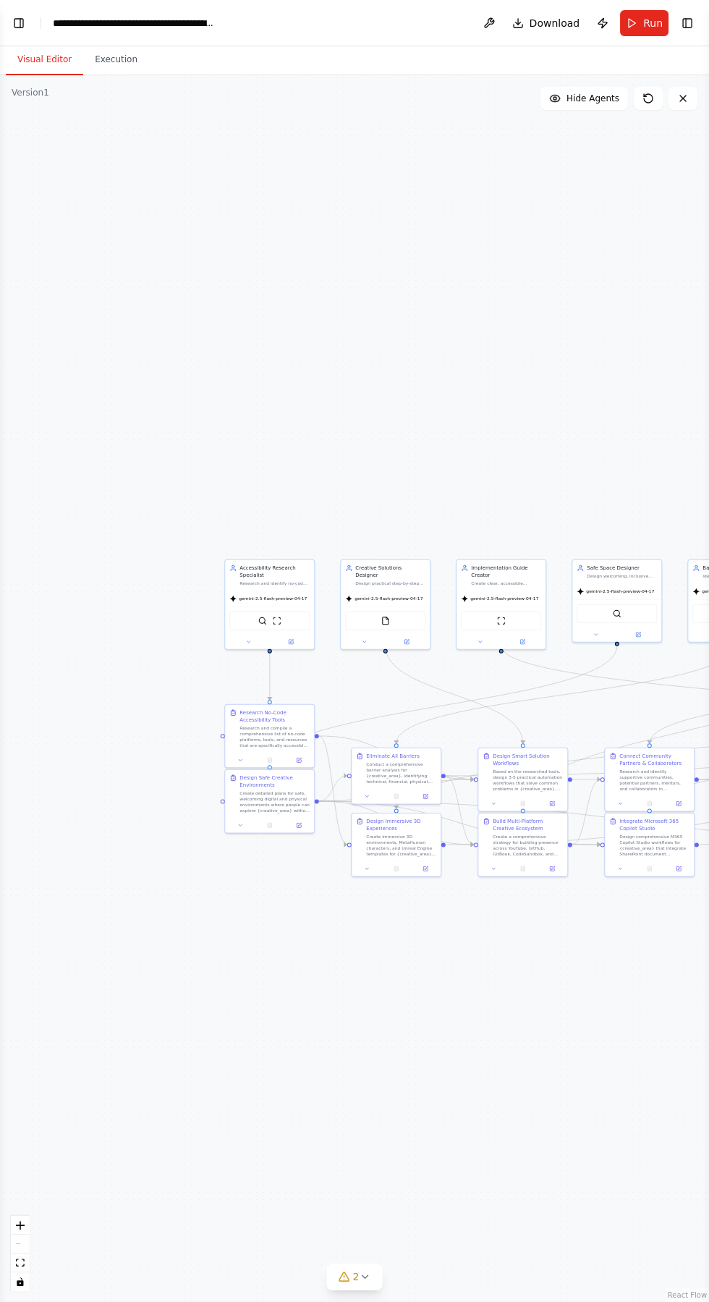
click at [15, 75] on div ".deletable-edge-delete-btn { width: 20px; height: 20px; border: 0px solid #ffff…" at bounding box center [354, 688] width 709 height 1226
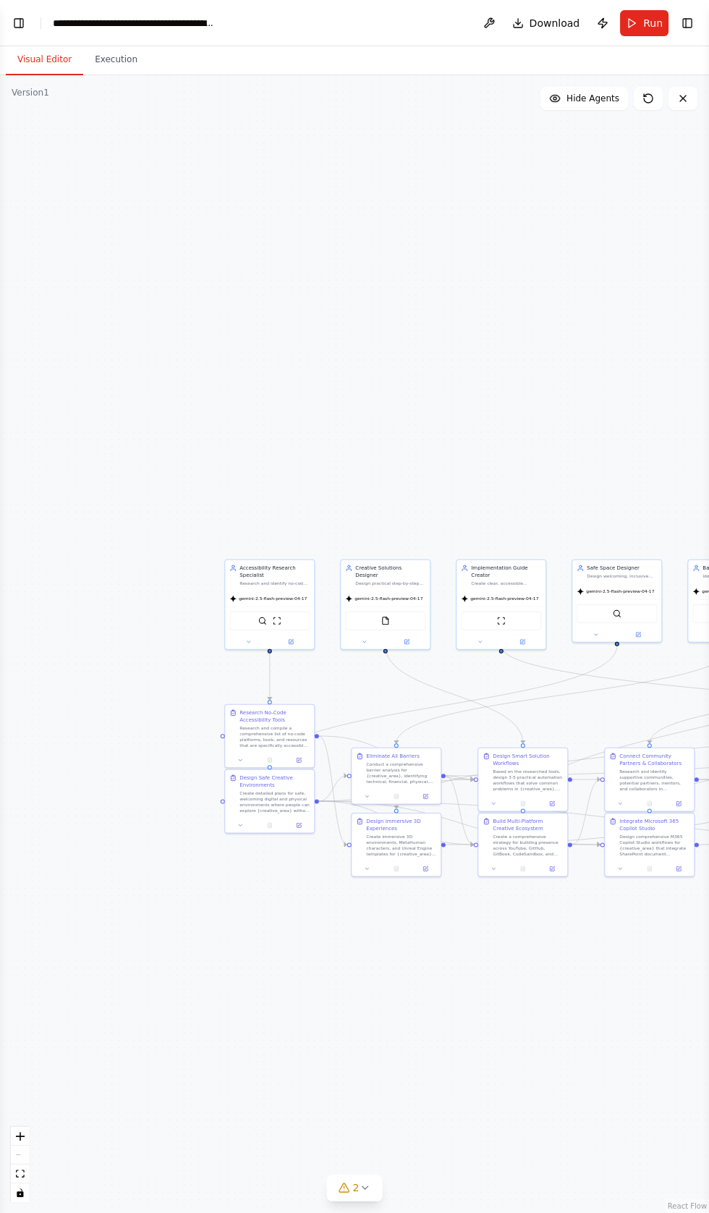
scroll to position [64232, 0]
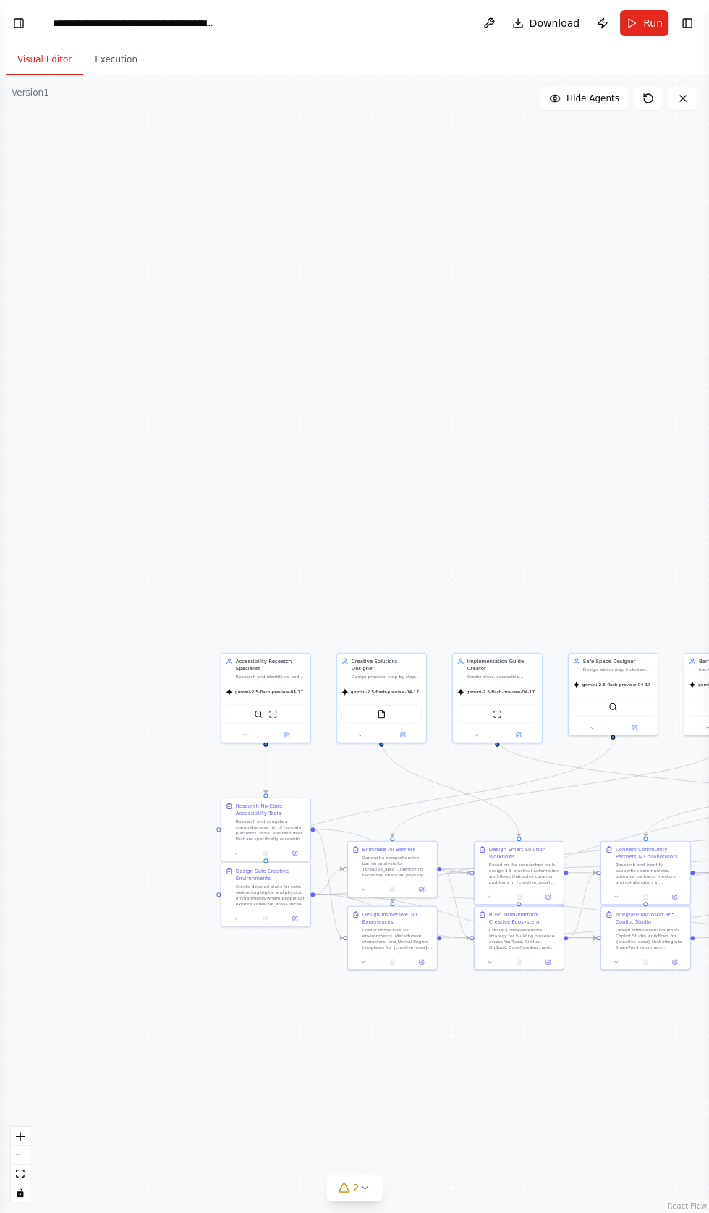
click at [425, 336] on div ".deletable-edge-delete-btn { width: 20px; height: 20px; border: 0px solid #ffff…" at bounding box center [354, 643] width 709 height 1137
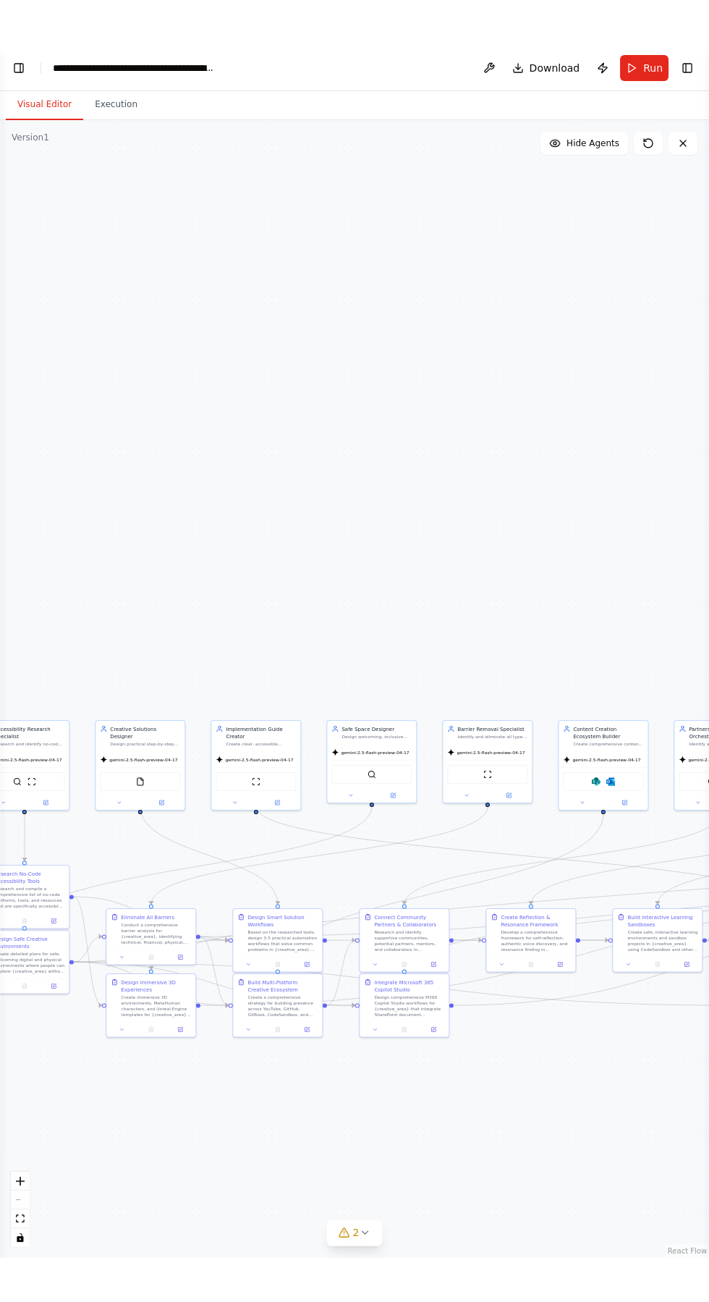
scroll to position [64054, 0]
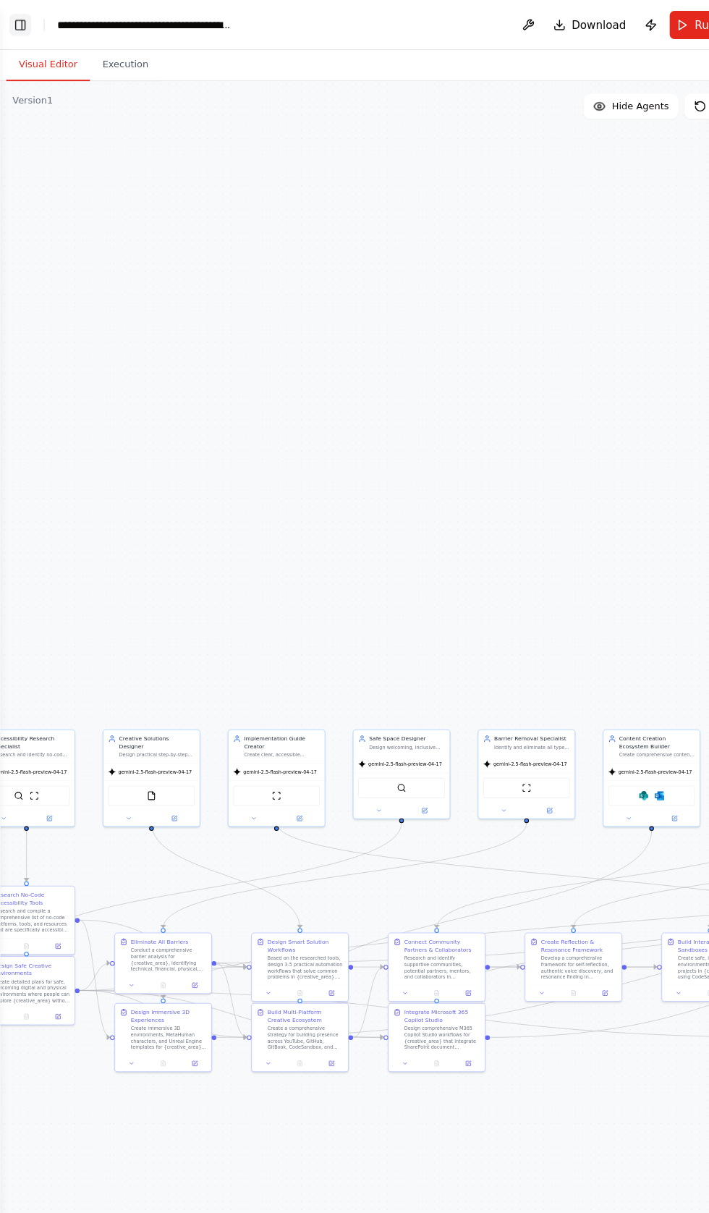
click at [17, 29] on button "Toggle Left Sidebar" at bounding box center [19, 23] width 20 height 20
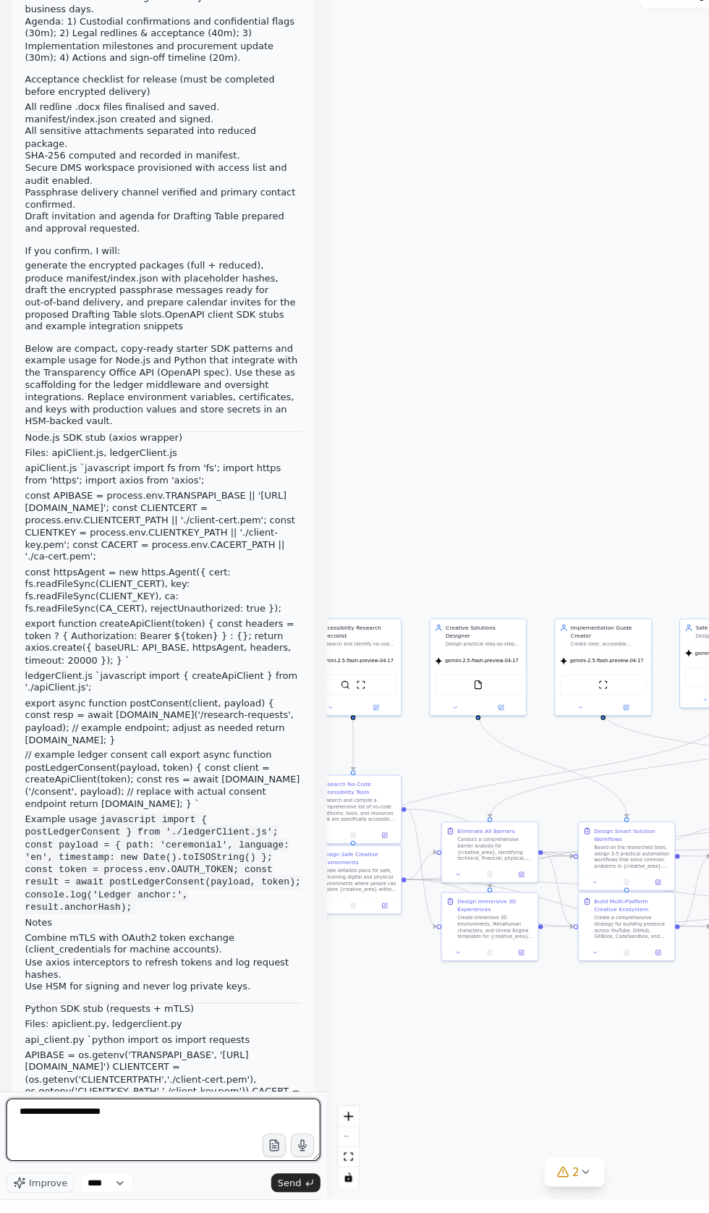
click at [155, 1177] on textarea "**********" at bounding box center [151, 1148] width 291 height 58
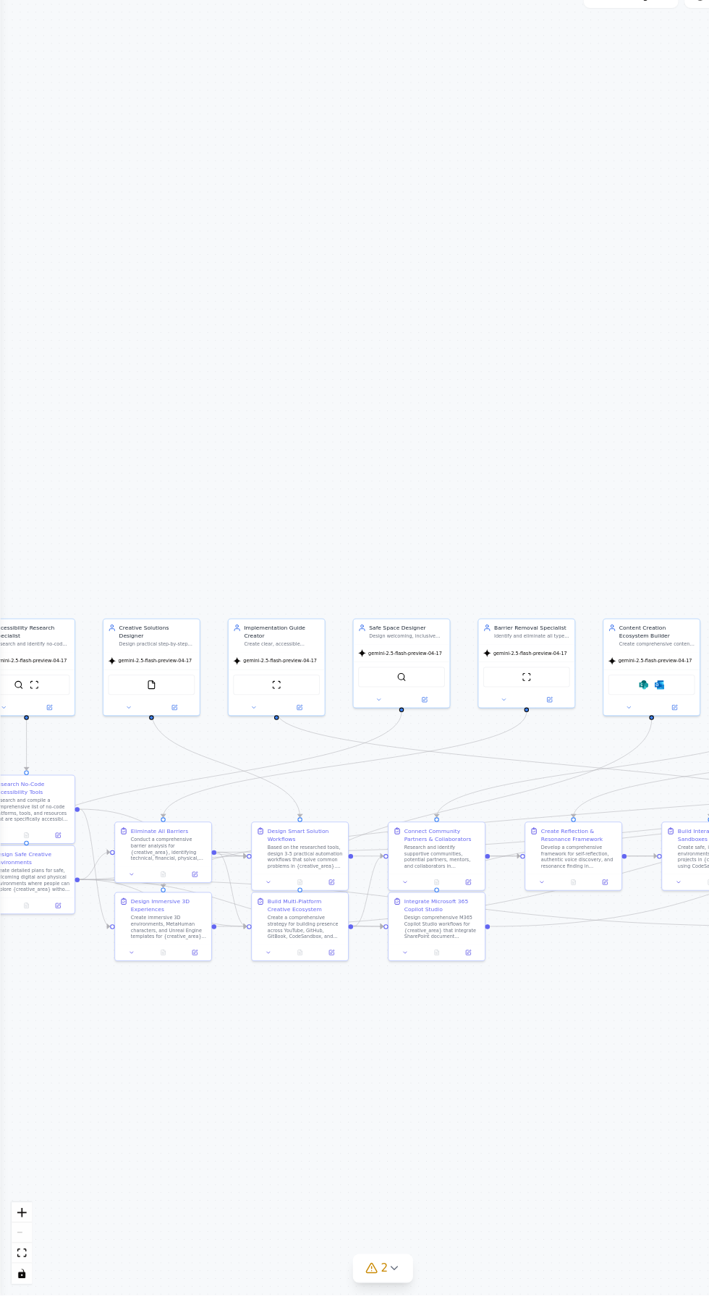
scroll to position [0, 0]
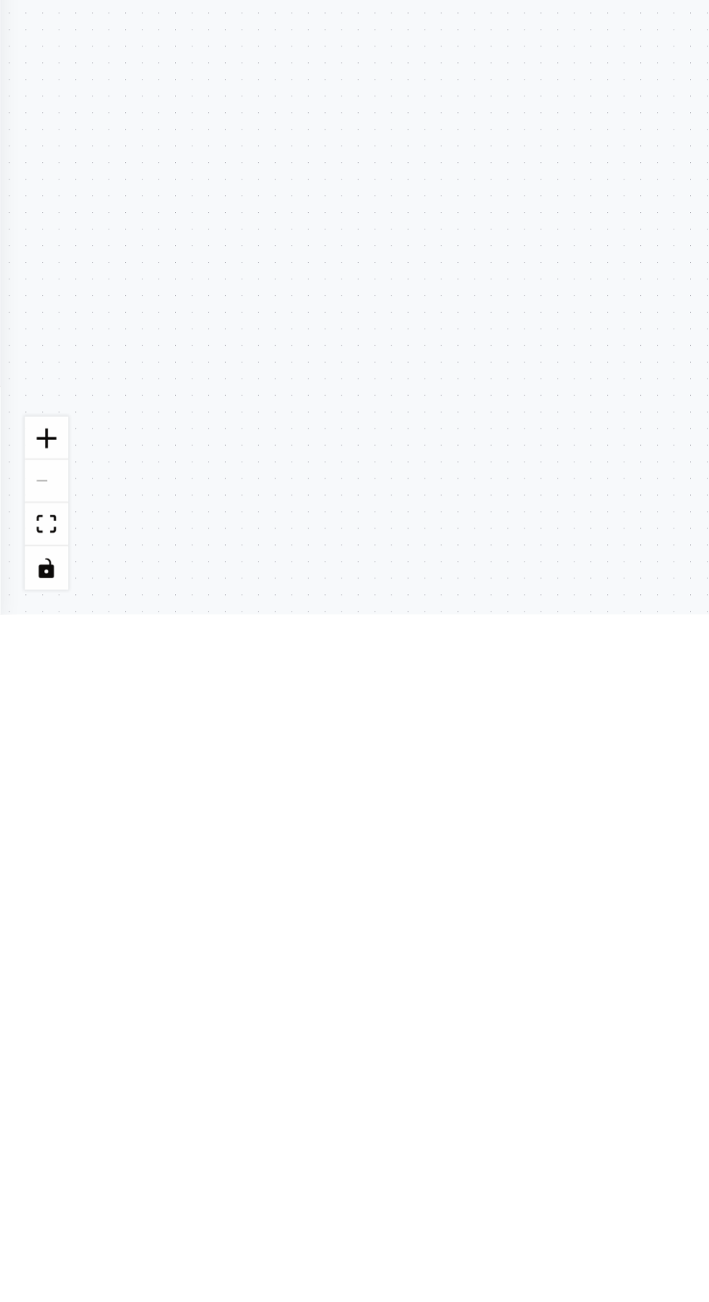
click at [196, 1212] on div ".deletable-edge-delete-btn { width: 20px; height: 20px; border: 0px solid #ffff…" at bounding box center [354, 688] width 709 height 1226
click at [149, 1129] on div ".deletable-edge-delete-btn { width: 20px; height: 20px; border: 0px solid #ffff…" at bounding box center [354, 688] width 709 height 1226
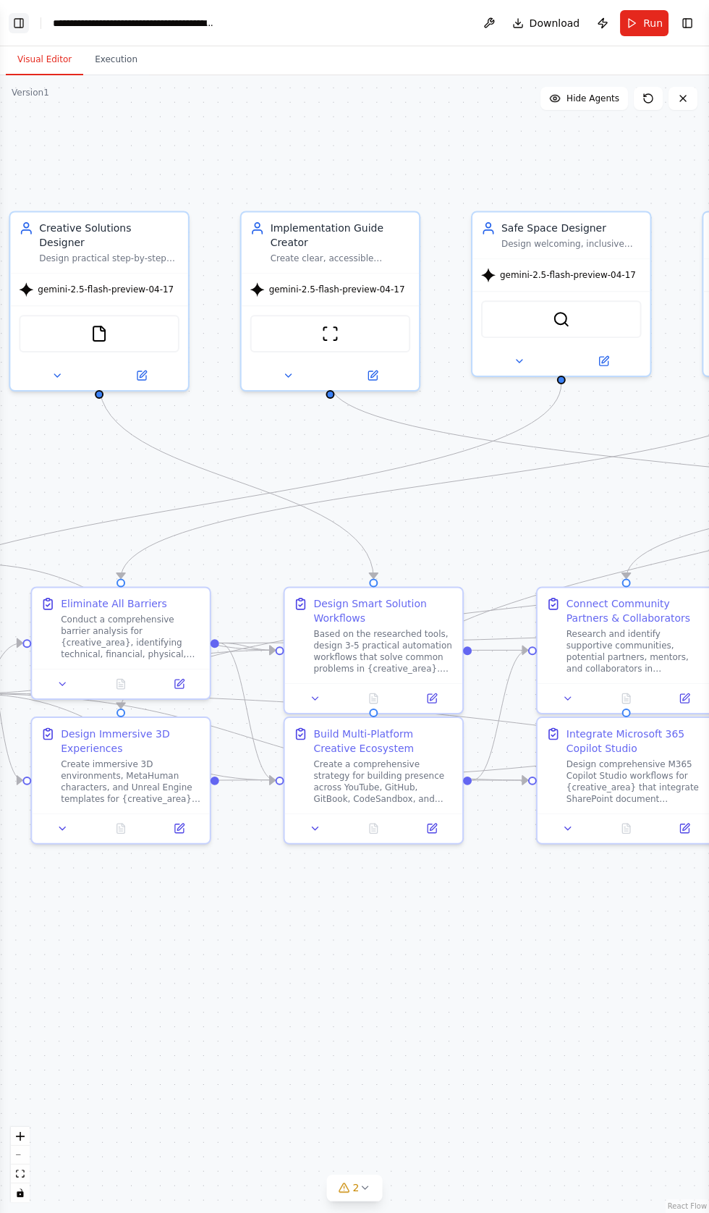
click at [20, 29] on button "Toggle Left Sidebar" at bounding box center [19, 23] width 20 height 20
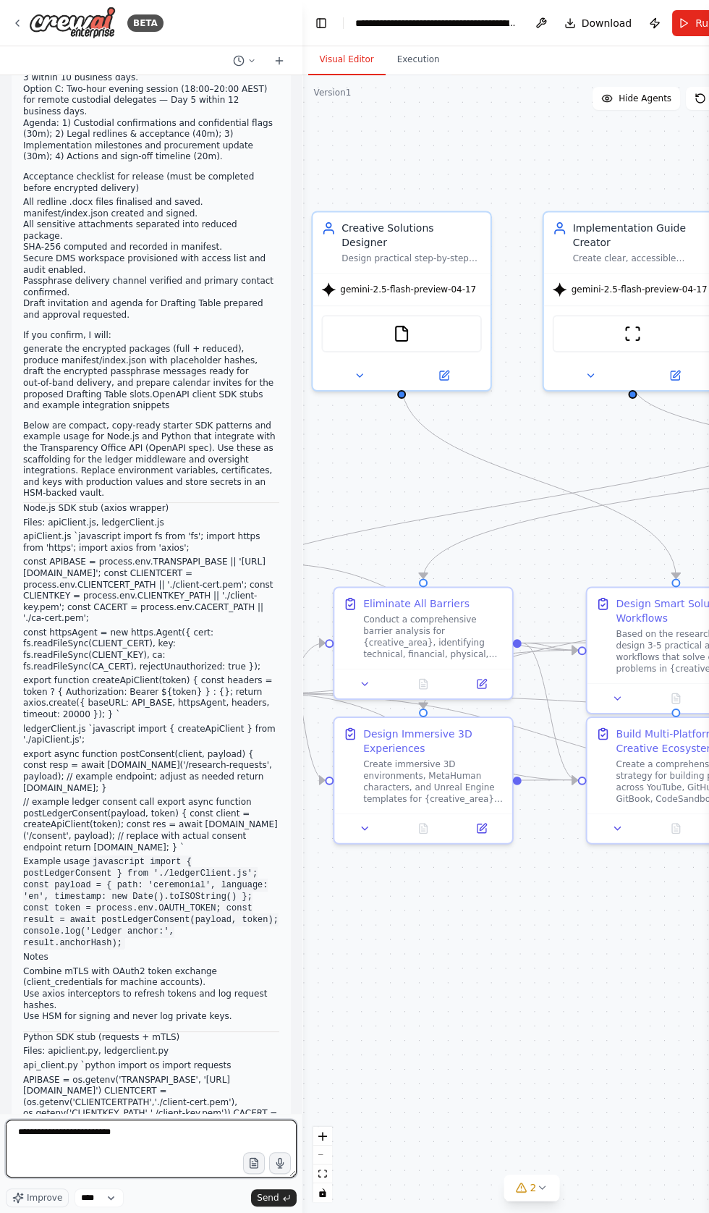
click at [179, 1177] on textarea "**********" at bounding box center [151, 1148] width 291 height 58
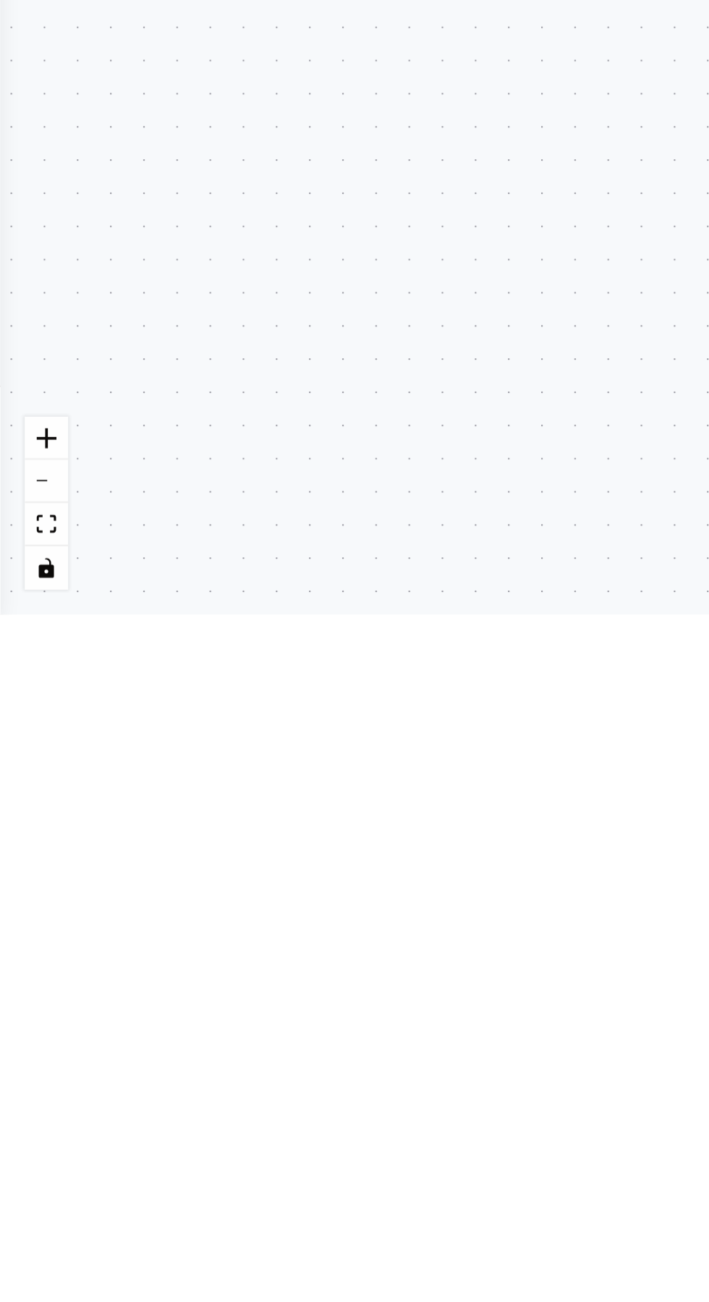
click at [213, 1212] on div ".deletable-edge-delete-btn { width: 20px; height: 20px; border: 0px solid #ffff…" at bounding box center [354, 688] width 709 height 1226
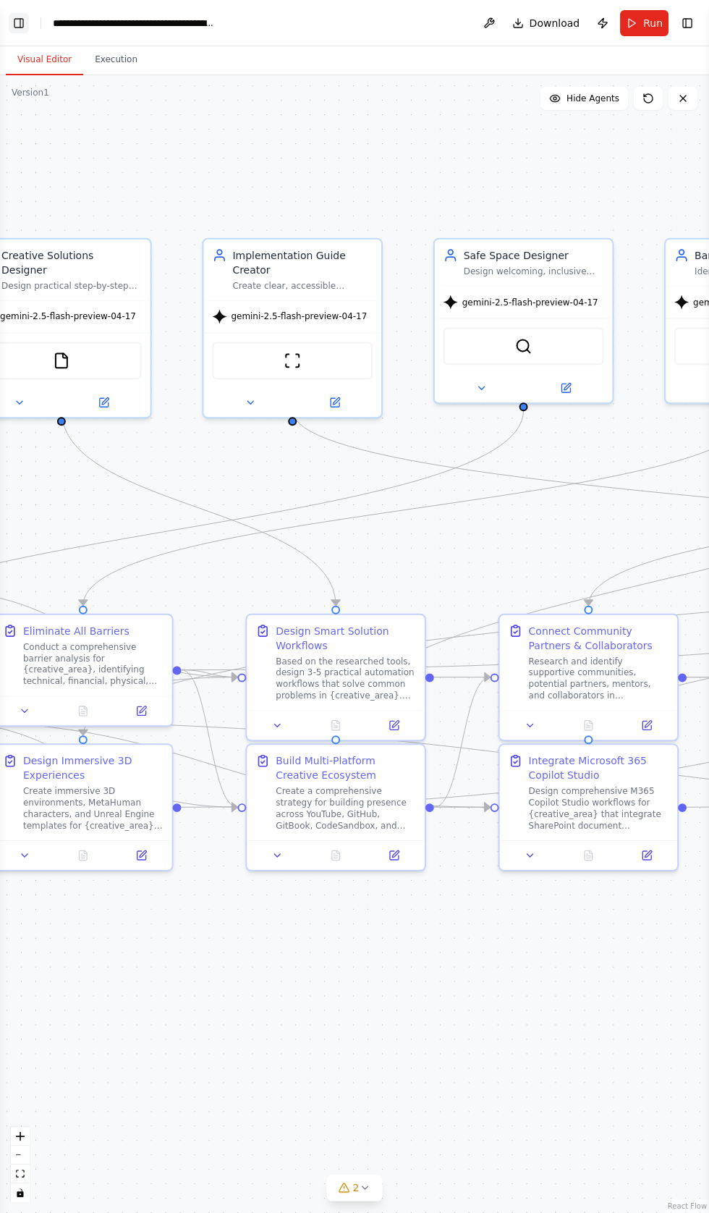
click at [19, 30] on button "Toggle Left Sidebar" at bounding box center [19, 23] width 20 height 20
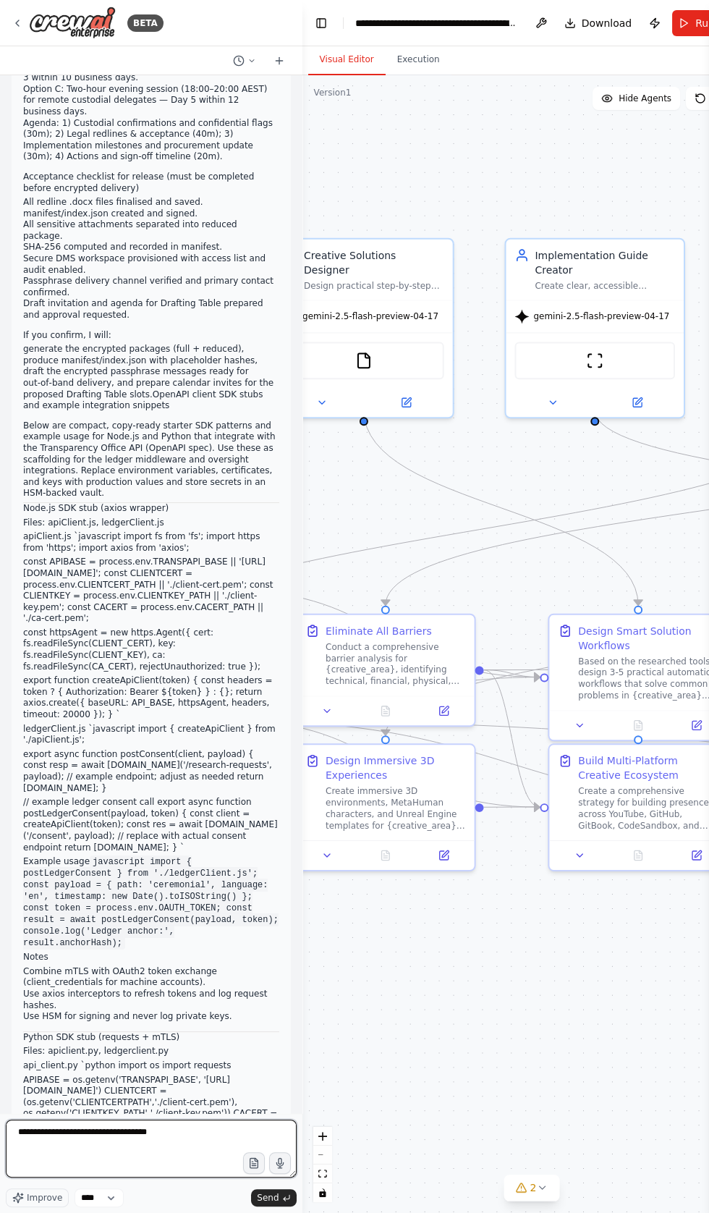
click at [203, 1177] on textarea "**********" at bounding box center [151, 1148] width 291 height 58
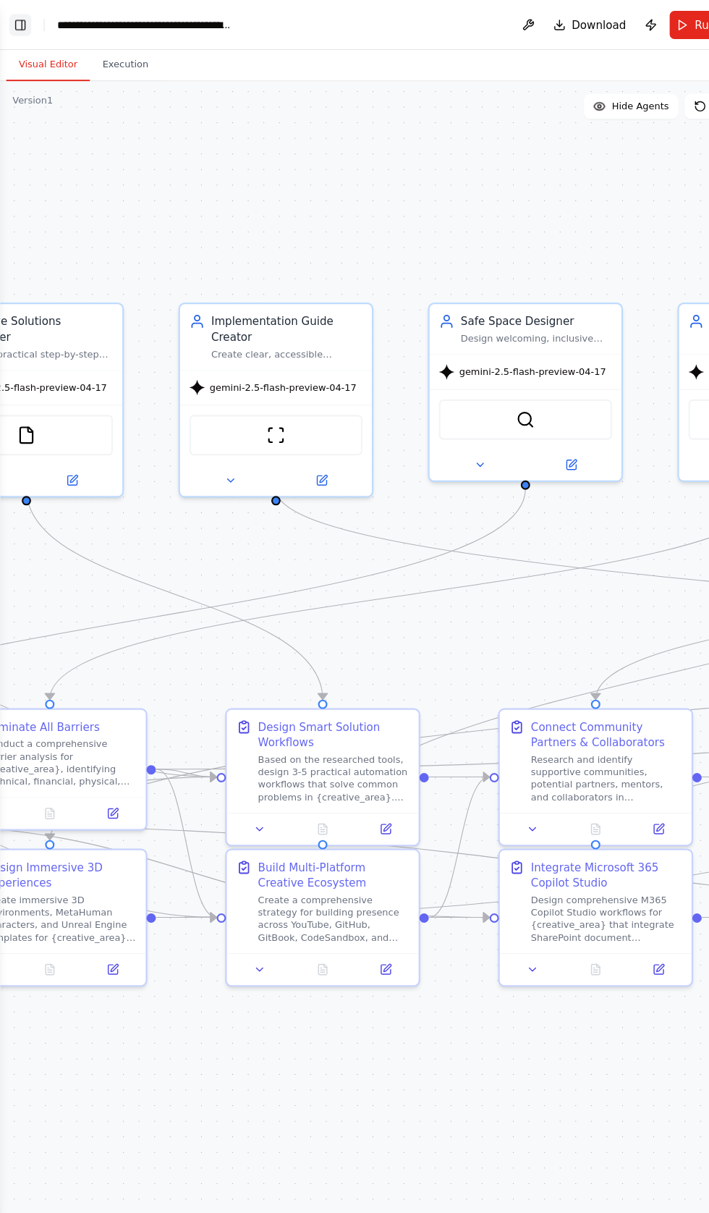
click at [16, 26] on button "Toggle Left Sidebar" at bounding box center [19, 23] width 20 height 20
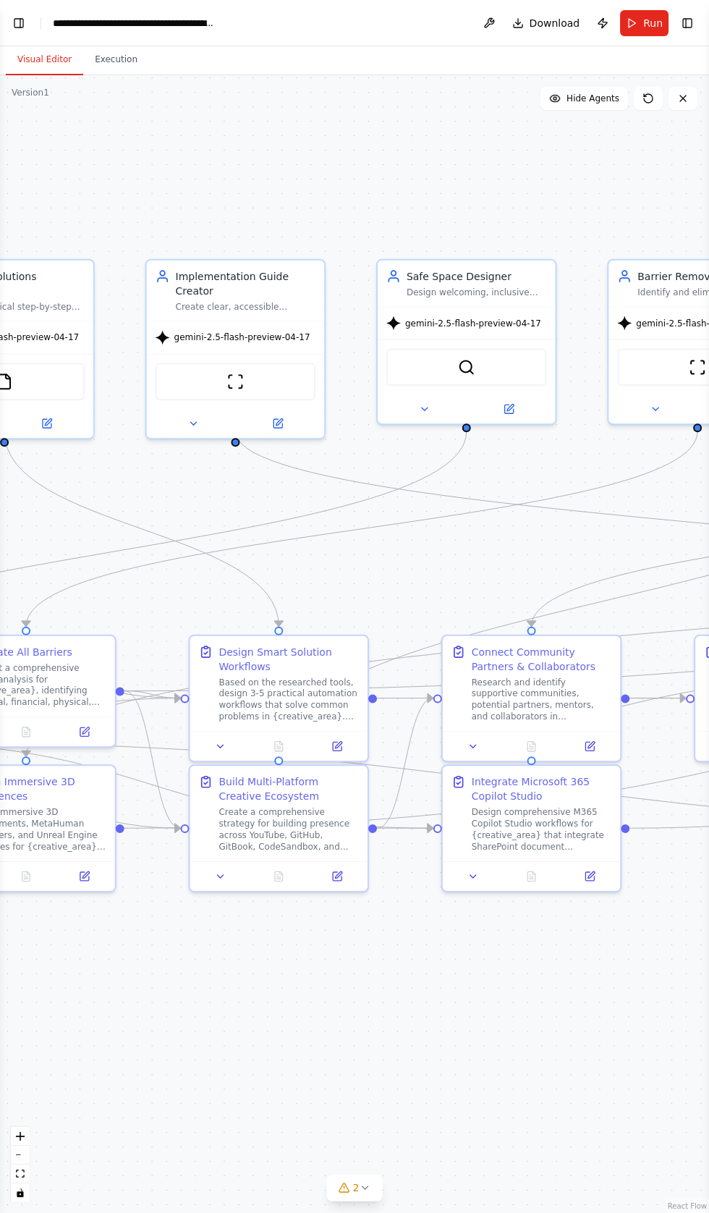
click at [368, 1048] on div ".deletable-edge-delete-btn { width: 20px; height: 20px; border: 0px solid #ffff…" at bounding box center [354, 643] width 709 height 1137
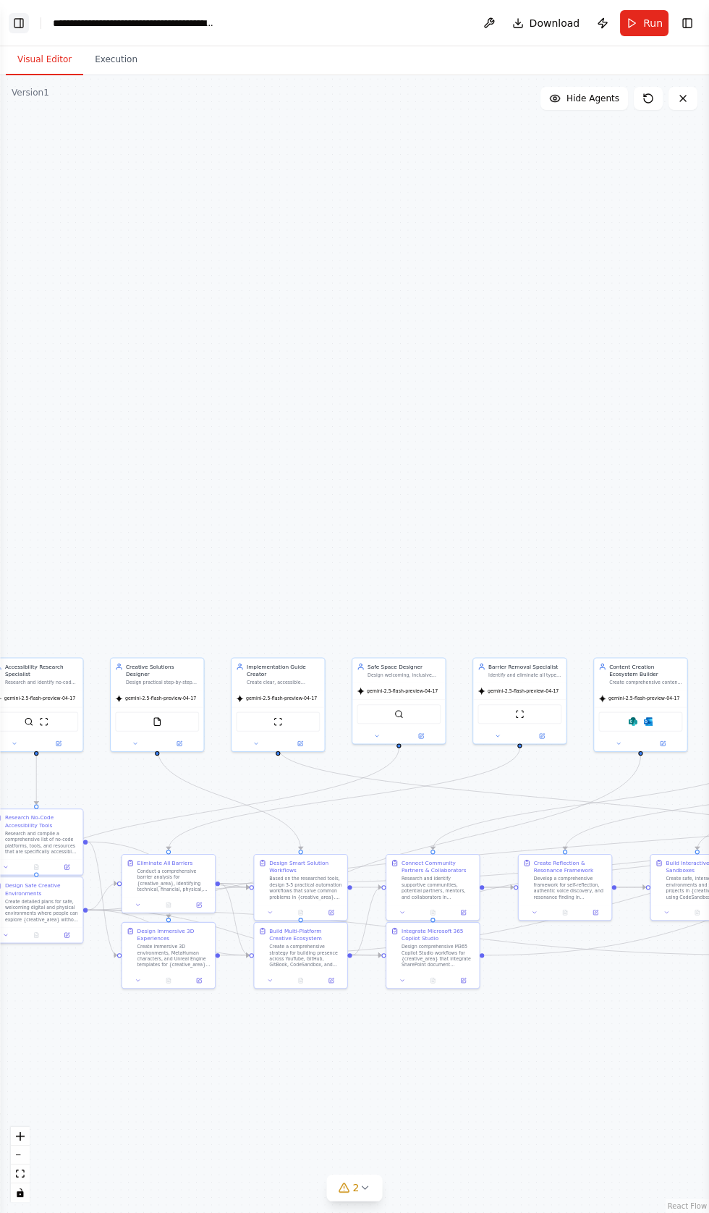
click at [21, 32] on button "Toggle Left Sidebar" at bounding box center [19, 23] width 20 height 20
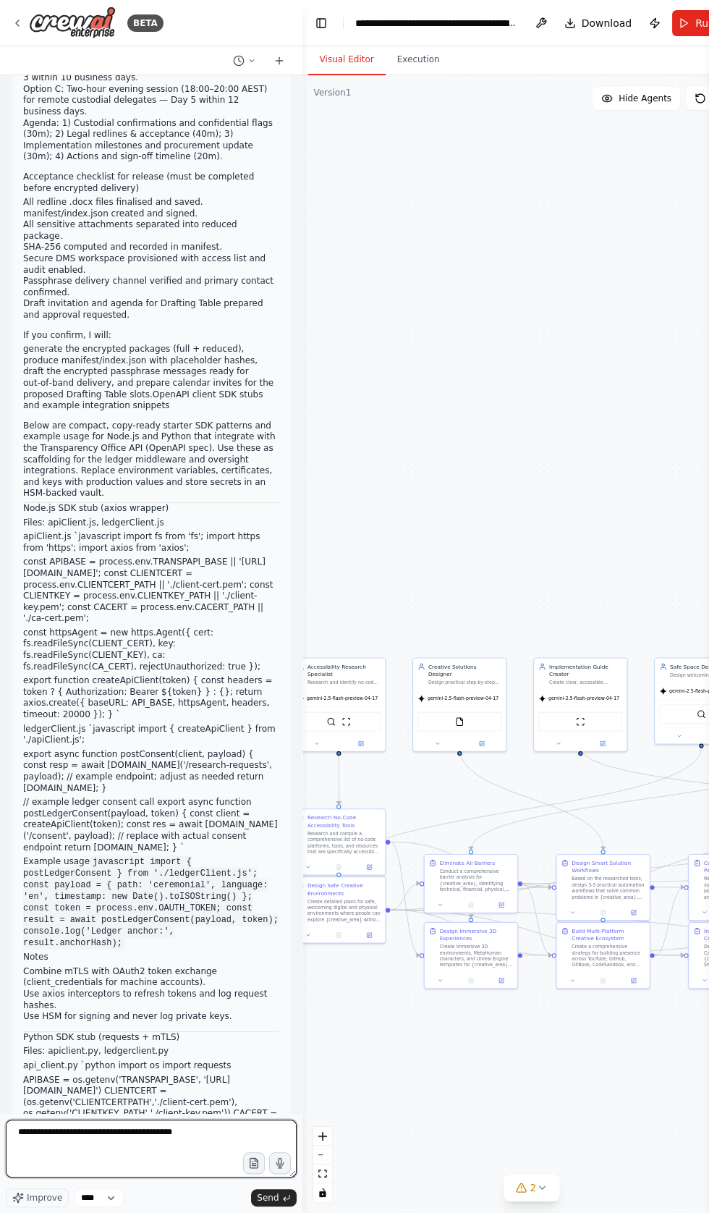
click at [211, 1177] on textarea "**********" at bounding box center [151, 1148] width 291 height 58
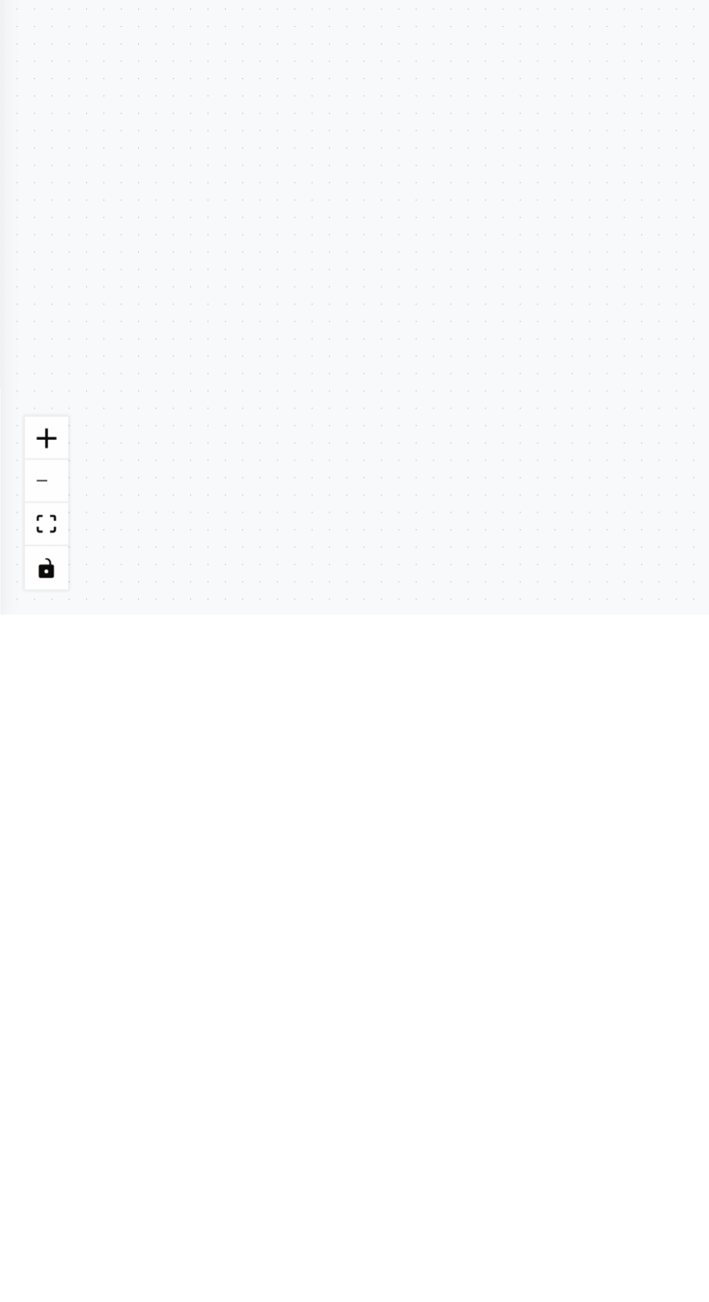
type textarea "**********"
click at [23, 579] on div ".deletable-edge-delete-btn { width: 20px; height: 20px; border: 0px solid #ffff…" at bounding box center [354, 688] width 709 height 1226
click at [28, 28] on button "Toggle Left Sidebar" at bounding box center [19, 23] width 20 height 20
click at [32, 24] on div "BETA Build Autonomous CrewAI Constellation Codex Guardians Maintenance Agents W…" at bounding box center [354, 651] width 709 height 1302
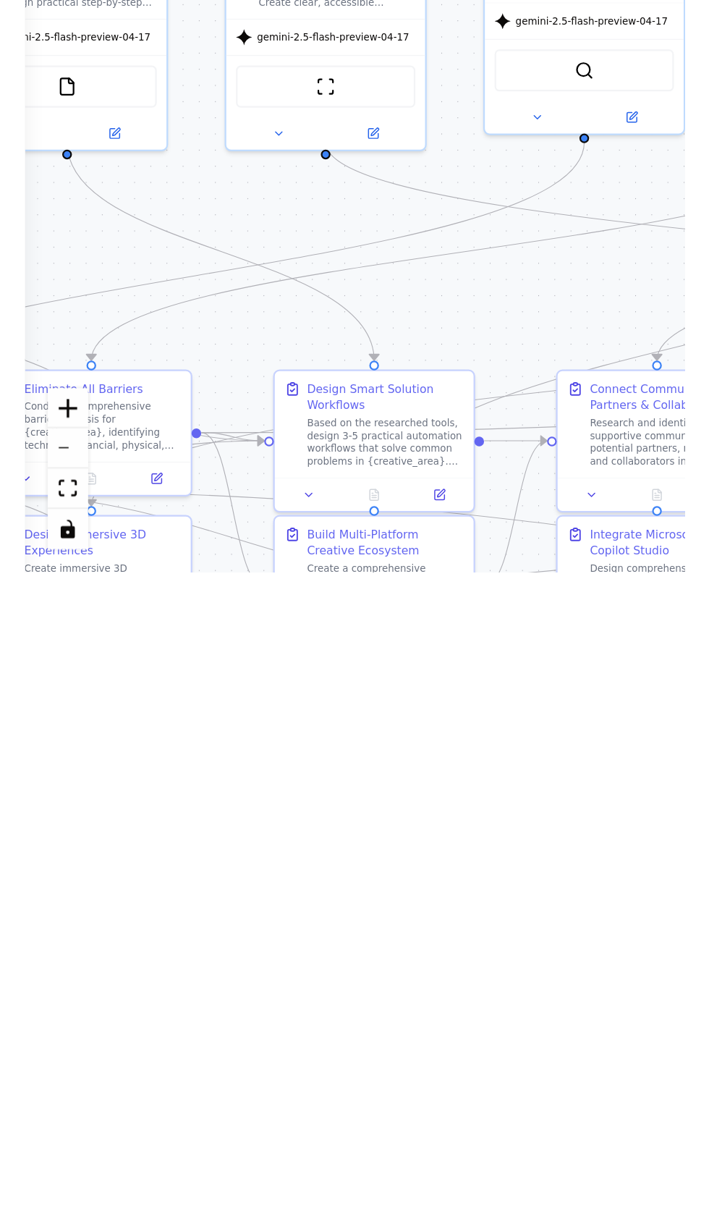
scroll to position [64232, 0]
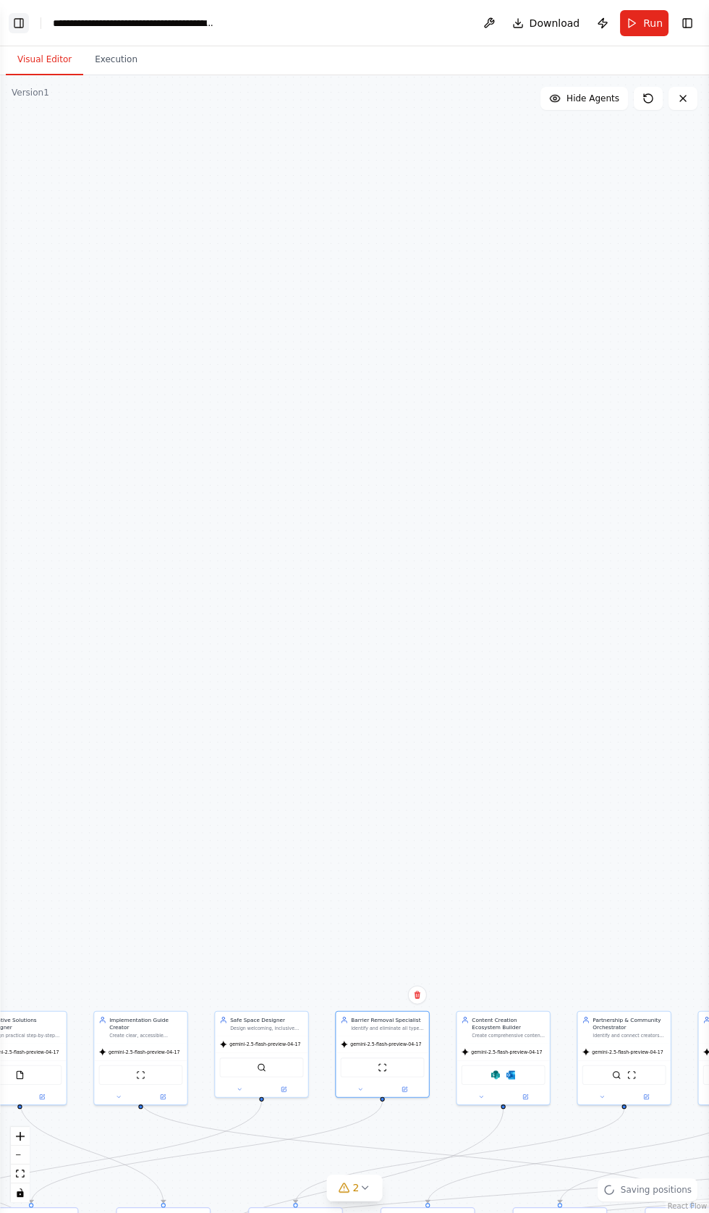
click at [20, 22] on button "Toggle Left Sidebar" at bounding box center [19, 23] width 20 height 20
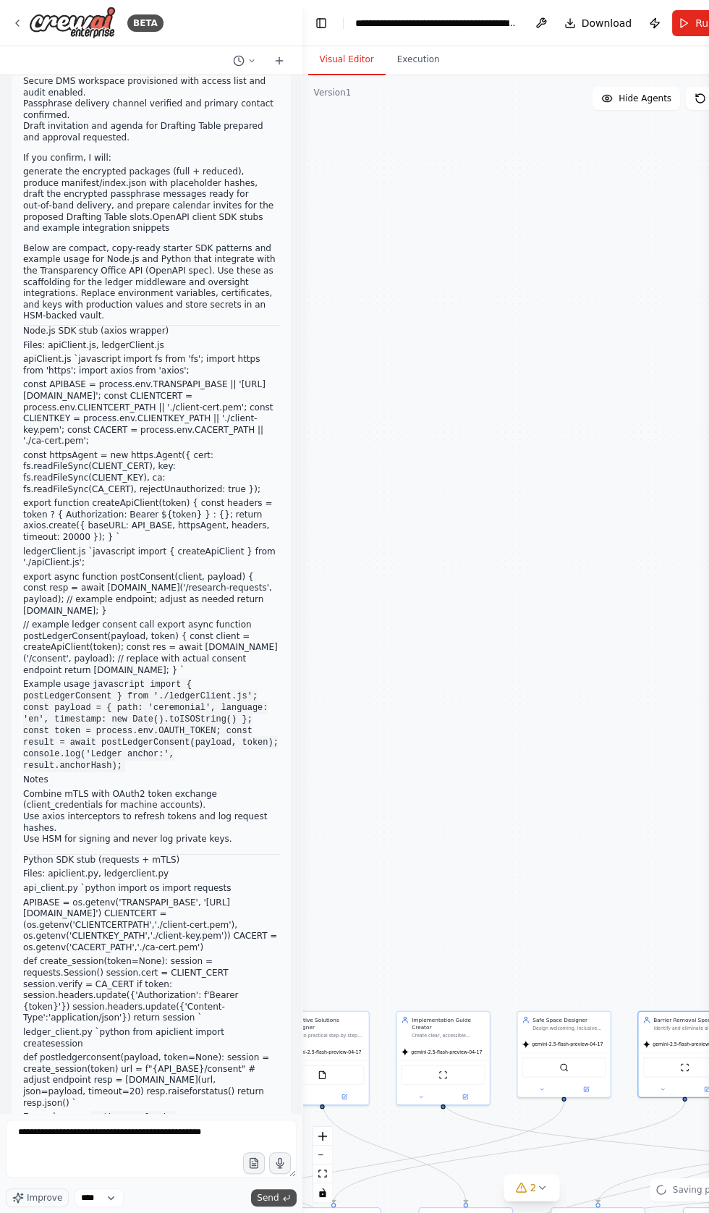
click at [278, 1194] on span "Send" at bounding box center [268, 1198] width 22 height 12
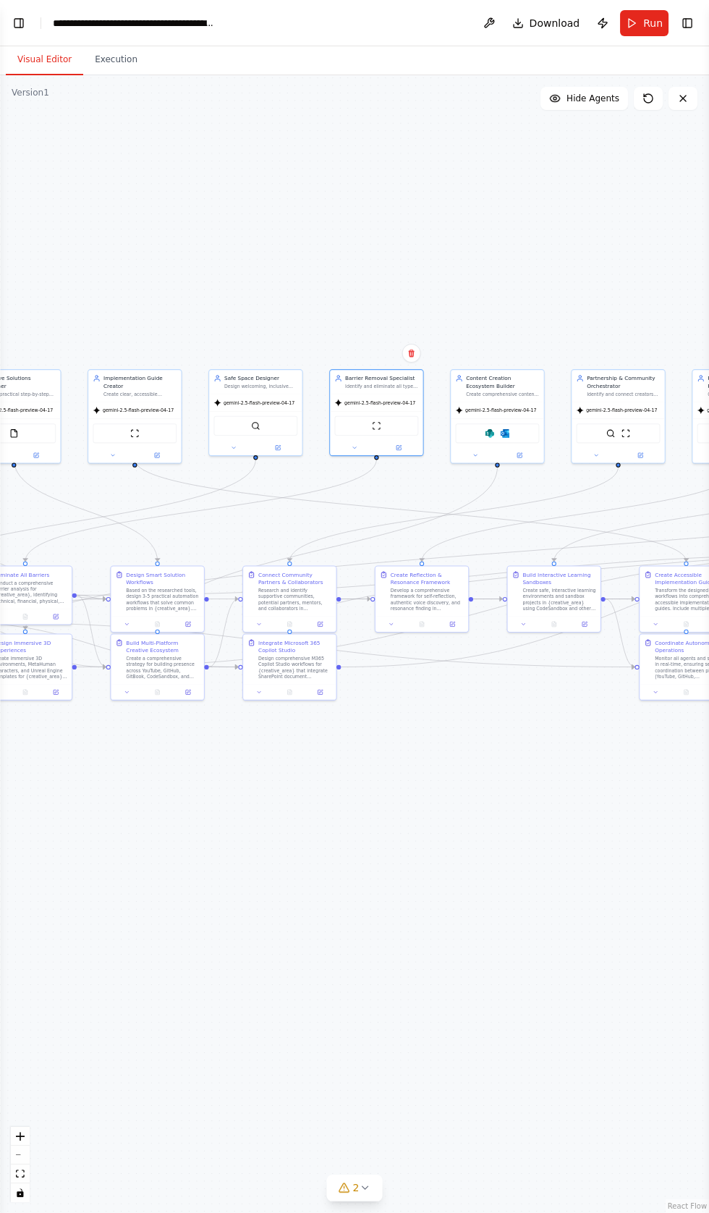
scroll to position [0, 0]
click at [26, 25] on button "Toggle Left Sidebar" at bounding box center [19, 23] width 20 height 20
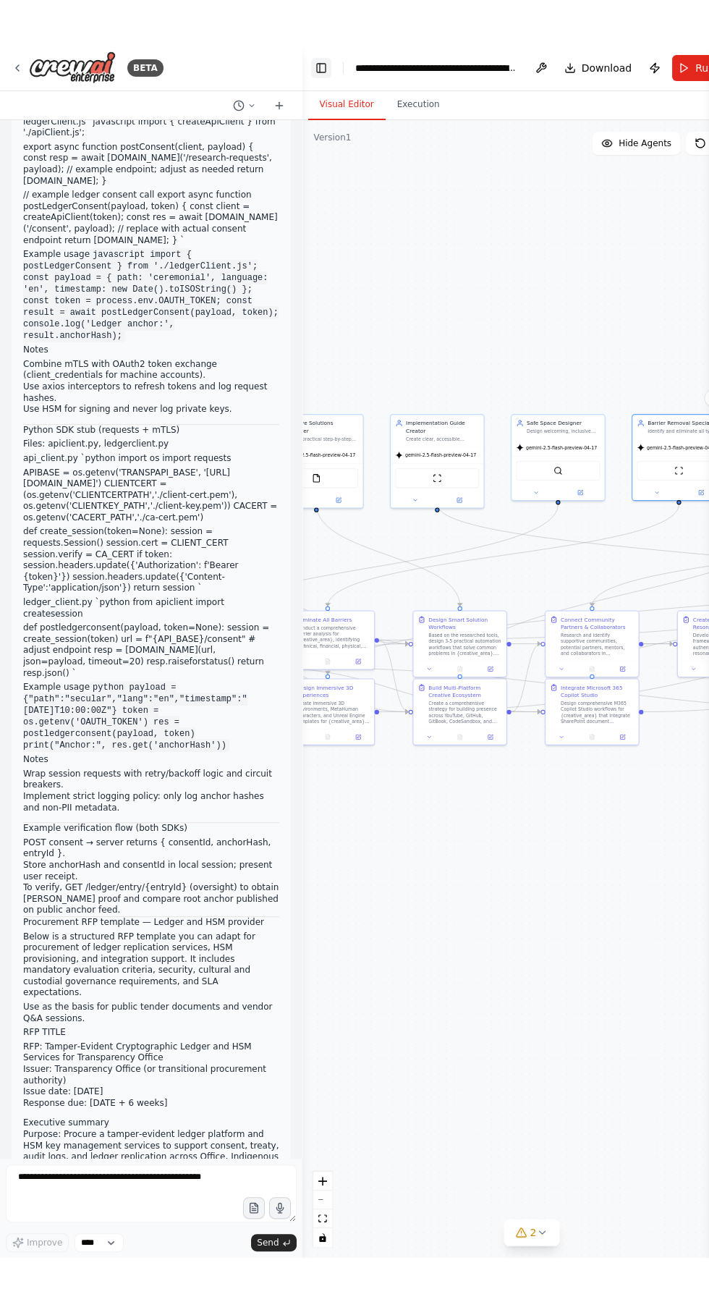
scroll to position [64718, 0]
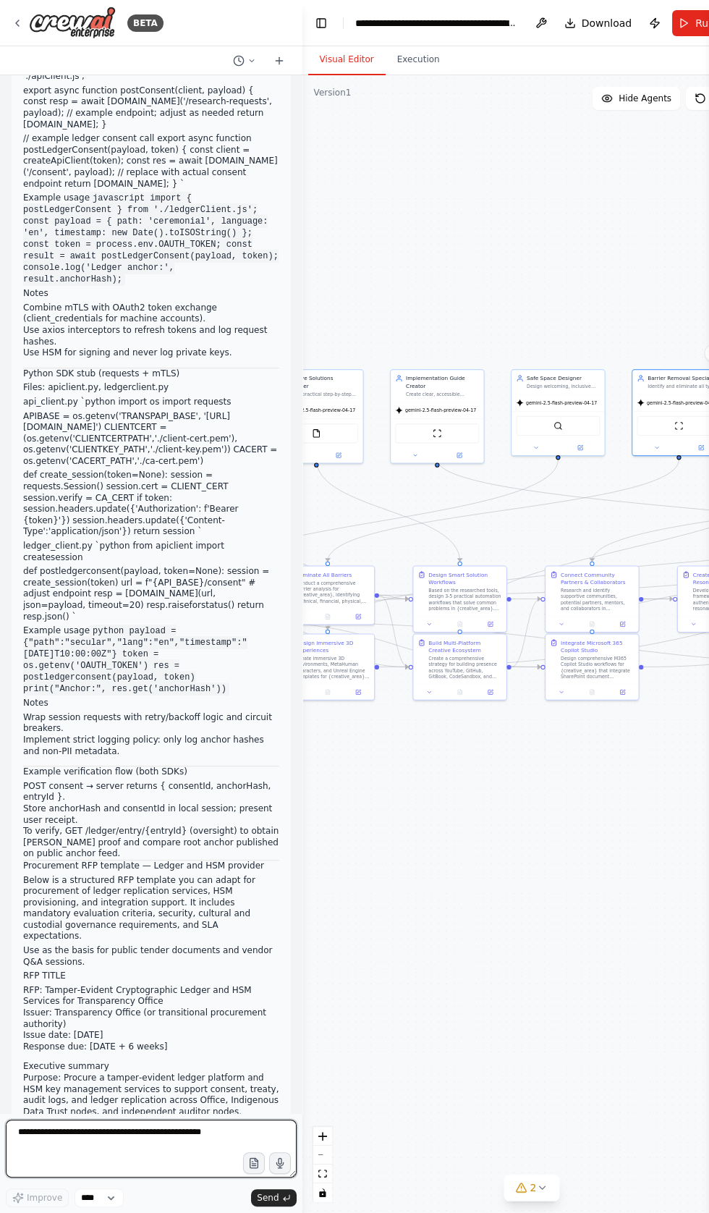
click at [183, 1162] on textarea "**********" at bounding box center [151, 1148] width 291 height 58
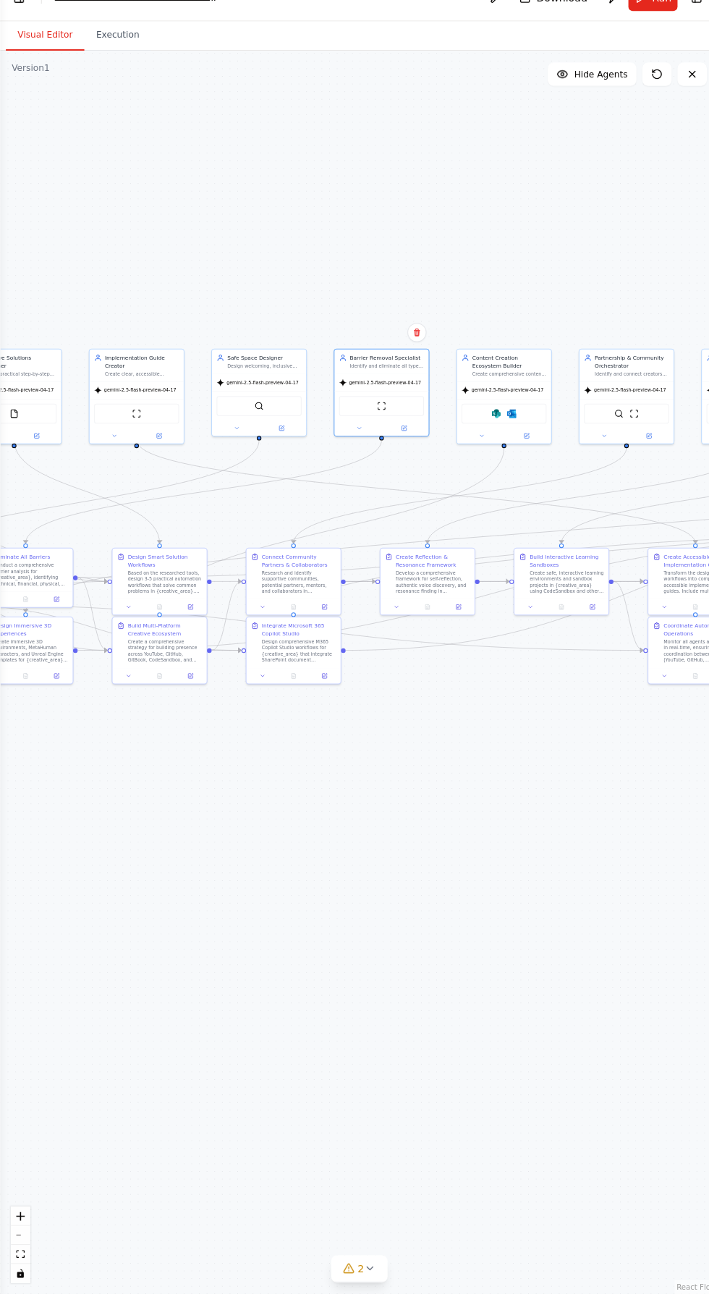
scroll to position [88, 0]
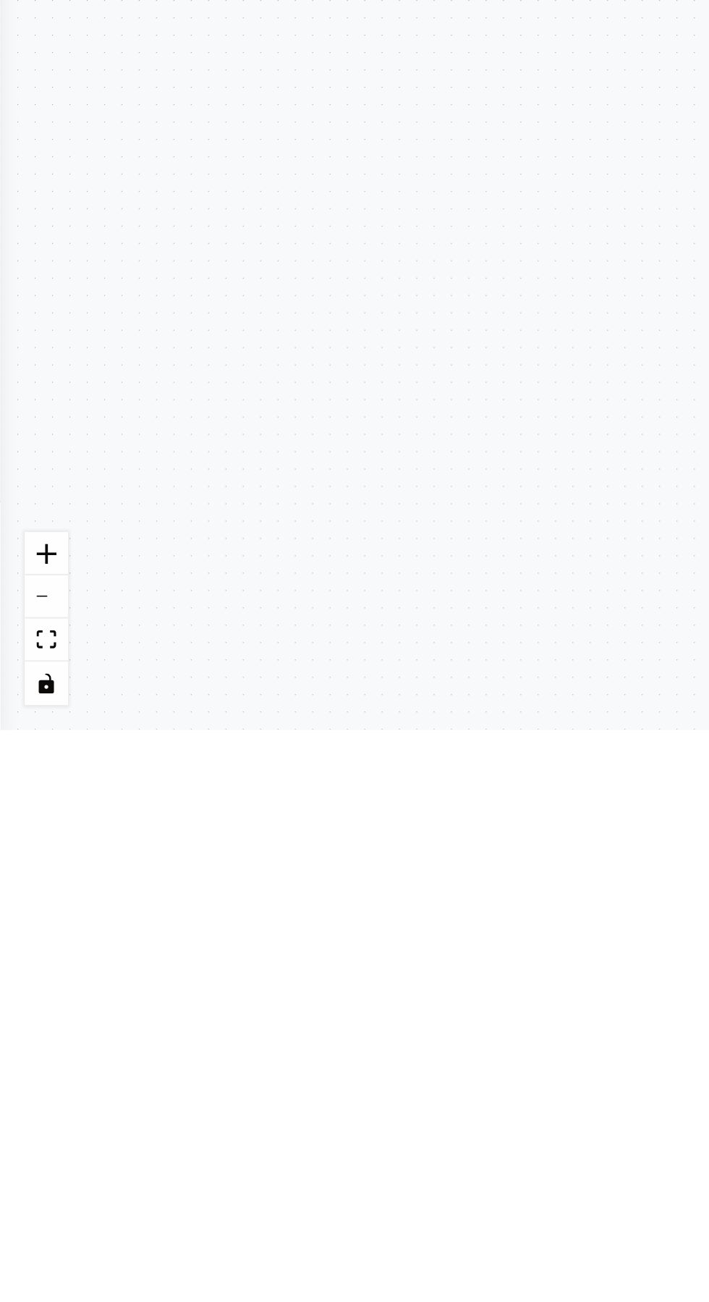
type textarea "*"
